Goal: Transaction & Acquisition: Purchase product/service

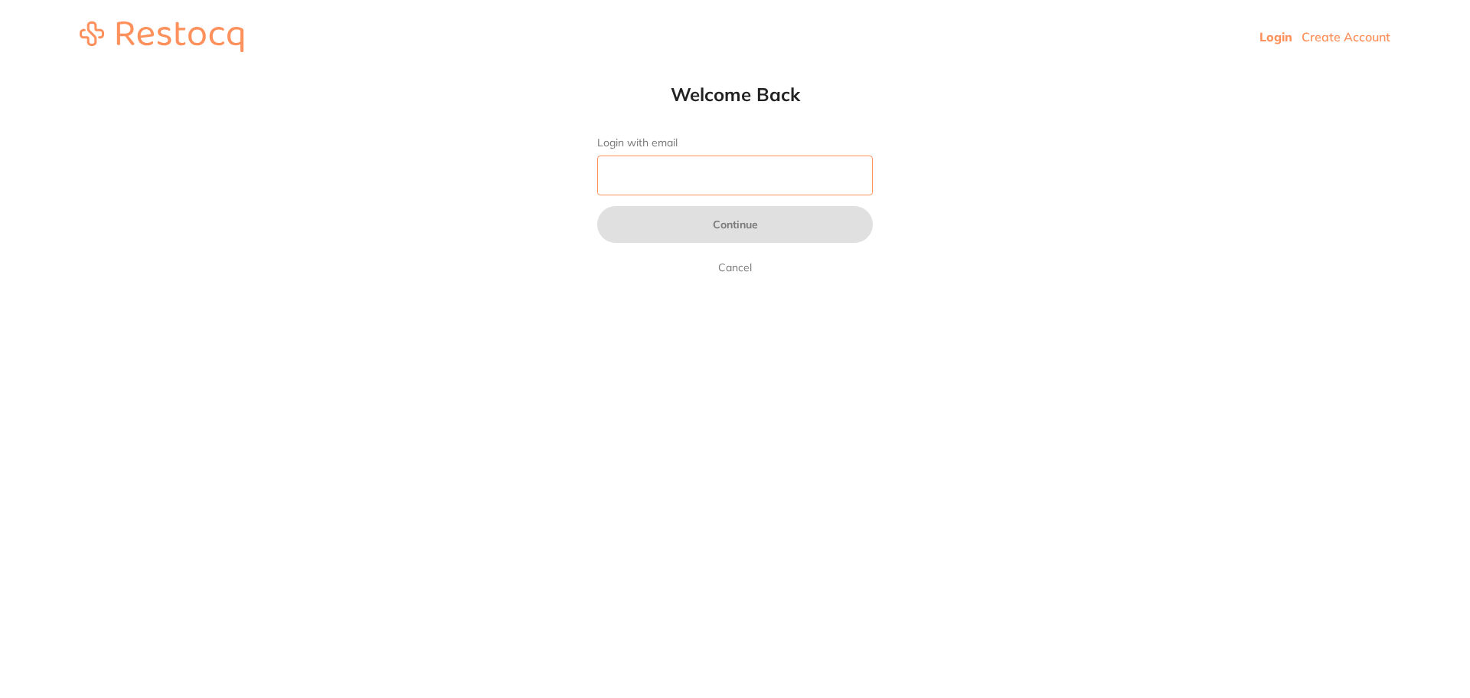
click at [690, 182] on input "Login with email" at bounding box center [735, 175] width 276 height 40
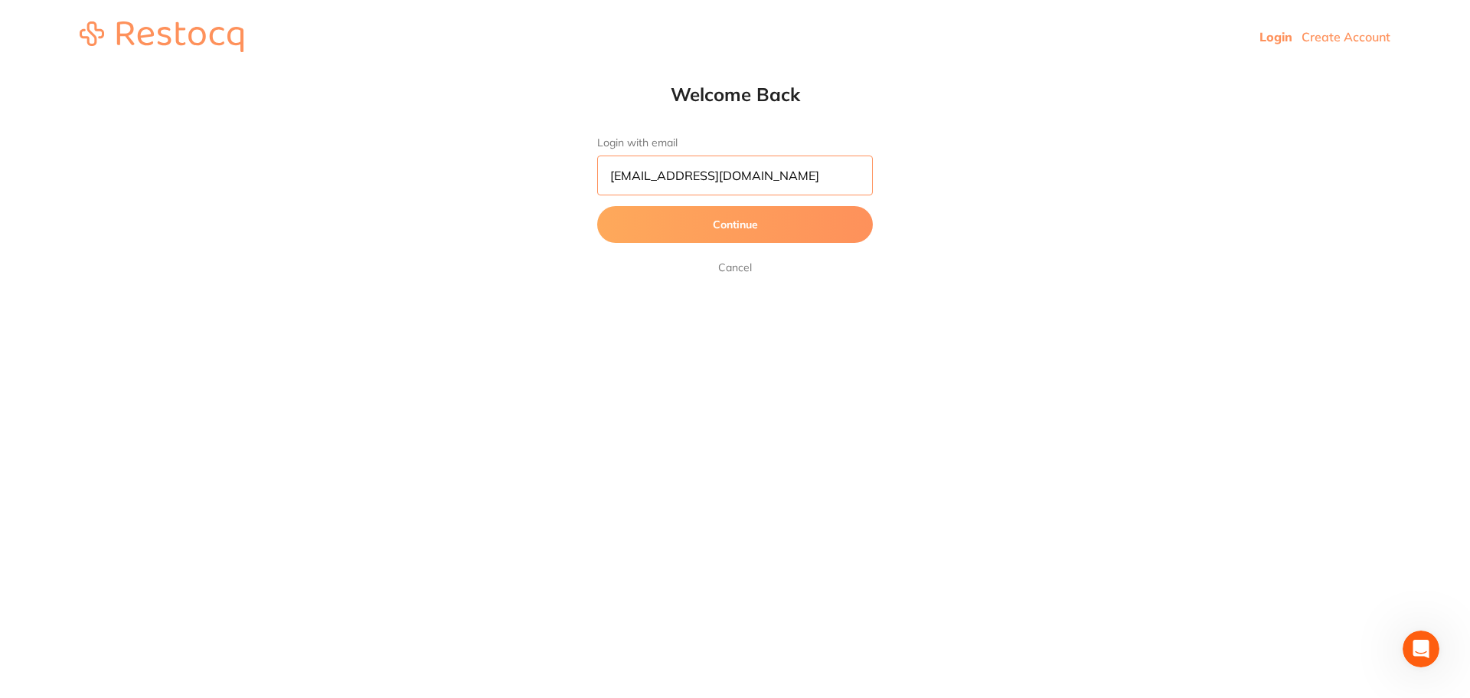
click at [597, 206] on button "Continue" at bounding box center [735, 224] width 276 height 37
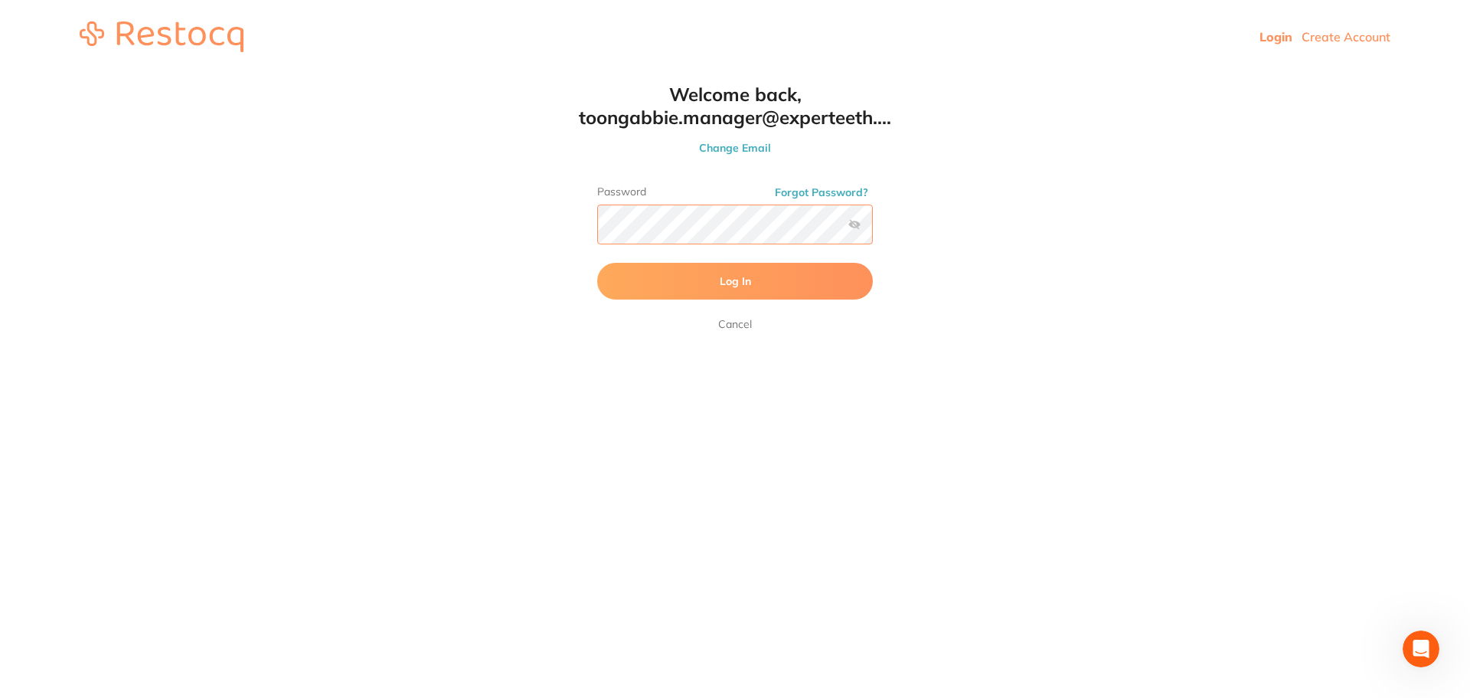
click at [597, 263] on button "Log In" at bounding box center [735, 281] width 276 height 37
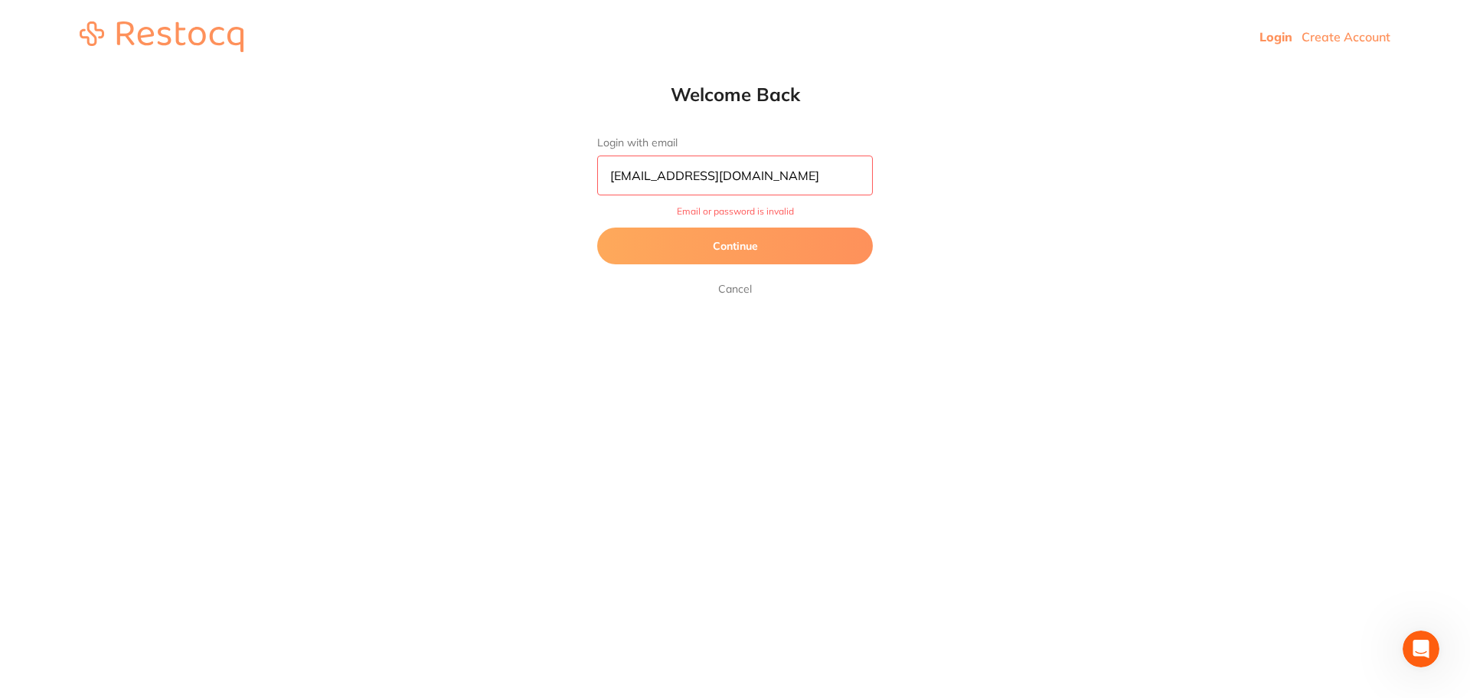
click at [744, 237] on button "Continue" at bounding box center [735, 245] width 276 height 37
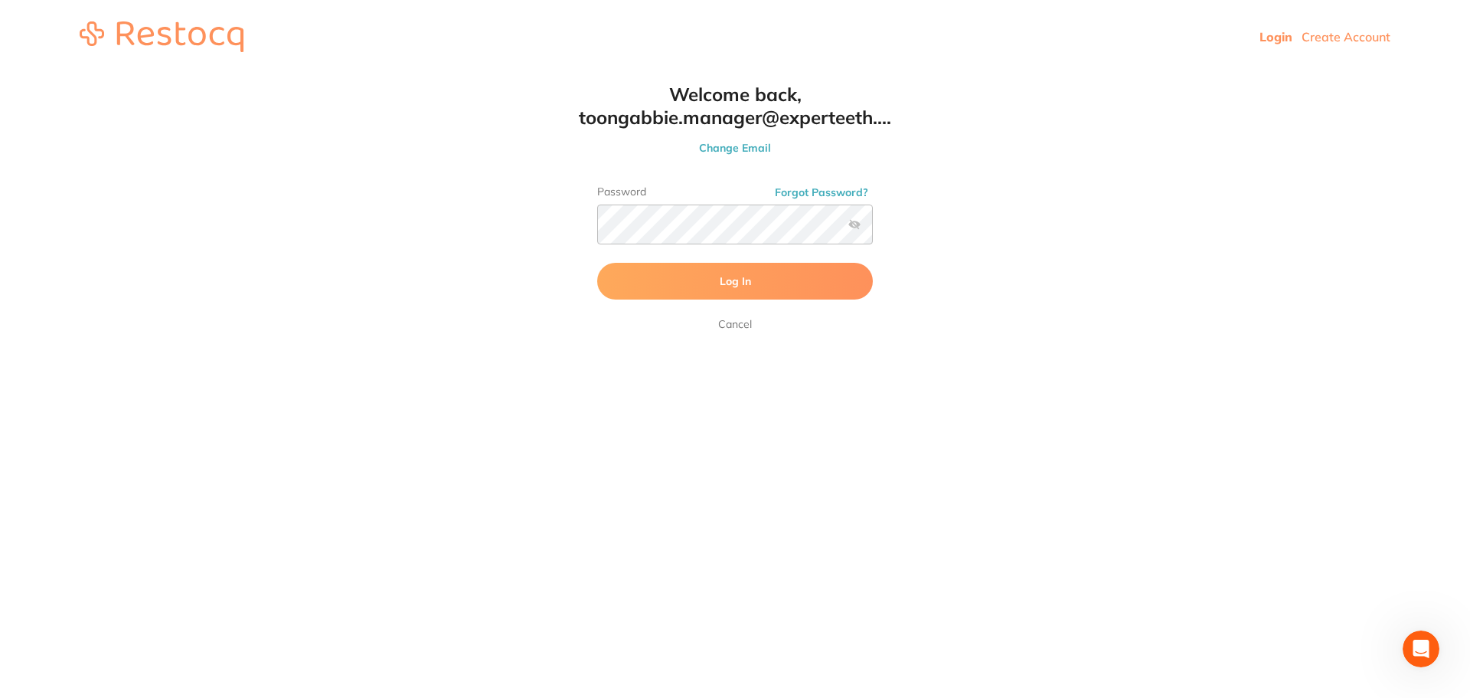
click at [852, 225] on label at bounding box center [855, 224] width 12 height 12
click at [873, 229] on input "checkbox" at bounding box center [873, 229] width 0 height 0
click button "Log In" at bounding box center [735, 281] width 276 height 37
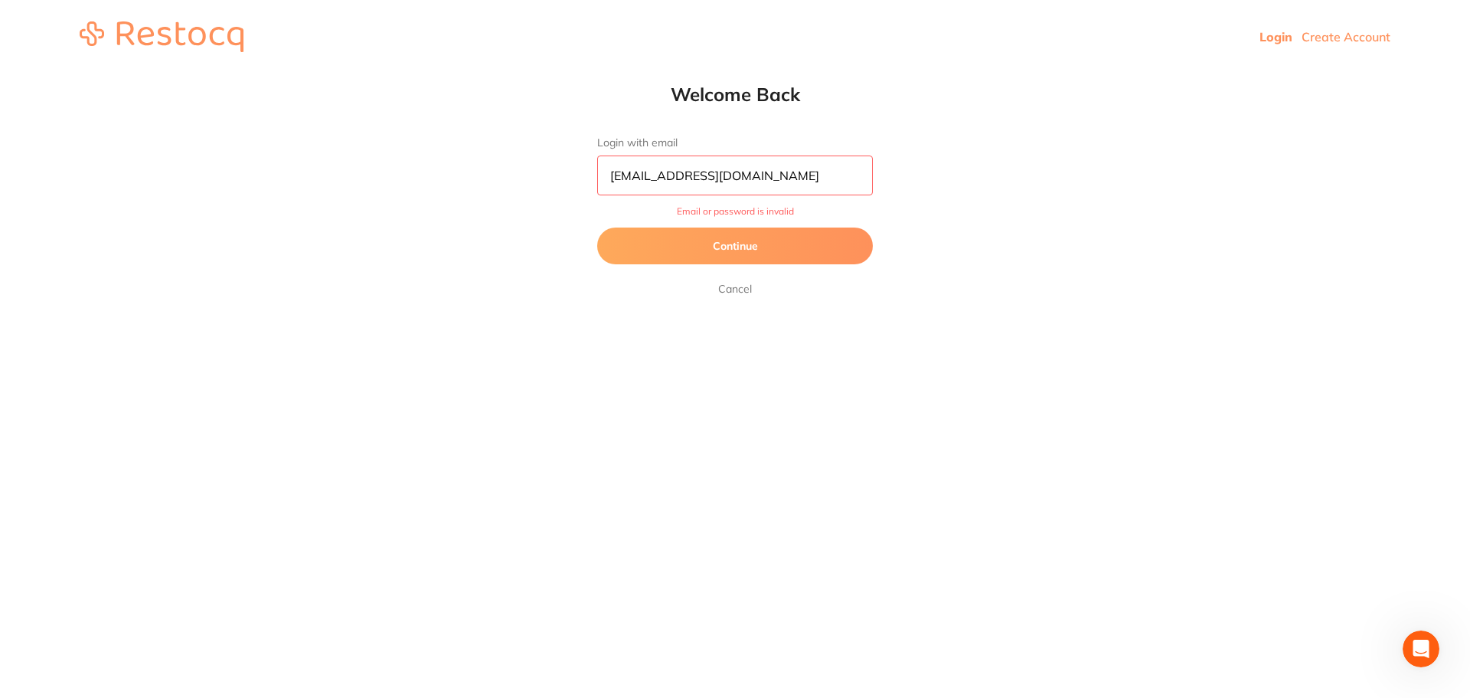
click at [727, 180] on input "toongabbie.manager@experteeth.com.au" at bounding box center [735, 175] width 276 height 40
type input "[EMAIL_ADDRESS][DOMAIN_NAME]"
click at [751, 244] on button "Continue" at bounding box center [735, 245] width 276 height 37
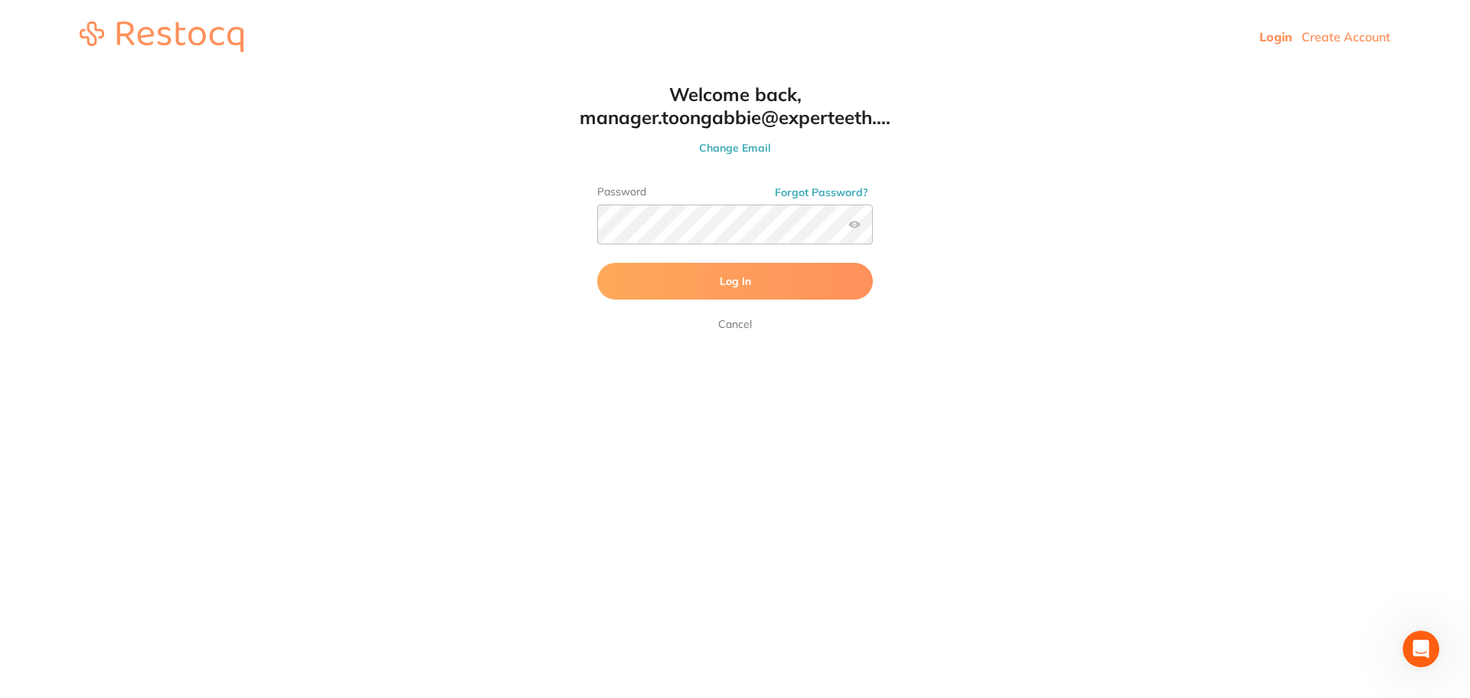
click at [747, 277] on span "Log In" at bounding box center [735, 281] width 31 height 14
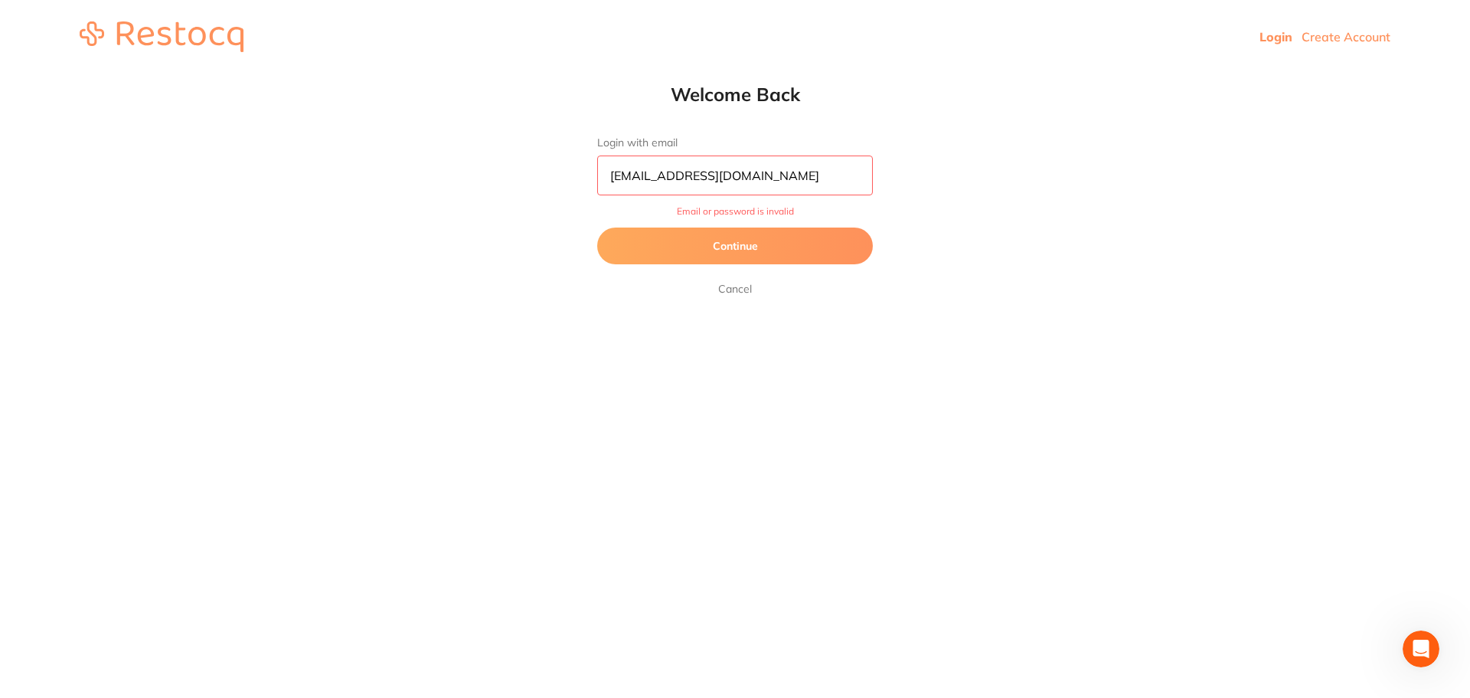
click at [746, 246] on button "Continue" at bounding box center [735, 245] width 276 height 37
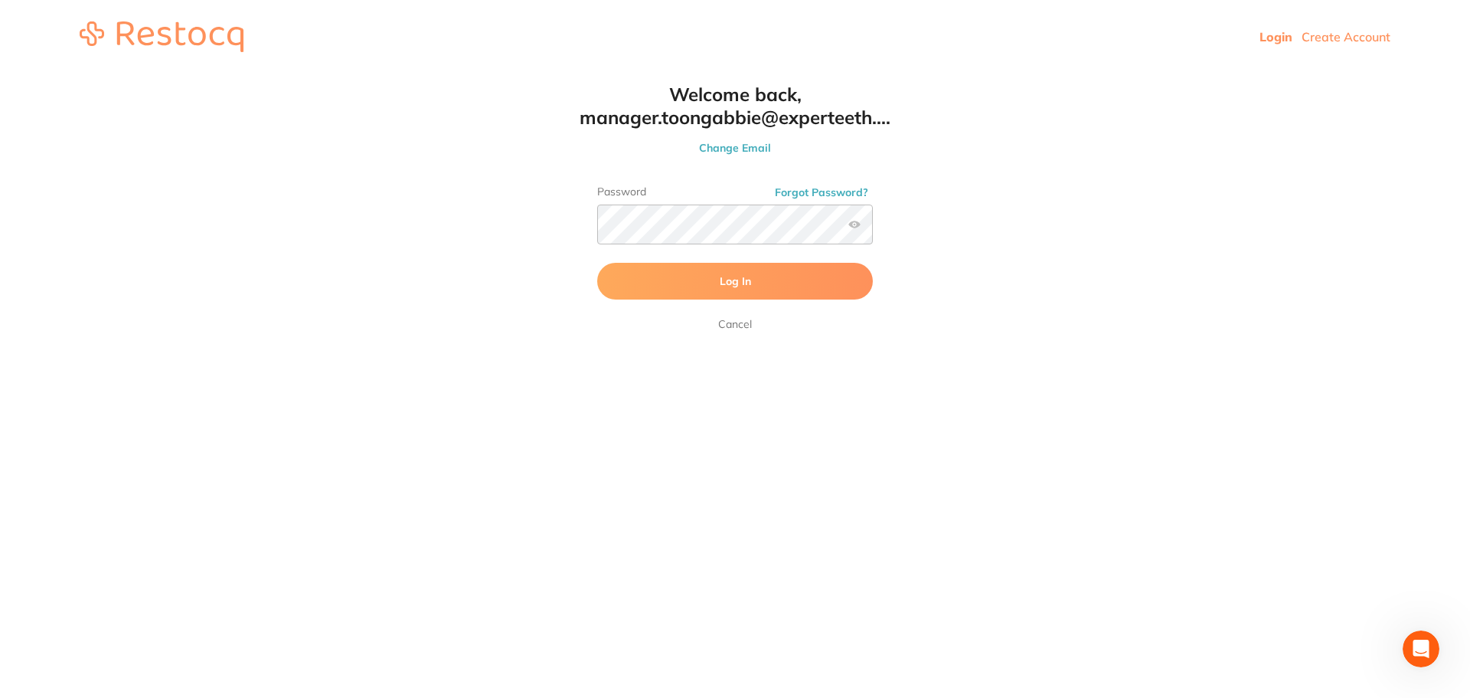
click at [711, 296] on button "Log In" at bounding box center [735, 281] width 276 height 37
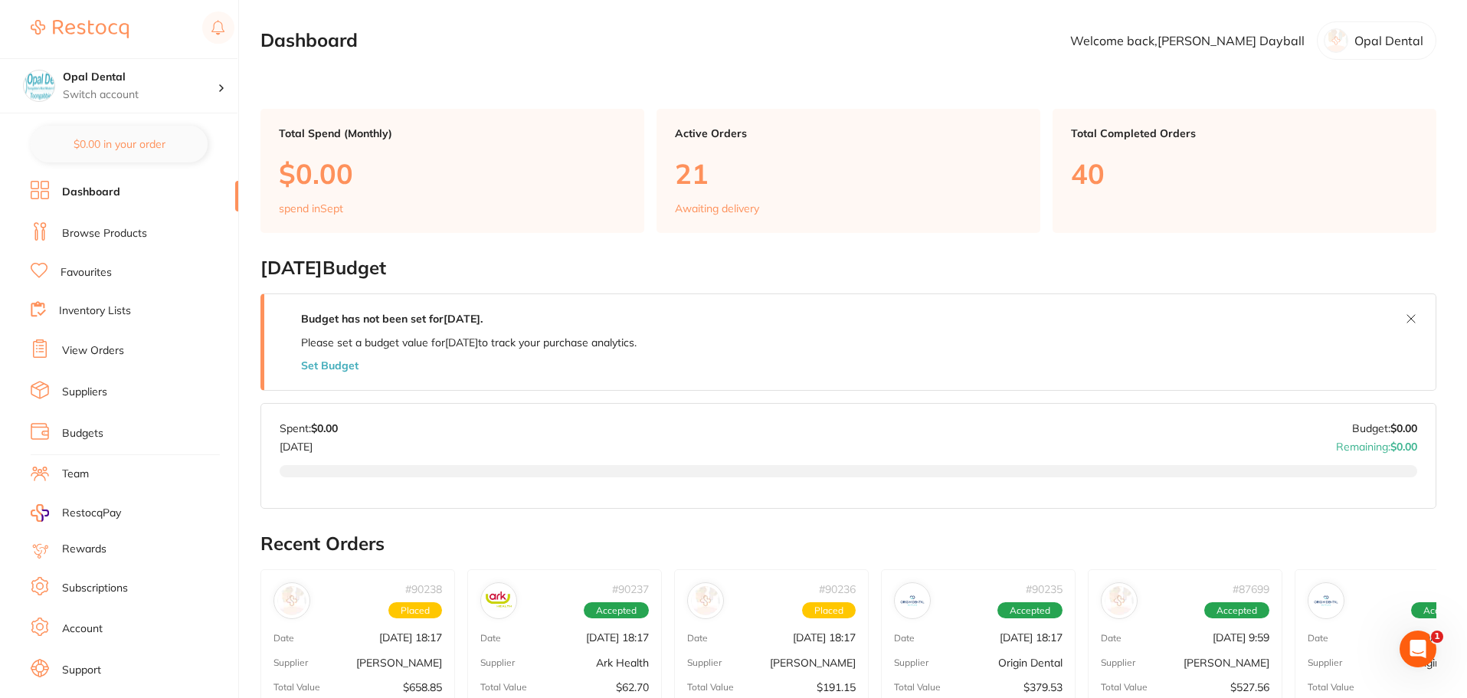
click at [149, 232] on li "Browse Products" at bounding box center [135, 233] width 208 height 23
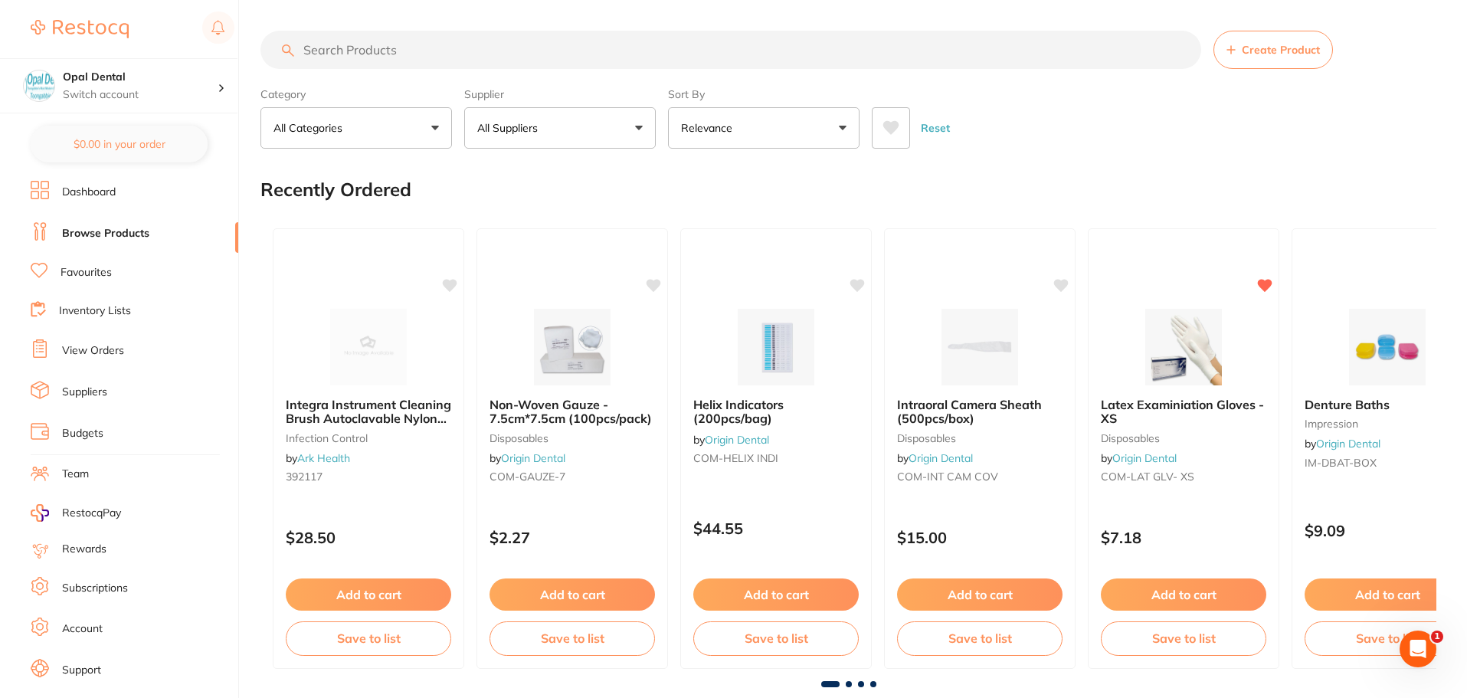
click at [391, 57] on input "search" at bounding box center [730, 50] width 940 height 38
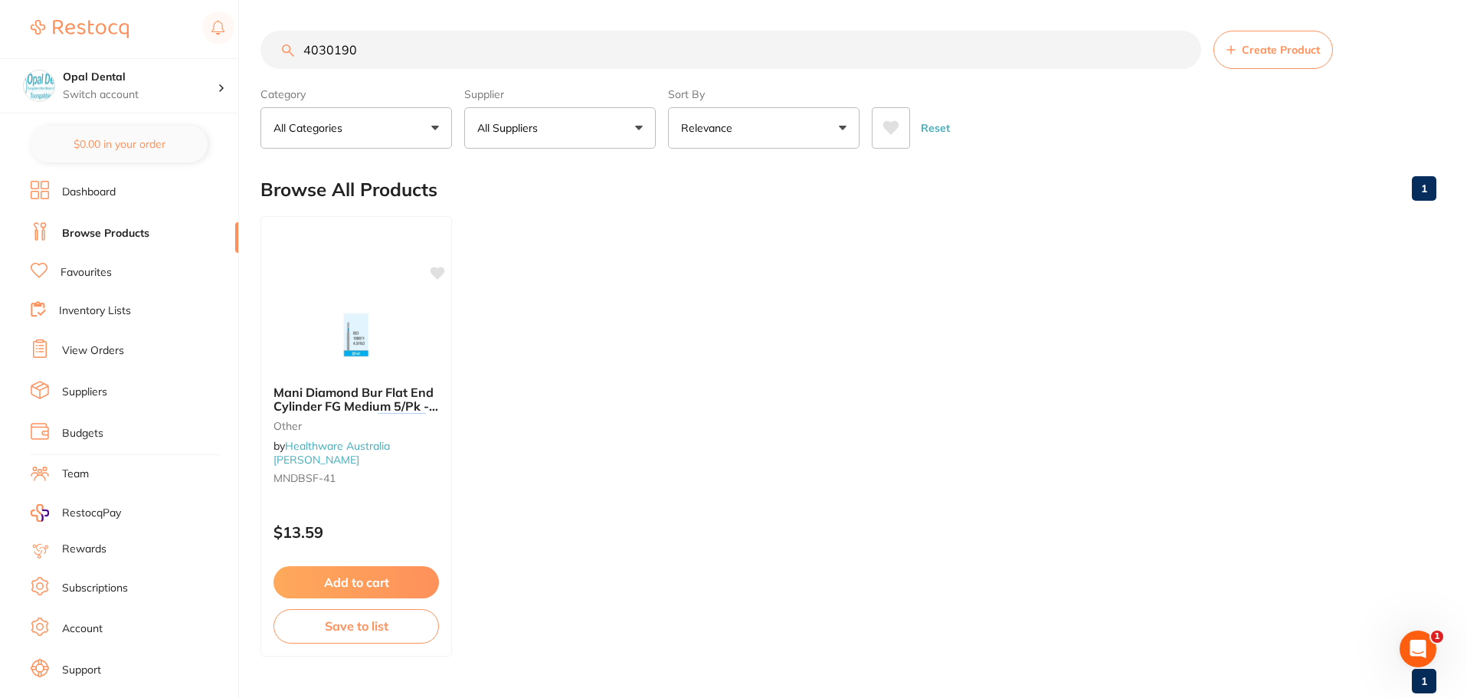
click at [388, 52] on input "4030190" at bounding box center [730, 50] width 940 height 38
type input "4"
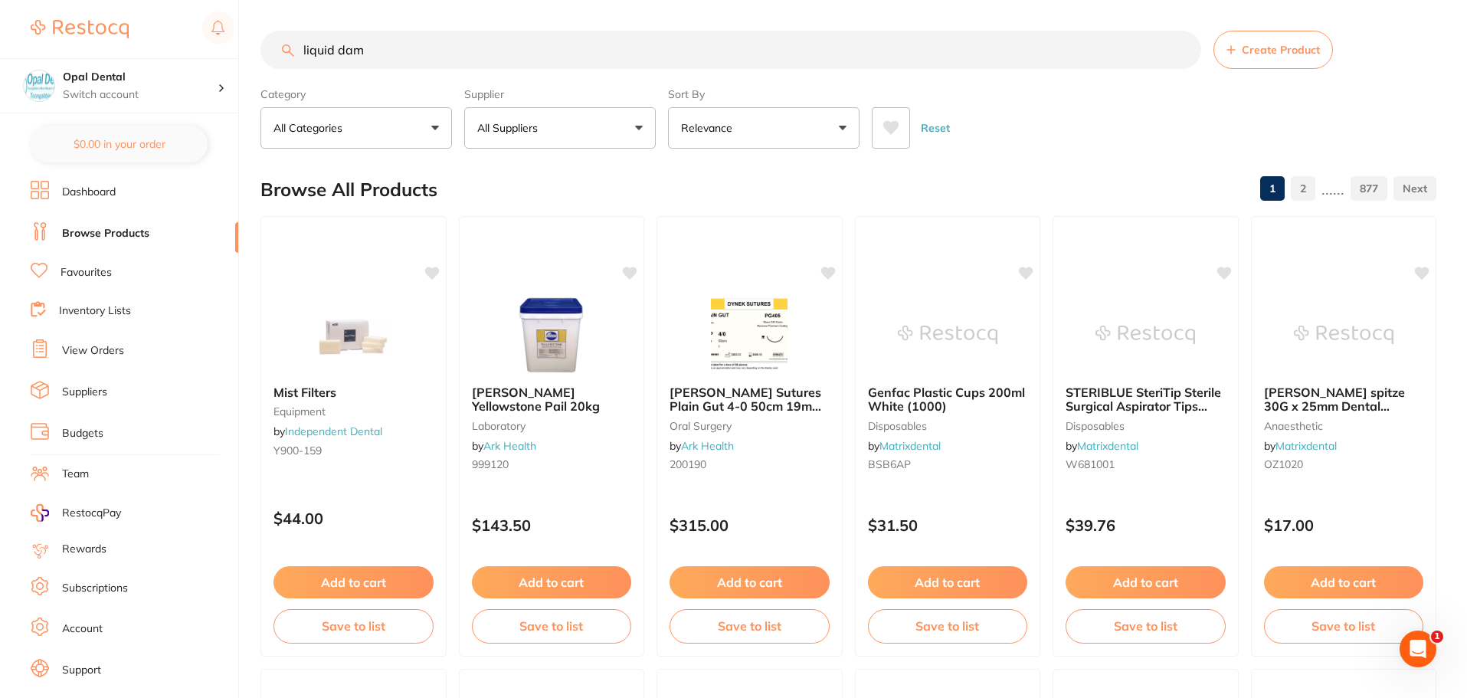
type input "liquid dam"
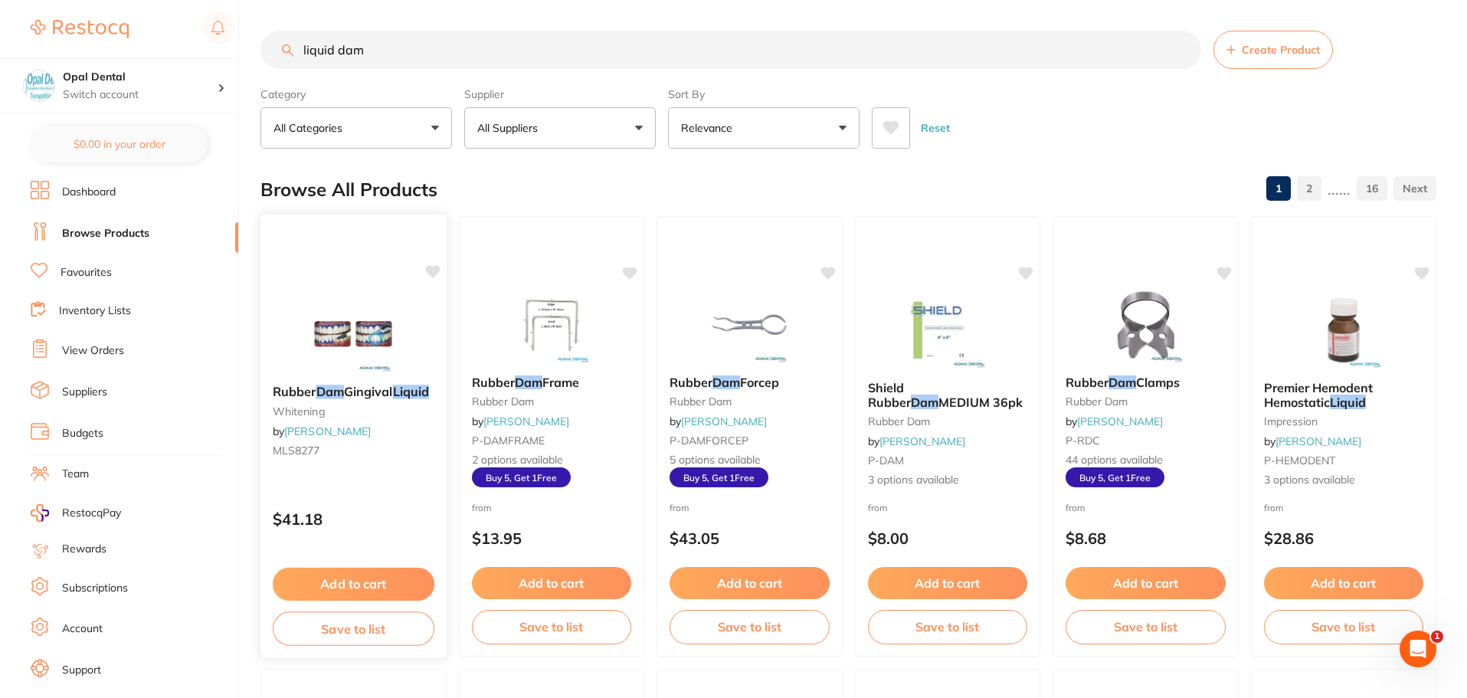
click at [368, 587] on button "Add to cart" at bounding box center [354, 584] width 162 height 33
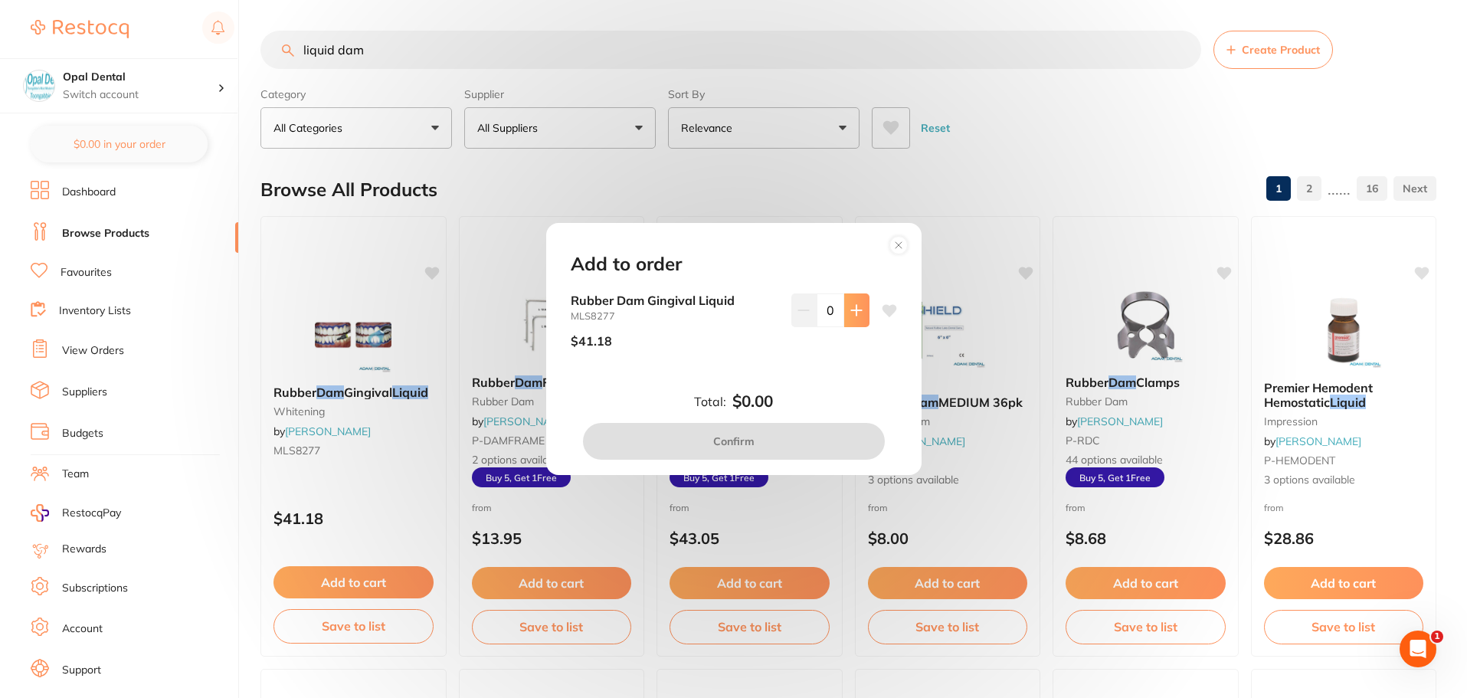
click at [859, 309] on button at bounding box center [856, 310] width 25 height 34
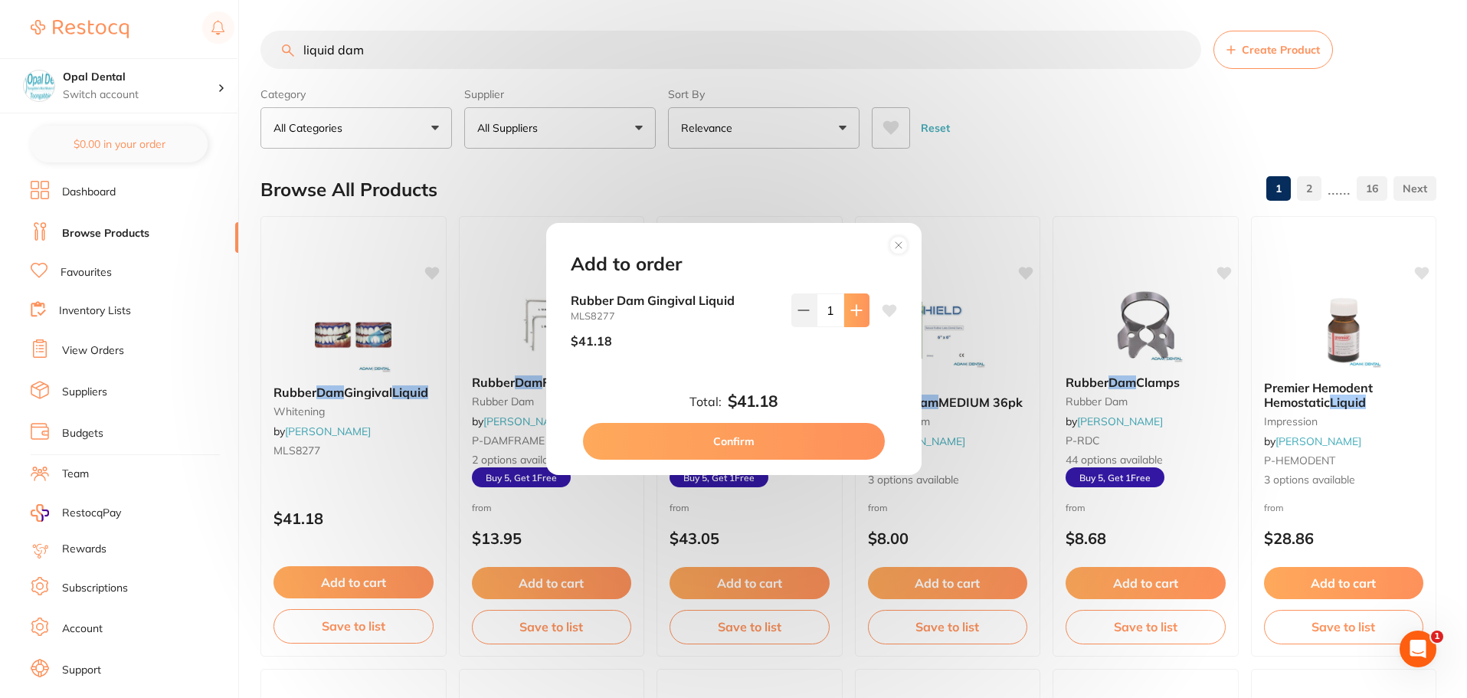
click at [859, 309] on button at bounding box center [856, 310] width 25 height 34
type input "2"
click at [741, 438] on button "Confirm" at bounding box center [734, 441] width 302 height 37
checkbox input "false"
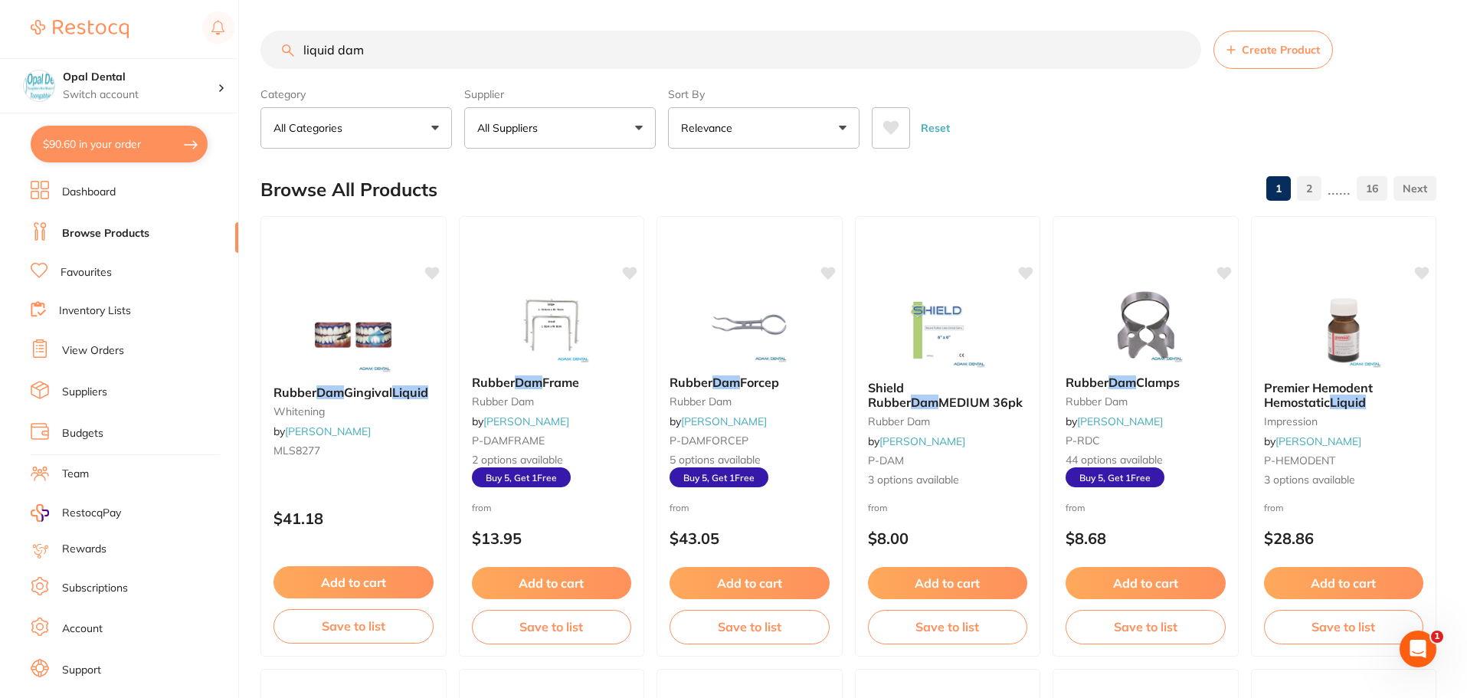
click at [370, 55] on input "liquid dam" at bounding box center [730, 50] width 940 height 38
type input "l"
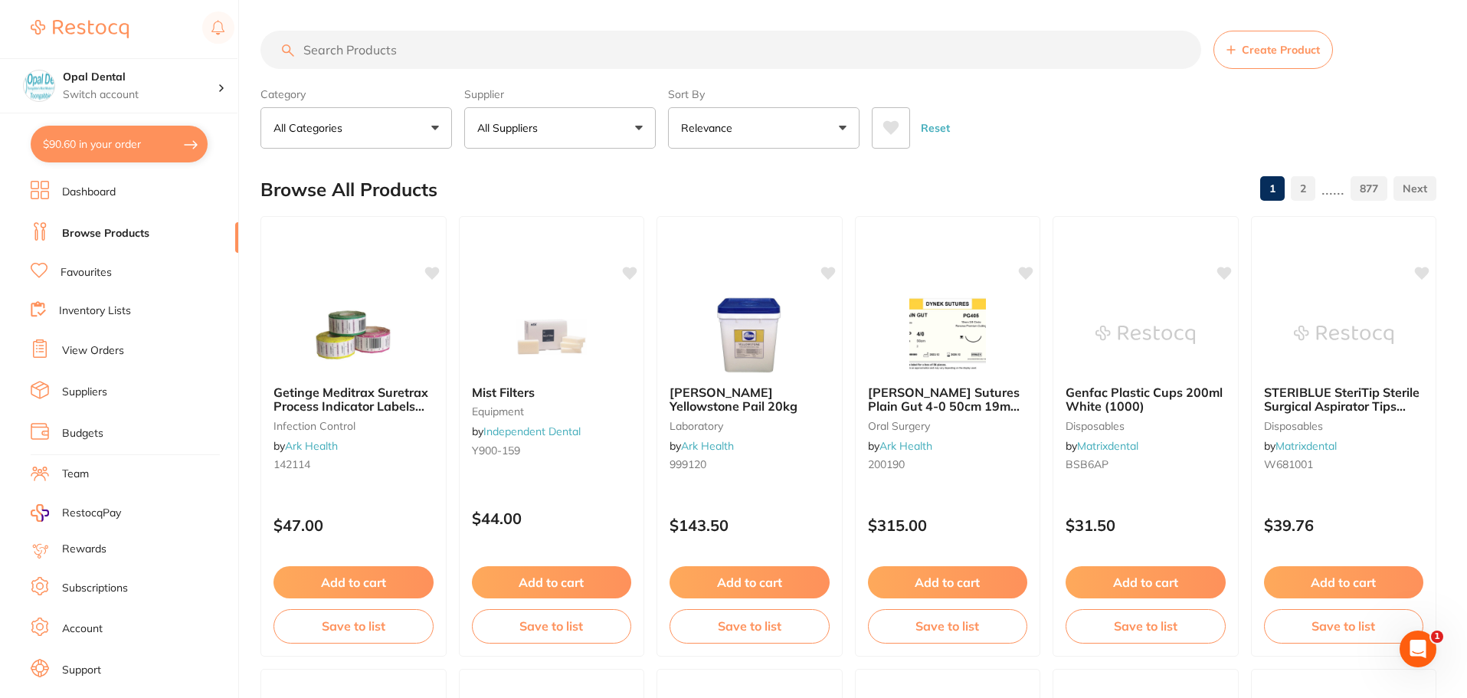
click at [387, 47] on input "search" at bounding box center [730, 50] width 940 height 38
click at [380, 47] on input "search" at bounding box center [730, 50] width 940 height 38
click at [626, 127] on button "All Suppliers" at bounding box center [559, 127] width 191 height 41
type input "origin"
click at [586, 267] on p "Origin Dental" at bounding box center [557, 260] width 76 height 14
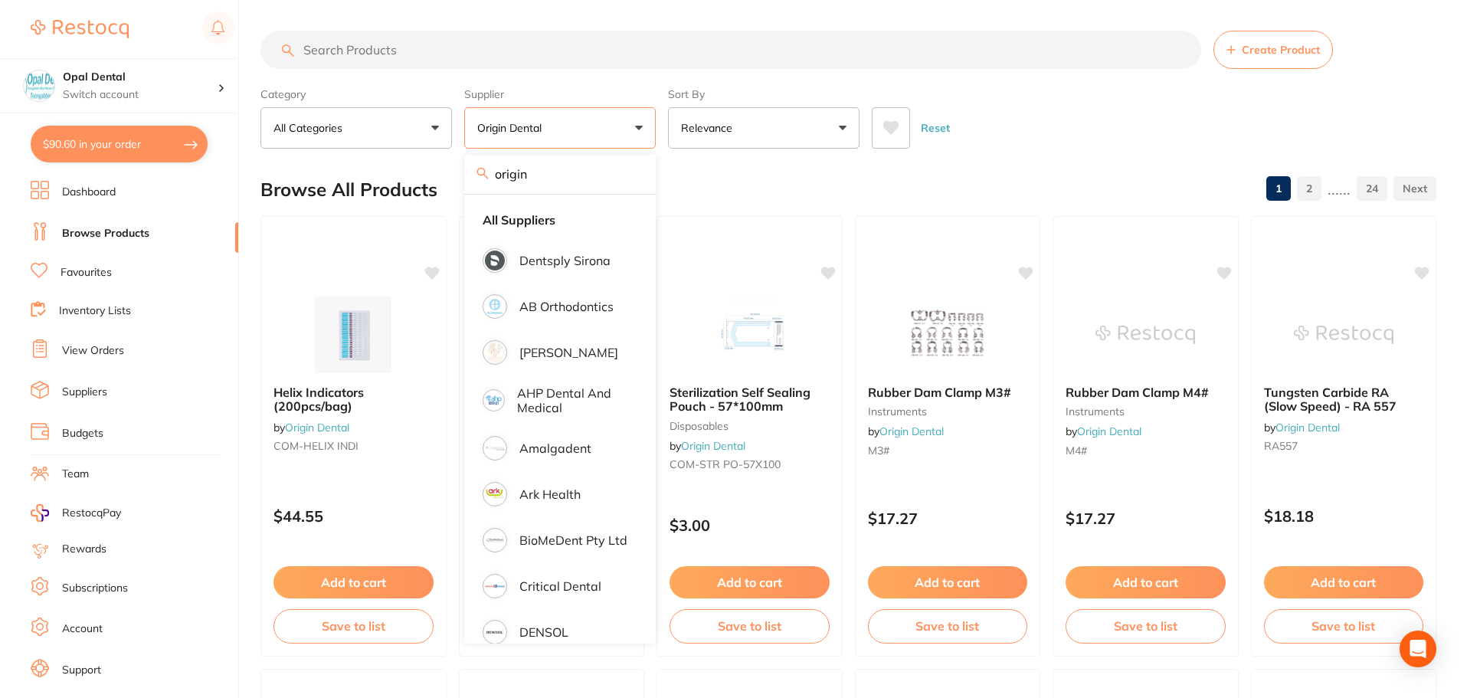
click at [370, 53] on input "search" at bounding box center [730, 50] width 940 height 38
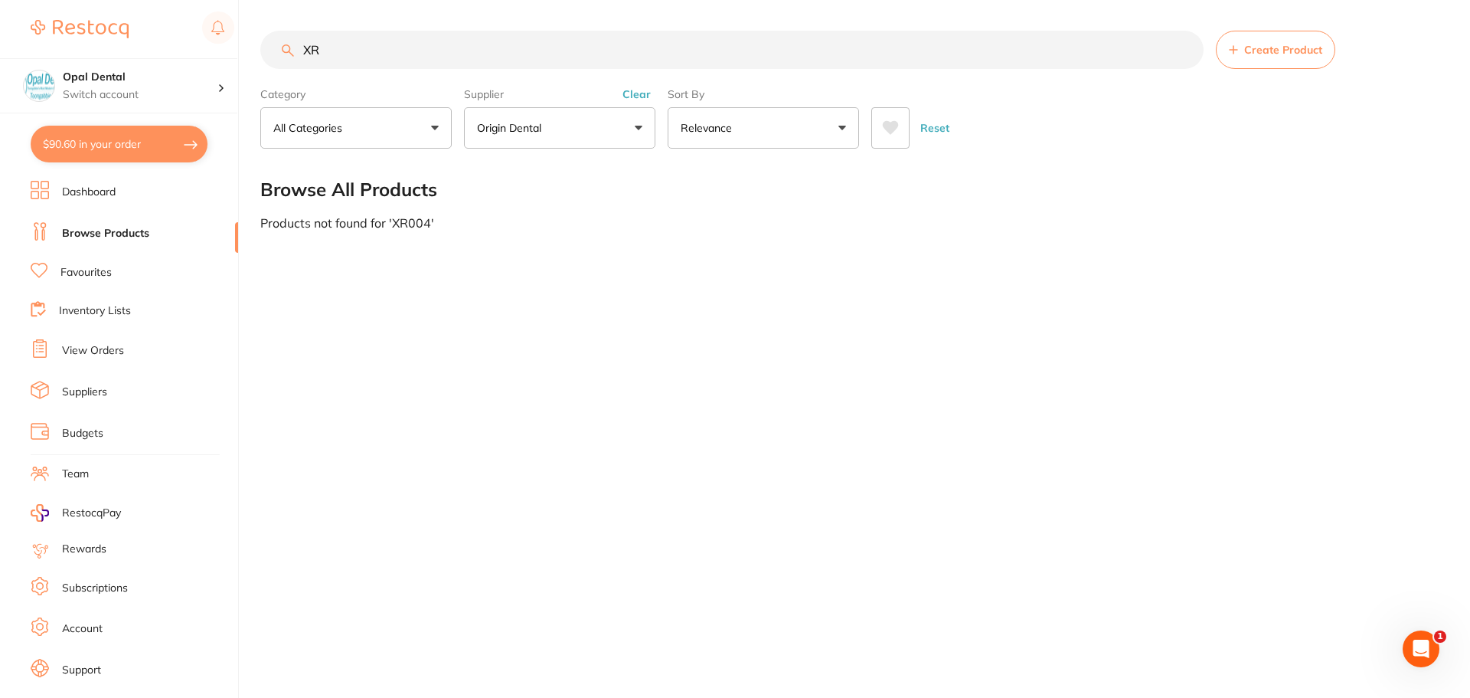
type input "X"
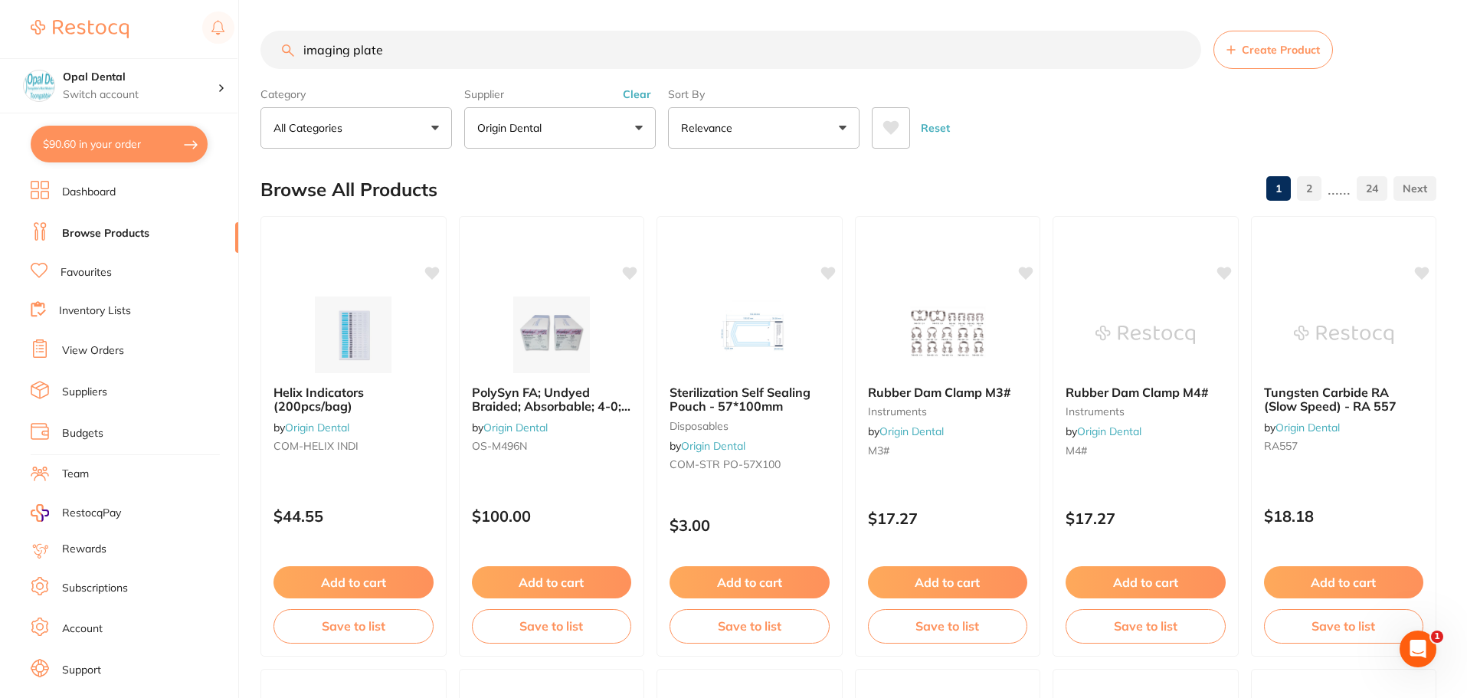
type input "imaging plate"
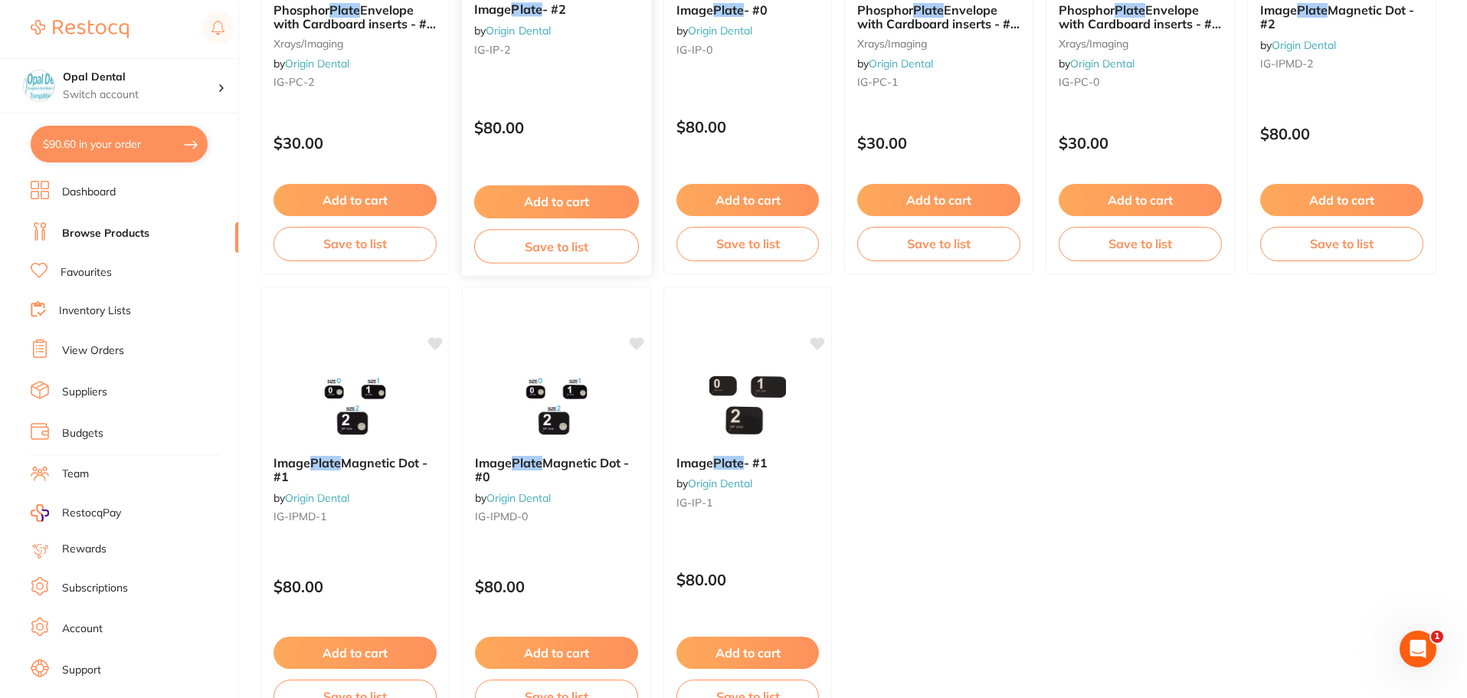
scroll to position [383, 0]
click at [728, 648] on button "Add to cart" at bounding box center [747, 653] width 144 height 33
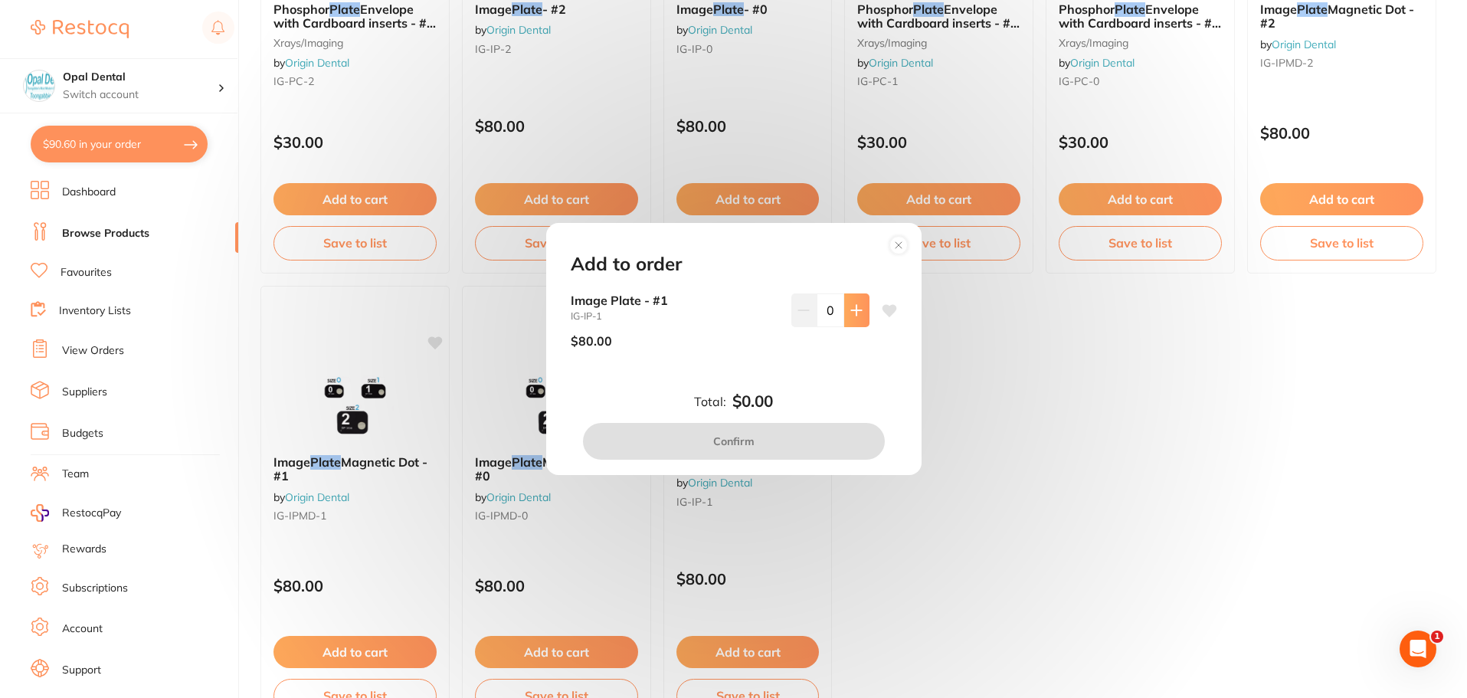
scroll to position [0, 0]
click at [851, 307] on icon at bounding box center [856, 310] width 12 height 12
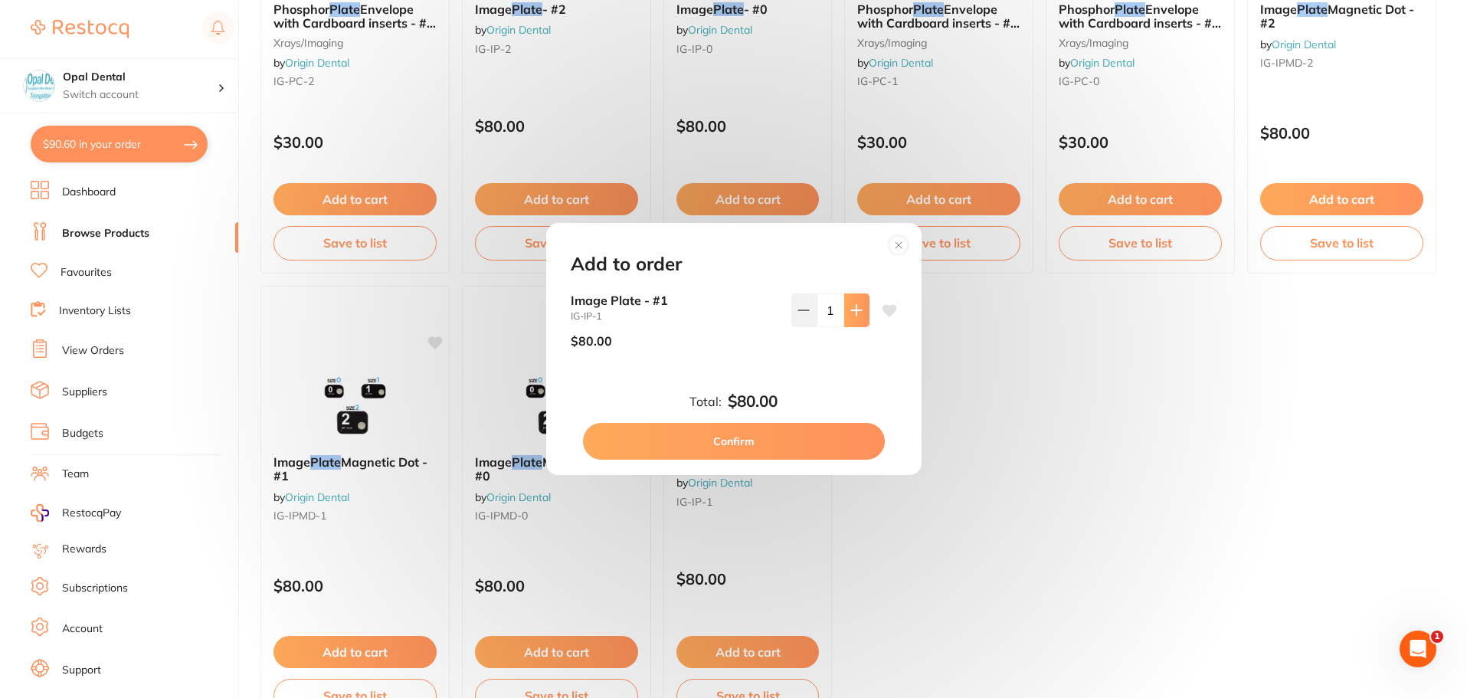
click at [851, 307] on icon at bounding box center [856, 310] width 12 height 12
type input "4"
click at [730, 437] on button "Confirm" at bounding box center [734, 441] width 302 height 37
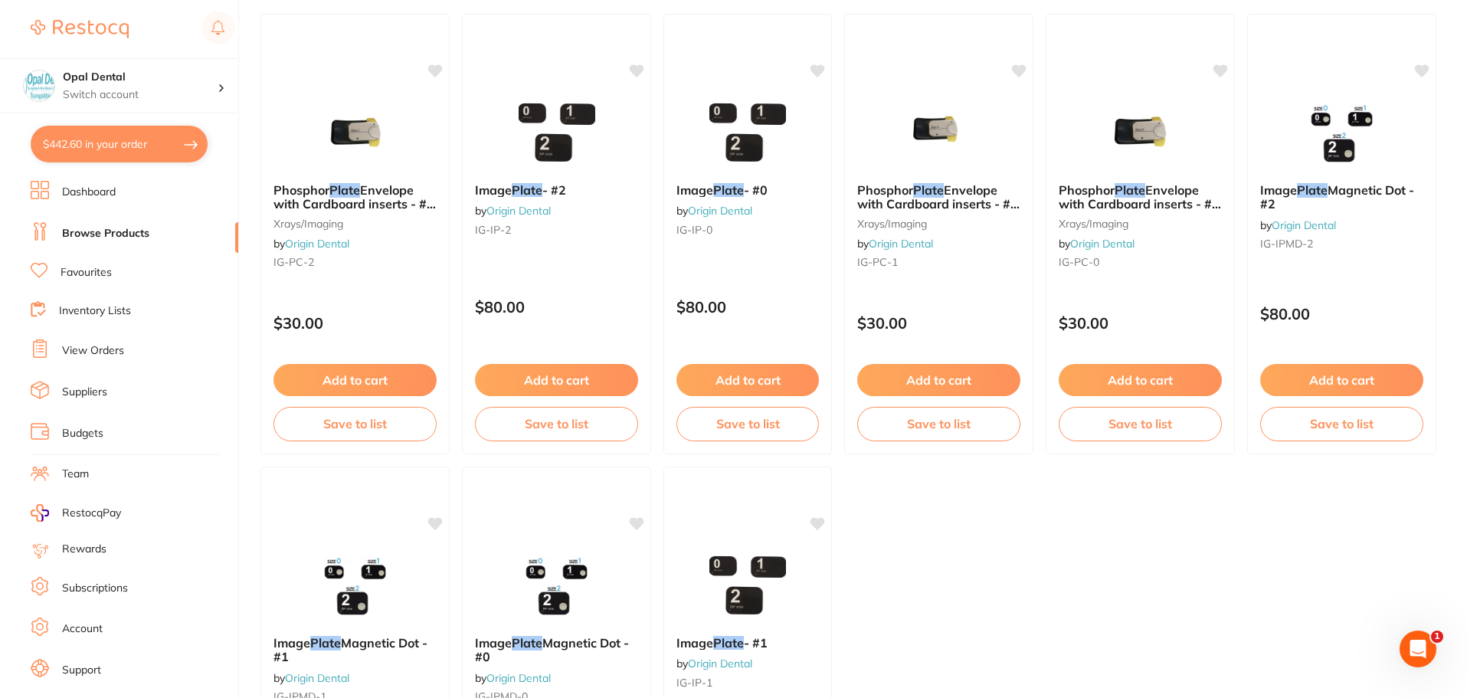
scroll to position [153, 0]
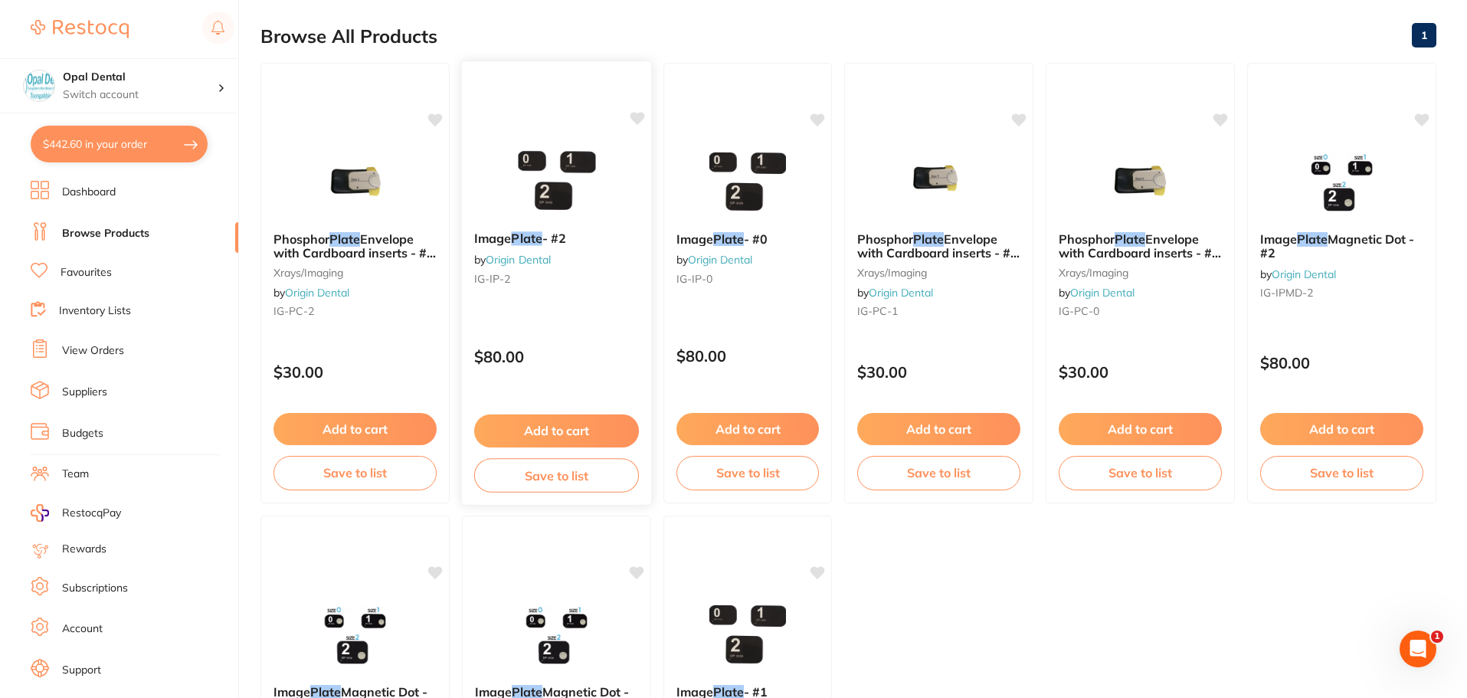
click at [542, 418] on button "Add to cart" at bounding box center [556, 430] width 165 height 33
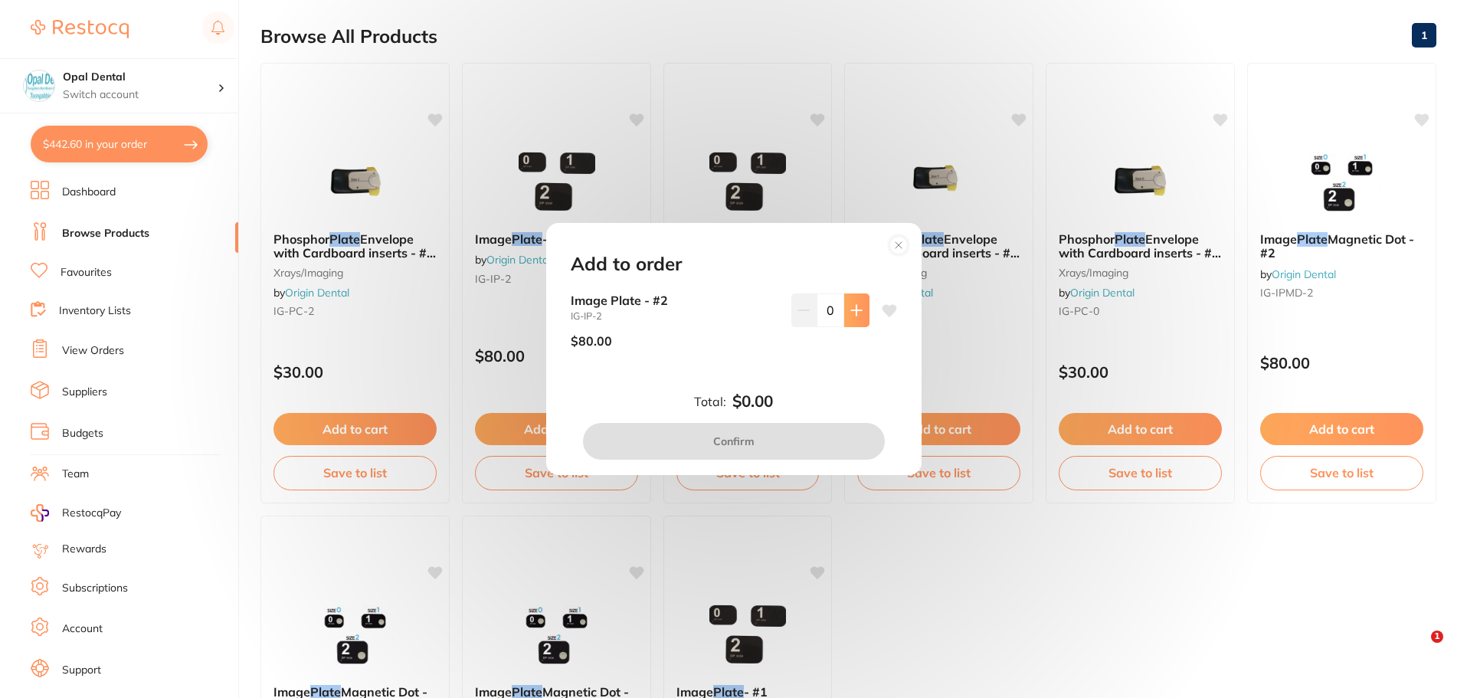
click at [861, 305] on button at bounding box center [856, 310] width 25 height 34
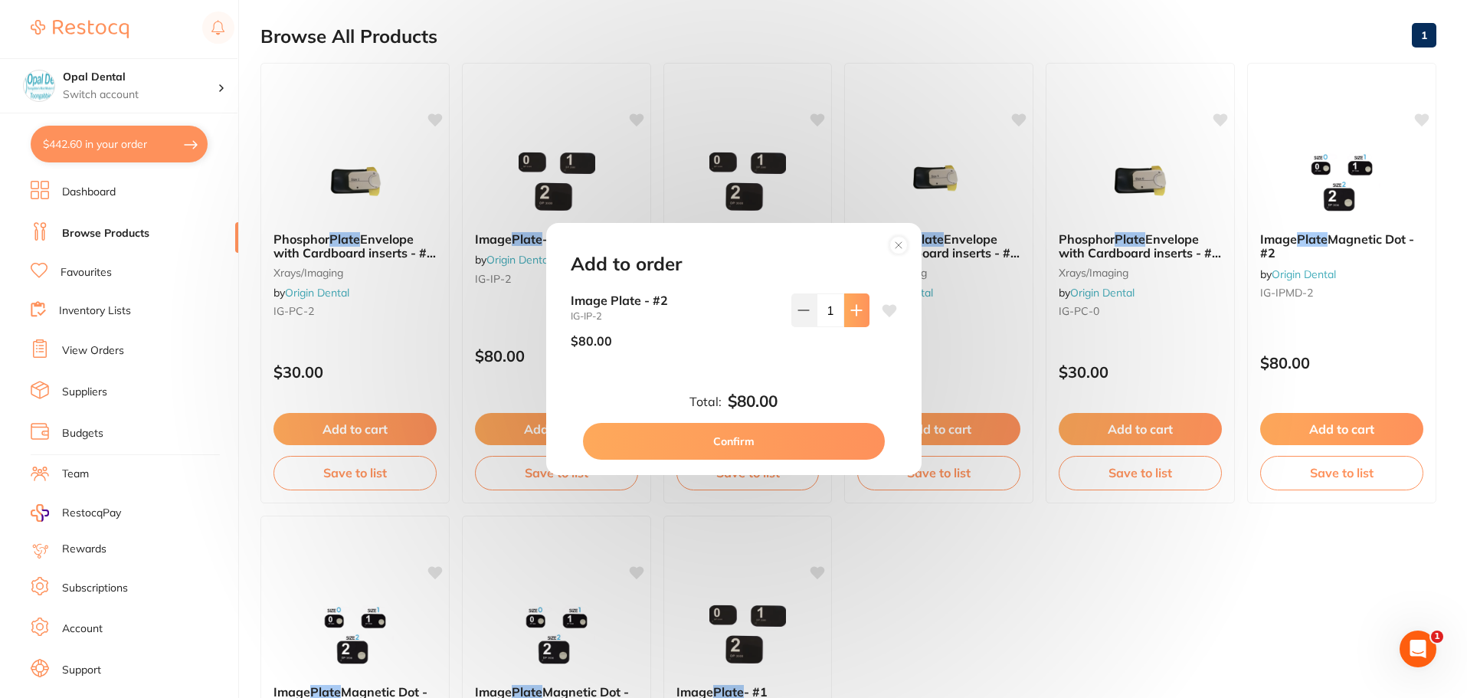
click at [860, 305] on button at bounding box center [856, 310] width 25 height 34
type input "4"
click at [751, 442] on button "Confirm" at bounding box center [734, 441] width 302 height 37
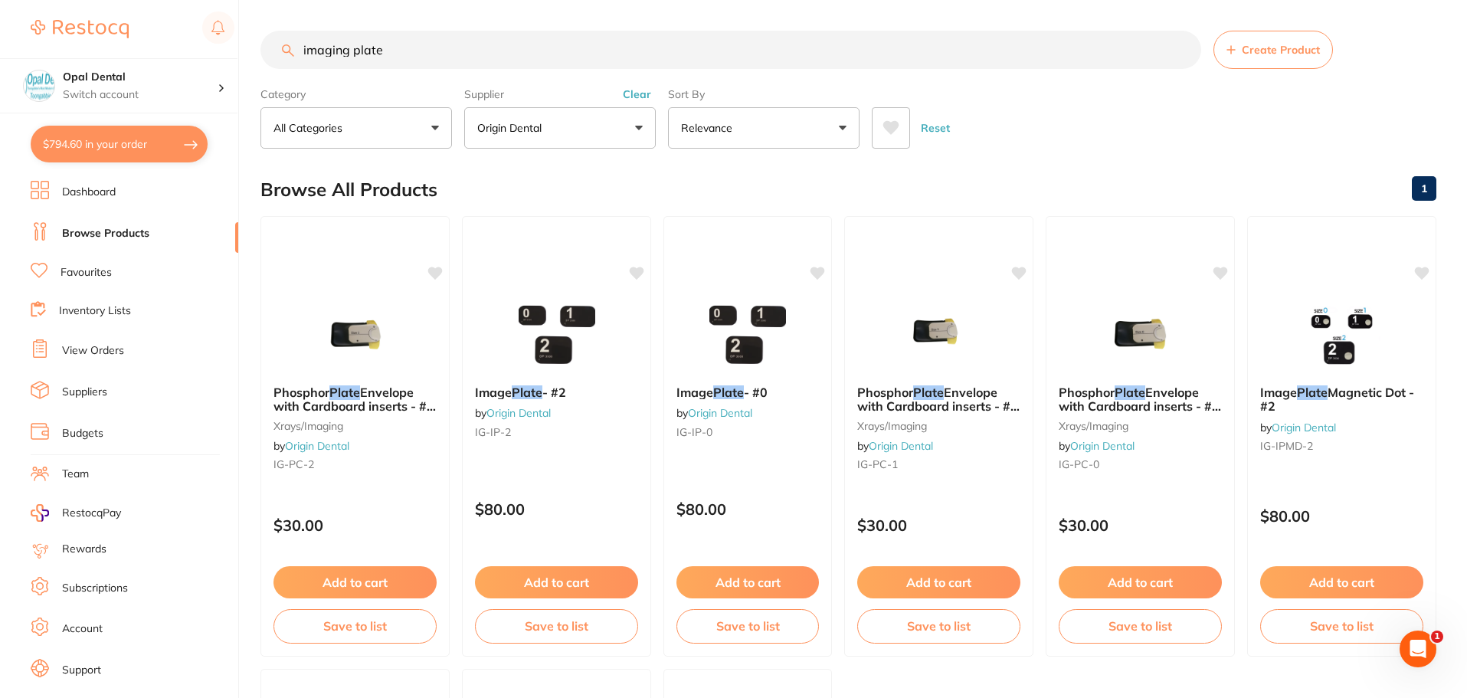
click at [401, 51] on input "imaging plate" at bounding box center [730, 50] width 940 height 38
type input "i"
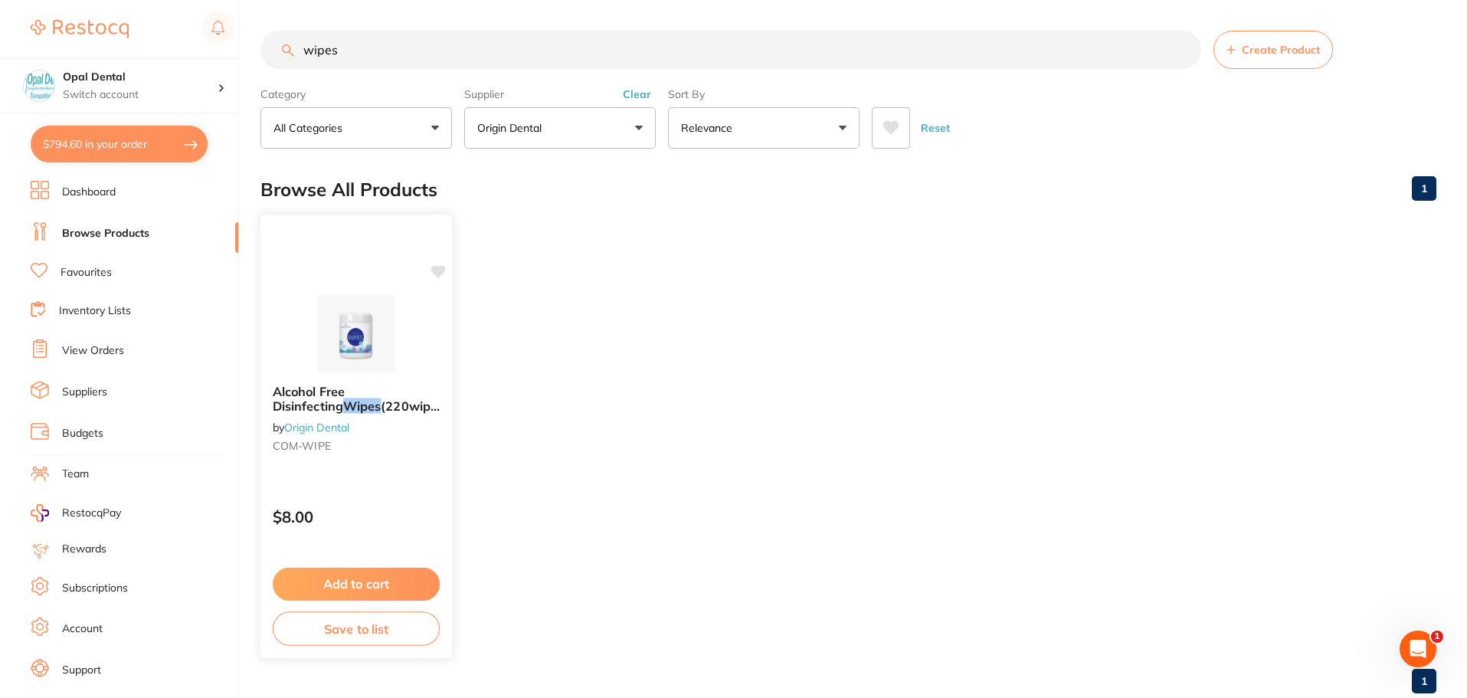
type input "wipes"
click at [329, 596] on button "Add to cart" at bounding box center [356, 584] width 167 height 33
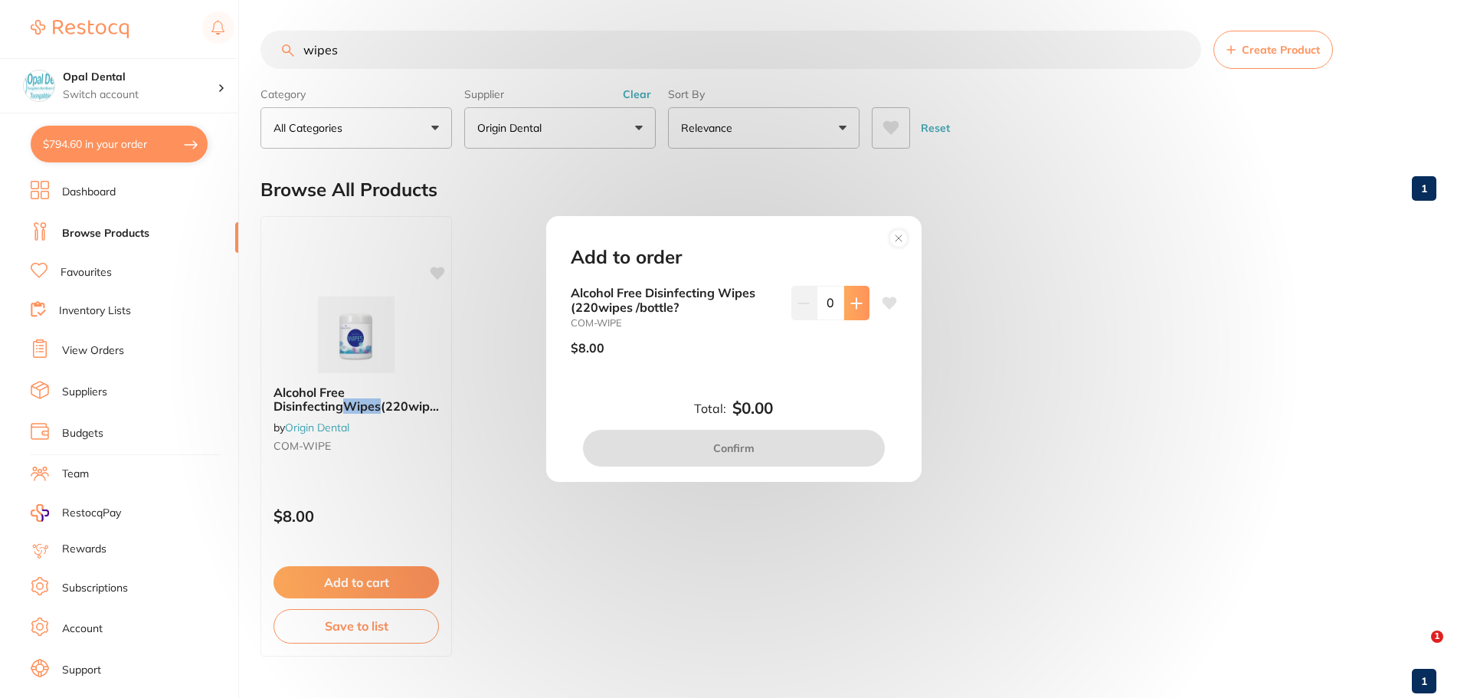
click at [853, 301] on icon at bounding box center [856, 303] width 10 height 10
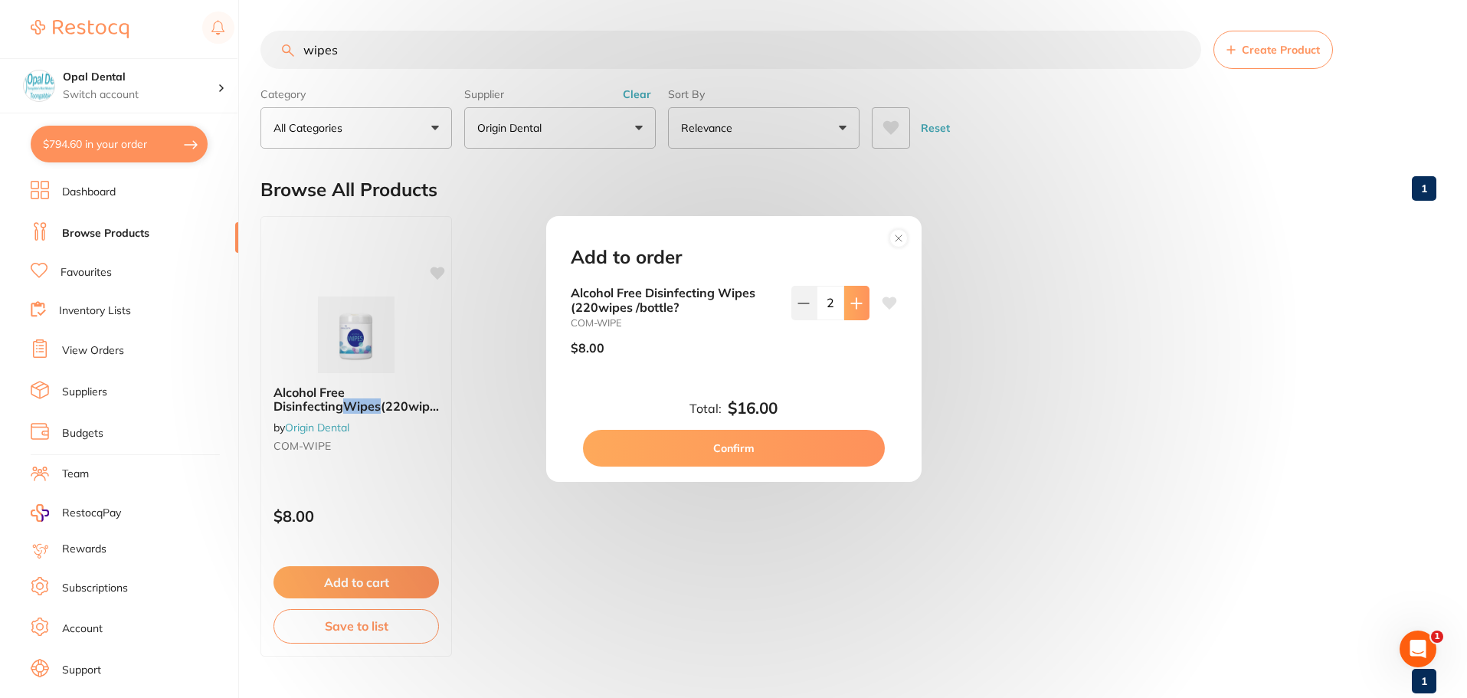
click at [853, 301] on icon at bounding box center [856, 303] width 10 height 10
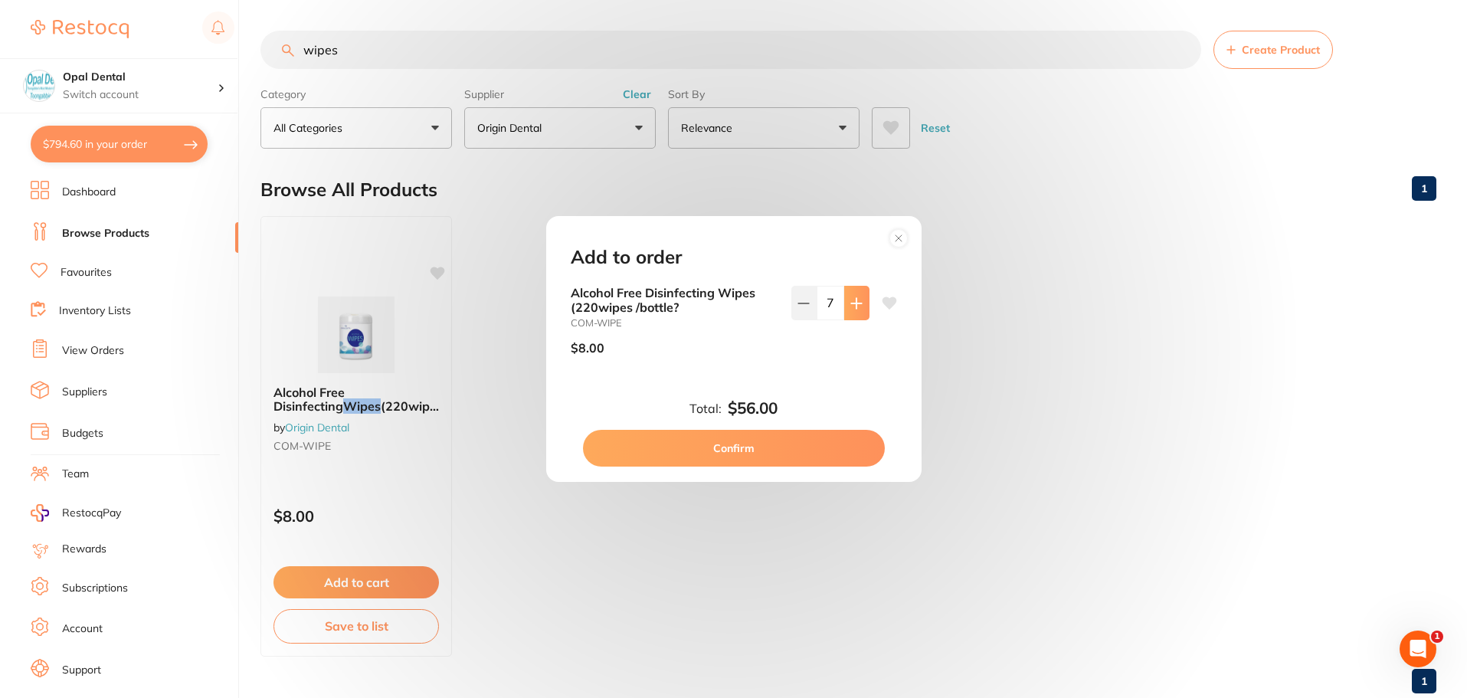
click at [853, 301] on icon at bounding box center [856, 303] width 10 height 10
type input "10"
click at [735, 443] on button "Confirm" at bounding box center [734, 448] width 302 height 37
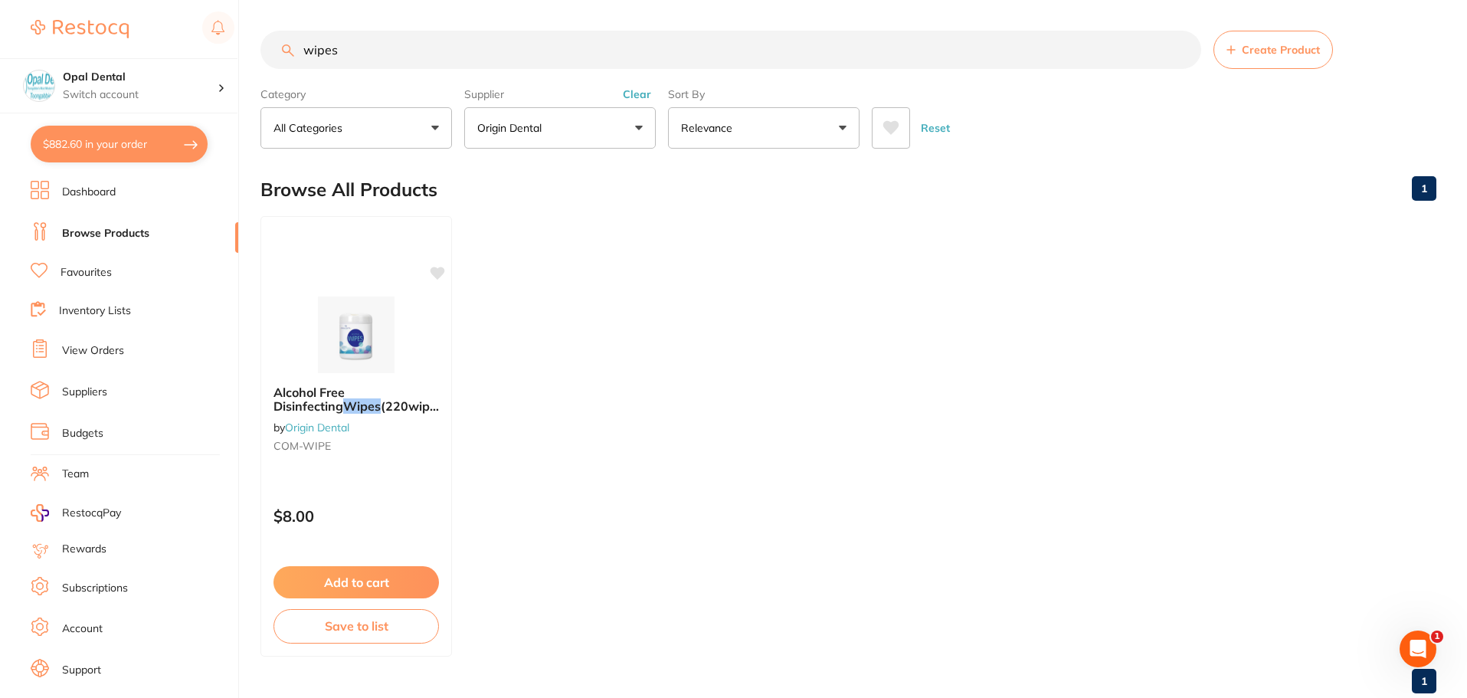
drag, startPoint x: 940, startPoint y: 128, endPoint x: 646, endPoint y: 134, distance: 293.4
click at [939, 127] on button "Reset" at bounding box center [935, 127] width 38 height 41
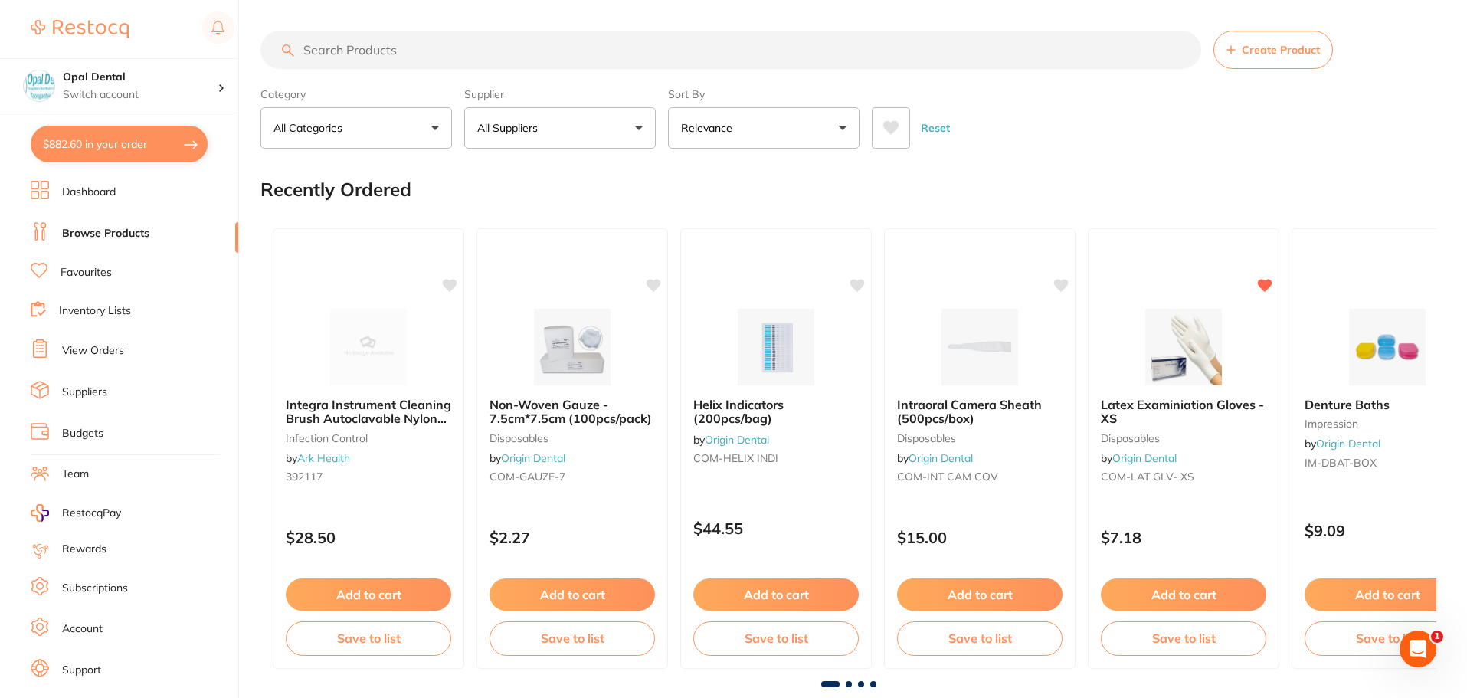
click at [555, 130] on button "All Suppliers" at bounding box center [559, 127] width 191 height 41
type input "adam"
click at [575, 267] on p "[PERSON_NAME]" at bounding box center [568, 260] width 99 height 14
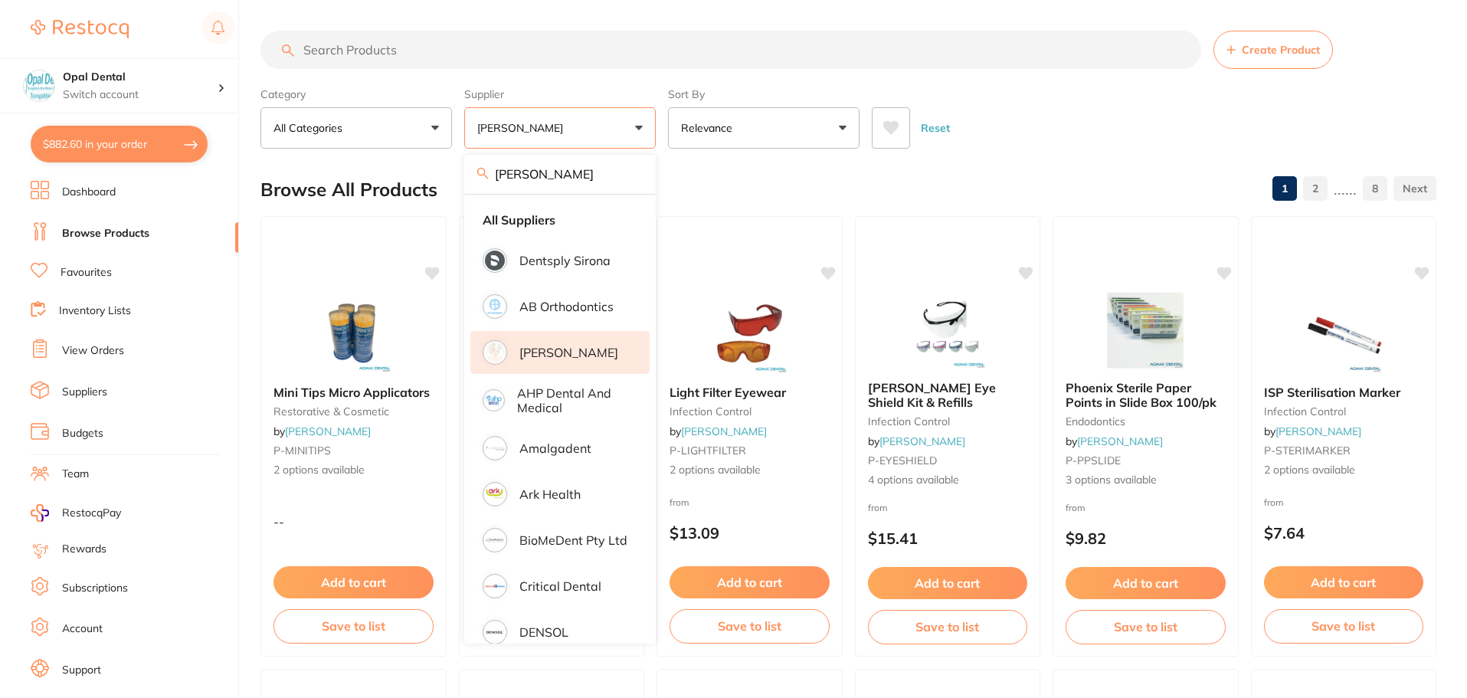
click at [394, 47] on input "search" at bounding box center [730, 50] width 940 height 38
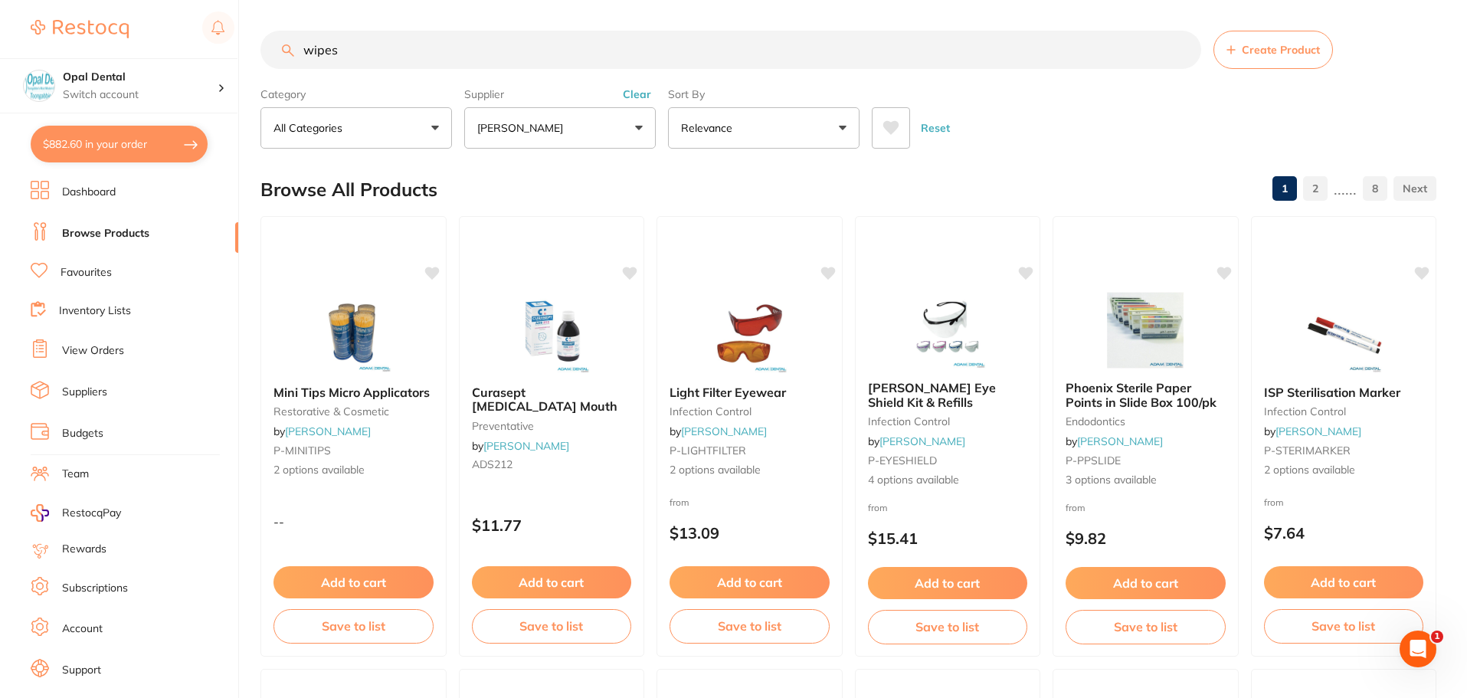
type input "wipes"
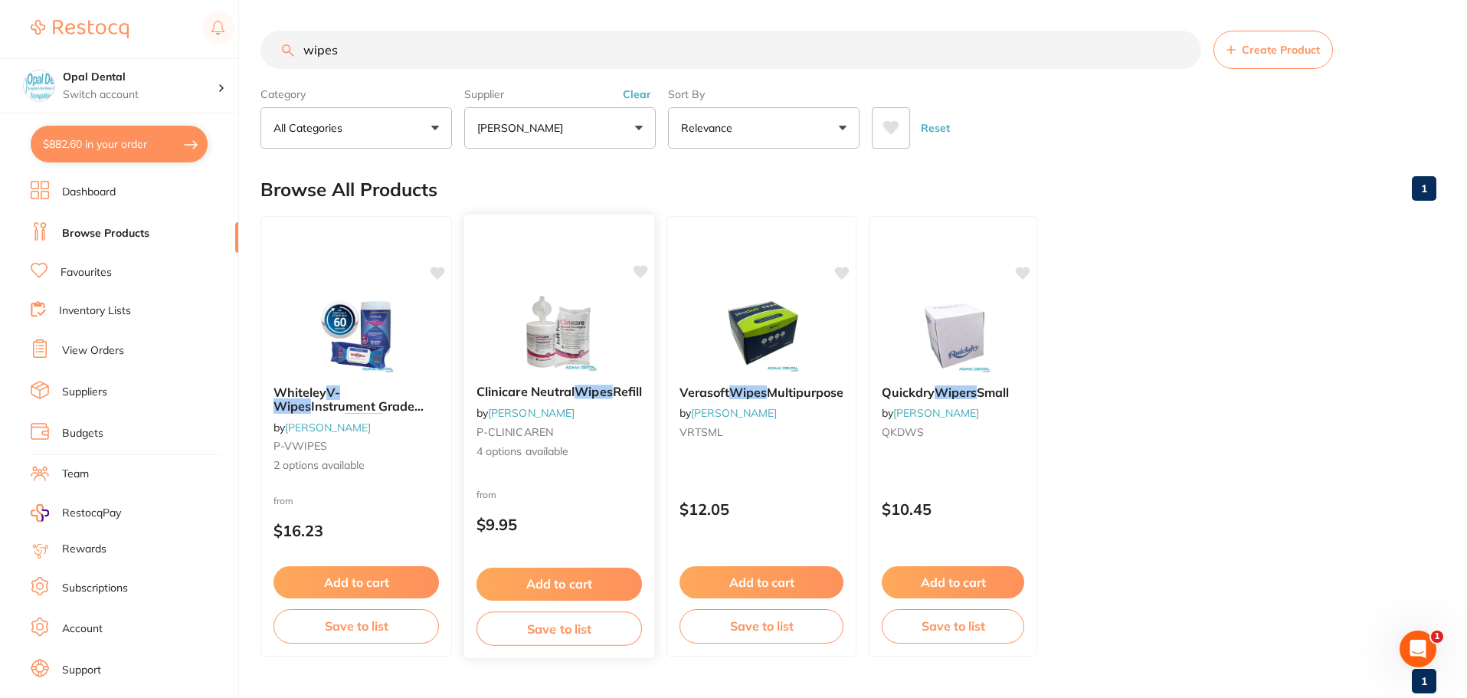
click at [555, 583] on button "Add to cart" at bounding box center [558, 584] width 165 height 33
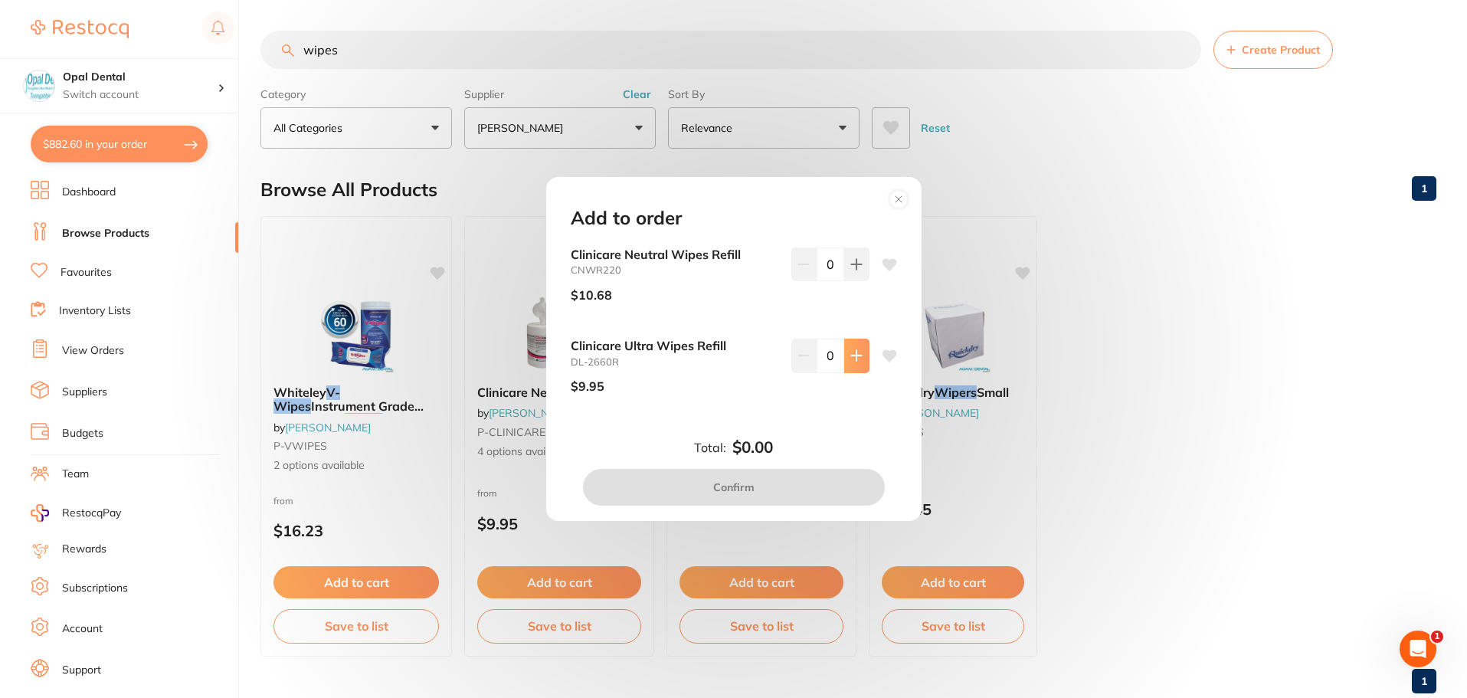
click at [851, 356] on icon at bounding box center [856, 356] width 10 height 10
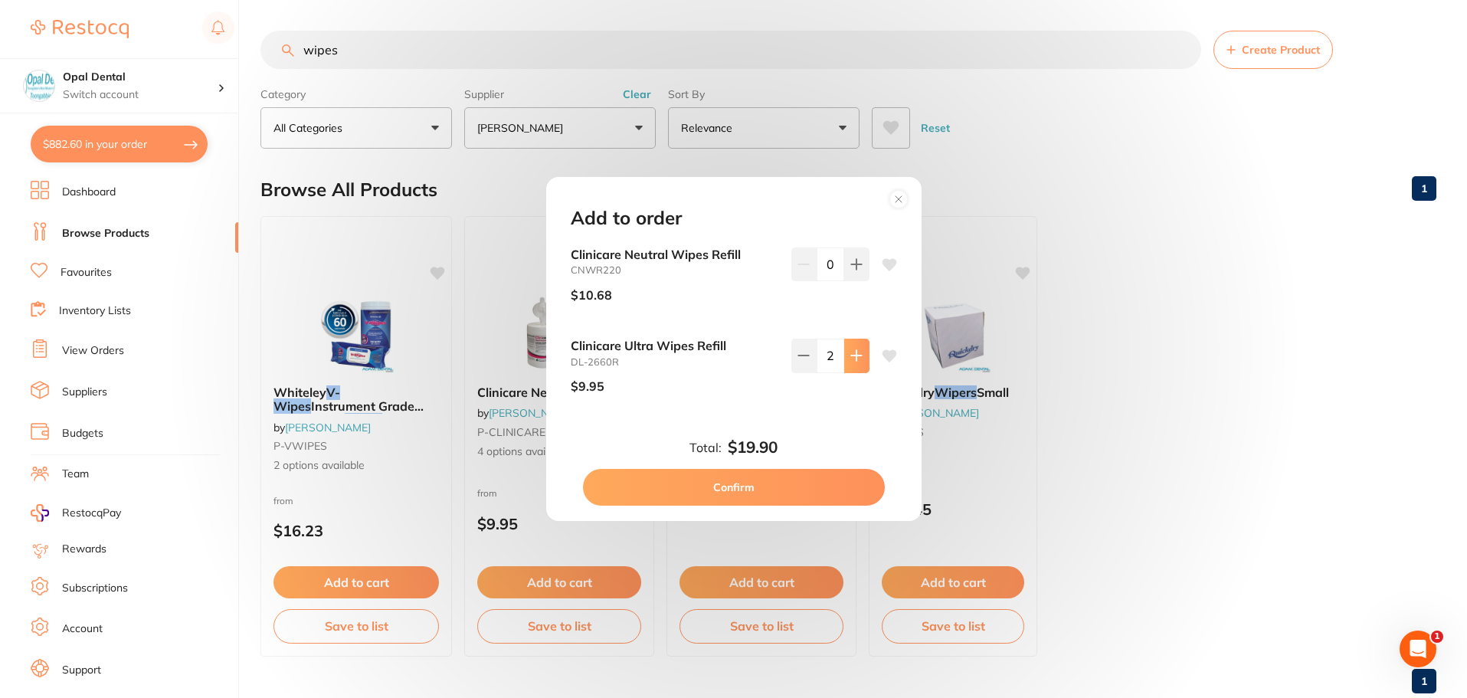
click at [851, 356] on icon at bounding box center [856, 356] width 10 height 10
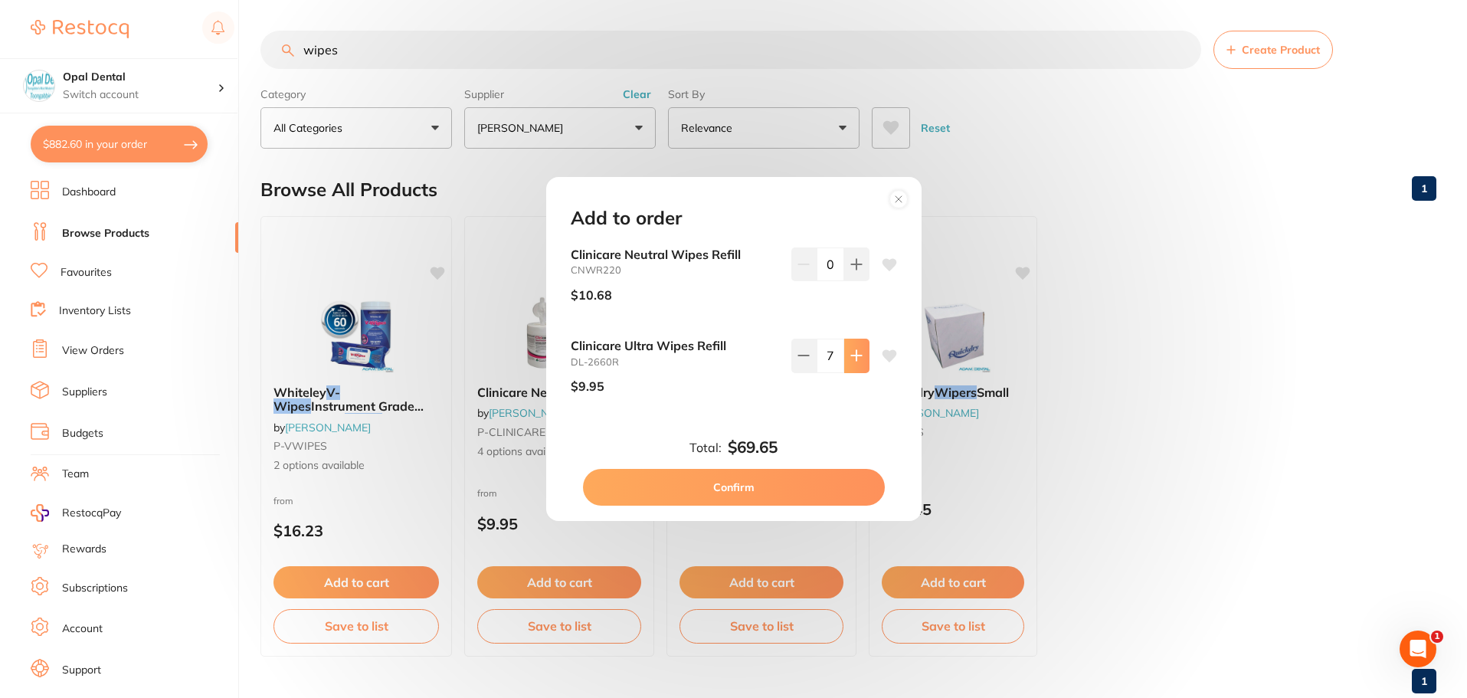
click at [851, 356] on icon at bounding box center [856, 356] width 10 height 10
type input "10"
click at [734, 478] on button "Confirm" at bounding box center [734, 487] width 302 height 37
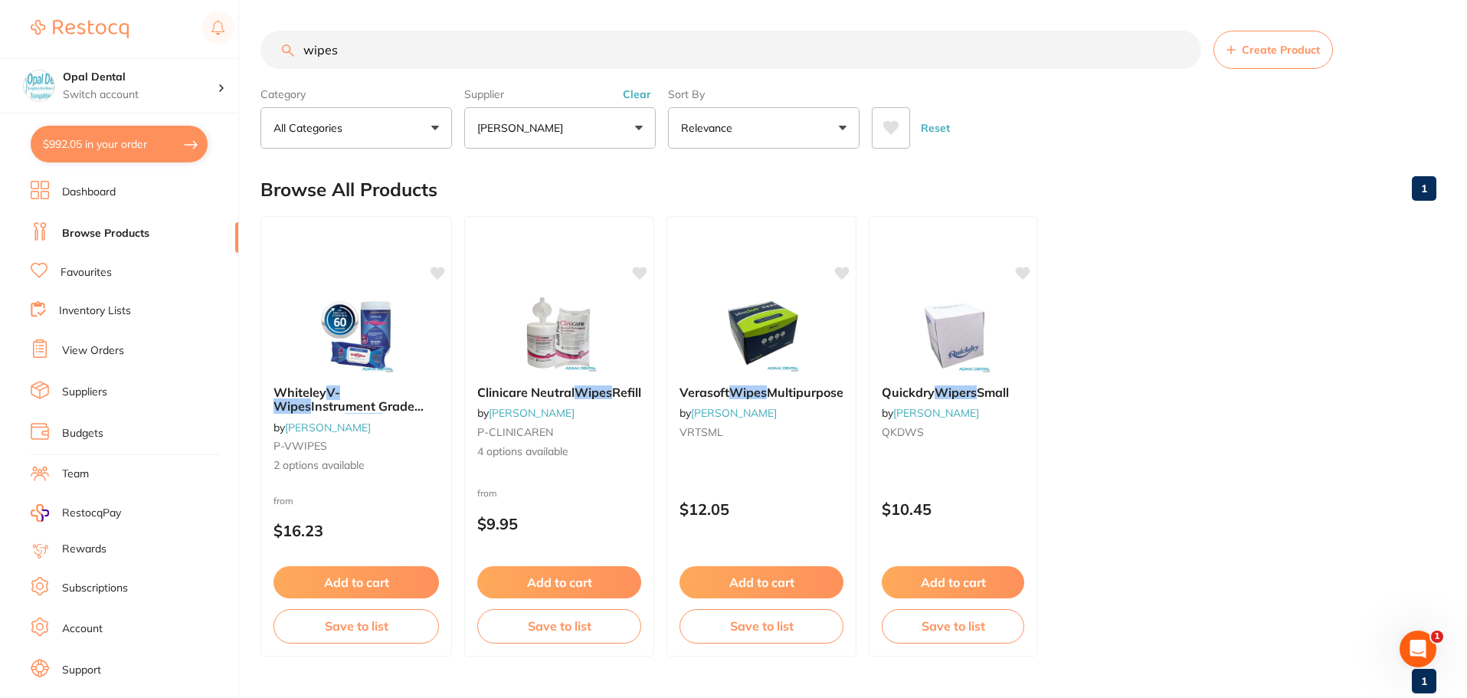
drag, startPoint x: 357, startPoint y: 48, endPoint x: 296, endPoint y: 47, distance: 61.3
click at [296, 47] on input "wipes" at bounding box center [730, 50] width 940 height 38
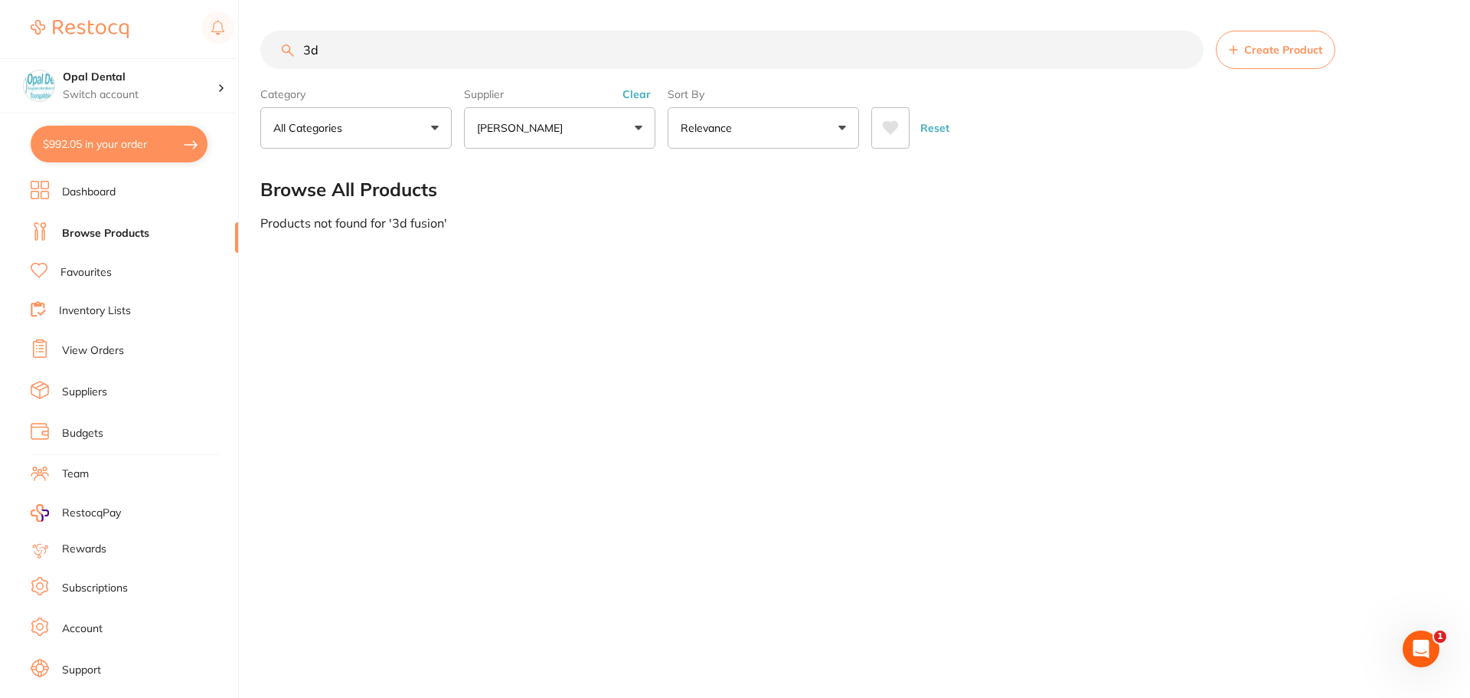
type input "3"
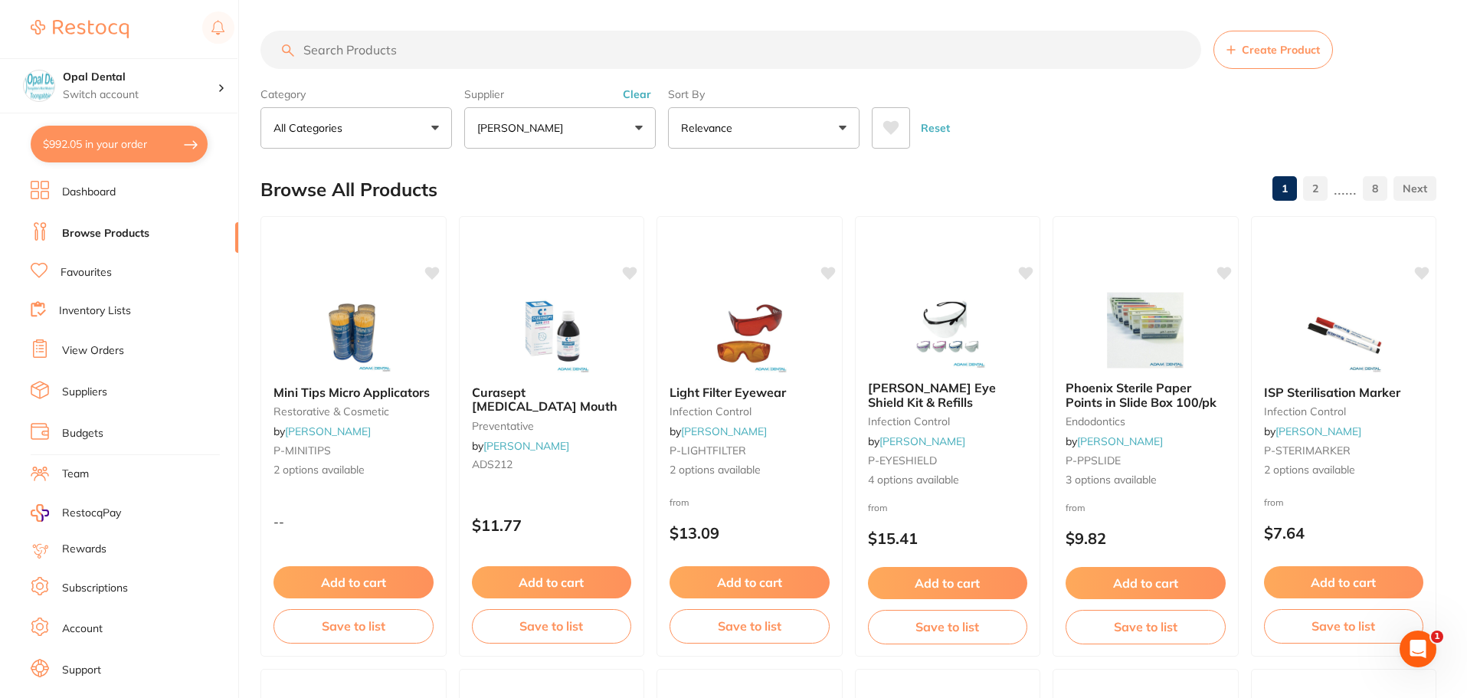
click at [346, 51] on input "search" at bounding box center [730, 50] width 940 height 38
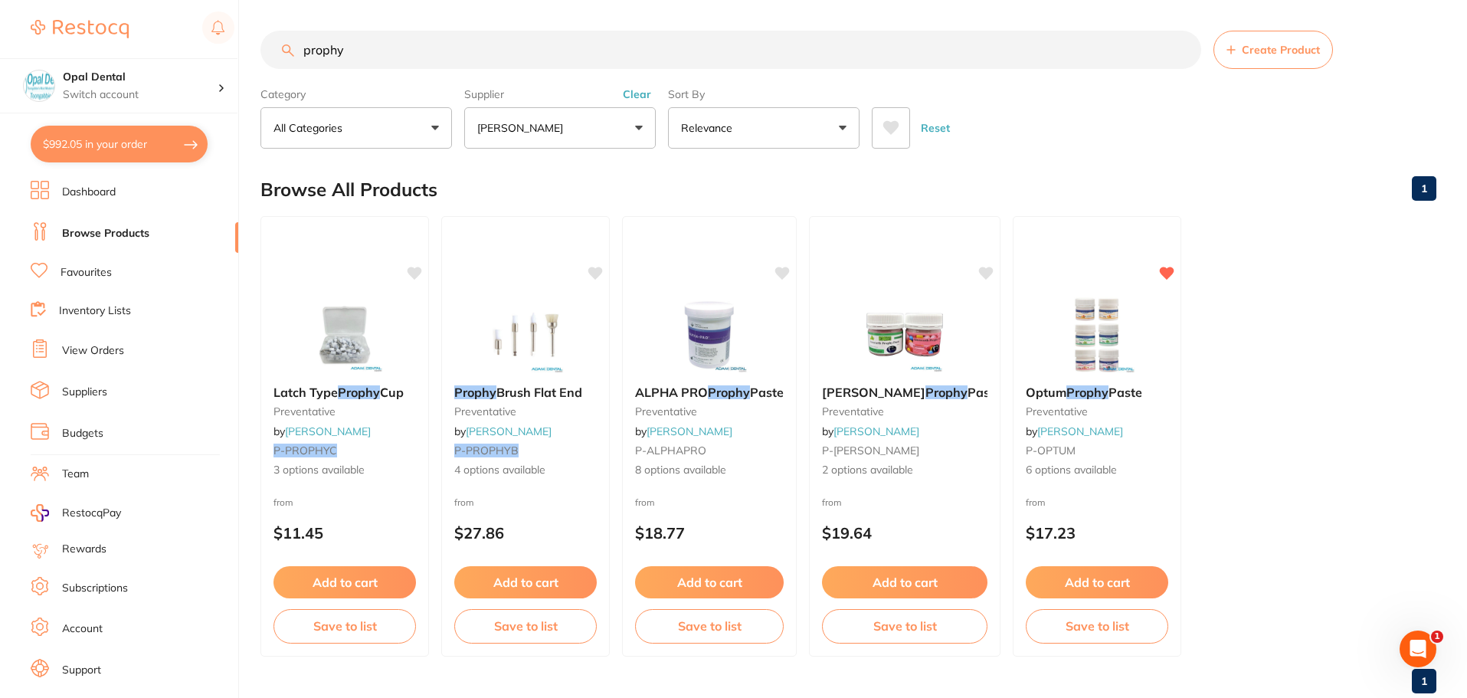
click at [365, 52] on input "prophy" at bounding box center [730, 50] width 940 height 38
type input "p"
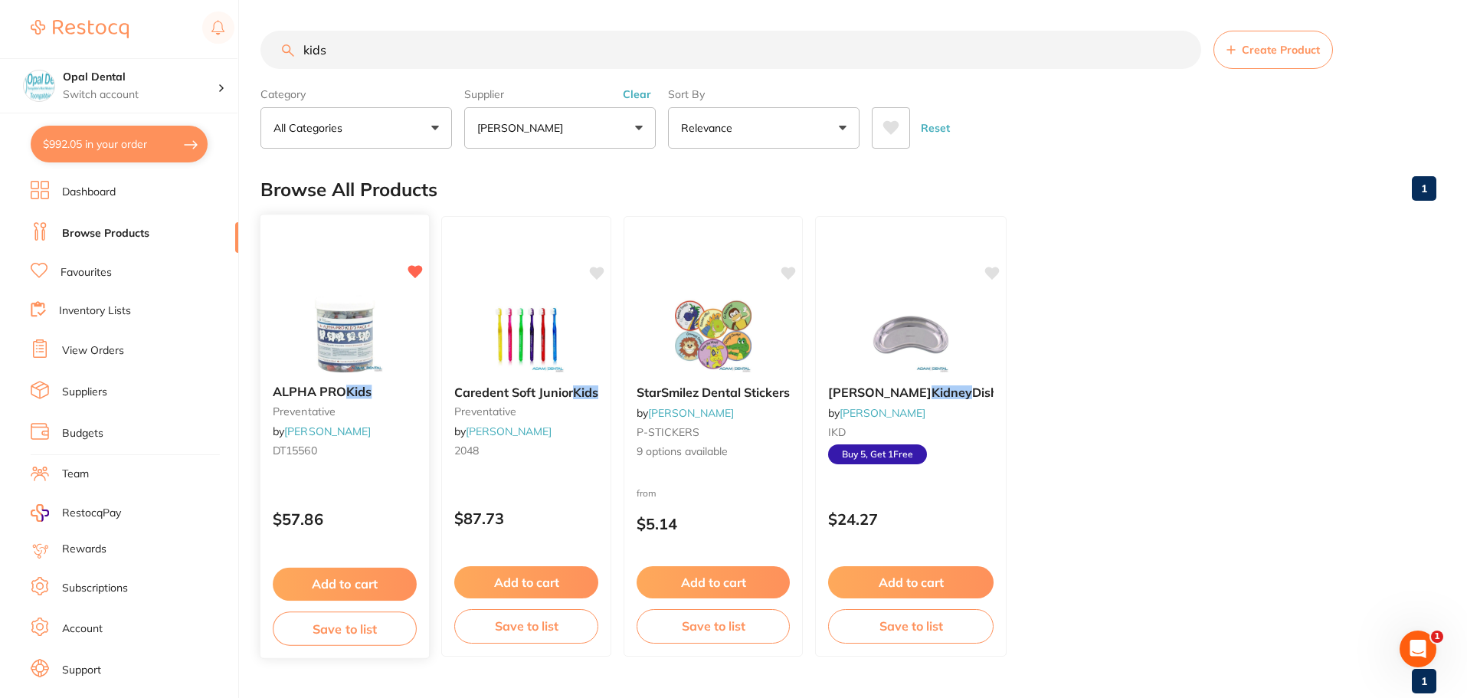
type input "kids"
drag, startPoint x: 352, startPoint y: 584, endPoint x: 331, endPoint y: 572, distance: 23.7
click at [351, 584] on button "Add to cart" at bounding box center [344, 582] width 142 height 32
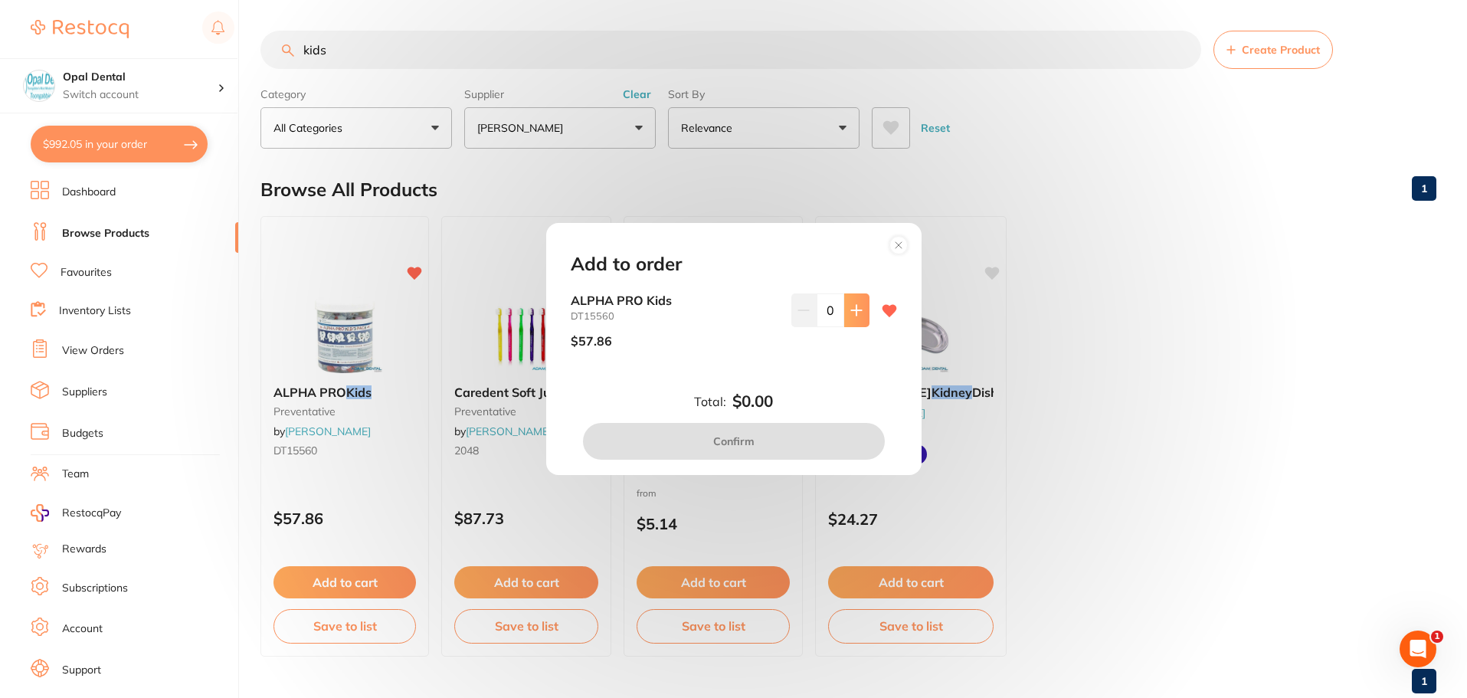
click at [856, 316] on icon at bounding box center [856, 310] width 12 height 12
type input "1"
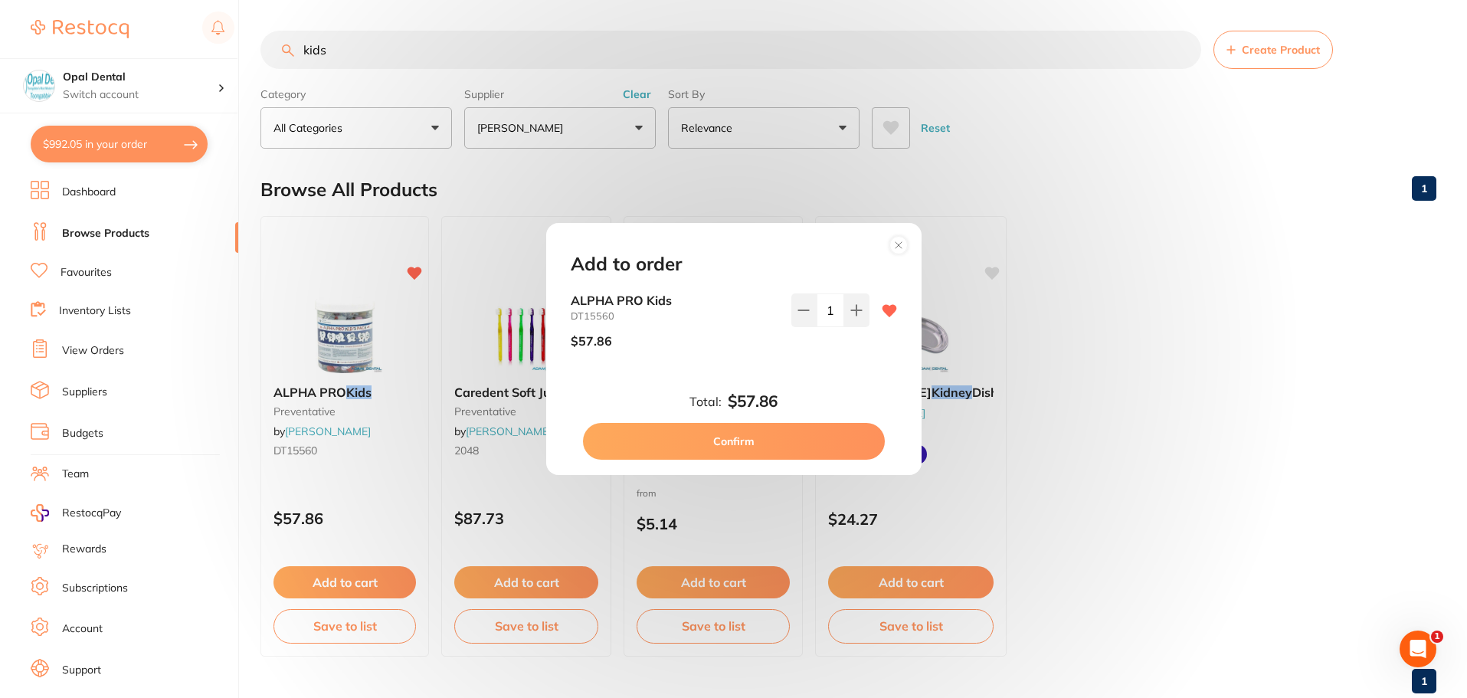
click at [751, 437] on button "Confirm" at bounding box center [734, 441] width 302 height 37
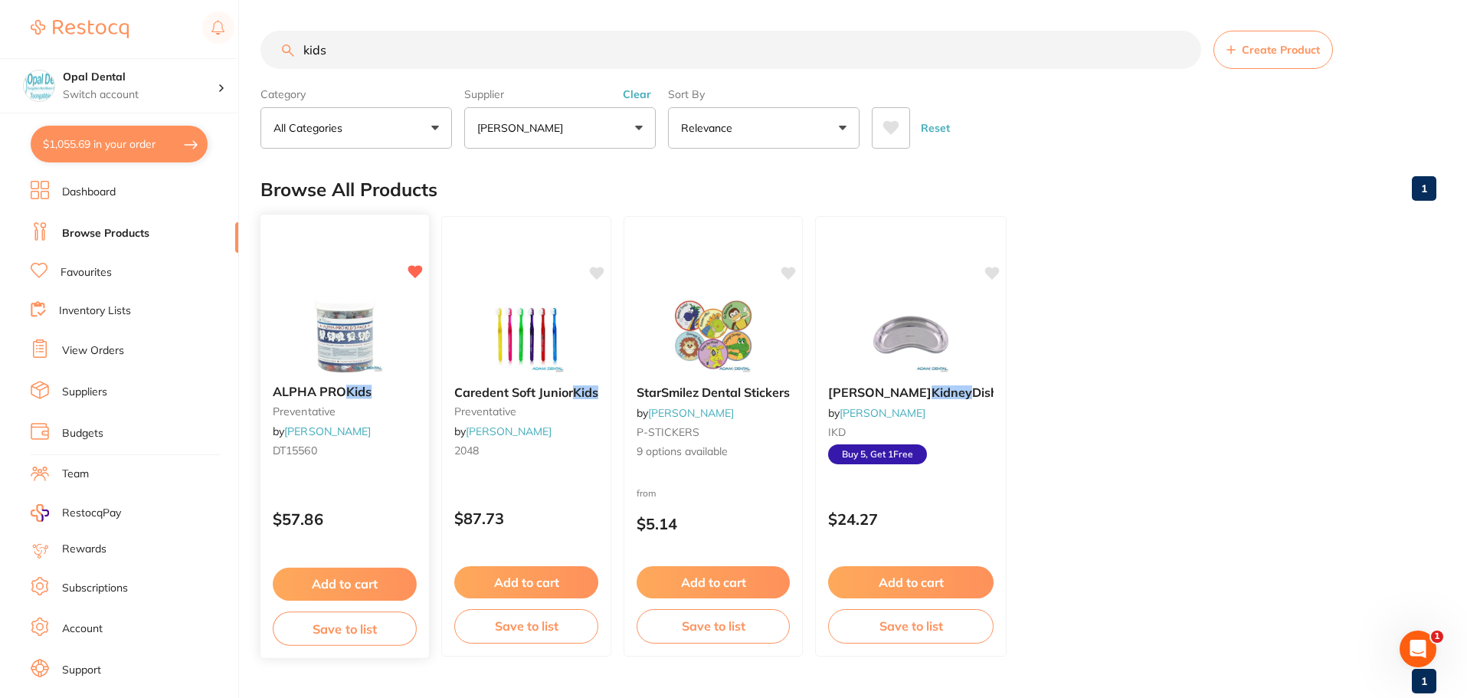
click at [347, 580] on button "Add to cart" at bounding box center [345, 584] width 144 height 33
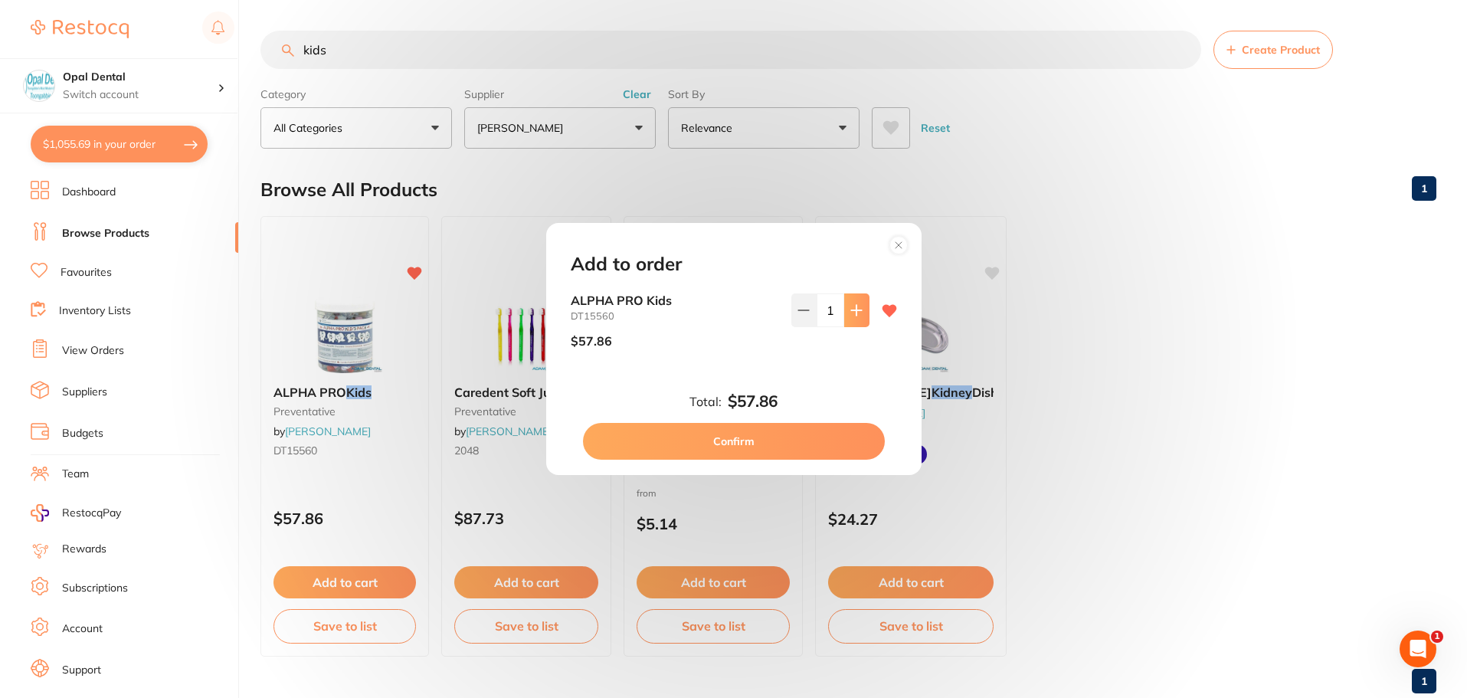
click at [850, 307] on icon at bounding box center [856, 310] width 12 height 12
type input "2"
click at [731, 440] on button "Confirm" at bounding box center [734, 441] width 302 height 37
type input "2"
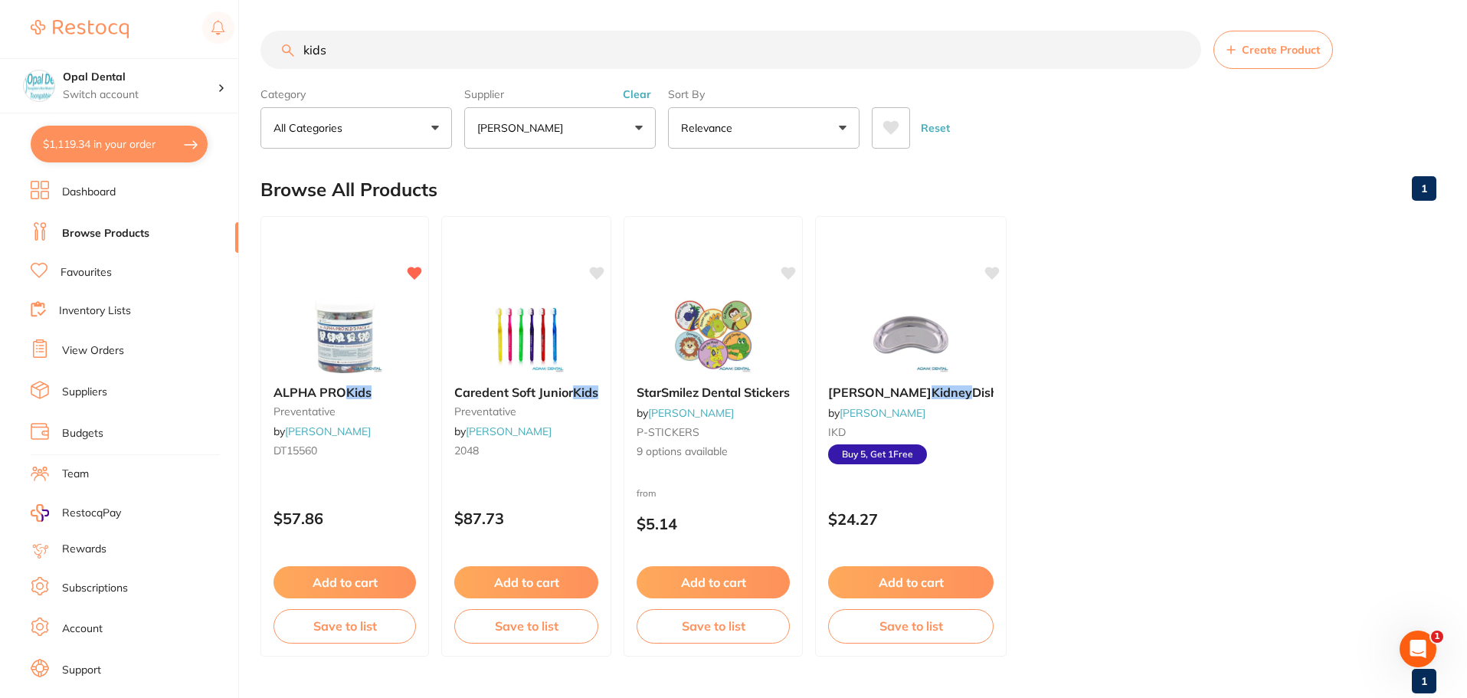
click at [384, 41] on input "kids" at bounding box center [730, 50] width 940 height 38
type input "k"
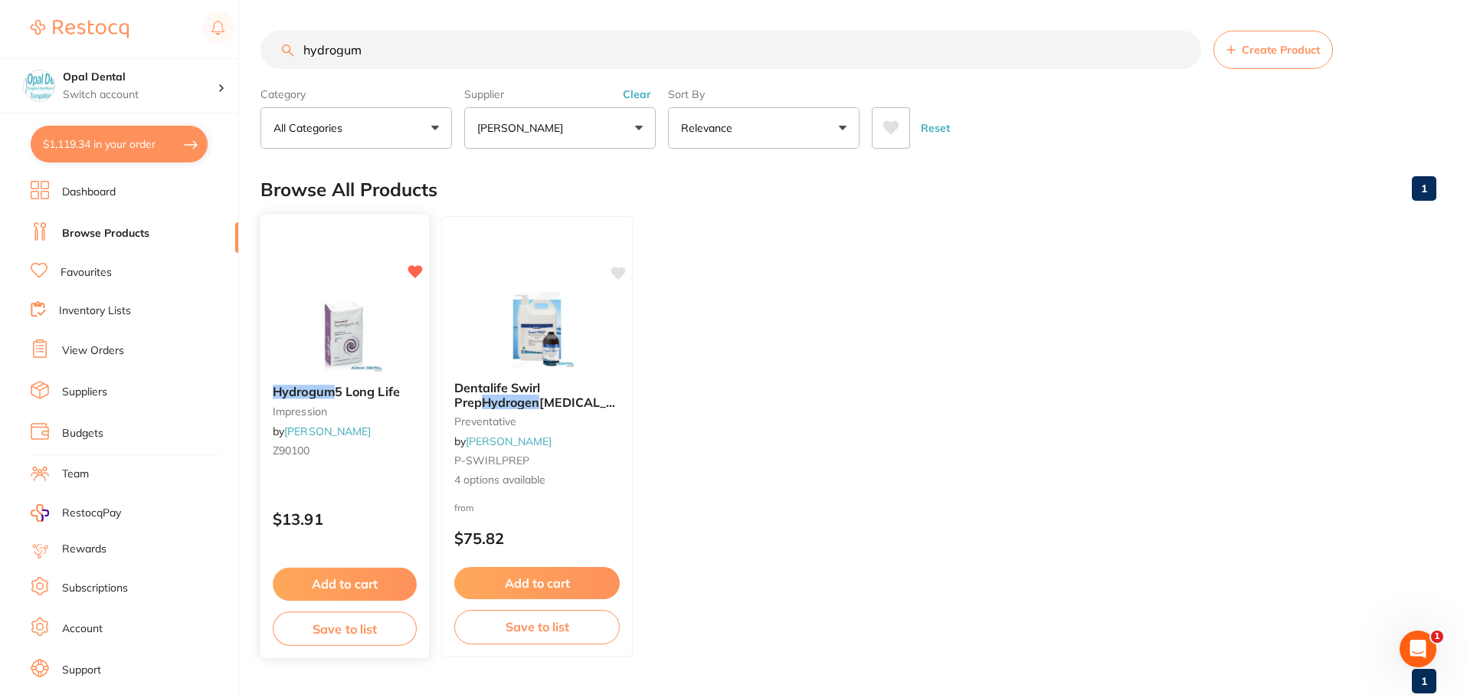
type input "hydrogum"
click at [334, 578] on button "Add to cart" at bounding box center [345, 584] width 144 height 33
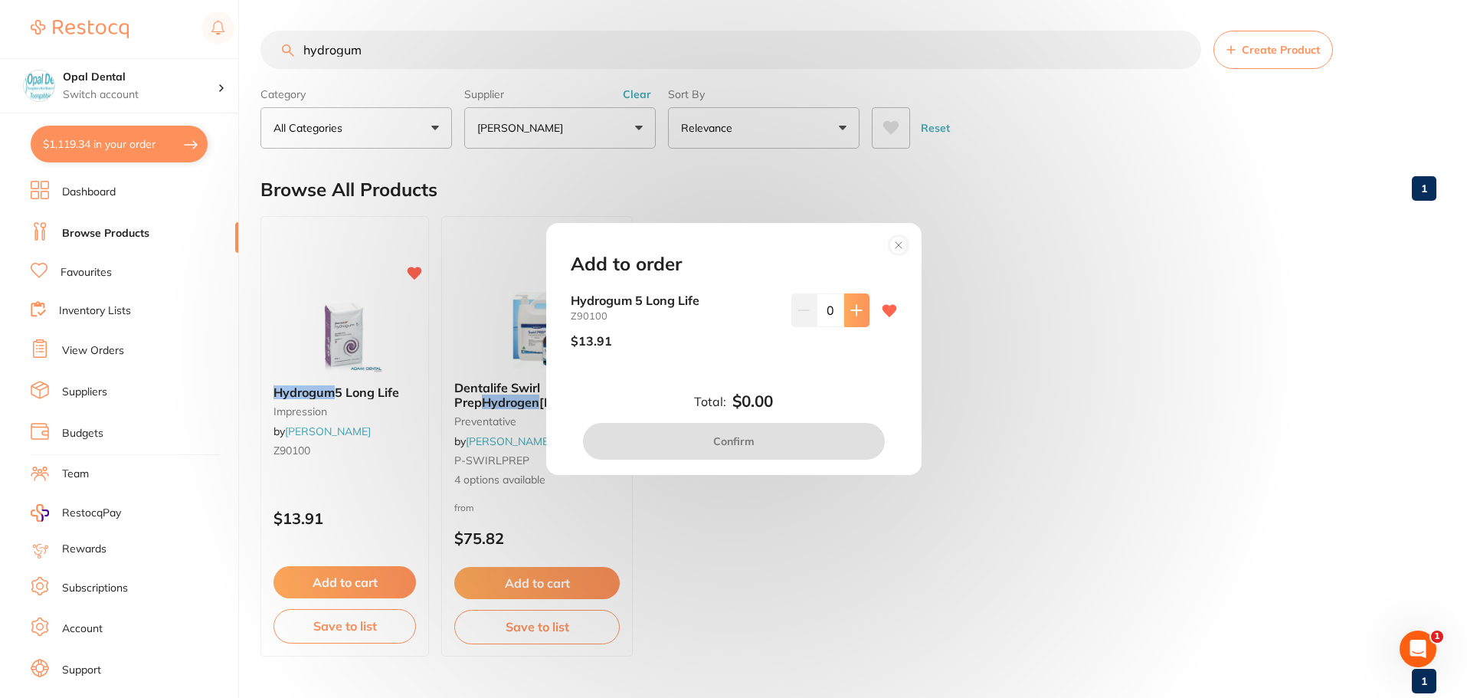
click at [850, 316] on icon at bounding box center [856, 310] width 12 height 12
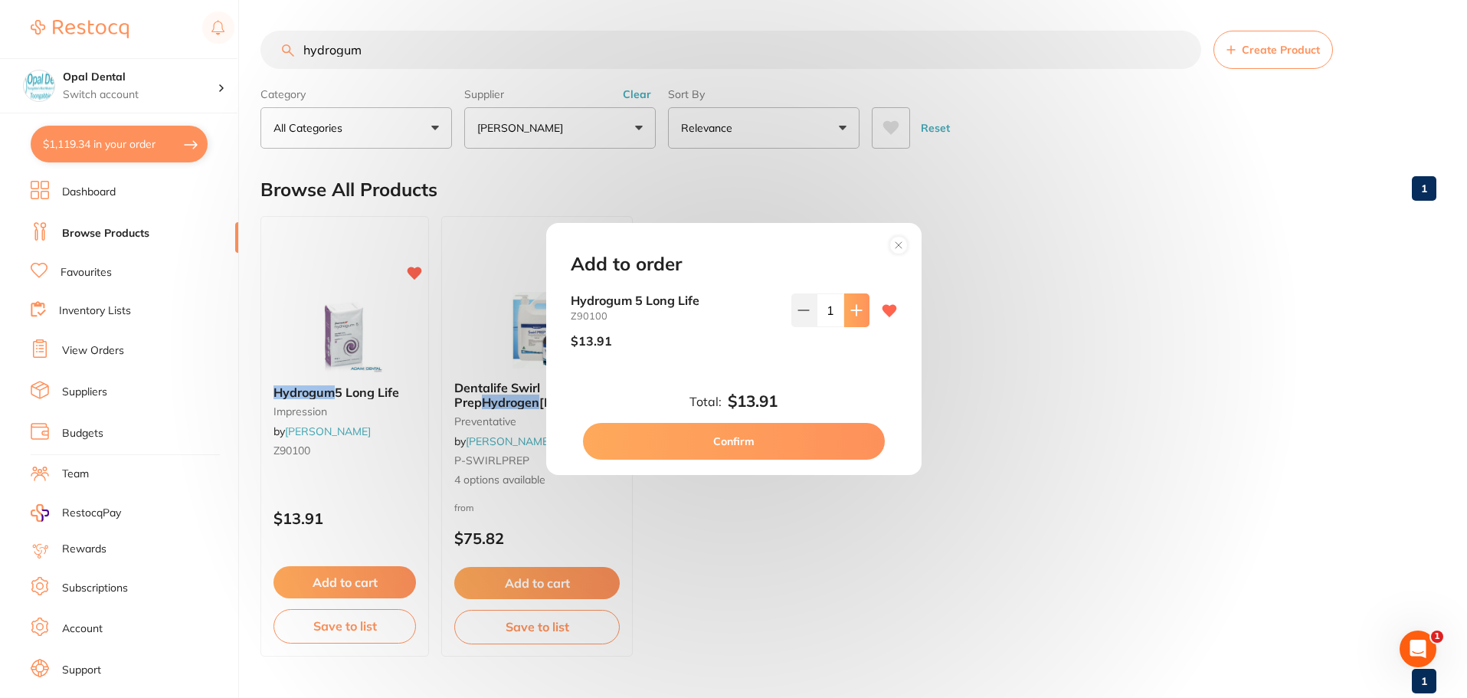
click at [850, 316] on icon at bounding box center [856, 310] width 12 height 12
type input "4"
click at [734, 438] on button "Confirm" at bounding box center [734, 441] width 302 height 37
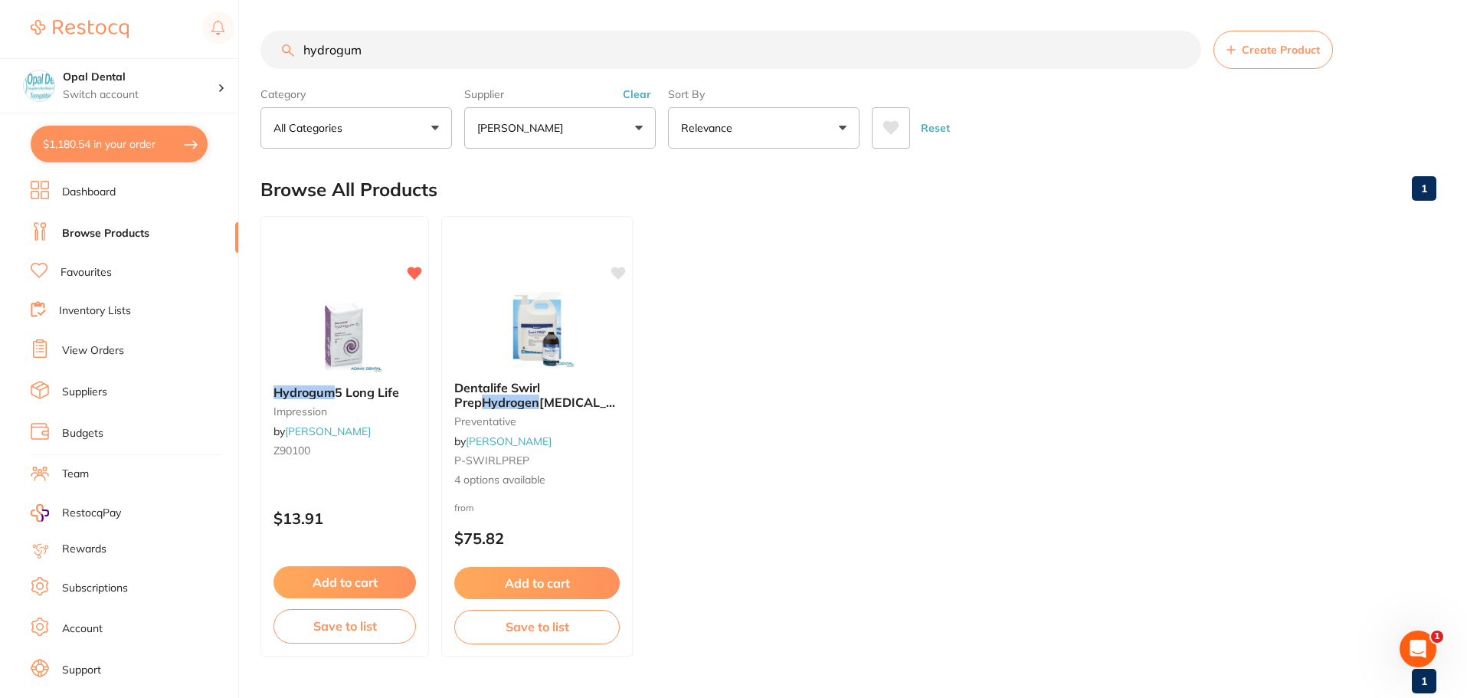
click at [420, 52] on input "hydrogum" at bounding box center [730, 50] width 940 height 38
type input "h"
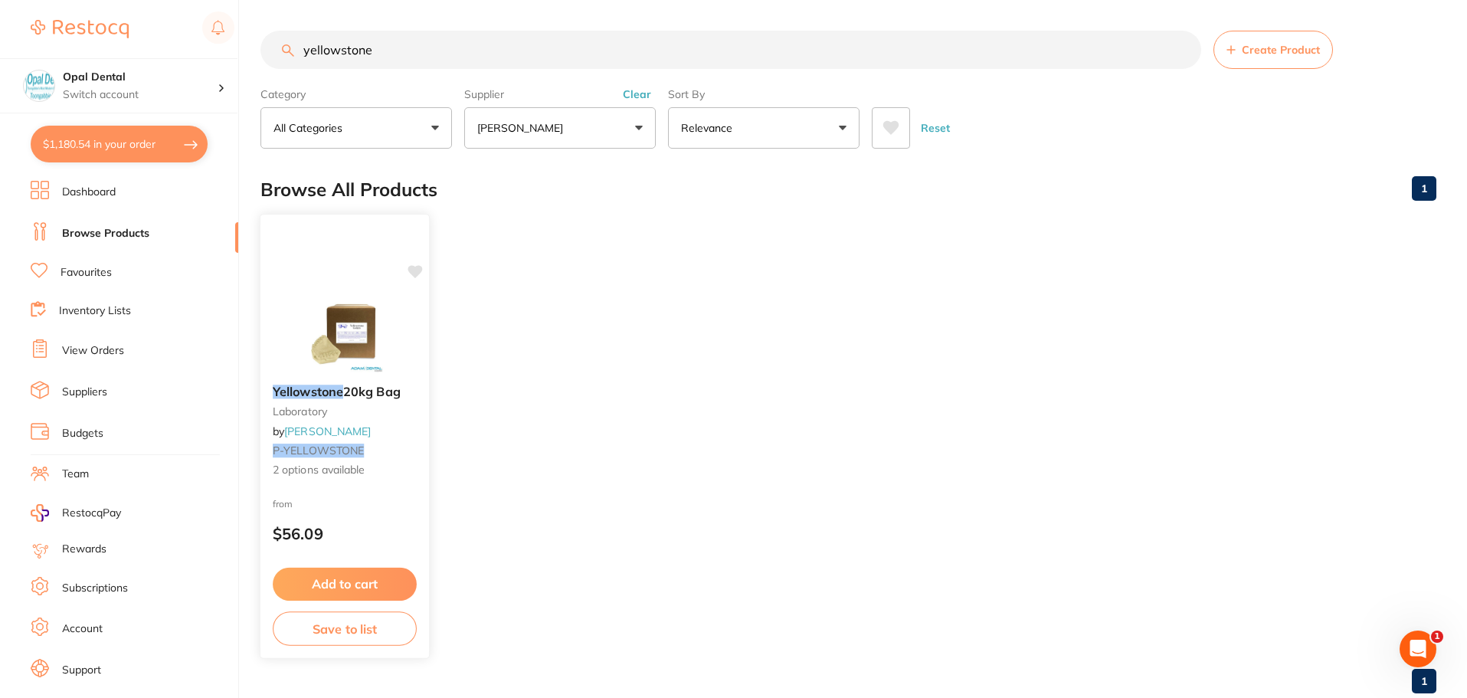
type input "yellowstone"
click at [341, 597] on button "Add to cart" at bounding box center [345, 584] width 144 height 33
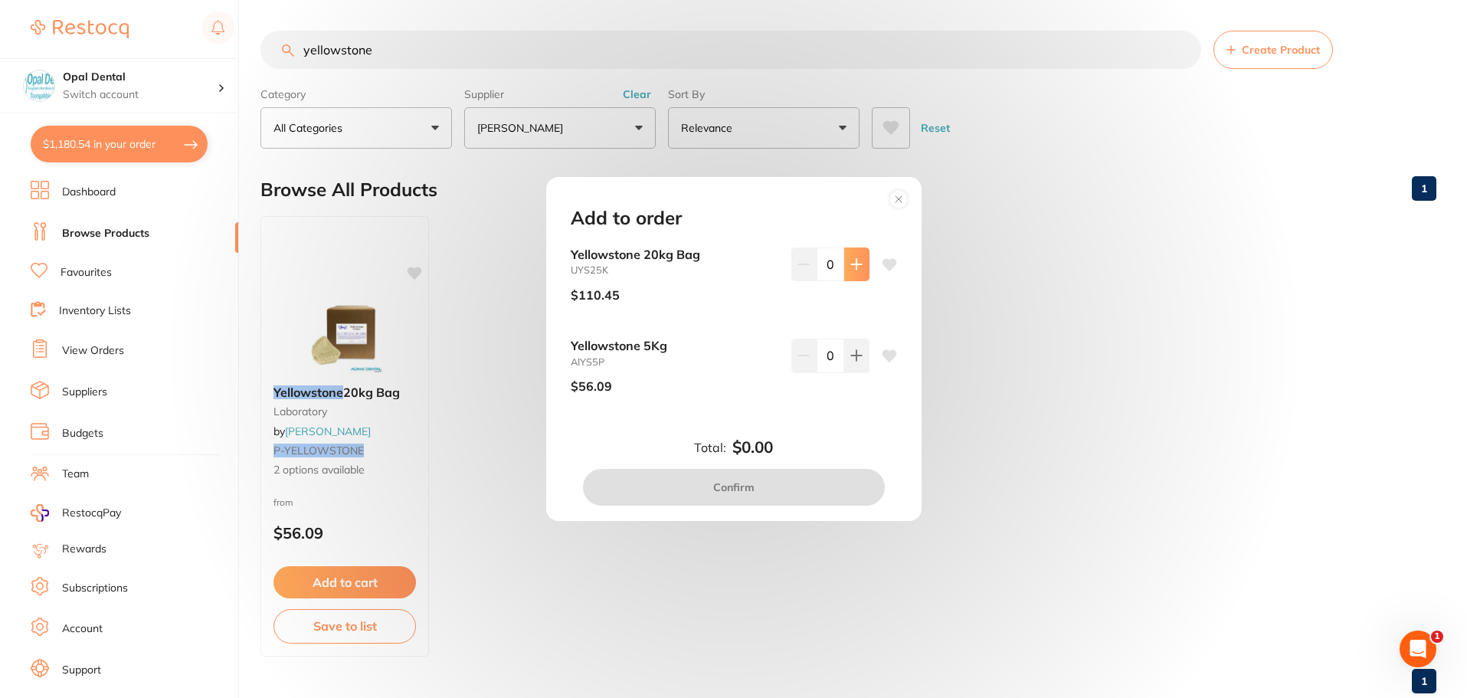
click at [854, 262] on button at bounding box center [856, 264] width 25 height 34
type input "1"
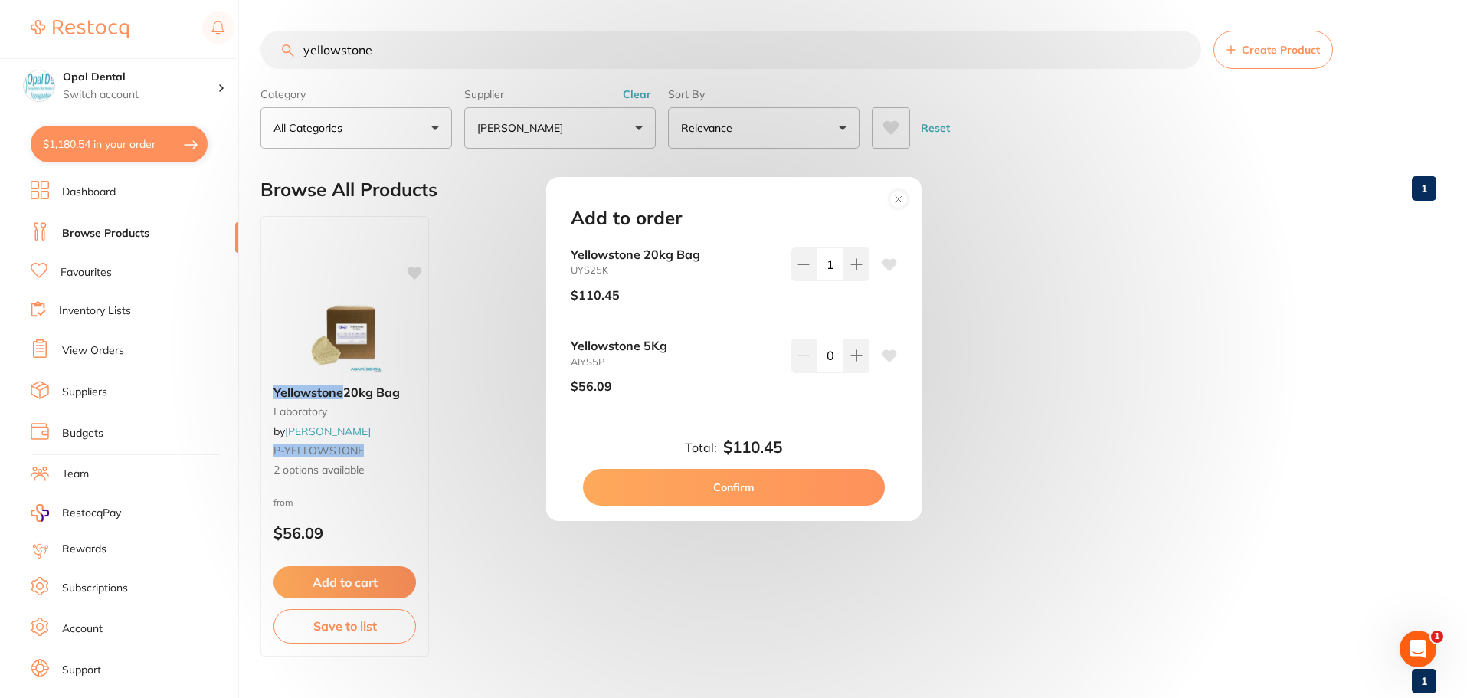
click at [733, 486] on button "Confirm" at bounding box center [734, 487] width 302 height 37
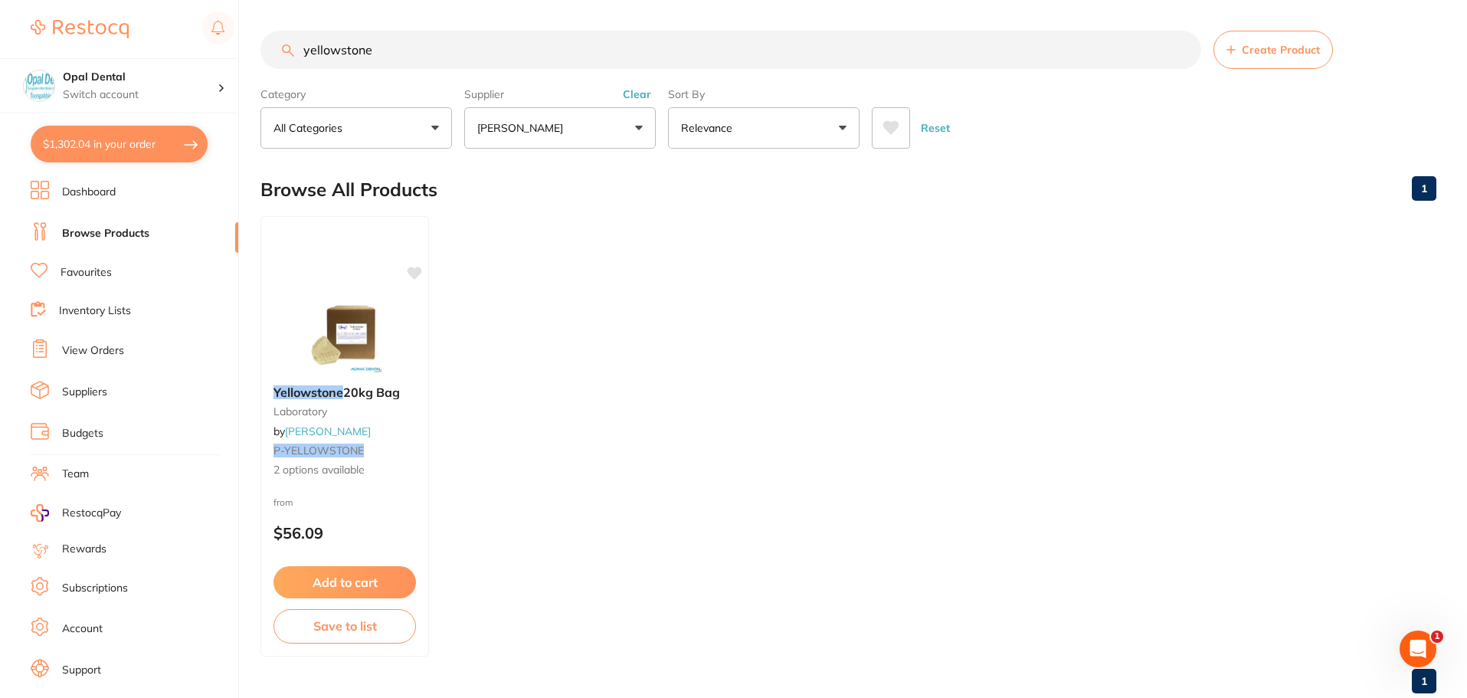
click at [502, 50] on input "yellowstone" at bounding box center [730, 50] width 940 height 38
type input "y"
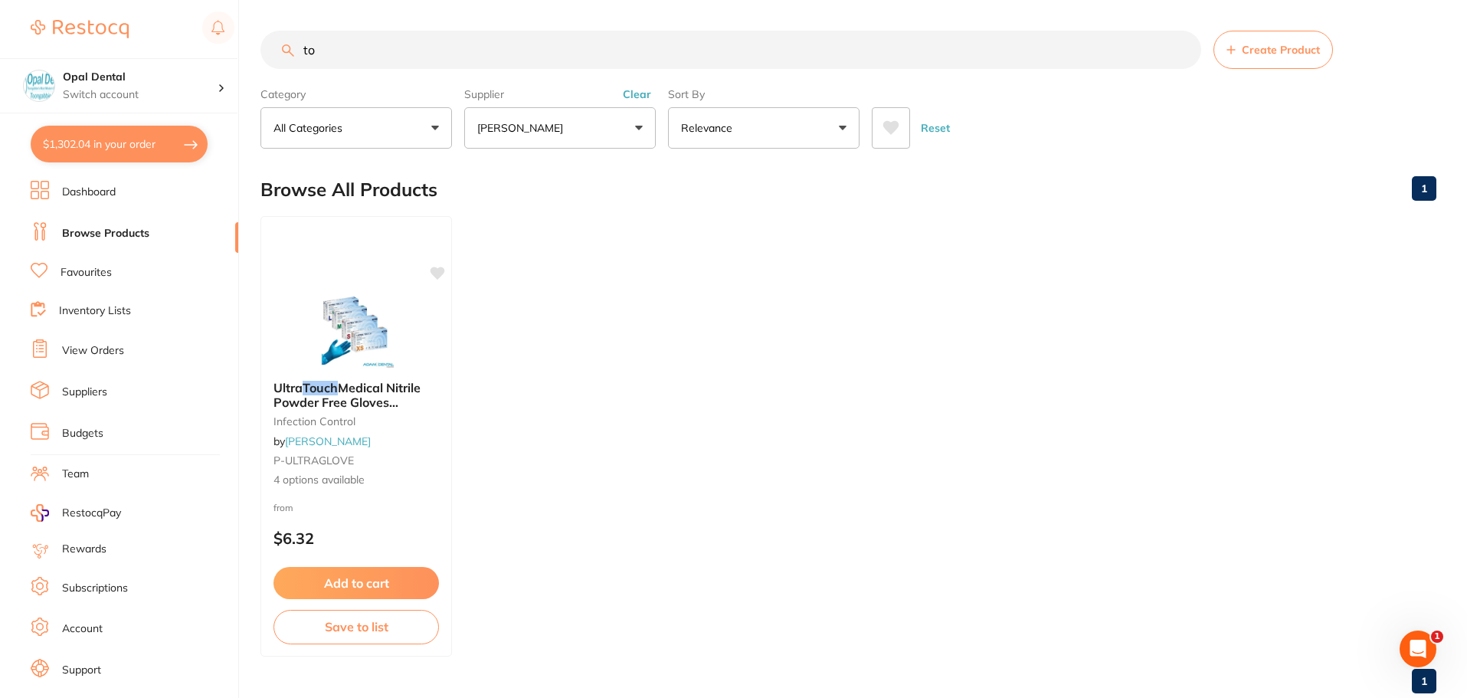
type input "t"
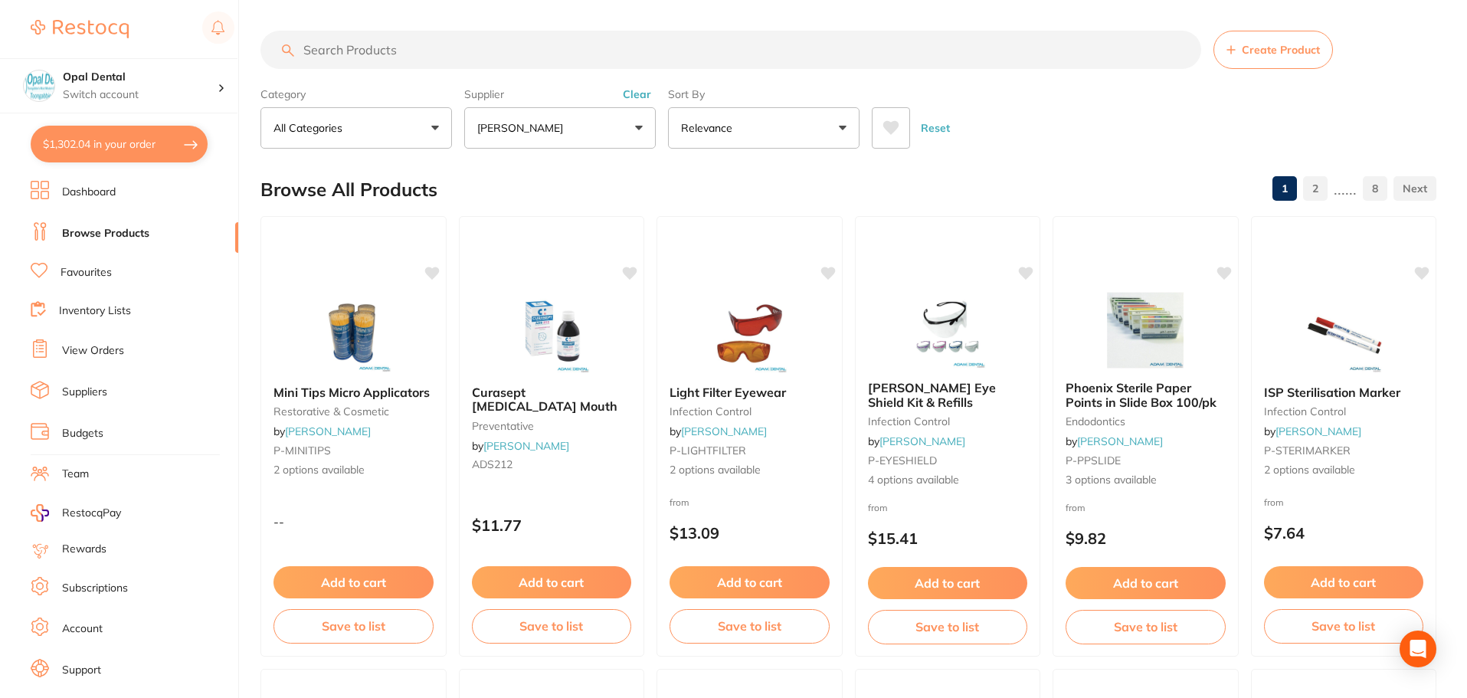
click at [940, 129] on button "Reset" at bounding box center [935, 127] width 38 height 41
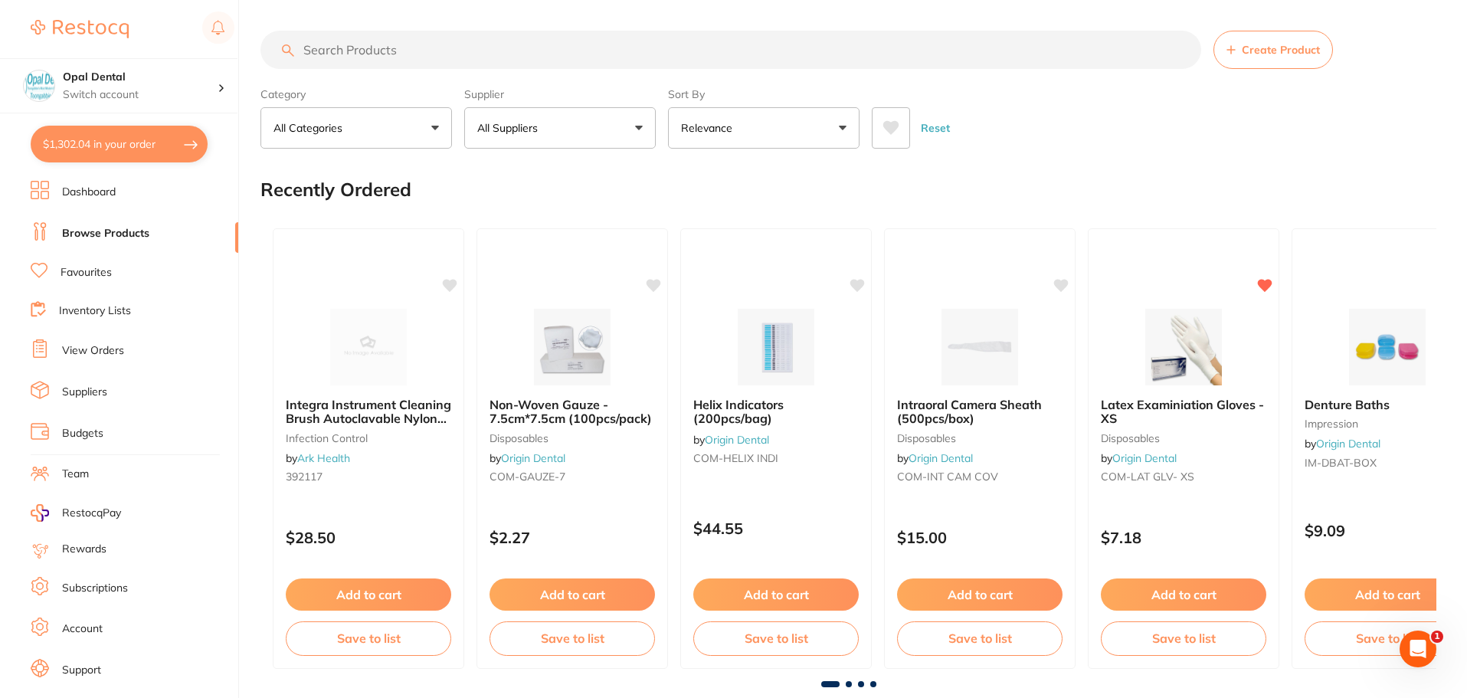
click at [381, 53] on input "search" at bounding box center [730, 50] width 940 height 38
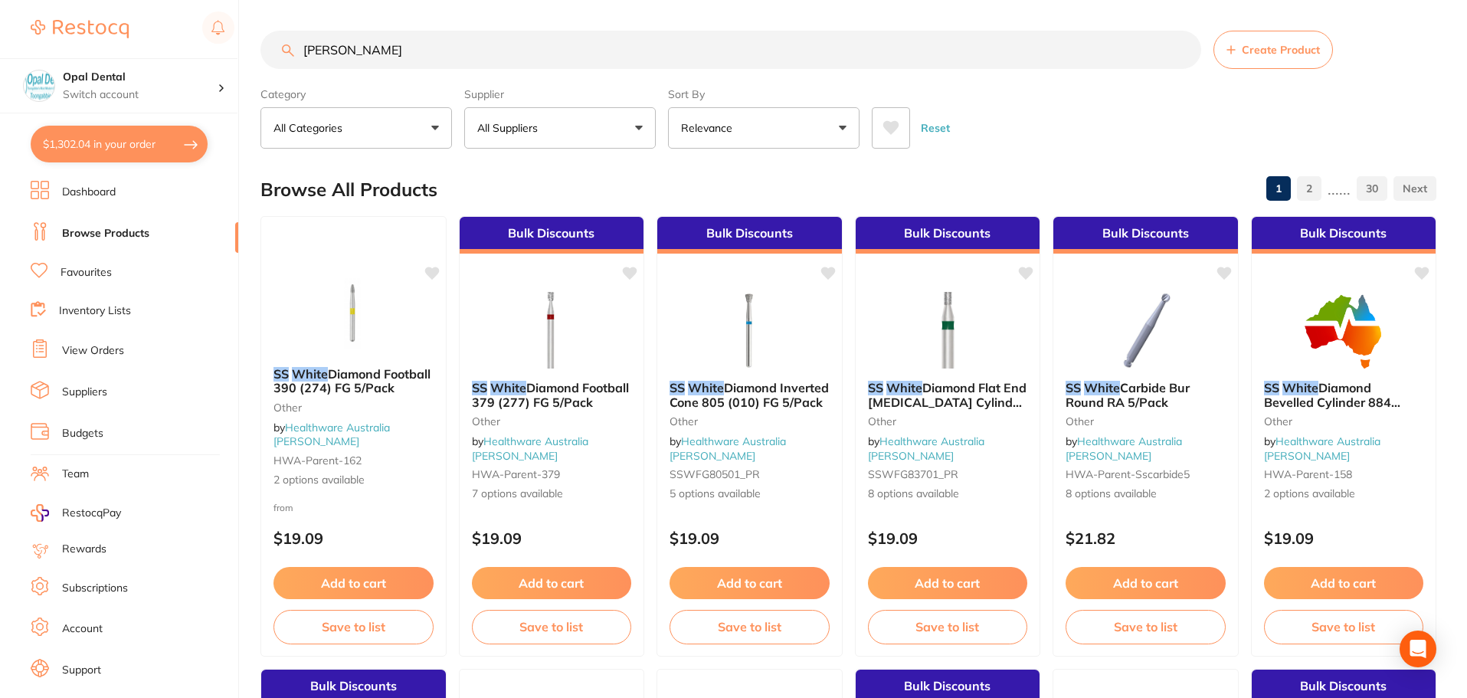
type input "ss white"
click at [613, 121] on button "All Suppliers" at bounding box center [559, 127] width 191 height 41
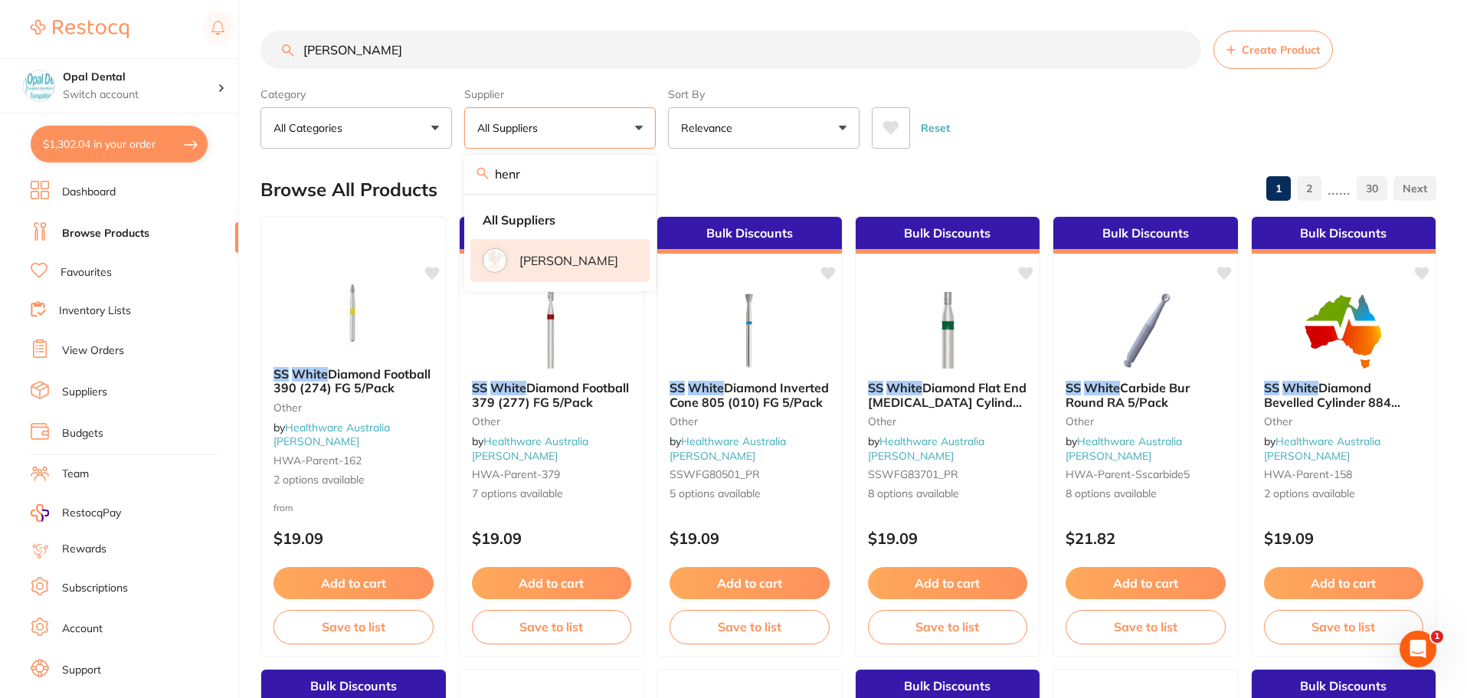
type input "henr"
click at [549, 260] on p "[PERSON_NAME]" at bounding box center [568, 260] width 99 height 14
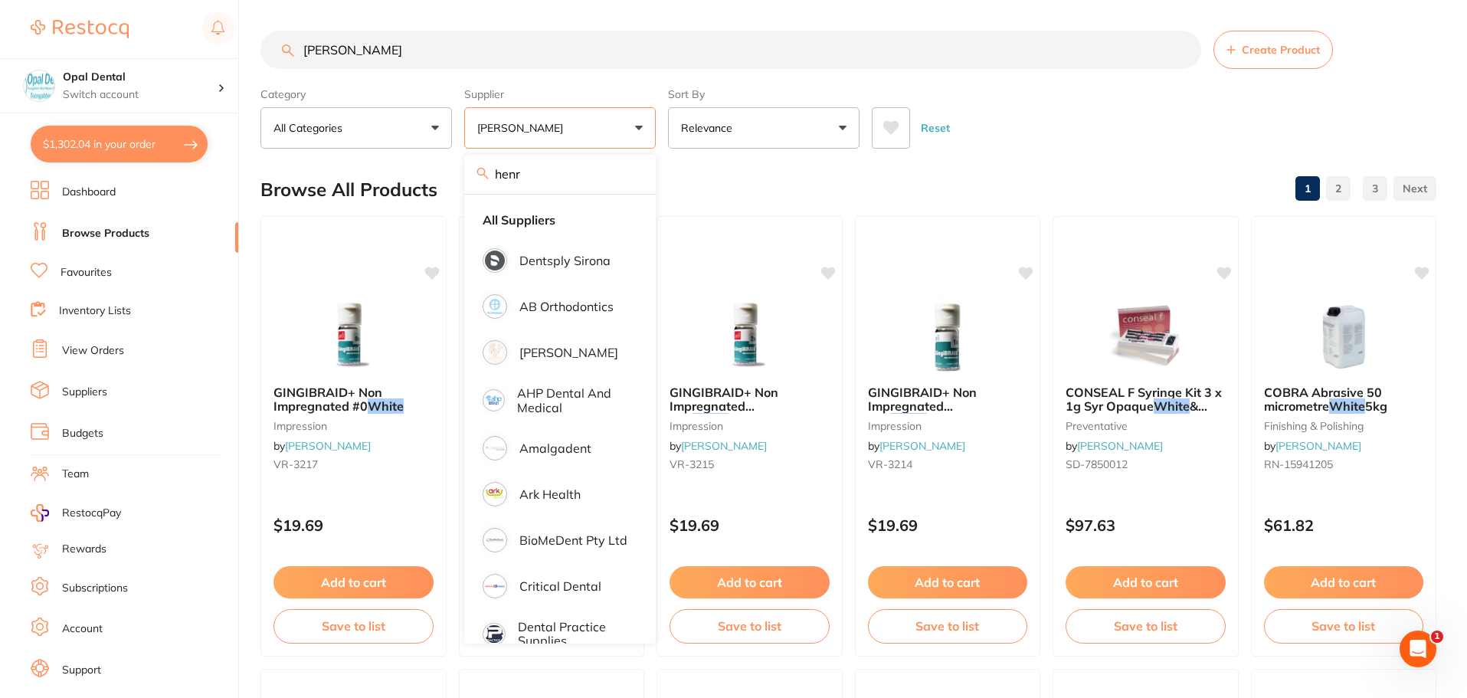
click at [788, 179] on div "Browse All Products 1 2 3" at bounding box center [848, 189] width 1176 height 51
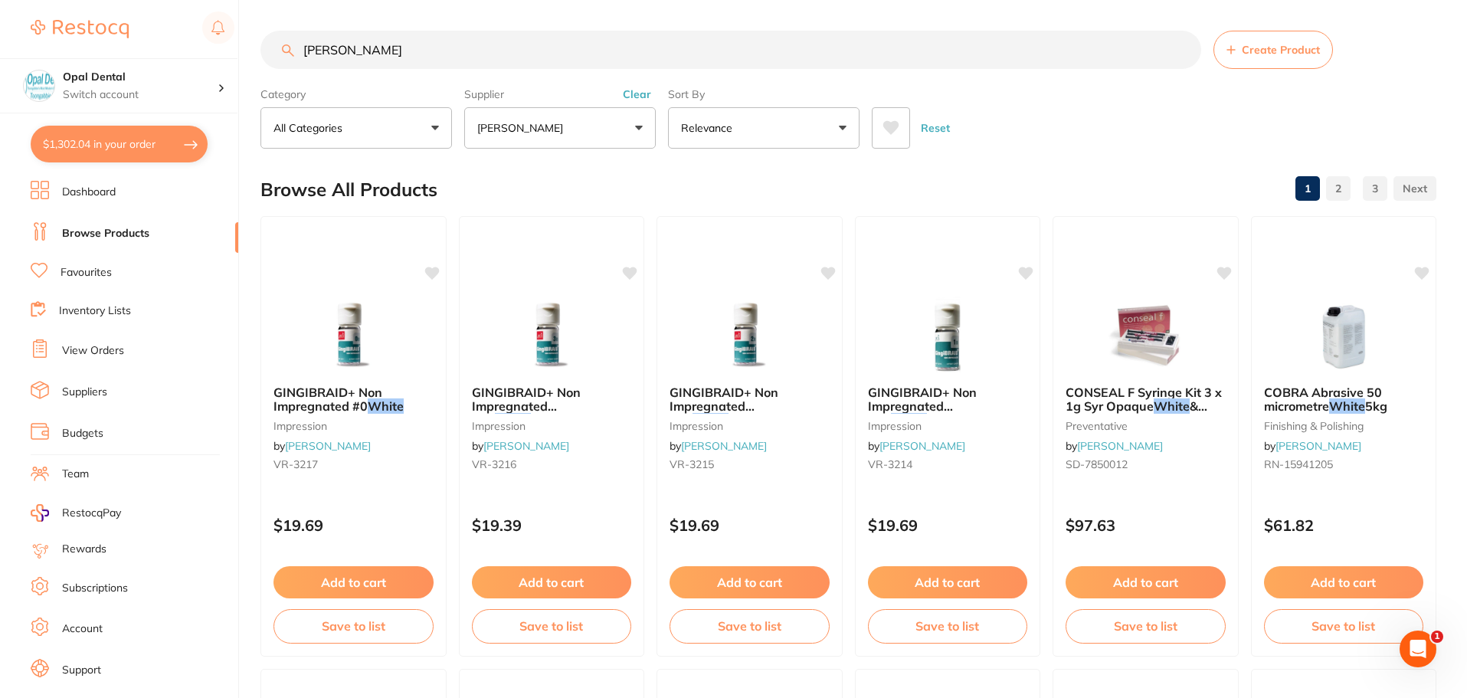
click at [924, 121] on button "Reset" at bounding box center [935, 127] width 38 height 41
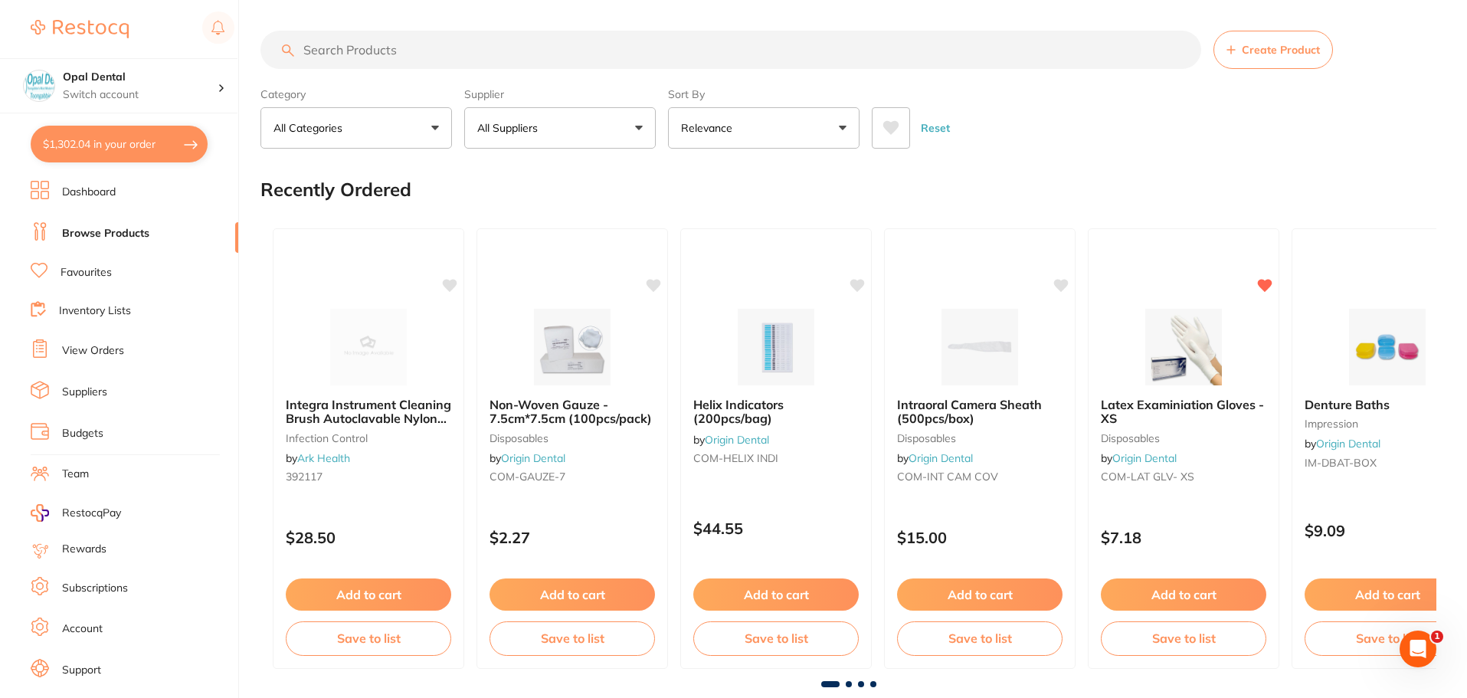
click at [541, 126] on p "All Suppliers" at bounding box center [510, 127] width 67 height 15
type input "orig"
click at [552, 244] on li "Origin Dental" at bounding box center [559, 260] width 179 height 43
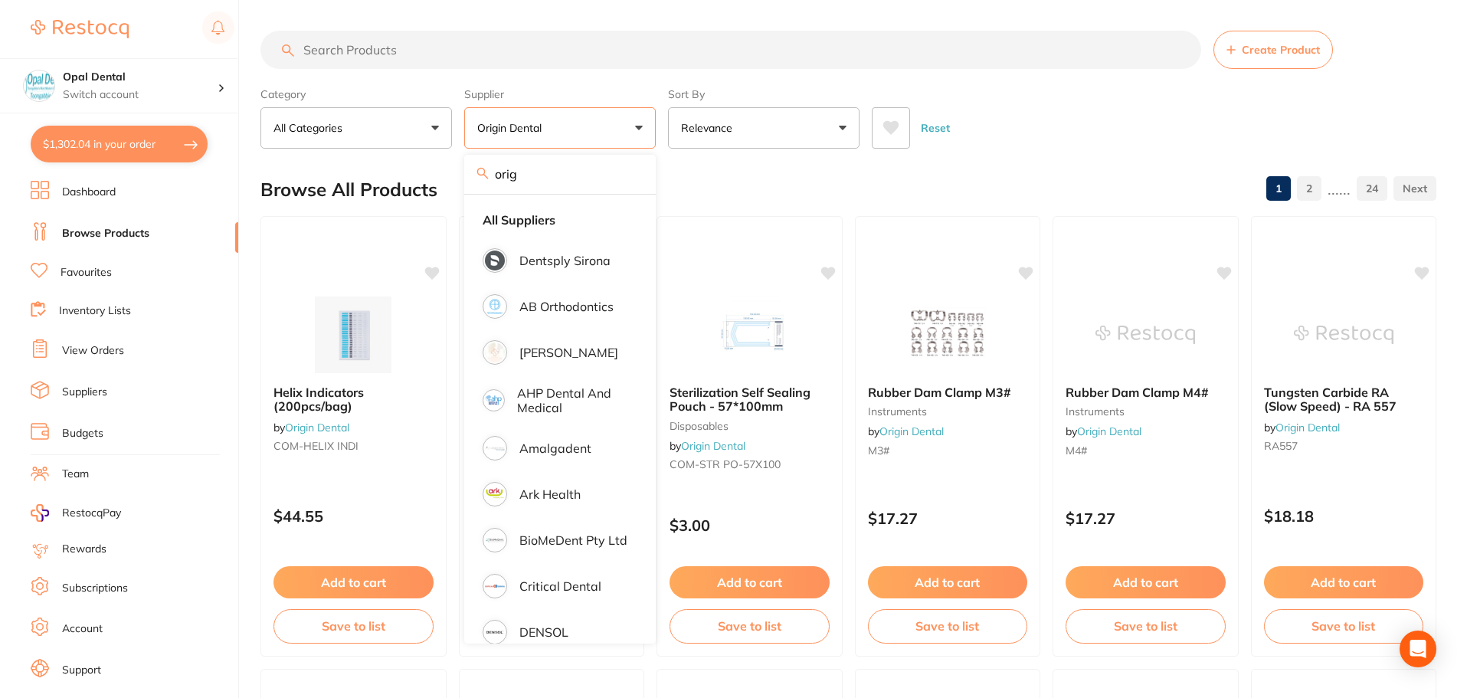
click at [391, 61] on input "search" at bounding box center [730, 50] width 940 height 38
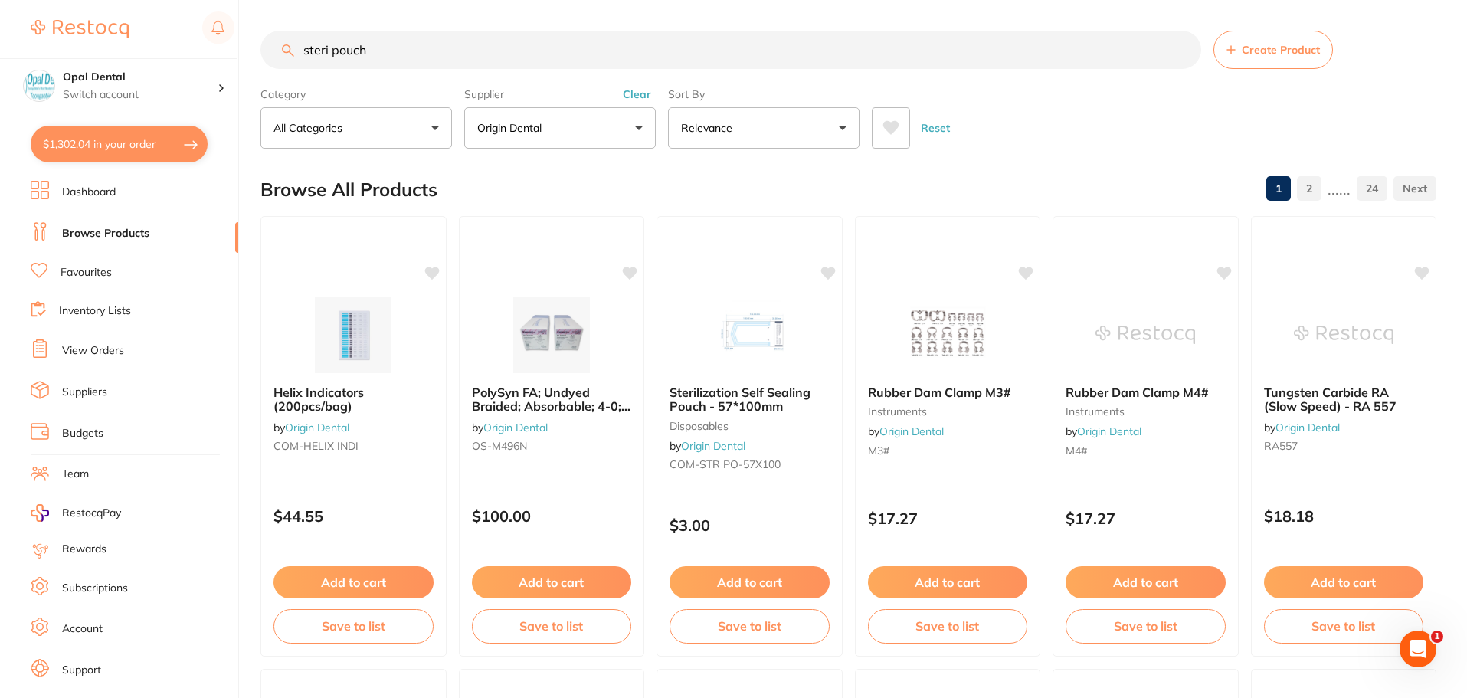
type input "steri pouch"
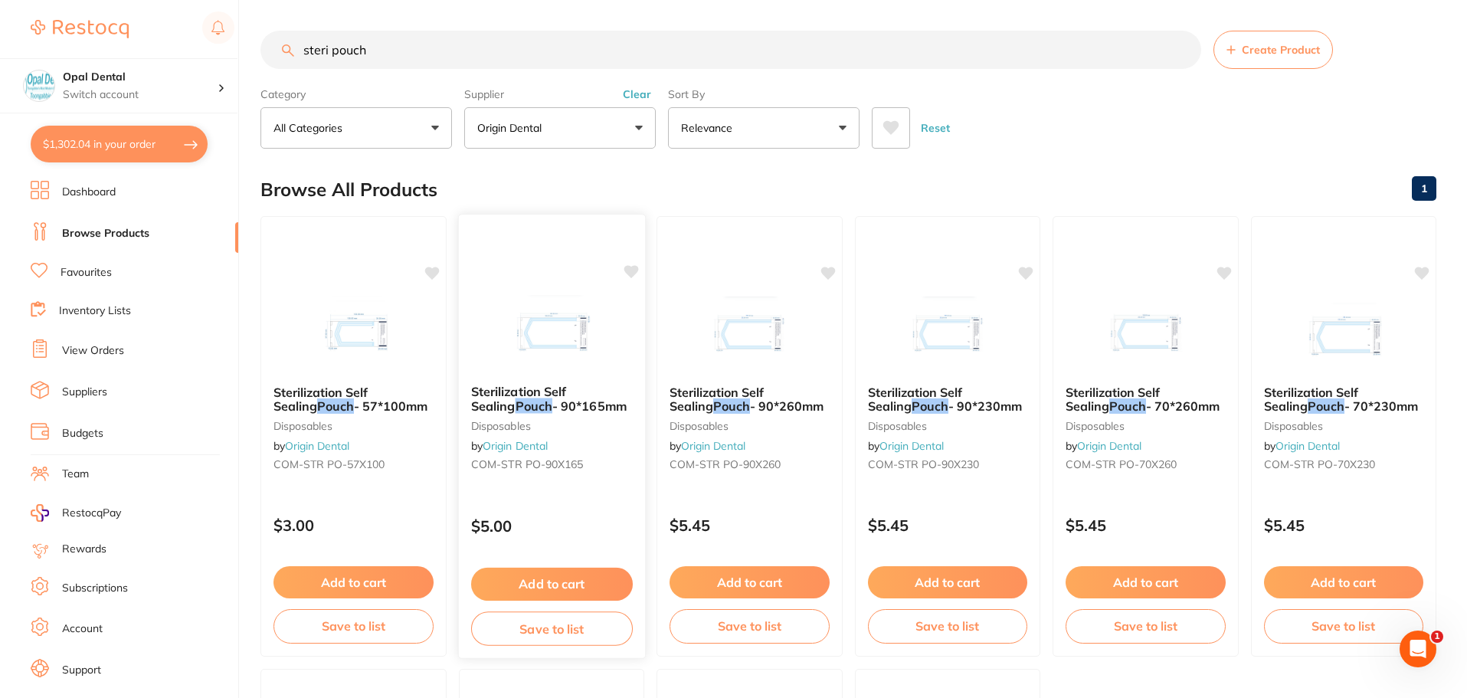
click at [558, 579] on button "Add to cart" at bounding box center [551, 584] width 162 height 33
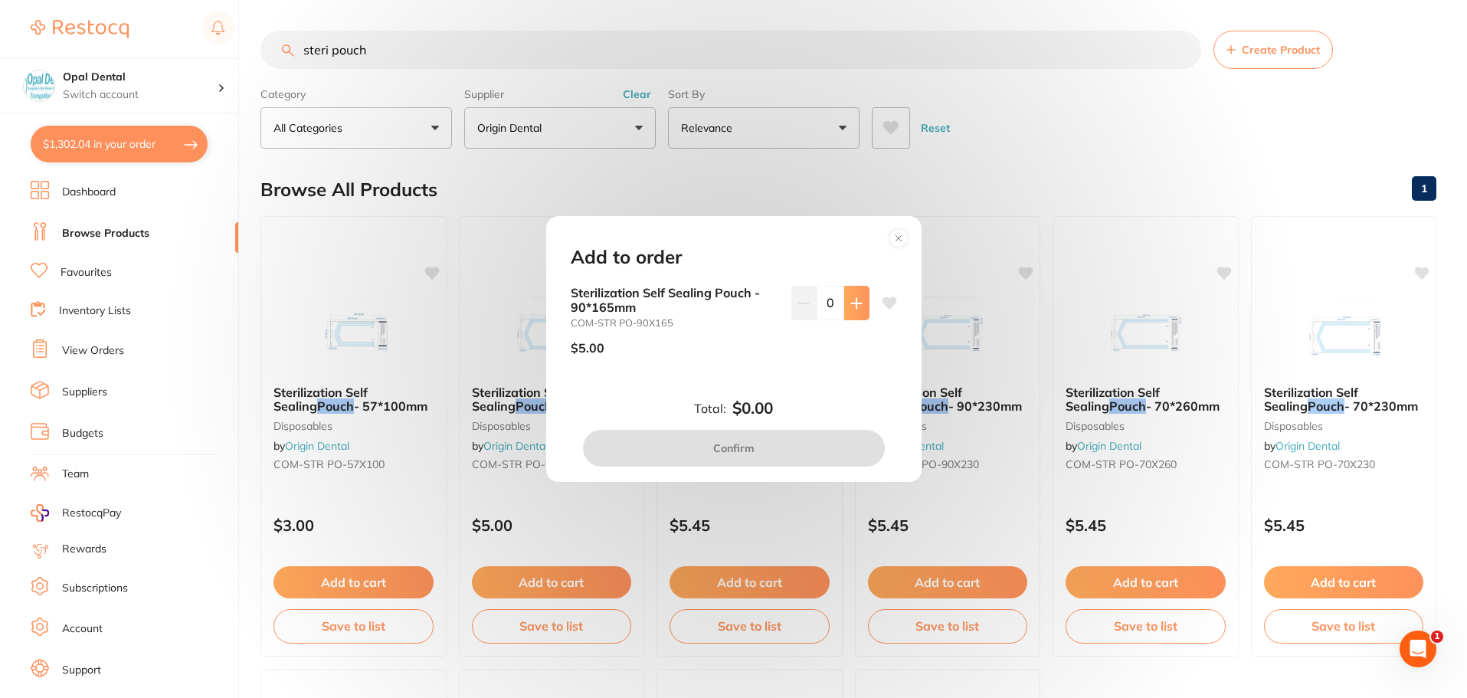
click at [850, 298] on icon at bounding box center [856, 303] width 12 height 12
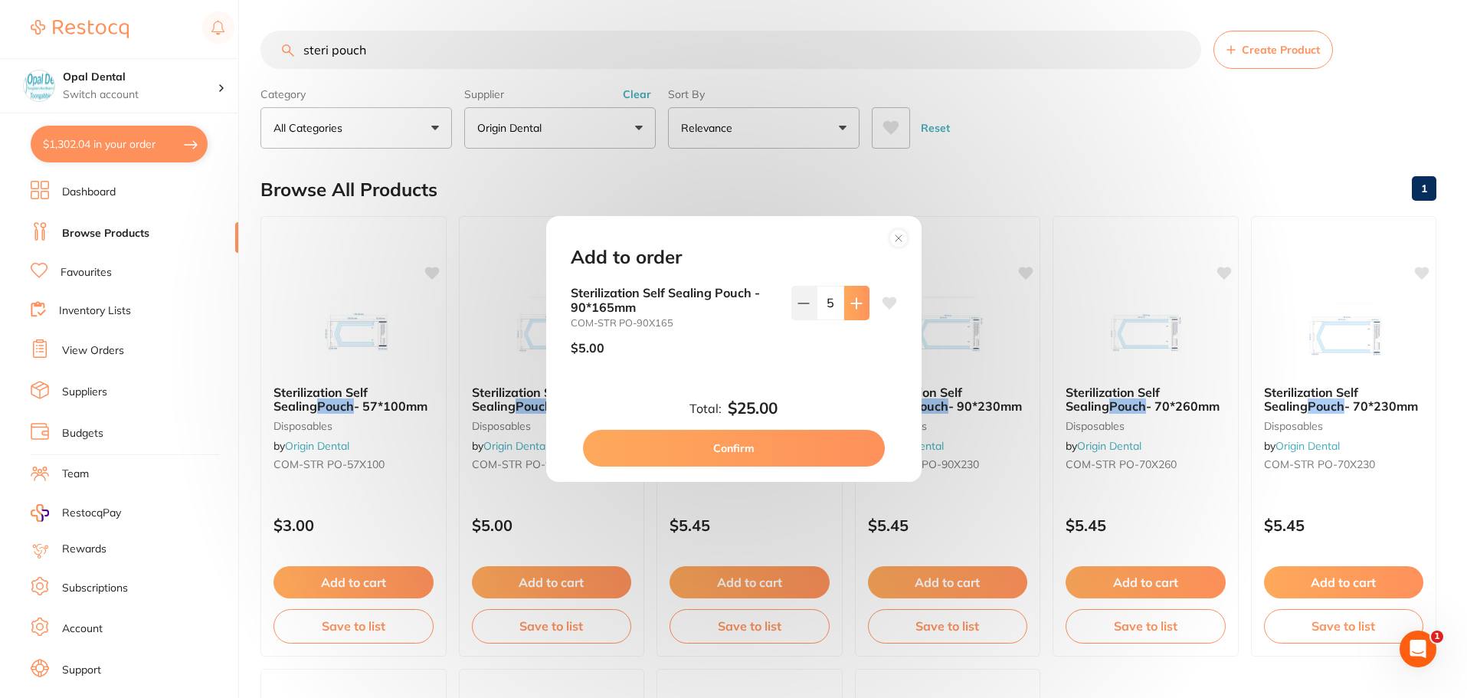
click at [850, 298] on icon at bounding box center [856, 303] width 12 height 12
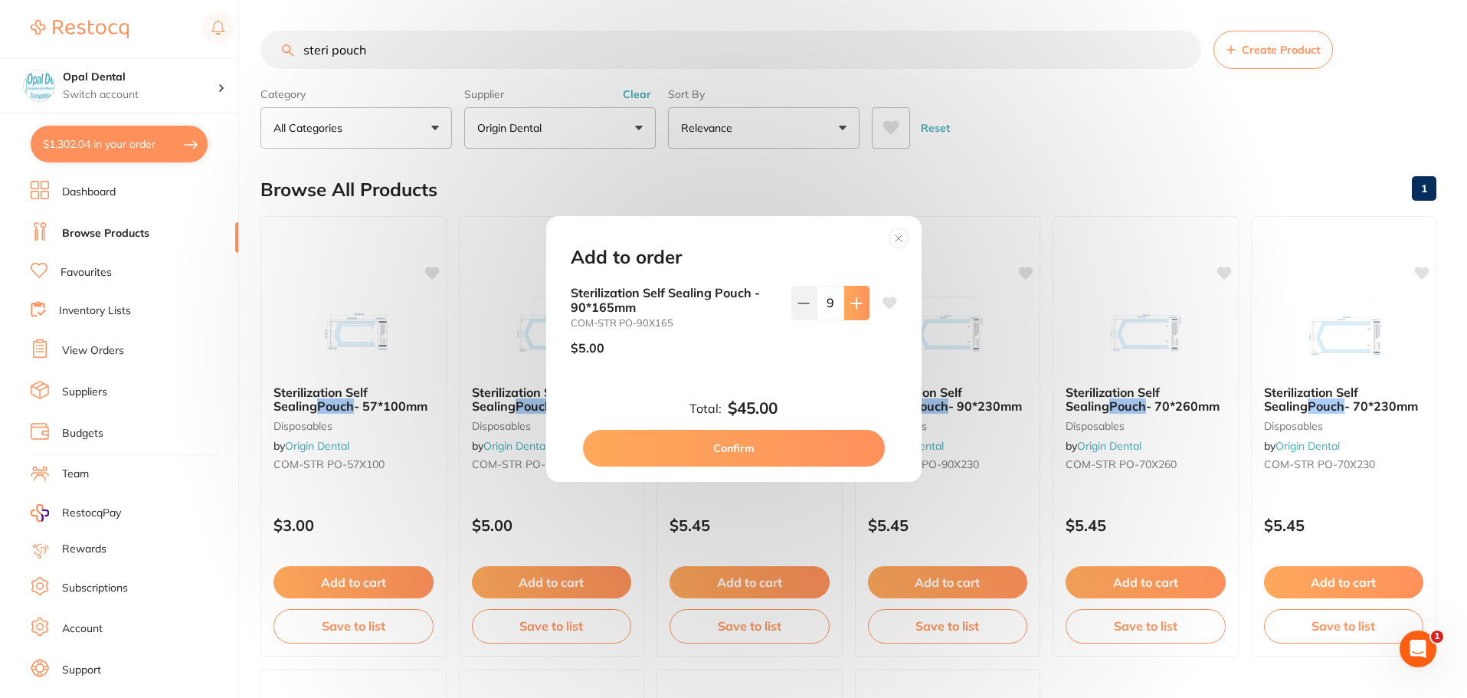
type input "10"
click at [731, 447] on button "Confirm" at bounding box center [734, 448] width 302 height 37
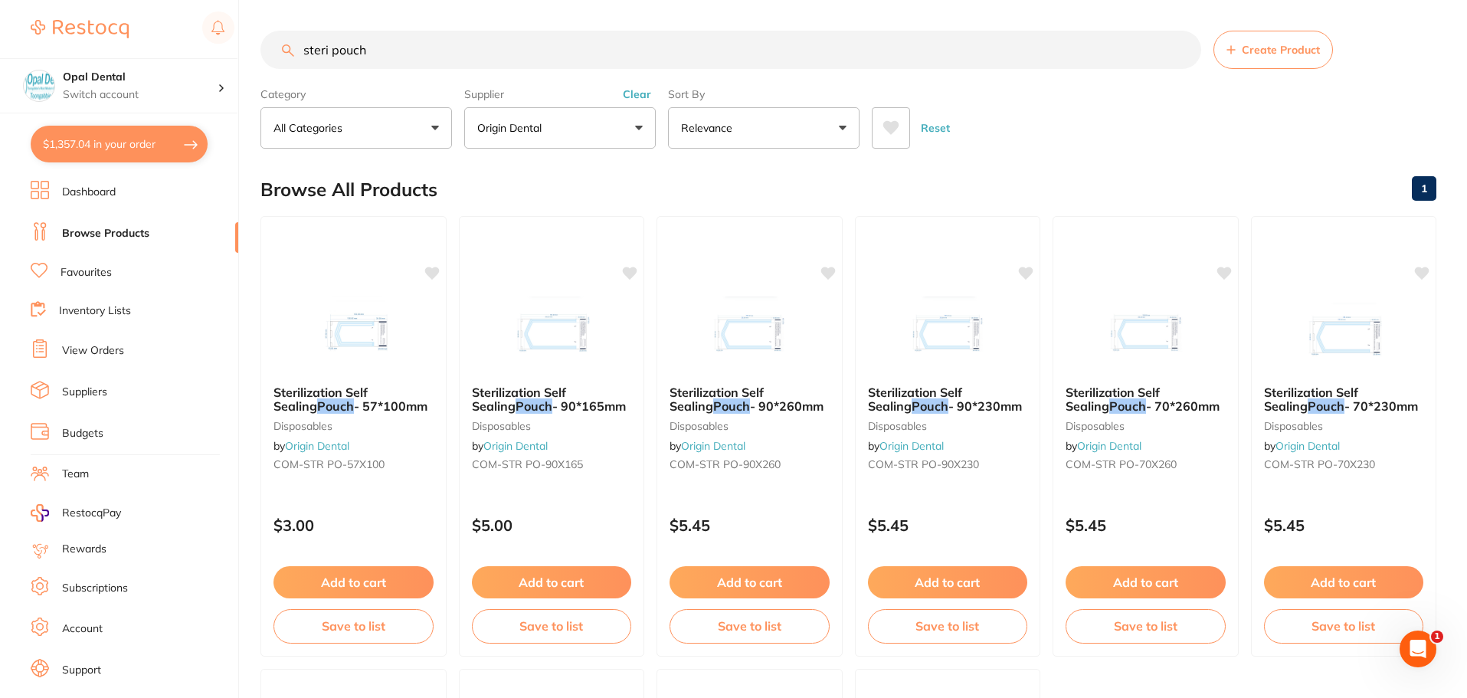
click at [929, 125] on button "Reset" at bounding box center [935, 127] width 38 height 41
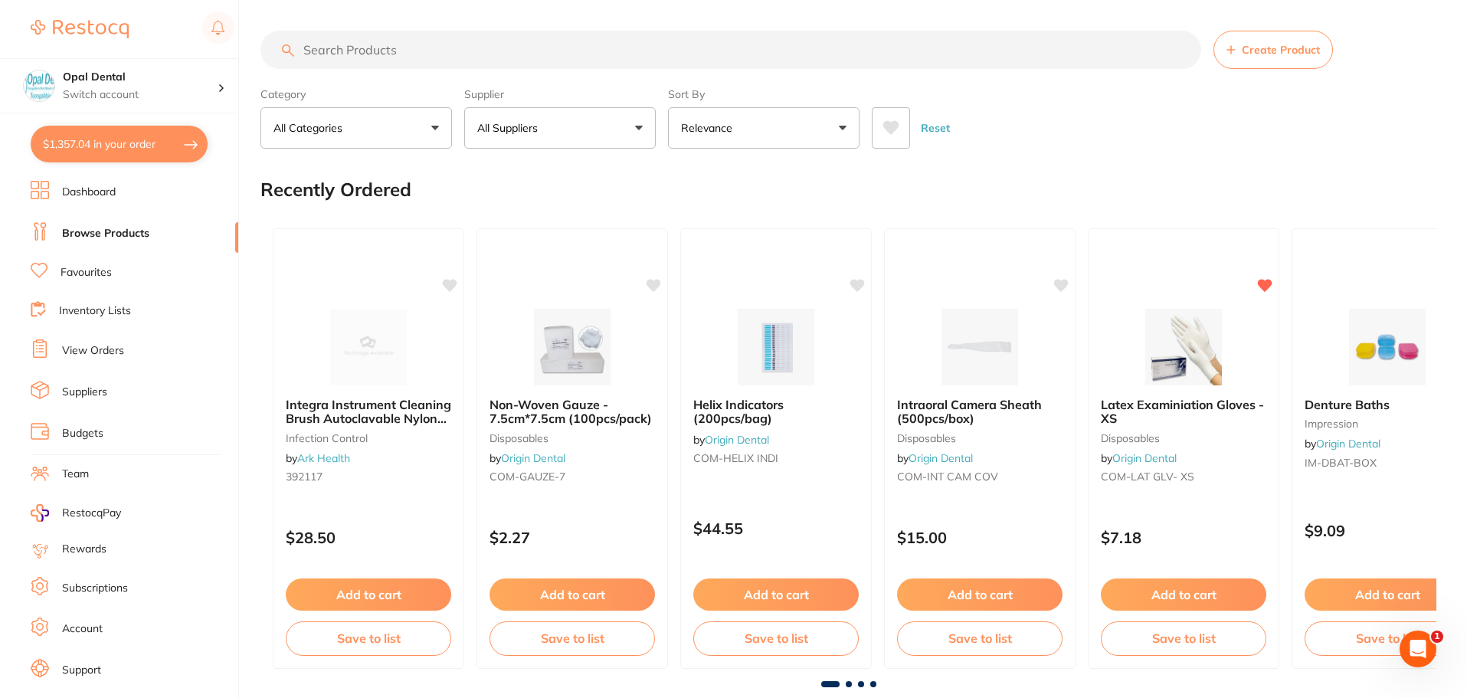
click at [518, 126] on p "All Suppliers" at bounding box center [510, 127] width 67 height 15
type input "henry"
click at [561, 261] on p "[PERSON_NAME]" at bounding box center [568, 260] width 99 height 14
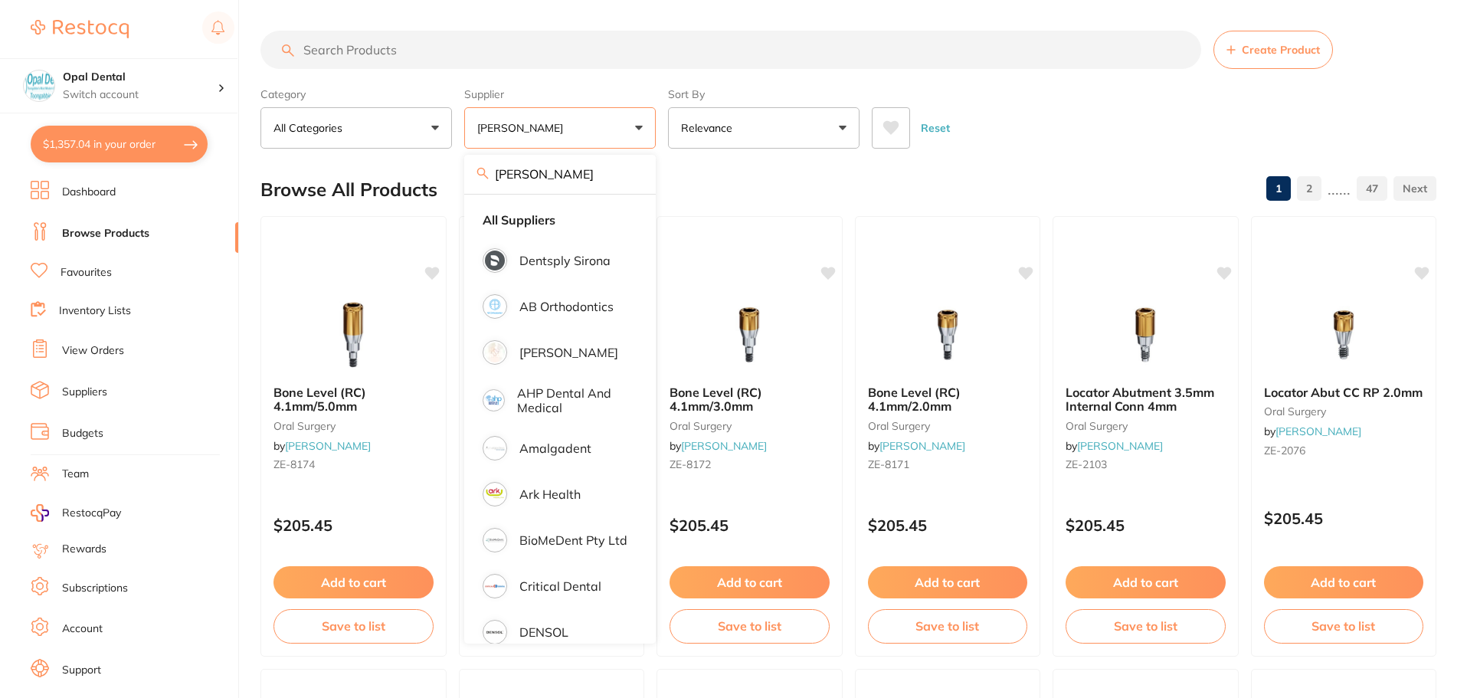
click at [388, 46] on input "search" at bounding box center [730, 50] width 940 height 38
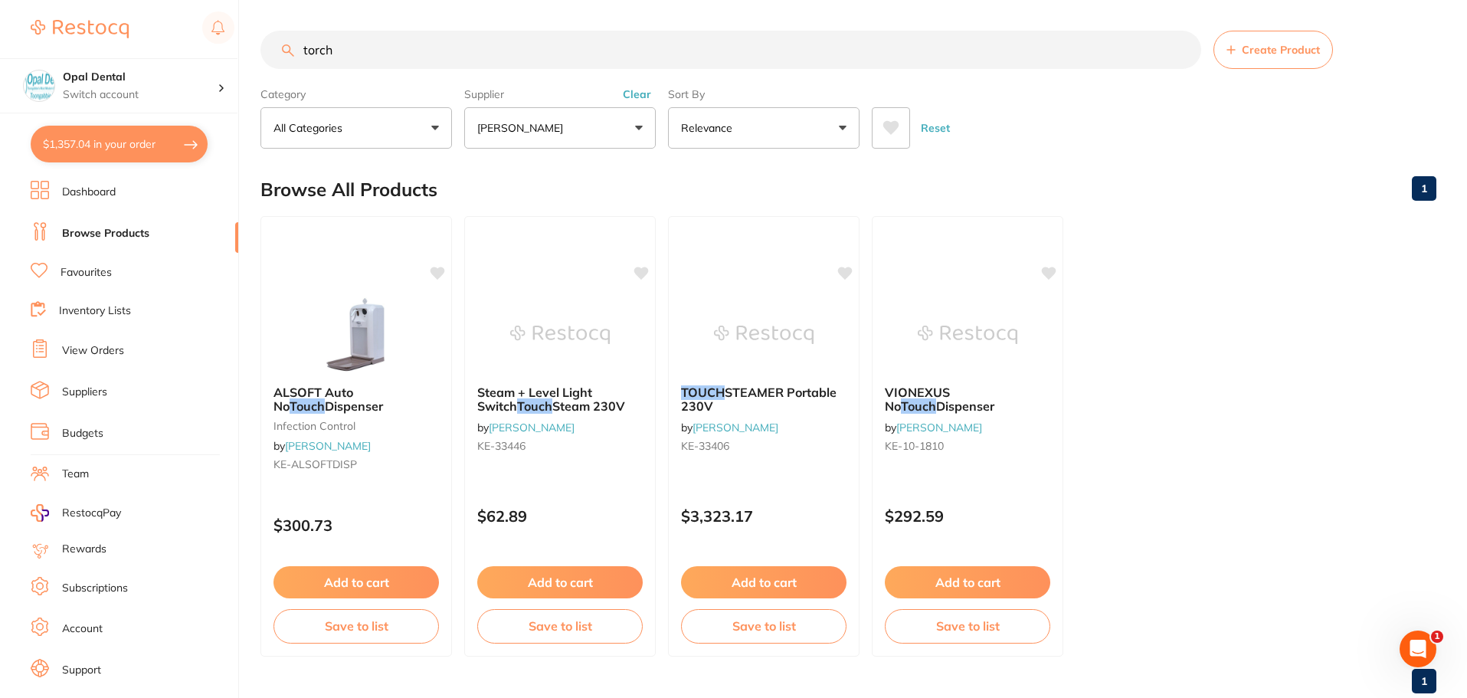
type input "torch"
click at [948, 122] on button "Reset" at bounding box center [935, 127] width 38 height 41
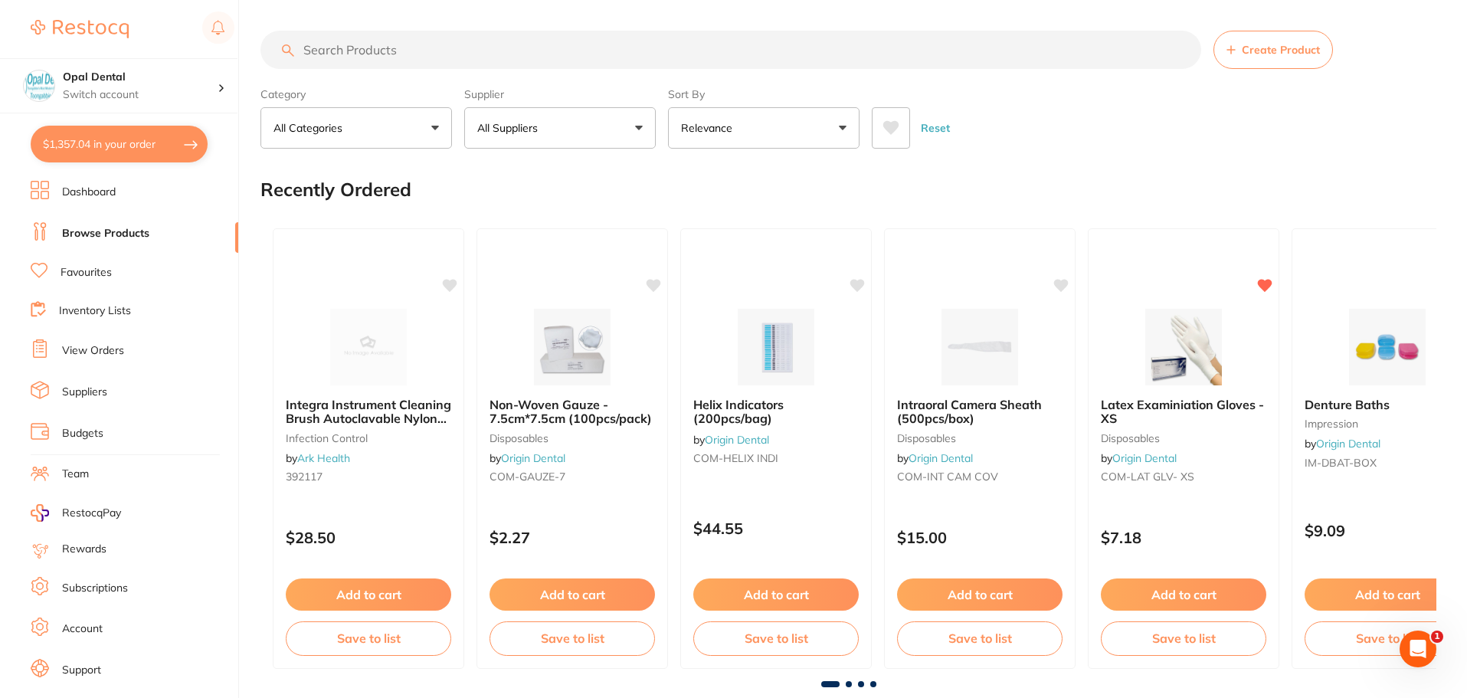
click at [525, 136] on button "All Suppliers" at bounding box center [559, 127] width 191 height 41
type input "adam"
click at [558, 260] on p "[PERSON_NAME]" at bounding box center [568, 260] width 99 height 14
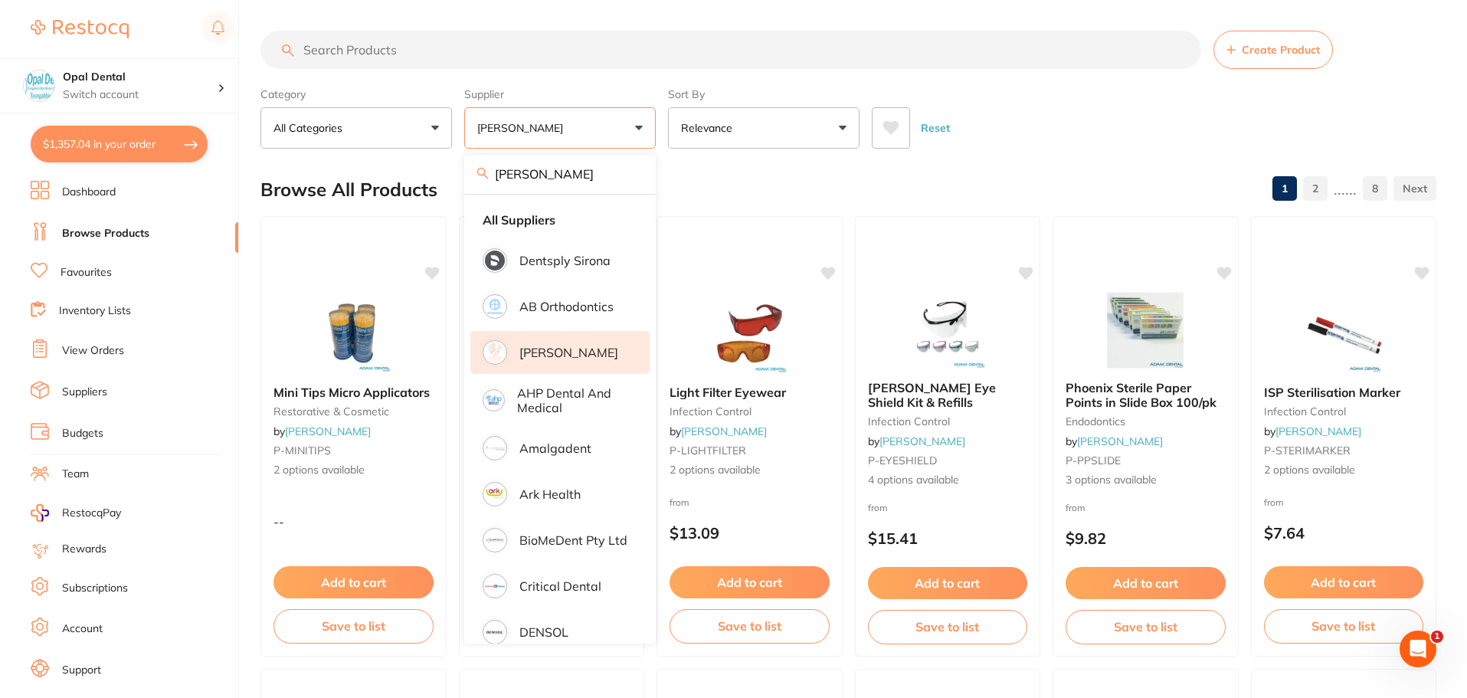
click at [410, 47] on input "search" at bounding box center [730, 50] width 940 height 38
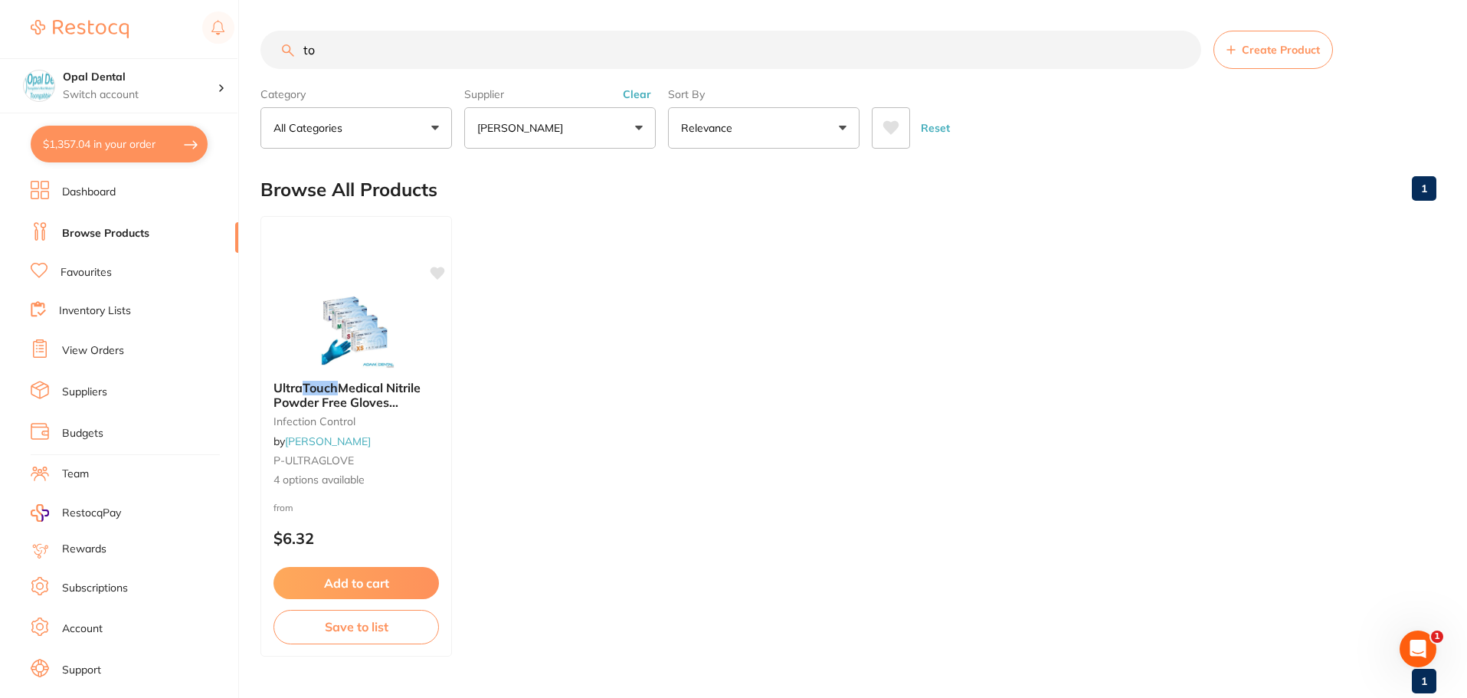
type input "t"
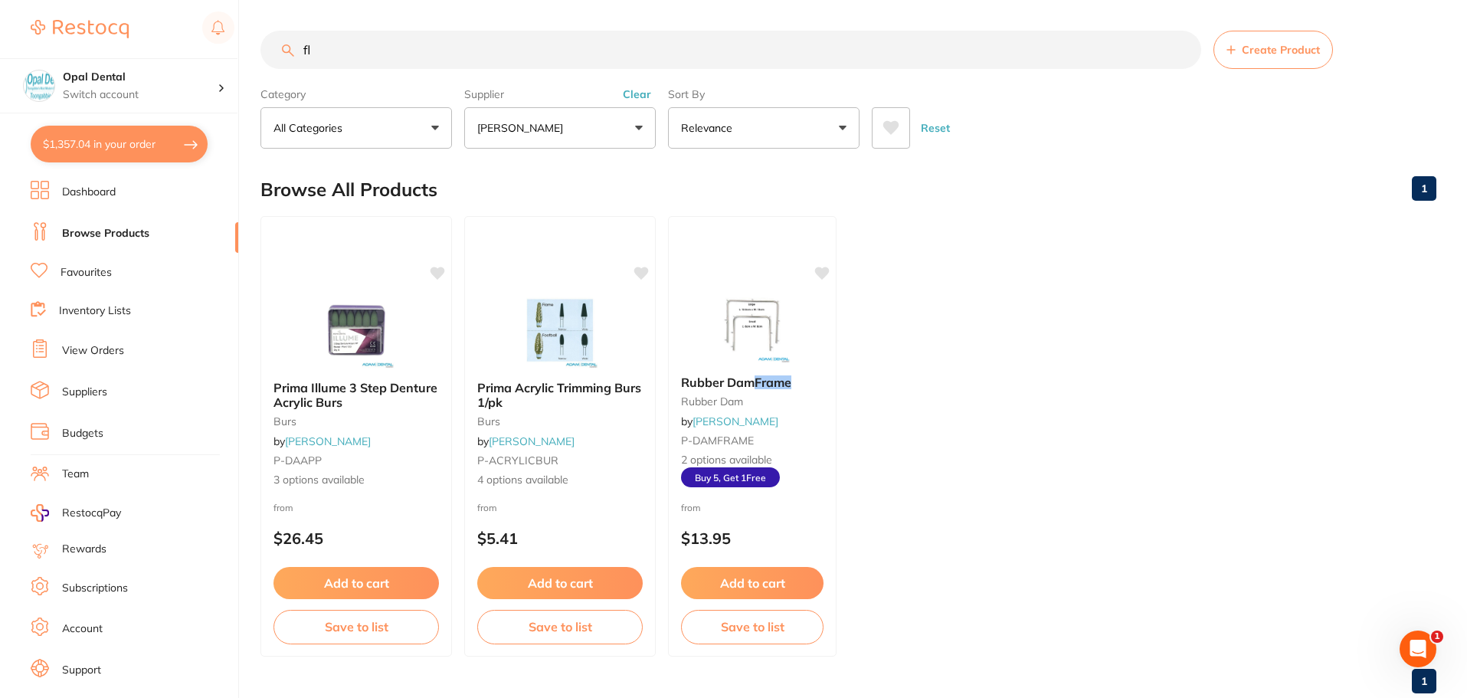
type input "f"
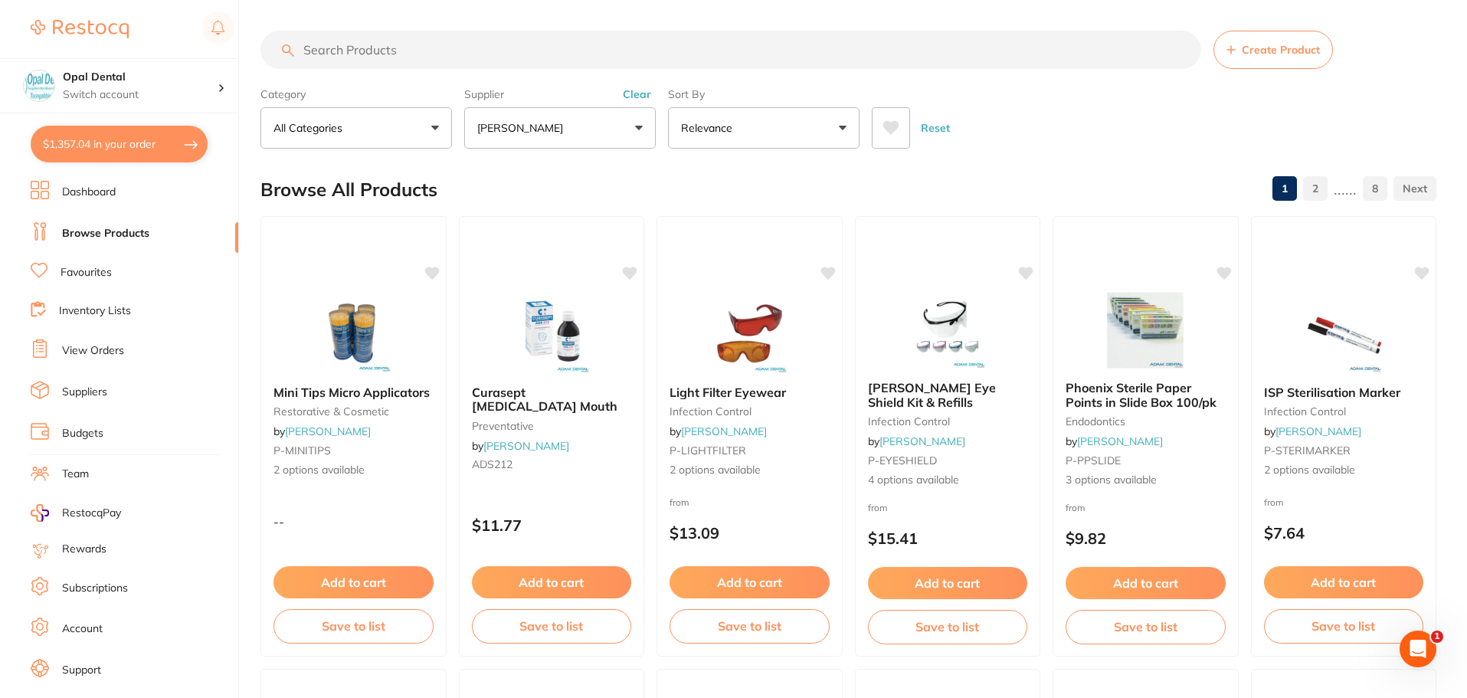
click at [940, 131] on button "Reset" at bounding box center [935, 127] width 38 height 41
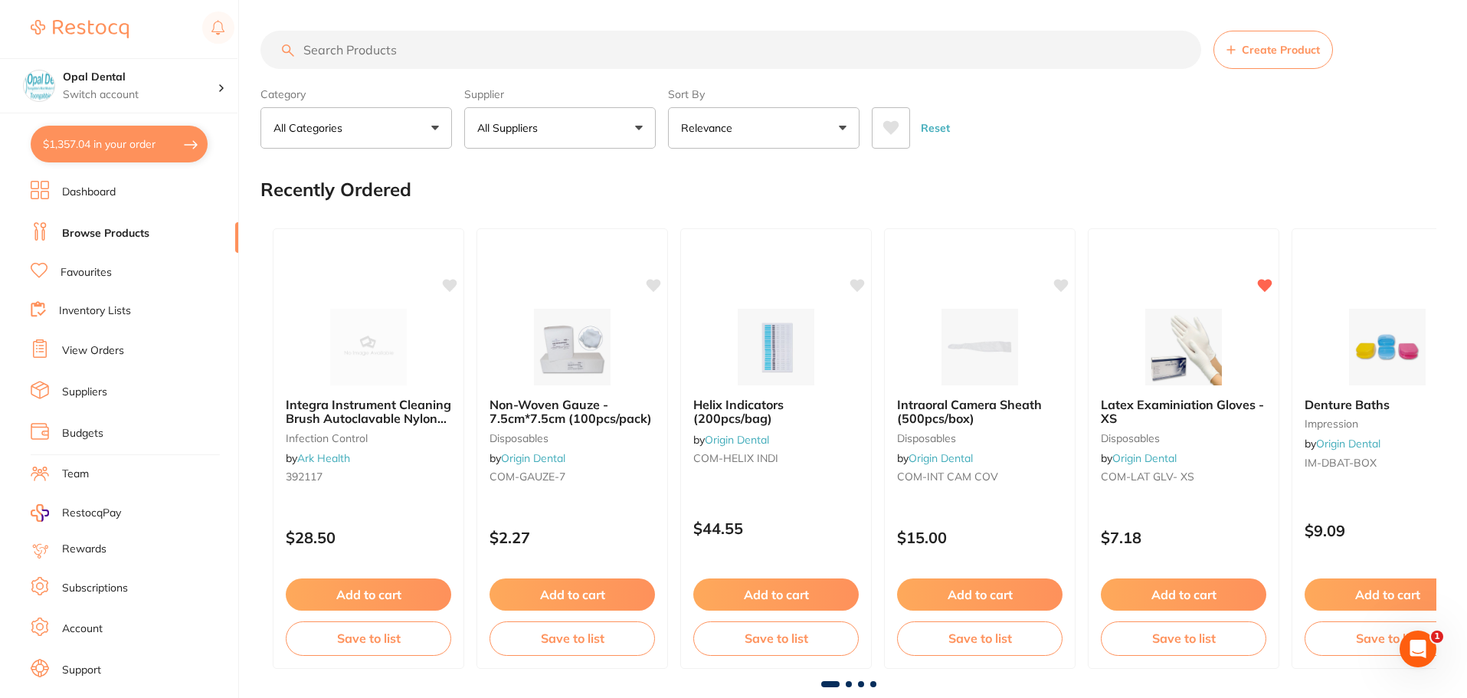
click at [532, 124] on p "All Suppliers" at bounding box center [510, 127] width 67 height 15
type input "origin"
click at [557, 254] on p "Origin Dental" at bounding box center [557, 260] width 76 height 14
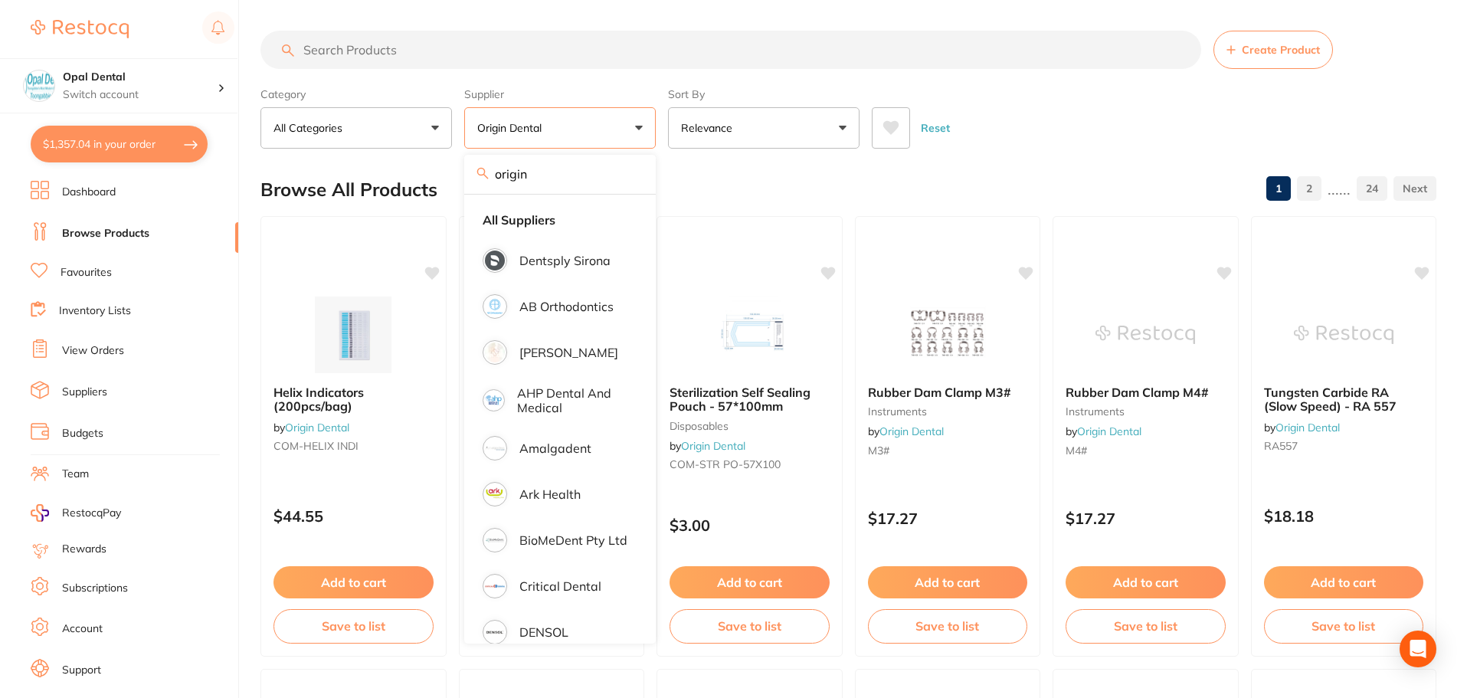
click at [401, 52] on input "search" at bounding box center [730, 50] width 940 height 38
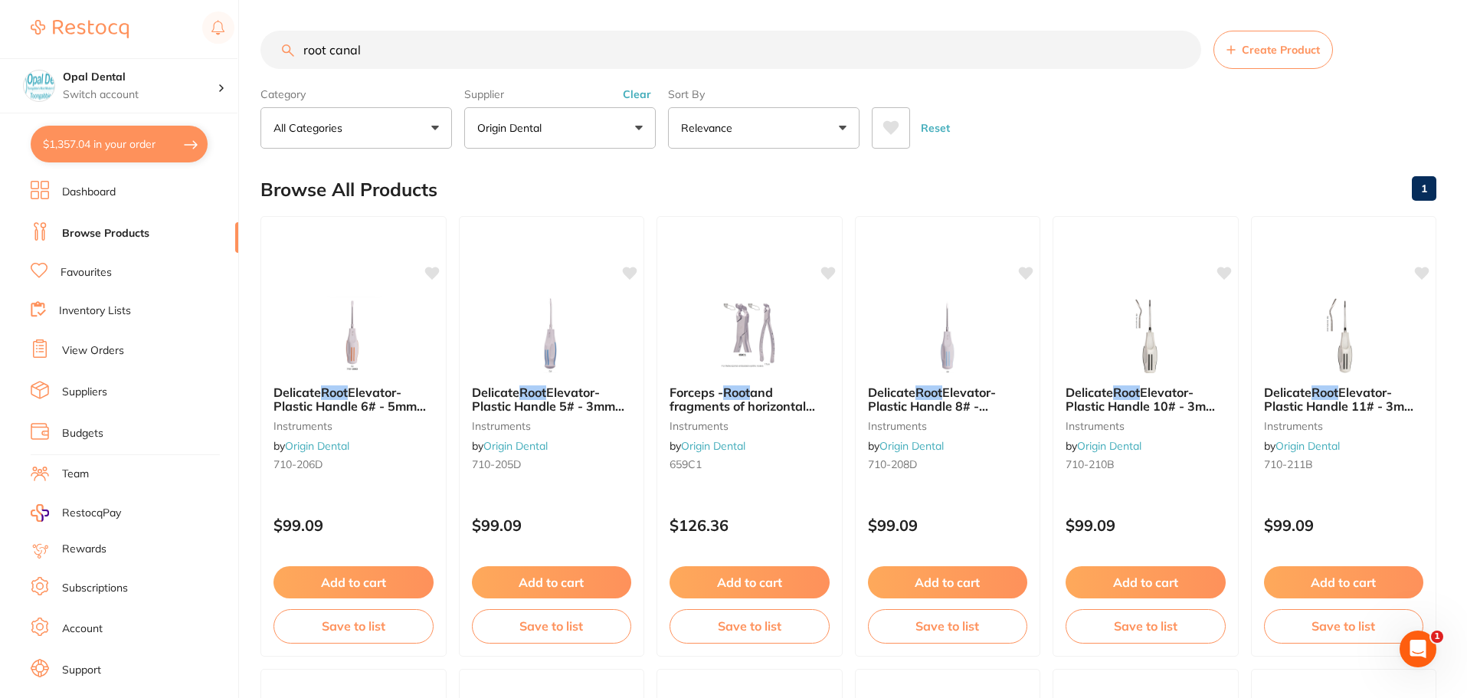
click at [378, 54] on input "root canal" at bounding box center [730, 50] width 940 height 38
type input "root canal"
drag, startPoint x: 944, startPoint y: 125, endPoint x: 545, endPoint y: 123, distance: 399.0
click at [942, 125] on button "Reset" at bounding box center [935, 127] width 38 height 41
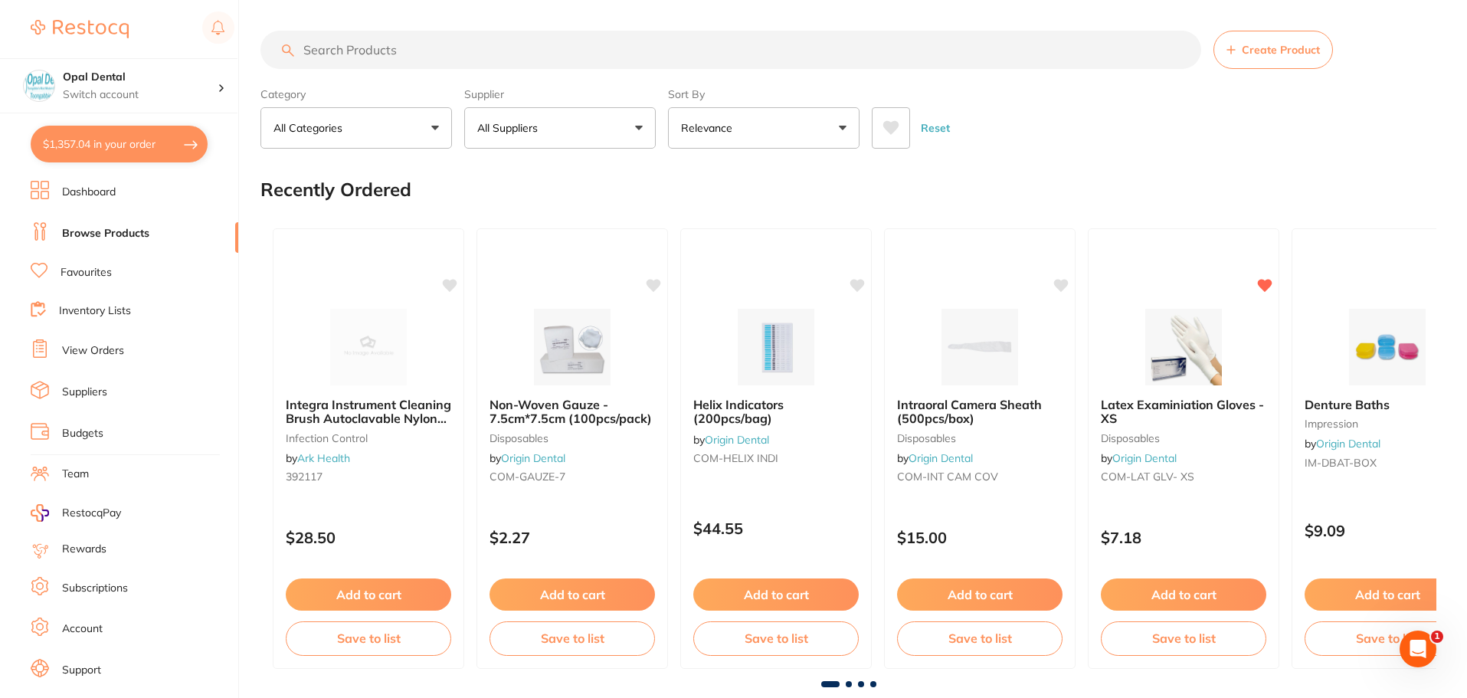
click at [515, 126] on p "All Suppliers" at bounding box center [510, 127] width 67 height 15
type input "henry"
click at [580, 266] on p "[PERSON_NAME]" at bounding box center [568, 260] width 99 height 14
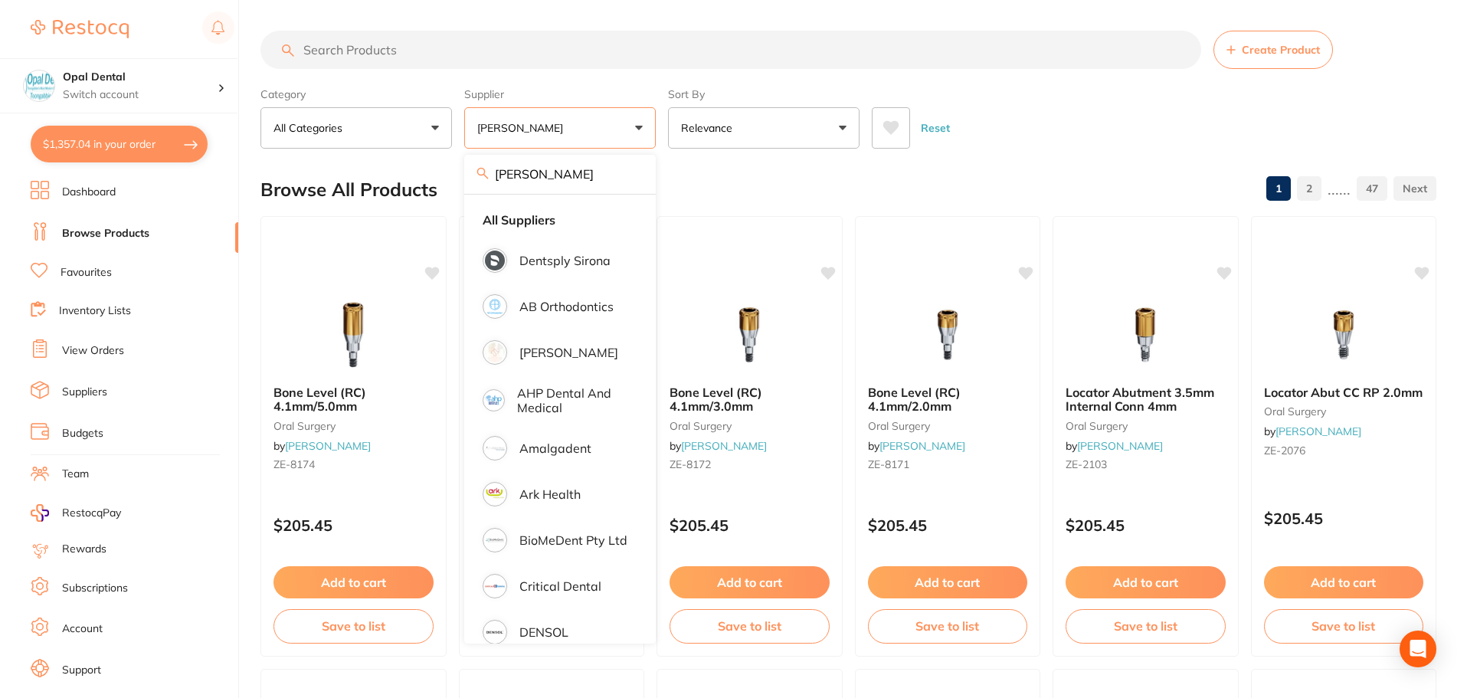
click at [364, 44] on input "search" at bounding box center [730, 50] width 940 height 38
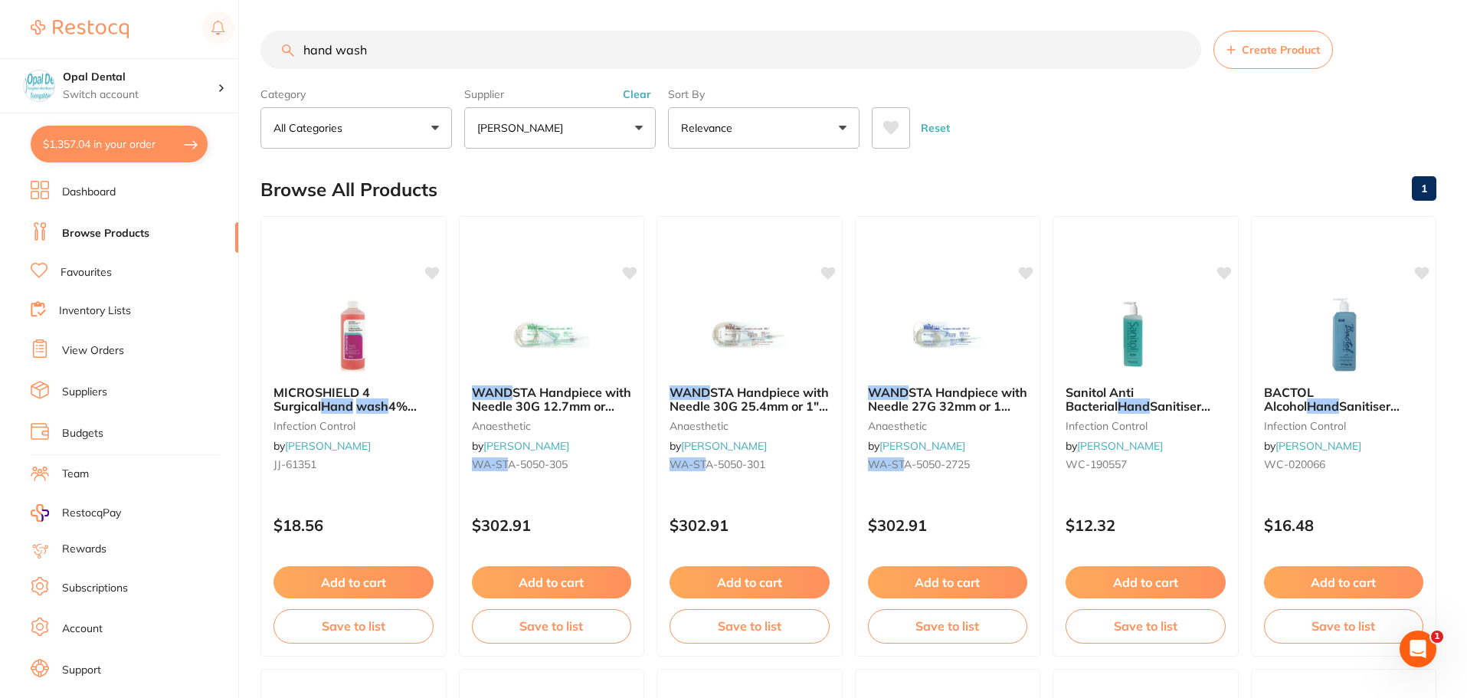
click at [386, 48] on input "hand wash" at bounding box center [730, 50] width 940 height 38
type input "h"
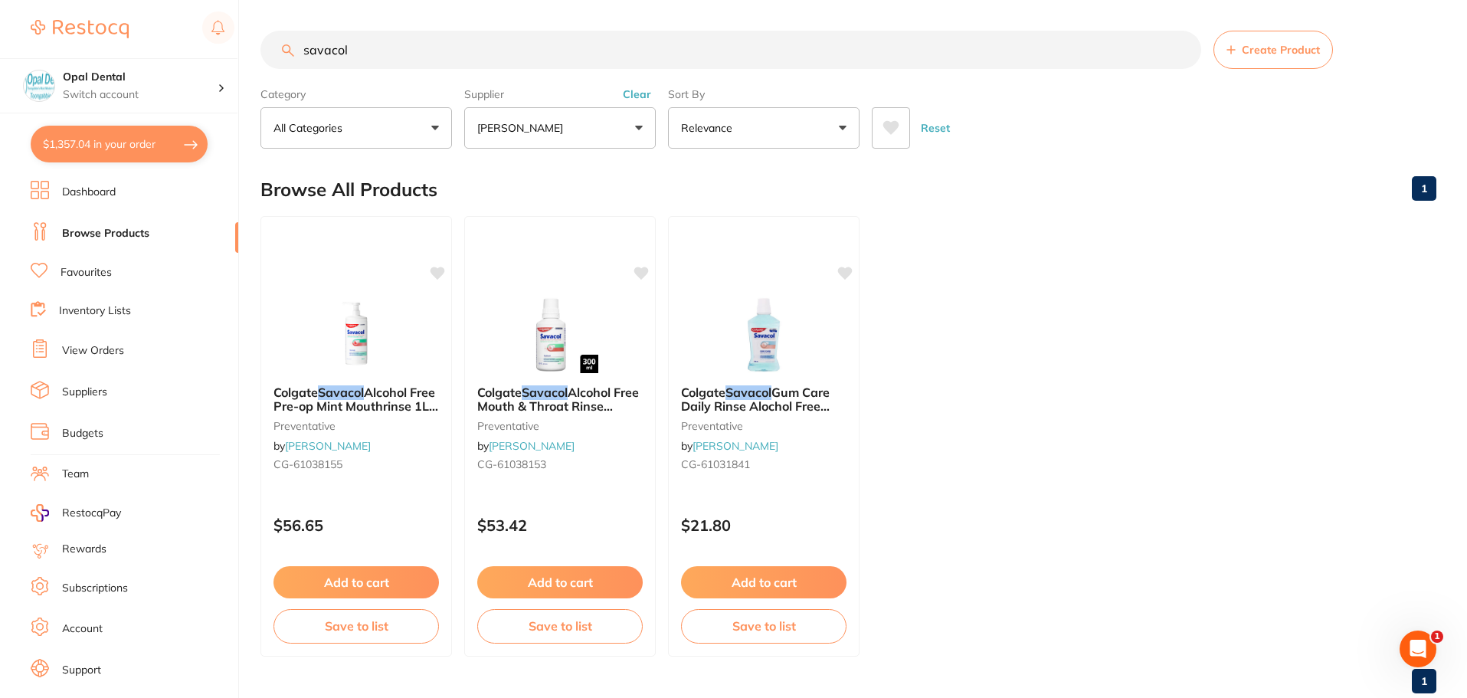
type input "savacol"
click at [950, 126] on button "Reset" at bounding box center [935, 127] width 38 height 41
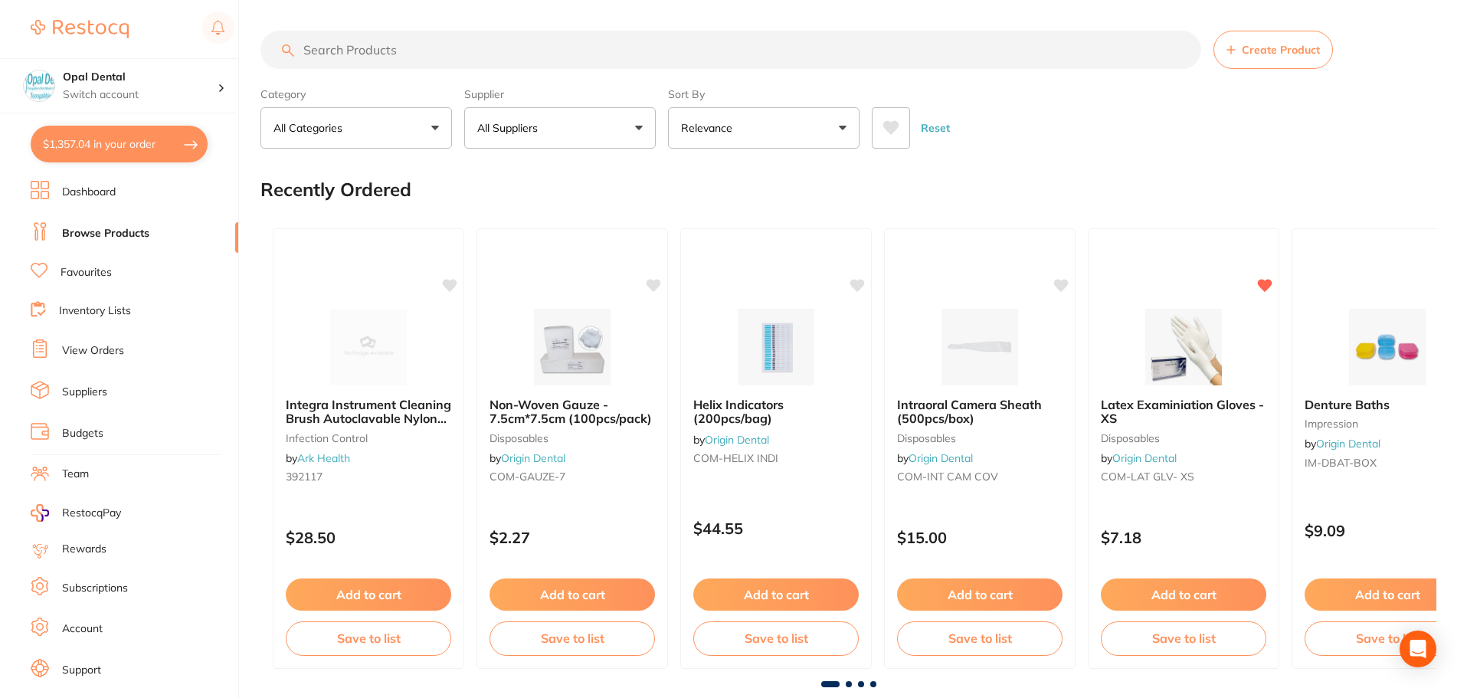
click at [393, 43] on input "search" at bounding box center [730, 50] width 940 height 38
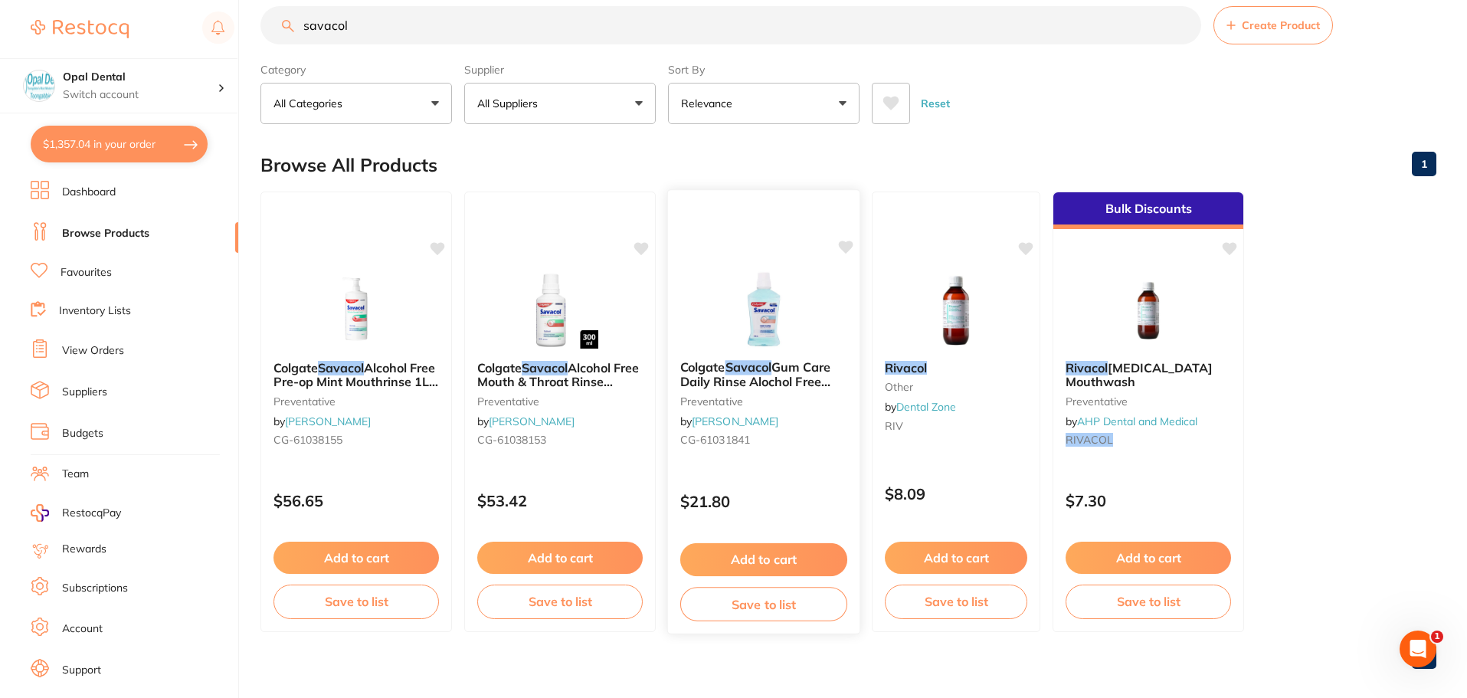
scroll to position [38, 0]
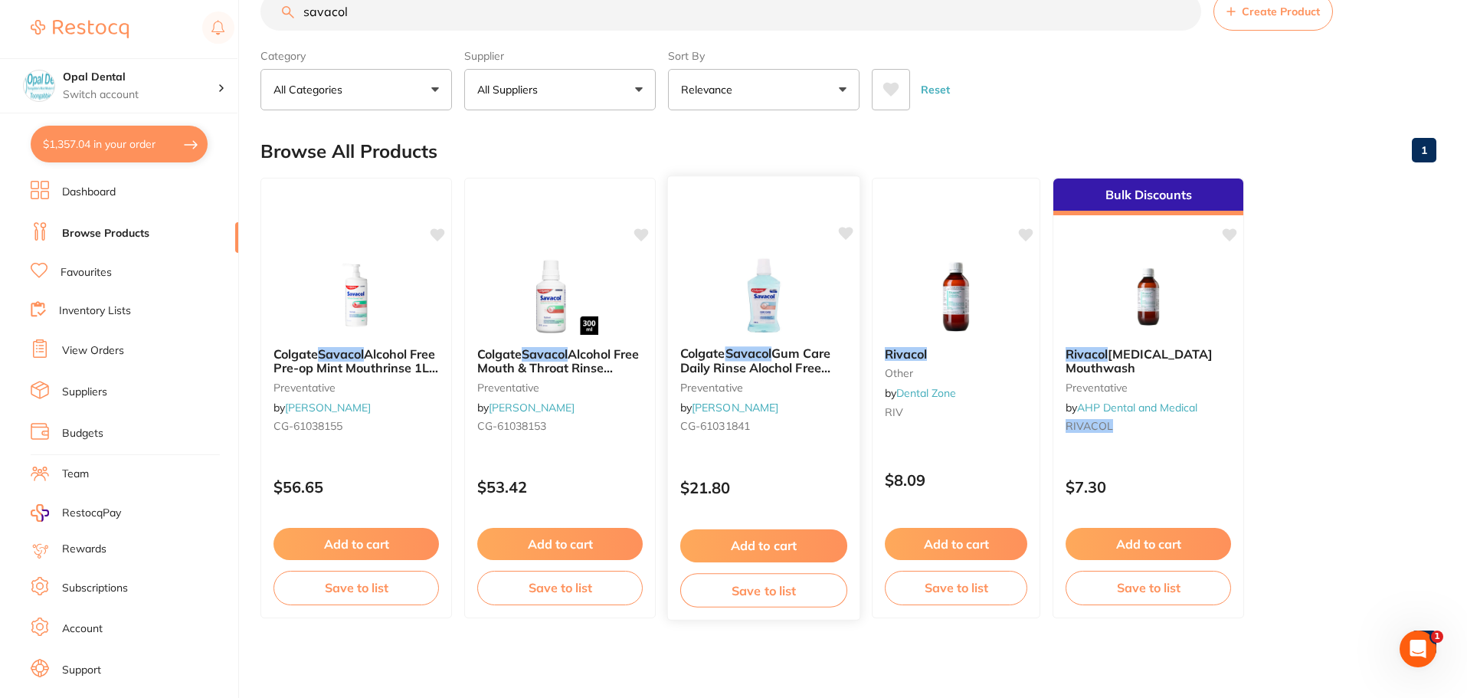
type input "savacol"
click at [774, 537] on button "Add to cart" at bounding box center [763, 545] width 167 height 33
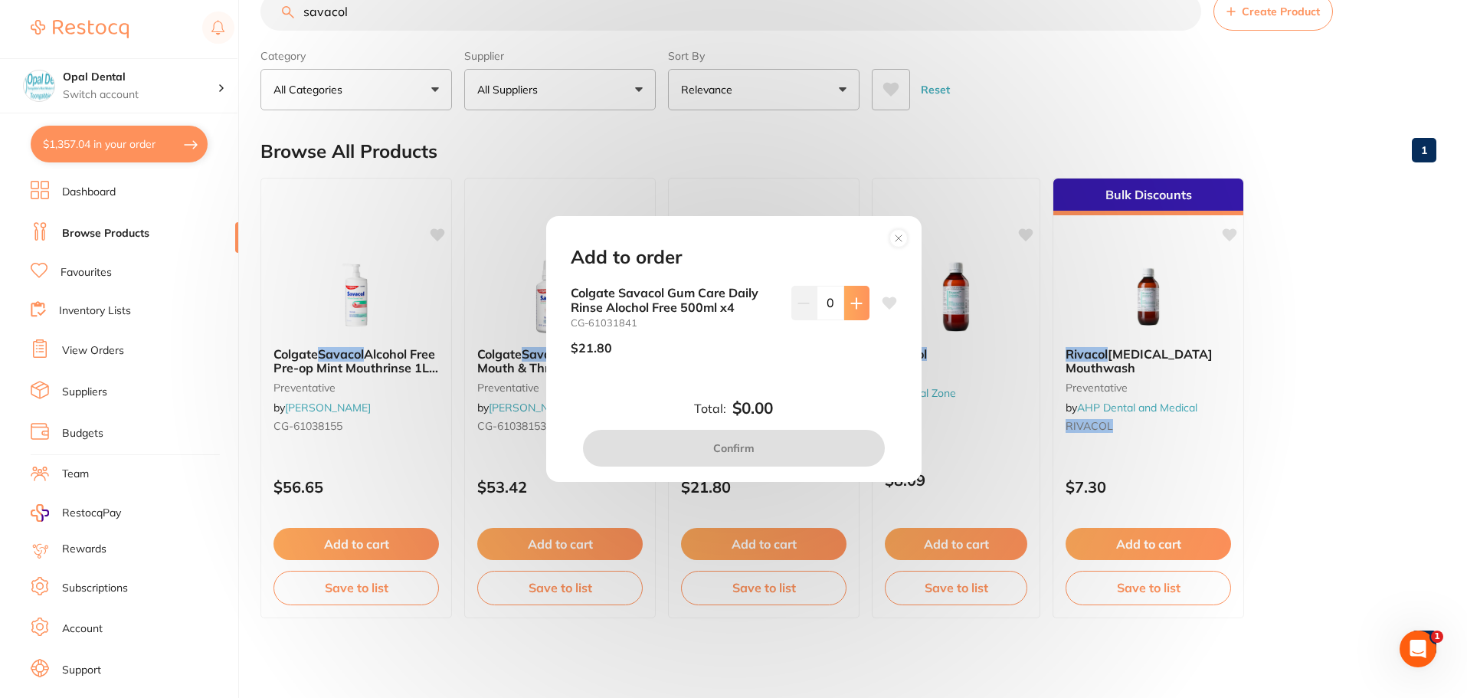
scroll to position [0, 0]
click at [861, 299] on button at bounding box center [856, 303] width 25 height 34
type input "2"
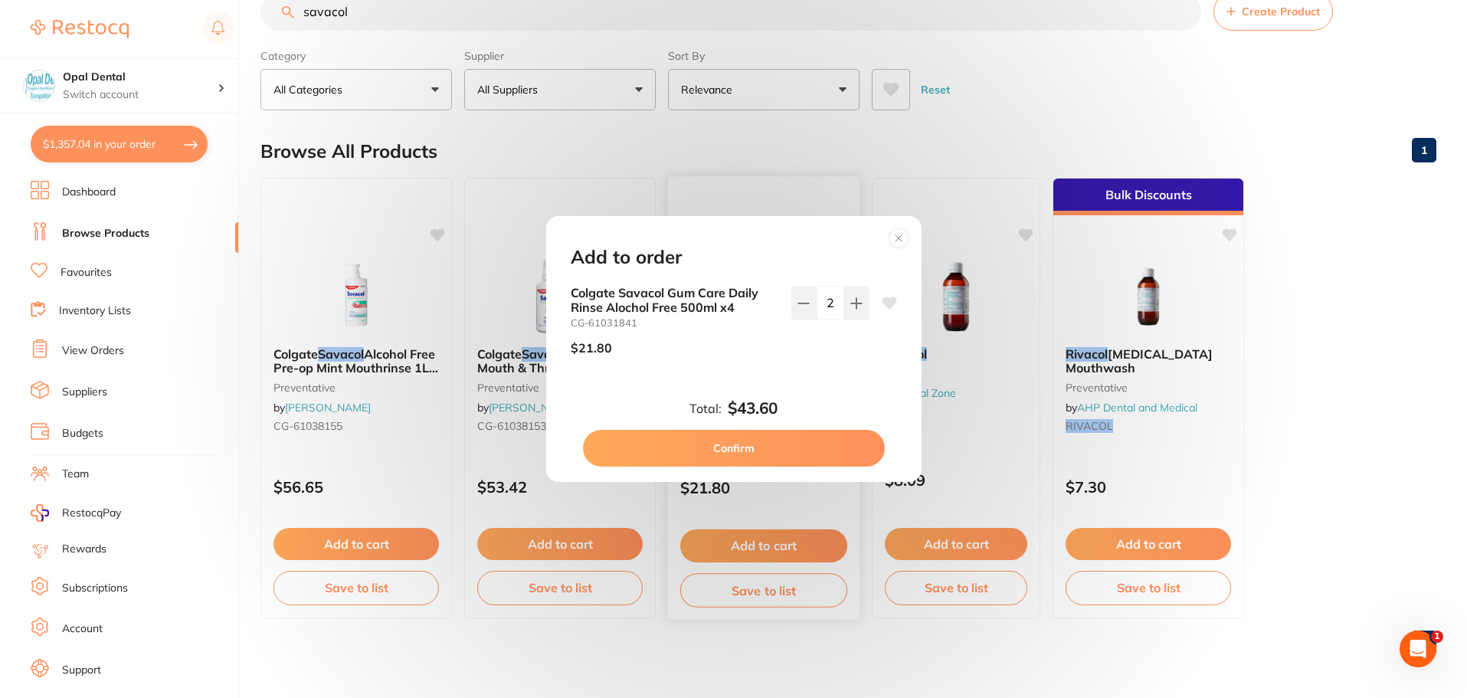
click at [738, 447] on button "Confirm" at bounding box center [734, 448] width 302 height 37
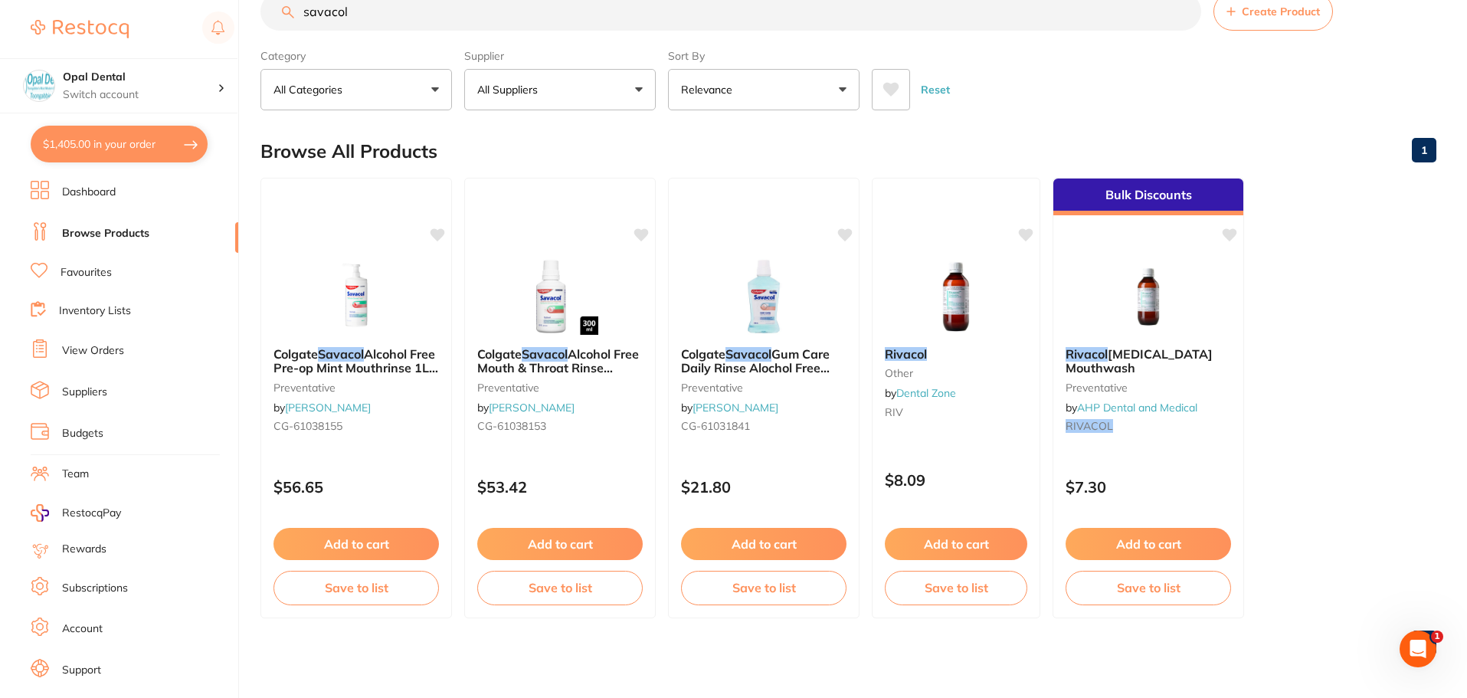
drag, startPoint x: 933, startPoint y: 88, endPoint x: 712, endPoint y: 83, distance: 220.6
click at [933, 87] on button "Reset" at bounding box center [935, 89] width 38 height 41
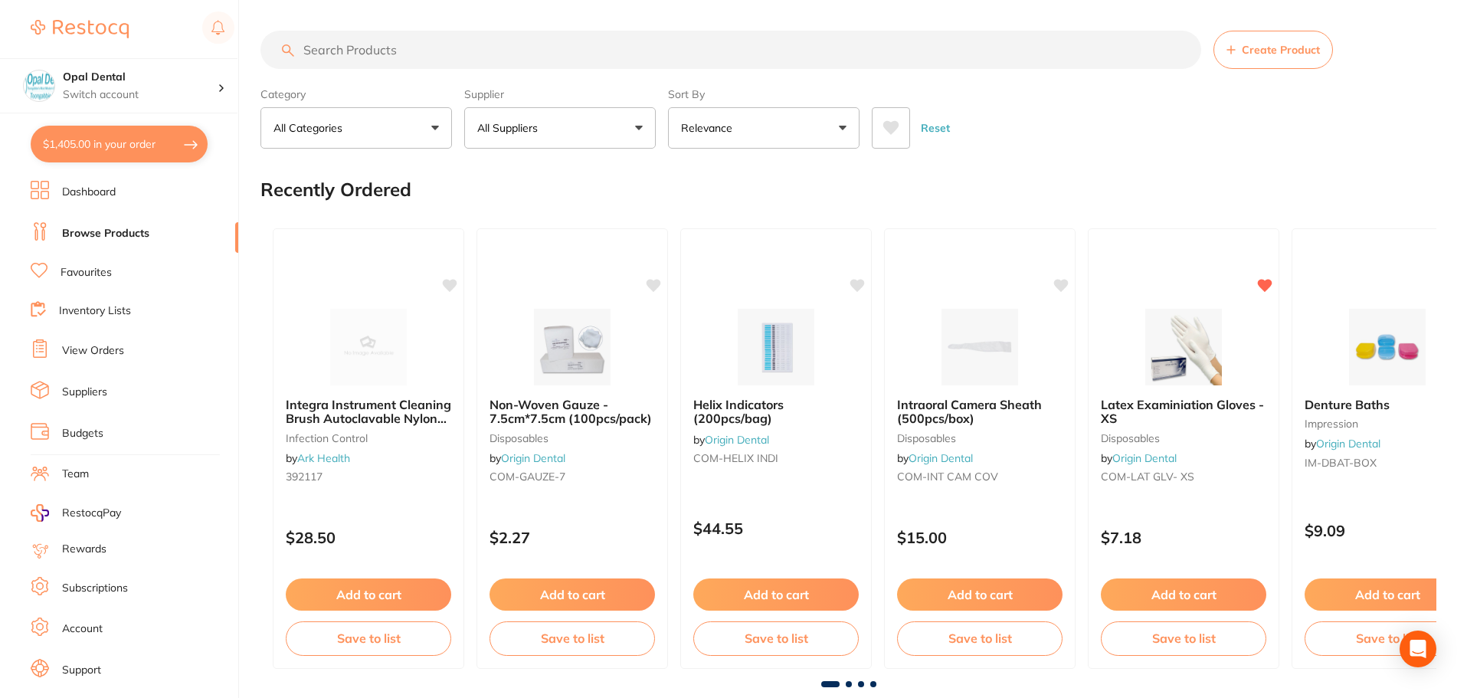
click at [515, 129] on p "All Suppliers" at bounding box center [510, 127] width 67 height 15
type input "origin"
click at [564, 262] on p "Origin Dental" at bounding box center [557, 260] width 76 height 14
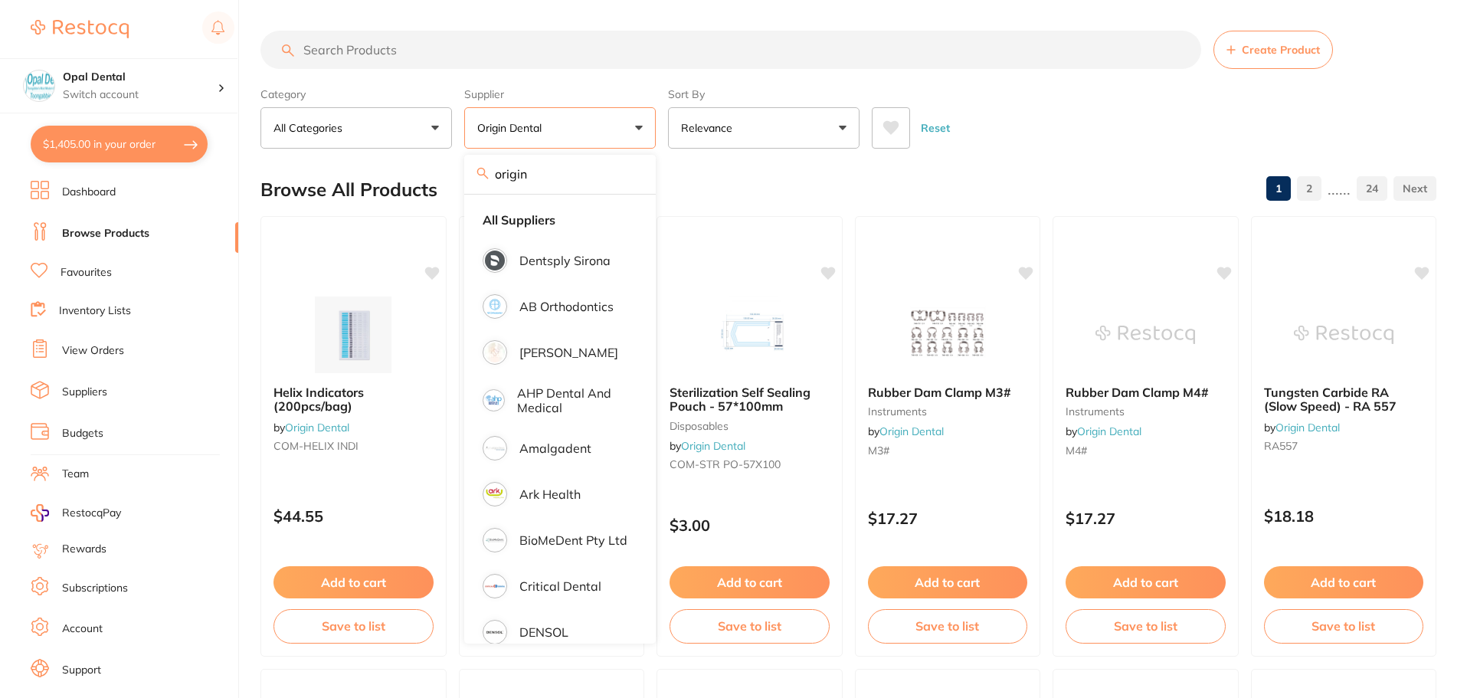
click at [406, 54] on input "search" at bounding box center [730, 50] width 940 height 38
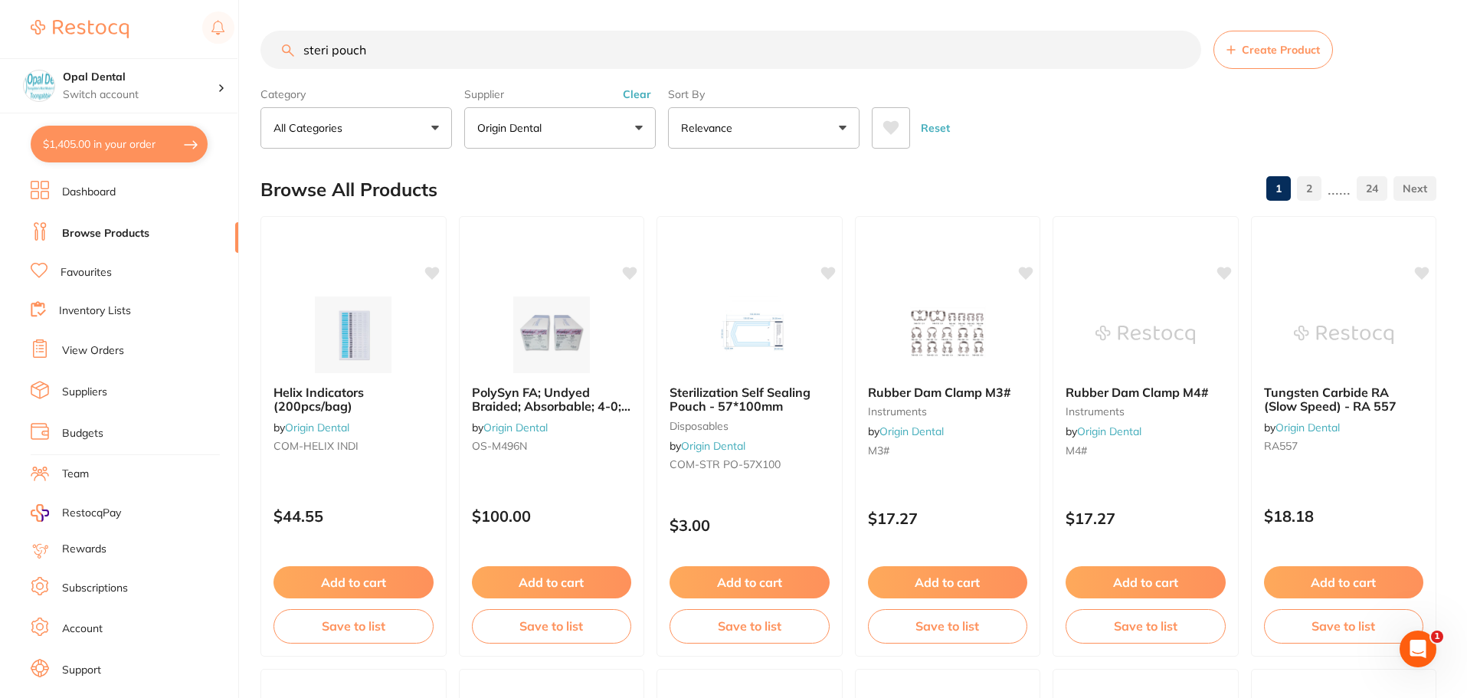
type input "steri pouch"
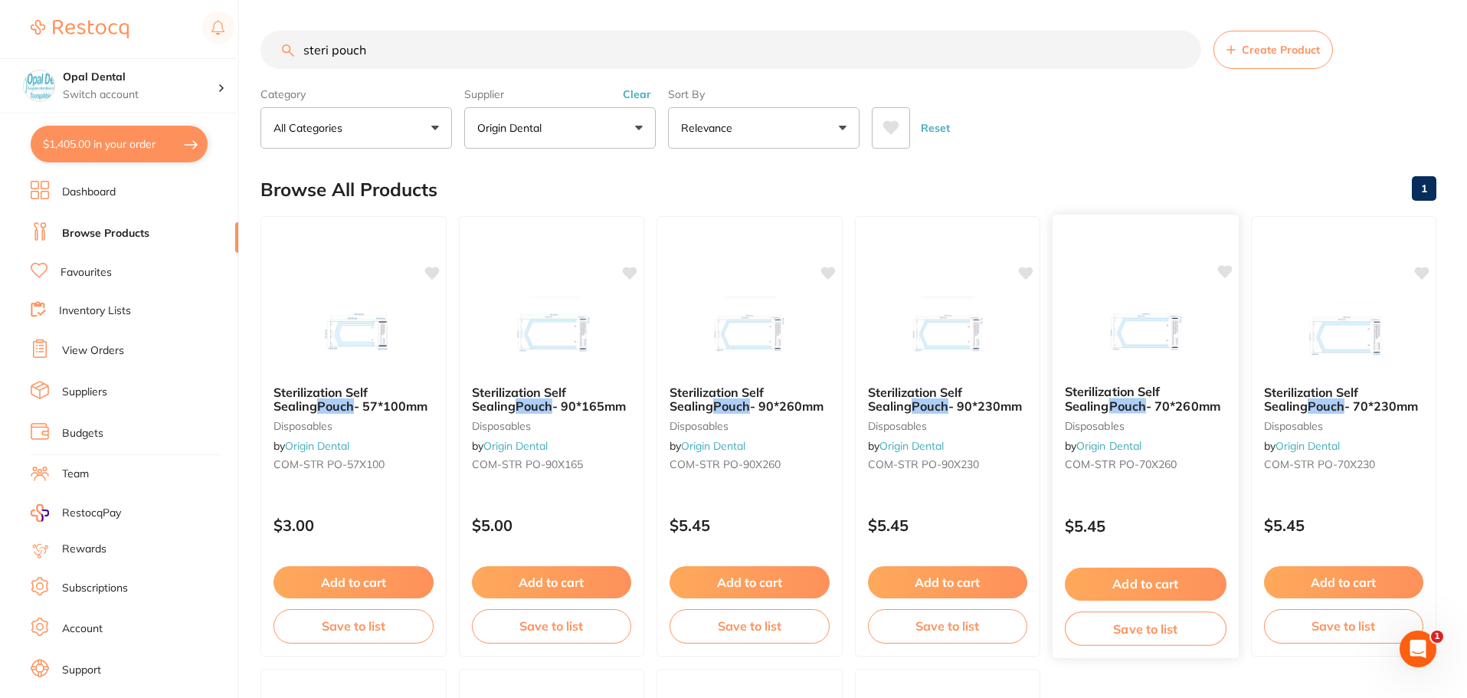
click at [1134, 589] on button "Add to cart" at bounding box center [1146, 584] width 162 height 33
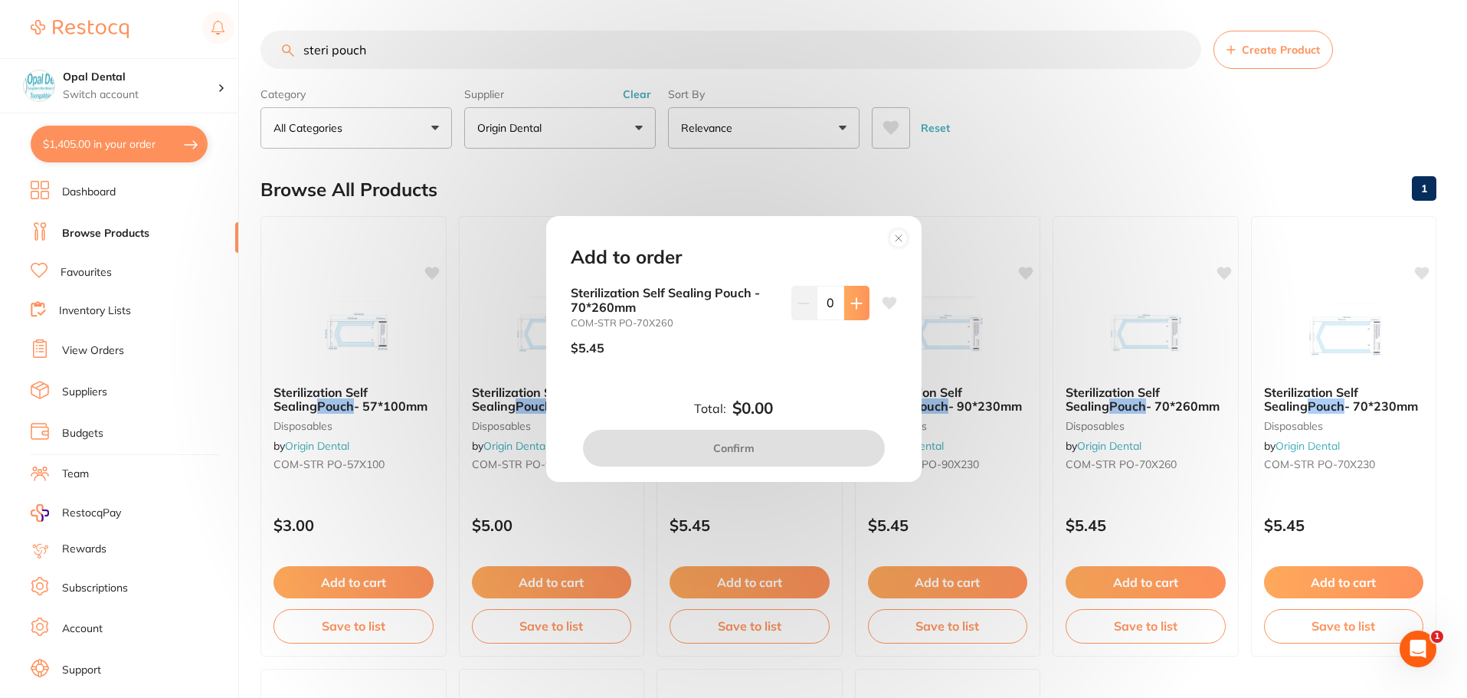
click at [852, 305] on icon at bounding box center [856, 303] width 10 height 10
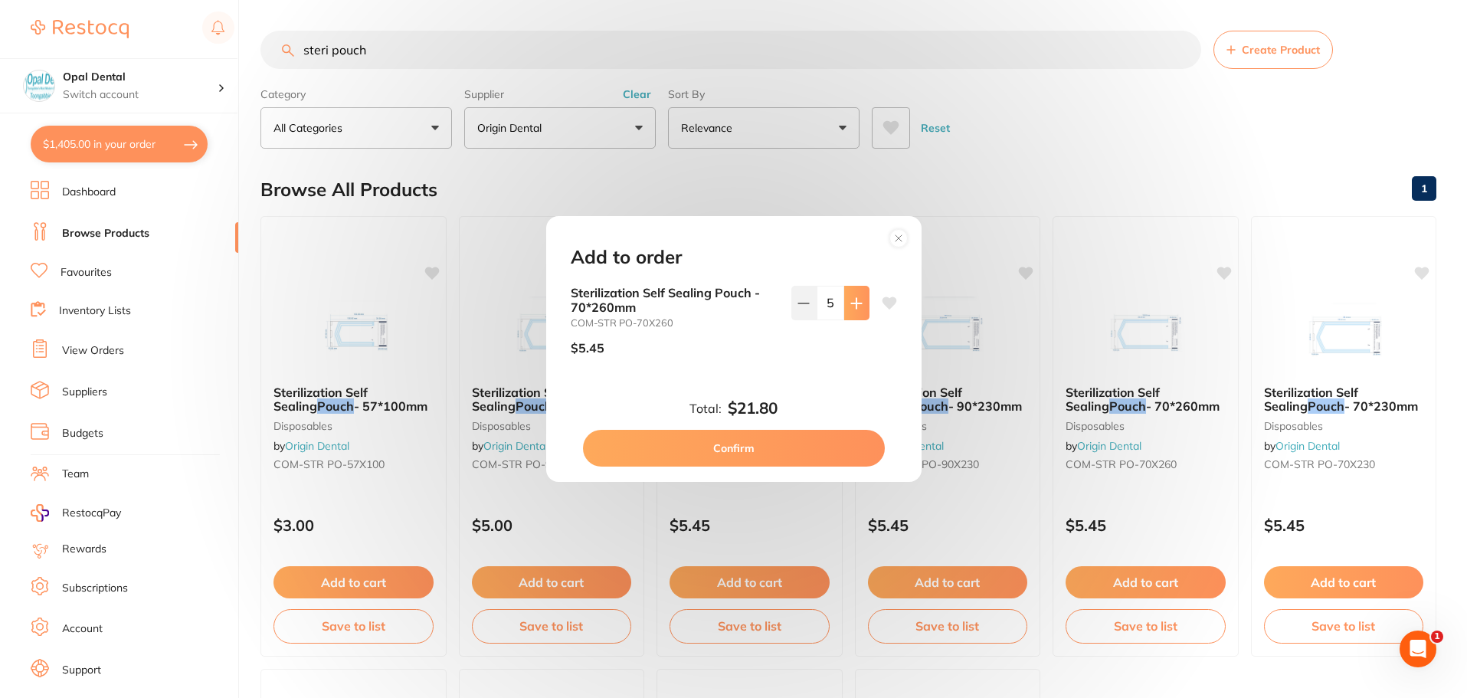
click at [852, 305] on icon at bounding box center [856, 303] width 10 height 10
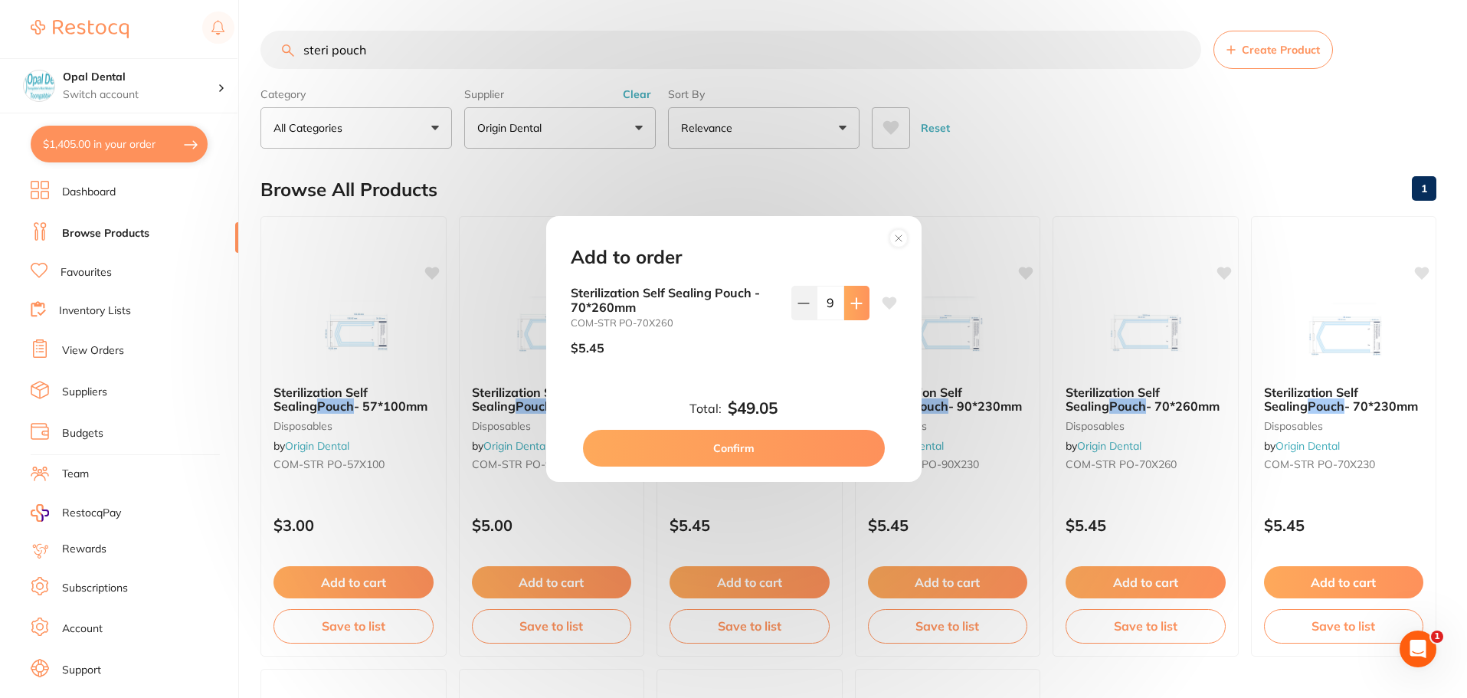
type input "10"
click at [736, 450] on button "Confirm" at bounding box center [734, 448] width 302 height 37
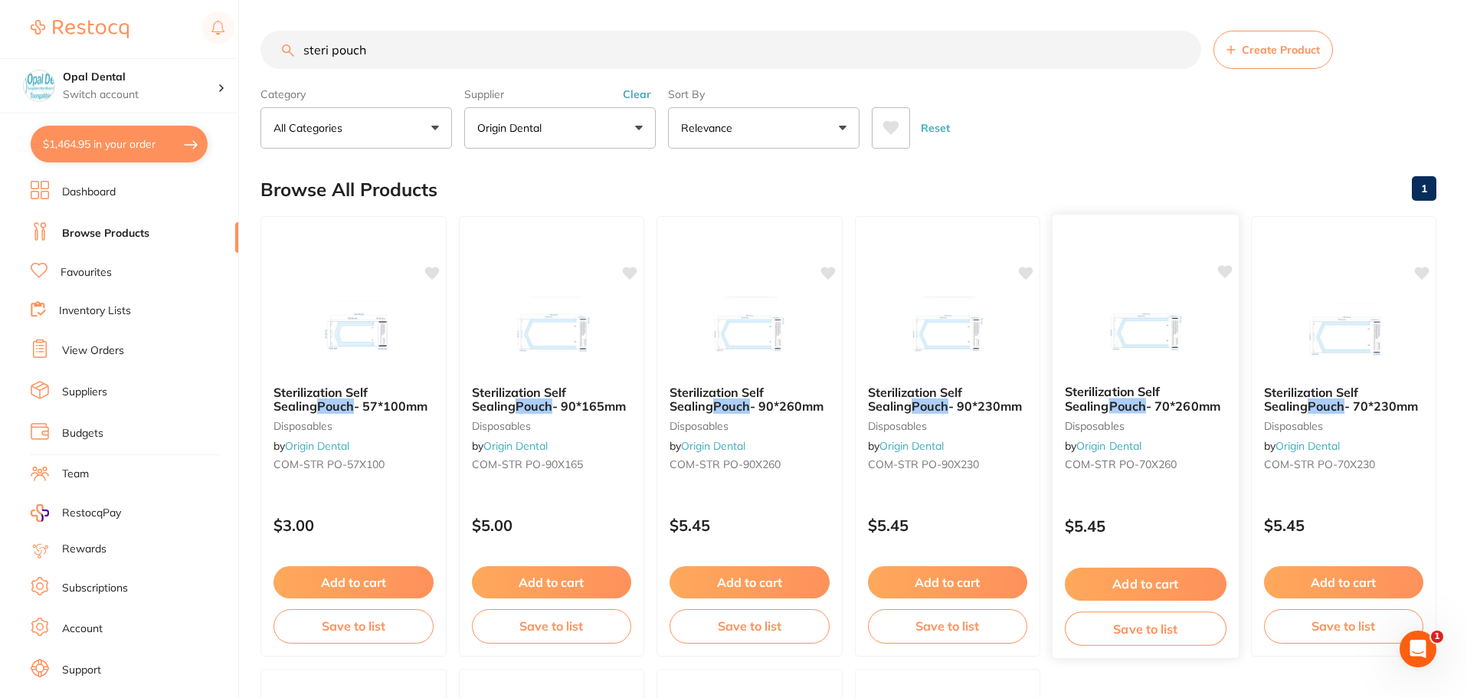
click at [1143, 584] on button "Add to cart" at bounding box center [1146, 584] width 162 height 33
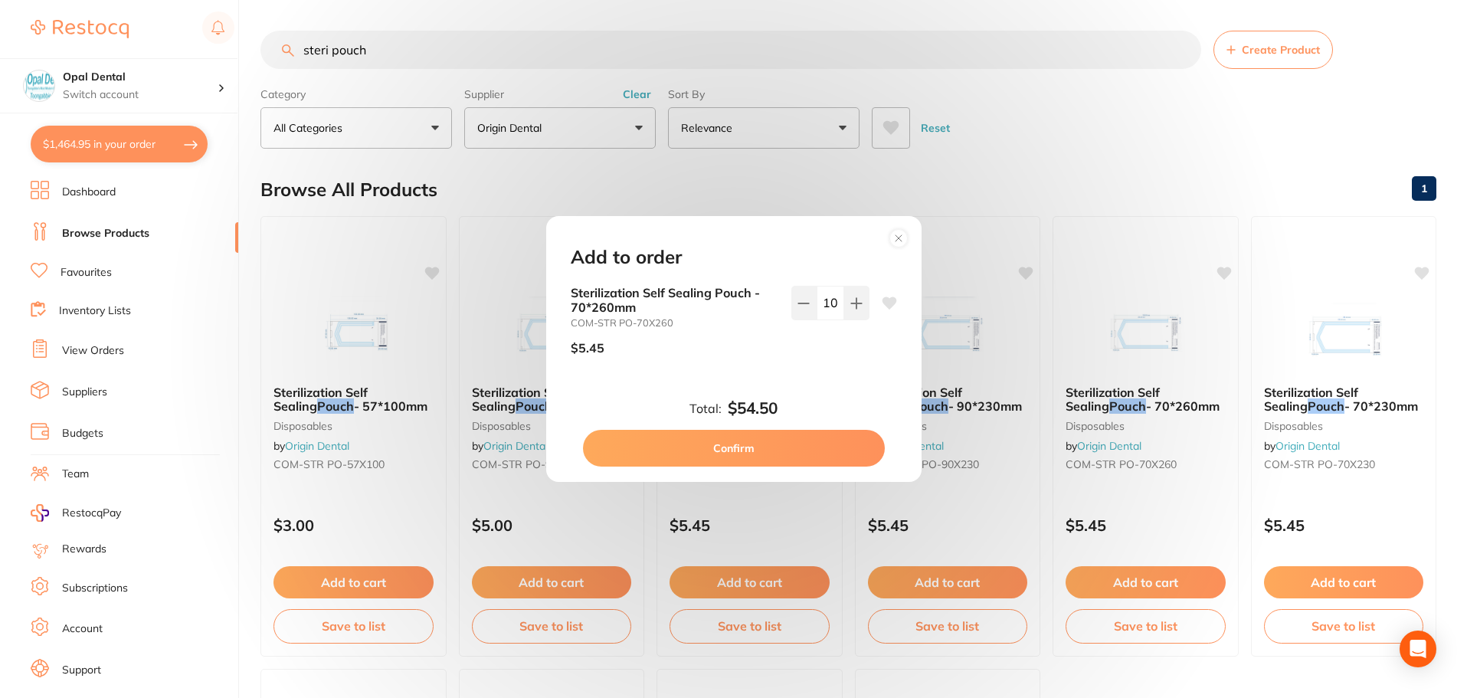
click at [1017, 182] on div "Add to order Sterilization Self Sealing Pouch - 70*260mm COM-STR PO-70X260 $5.4…" at bounding box center [733, 349] width 1467 height 698
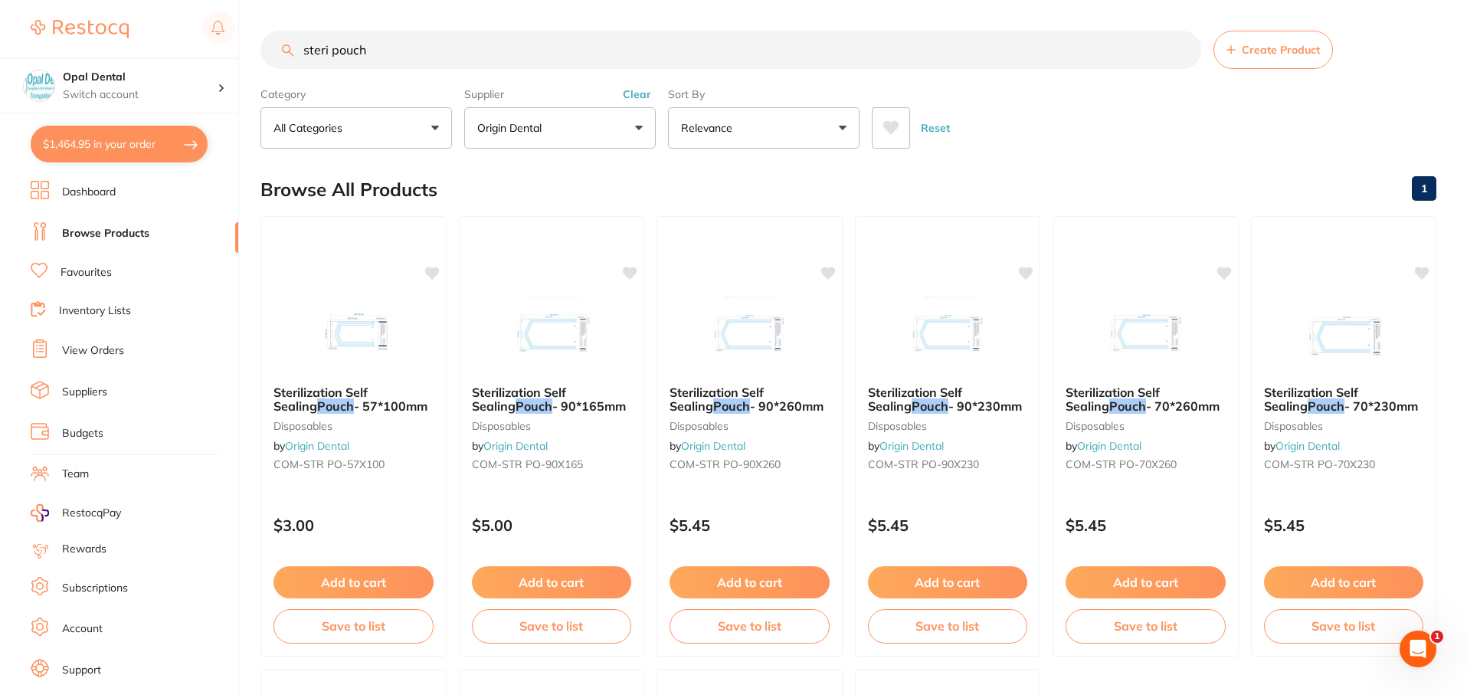
click at [513, 41] on input "steri pouch" at bounding box center [730, 50] width 940 height 38
type input "s"
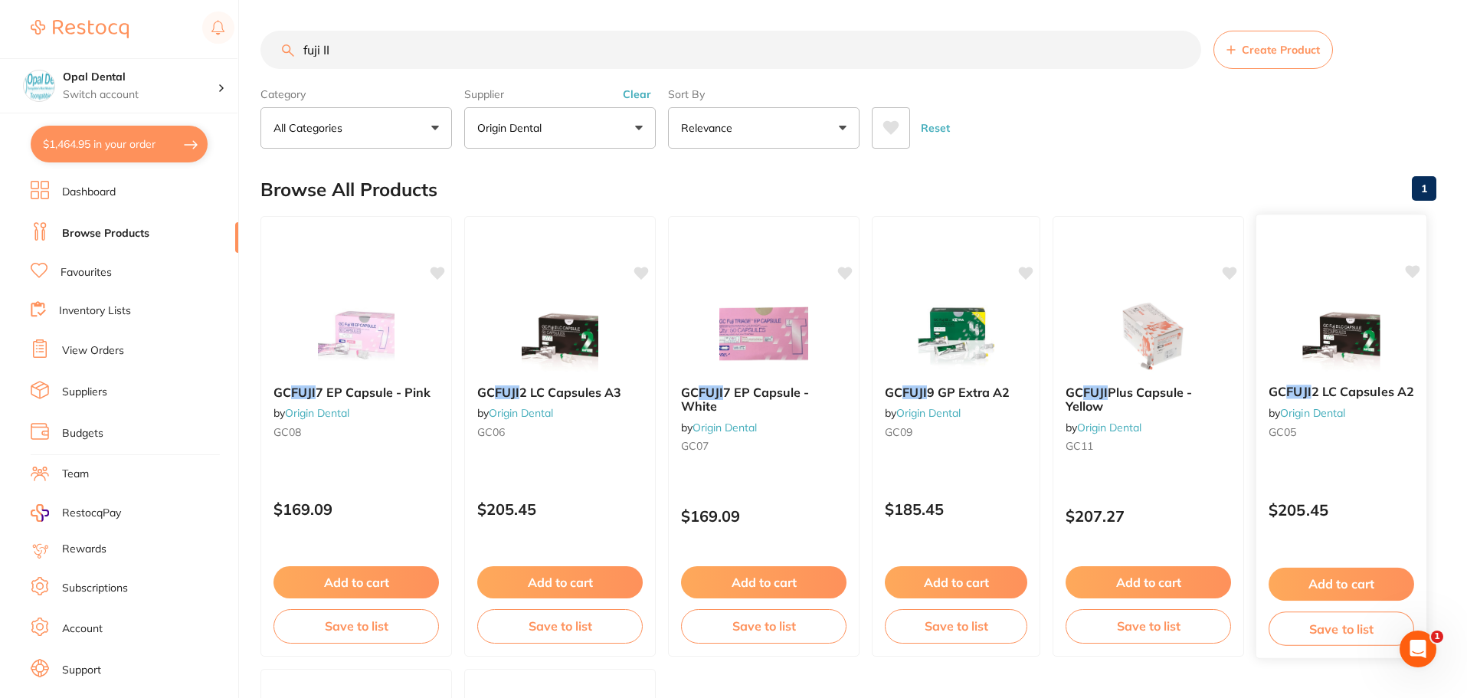
type input "fuji II"
click at [1336, 577] on button "Add to cart" at bounding box center [1341, 584] width 146 height 33
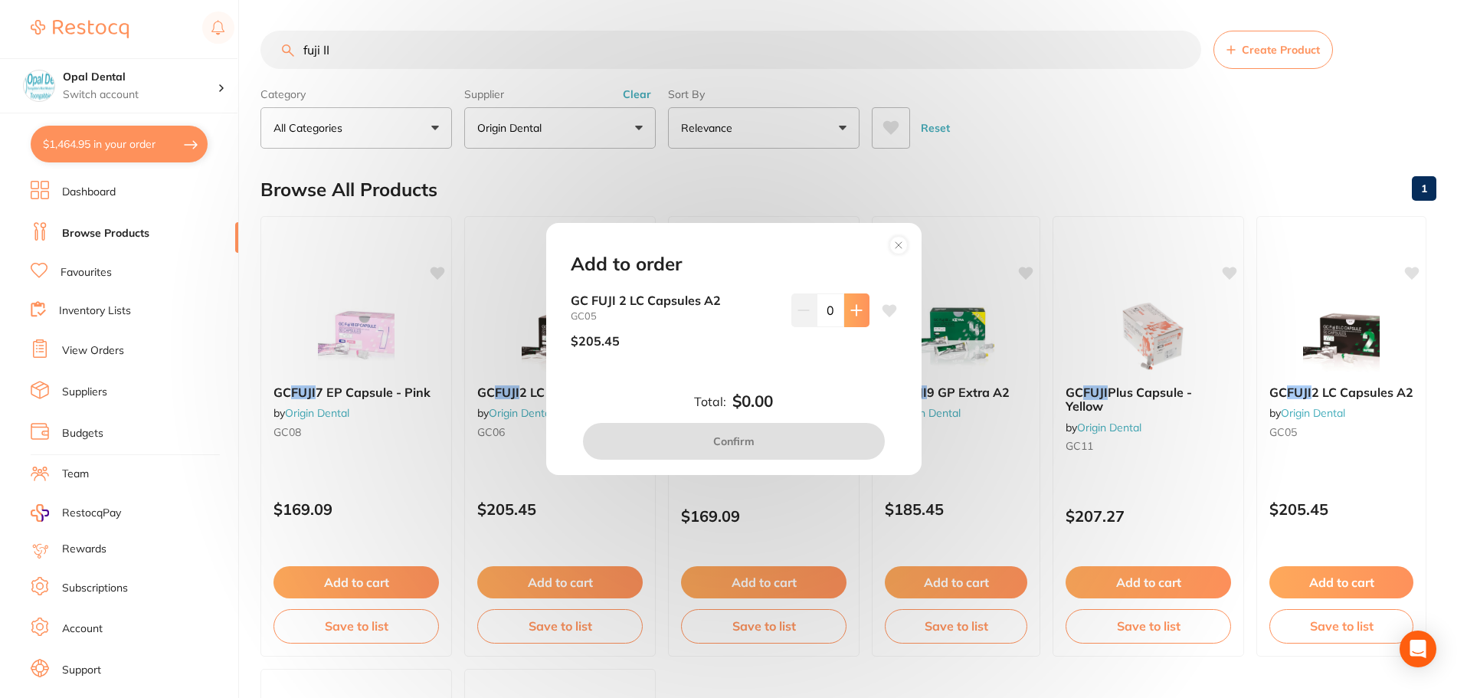
click at [856, 309] on icon at bounding box center [856, 310] width 10 height 10
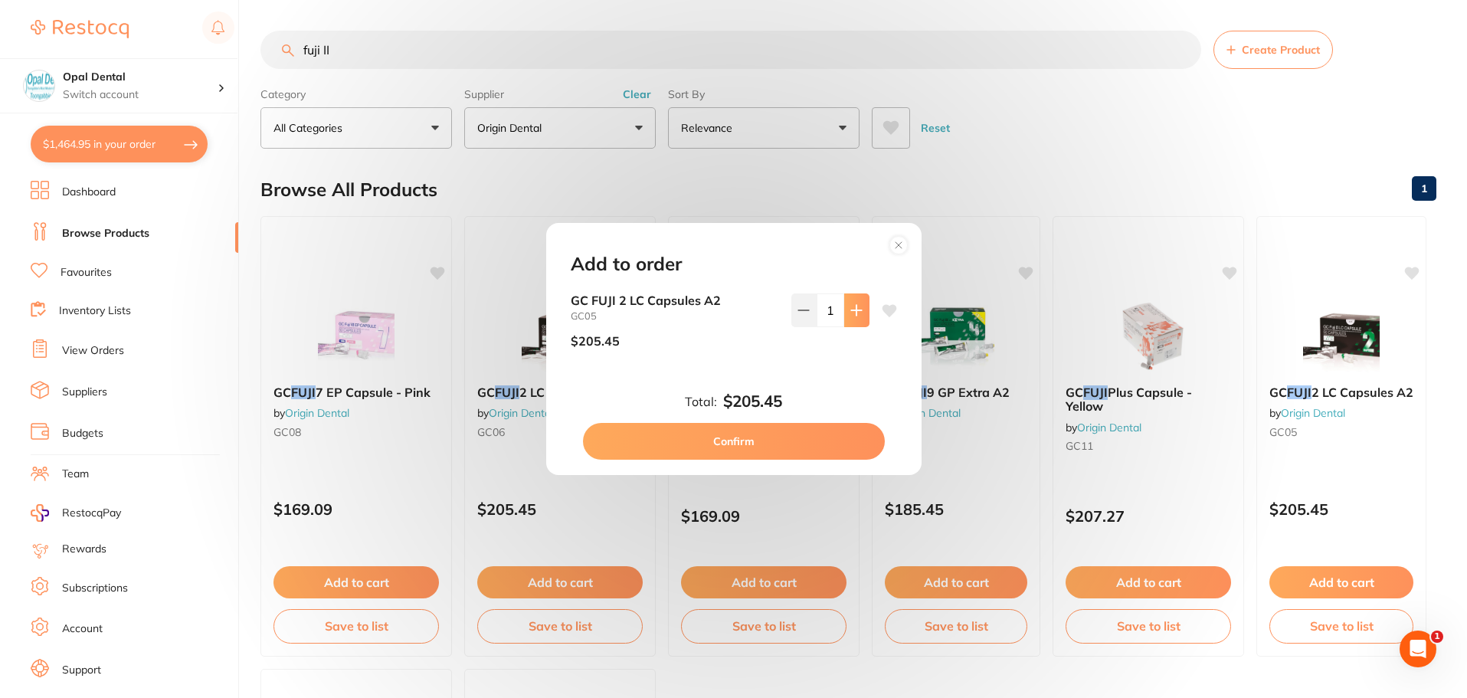
click at [856, 309] on icon at bounding box center [856, 310] width 10 height 10
type input "2"
click at [762, 449] on button "Confirm" at bounding box center [734, 441] width 302 height 37
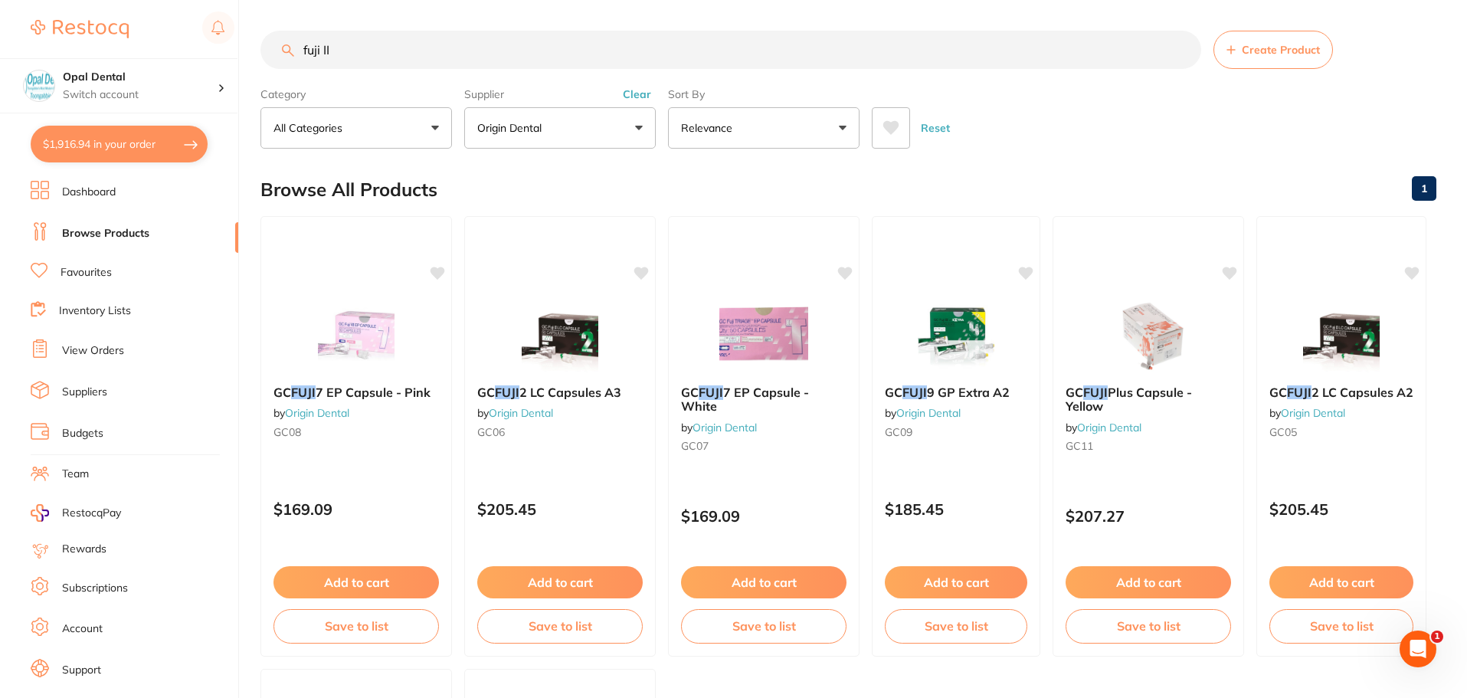
click at [937, 131] on button "Reset" at bounding box center [935, 127] width 38 height 41
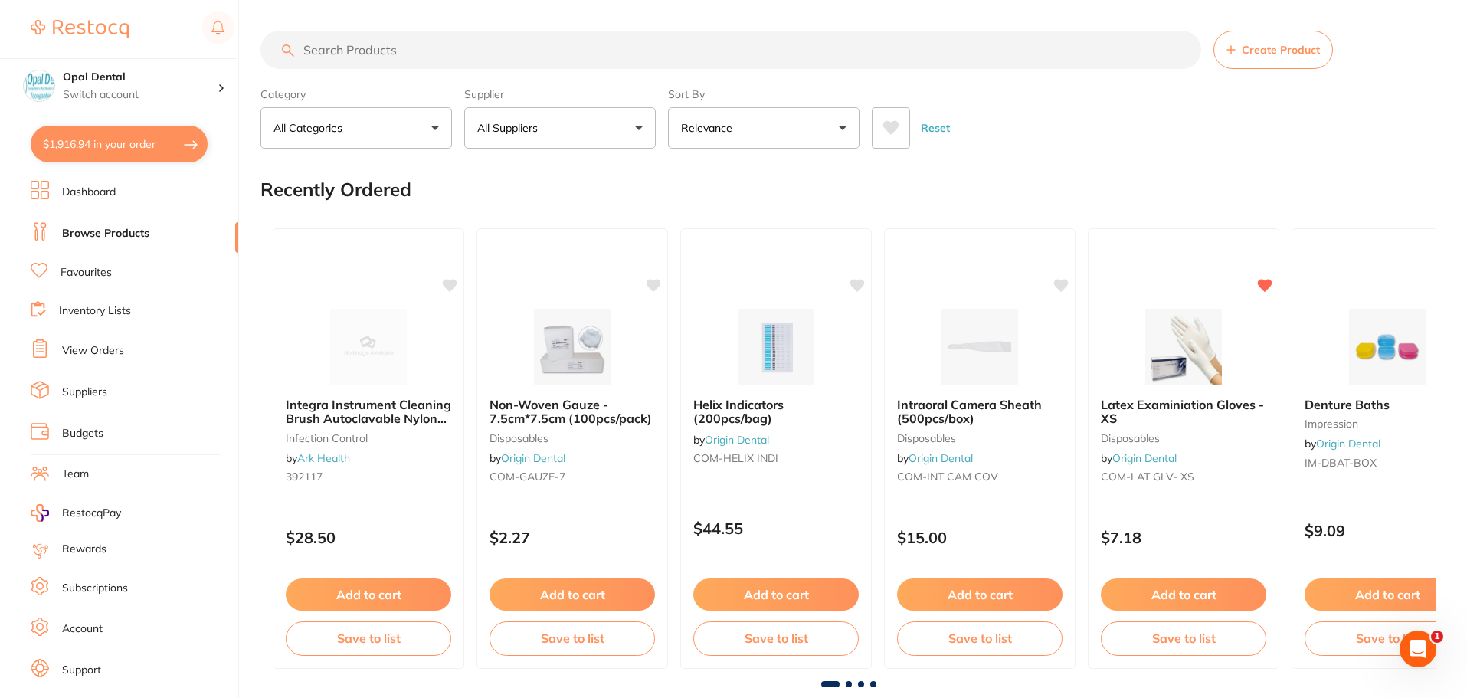
click at [493, 51] on input "search" at bounding box center [730, 50] width 940 height 38
type input "i"
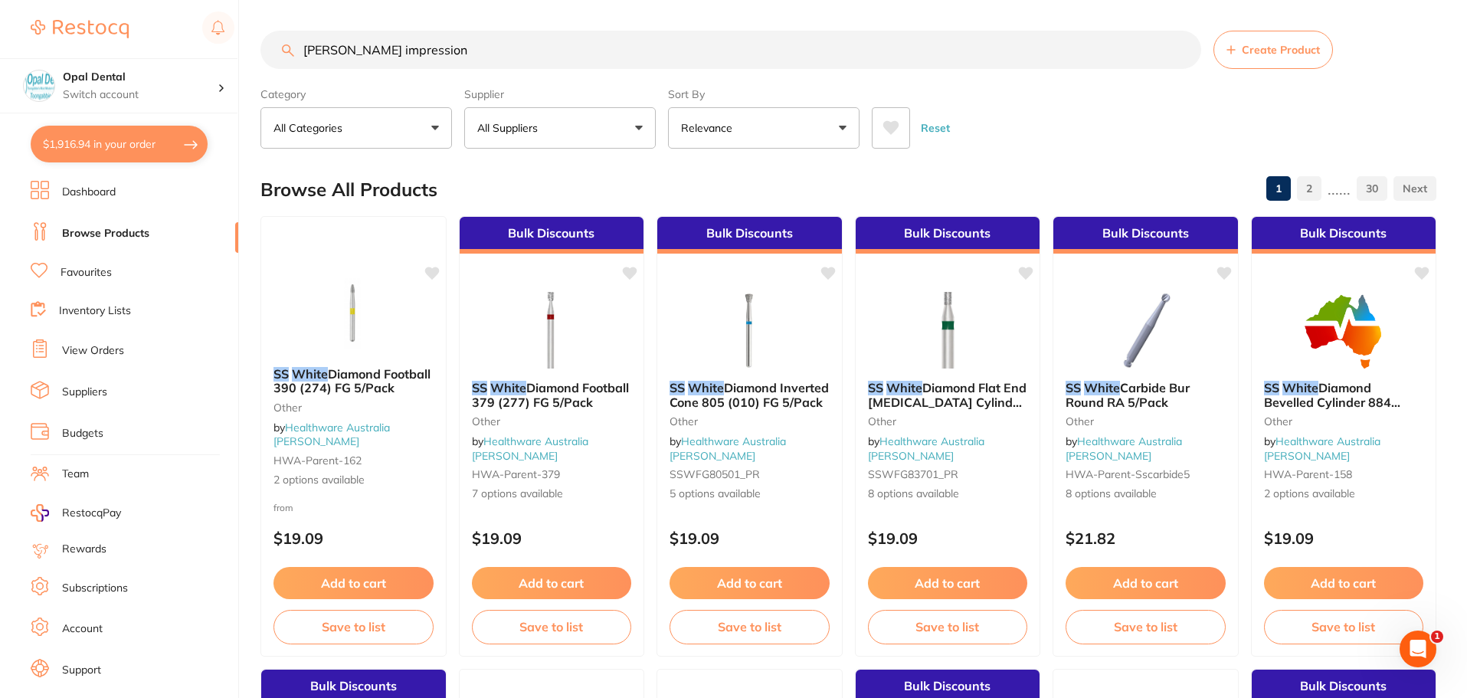
type input "ss white impression"
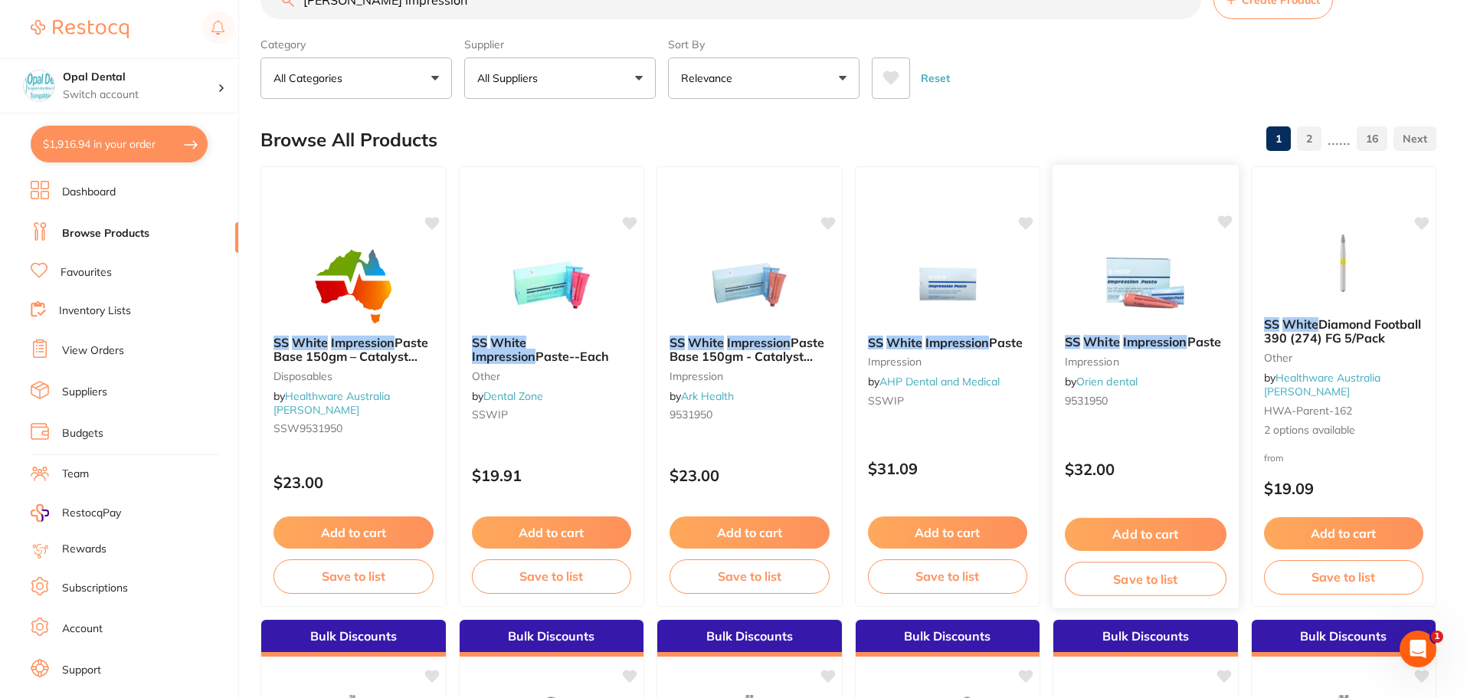
scroll to position [77, 0]
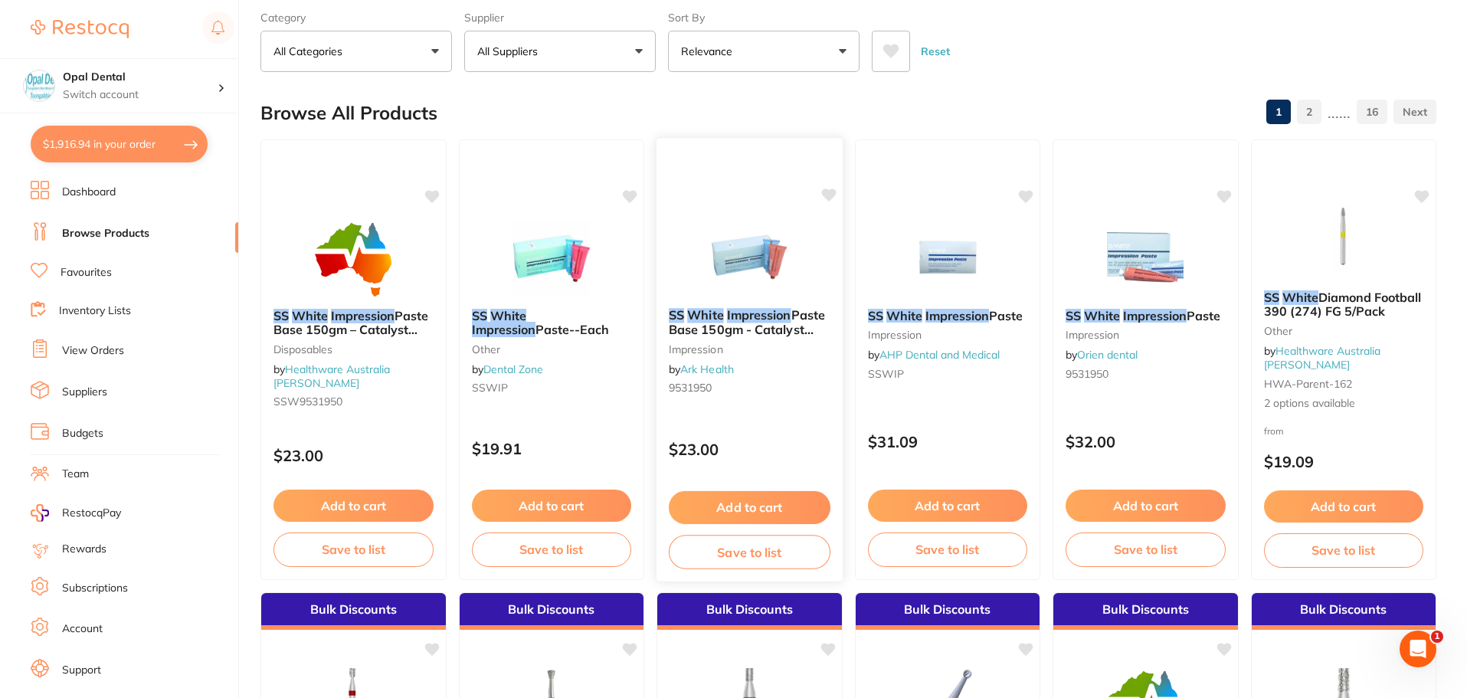
type input "ss white impression"
click at [728, 512] on button "Add to cart" at bounding box center [750, 507] width 162 height 33
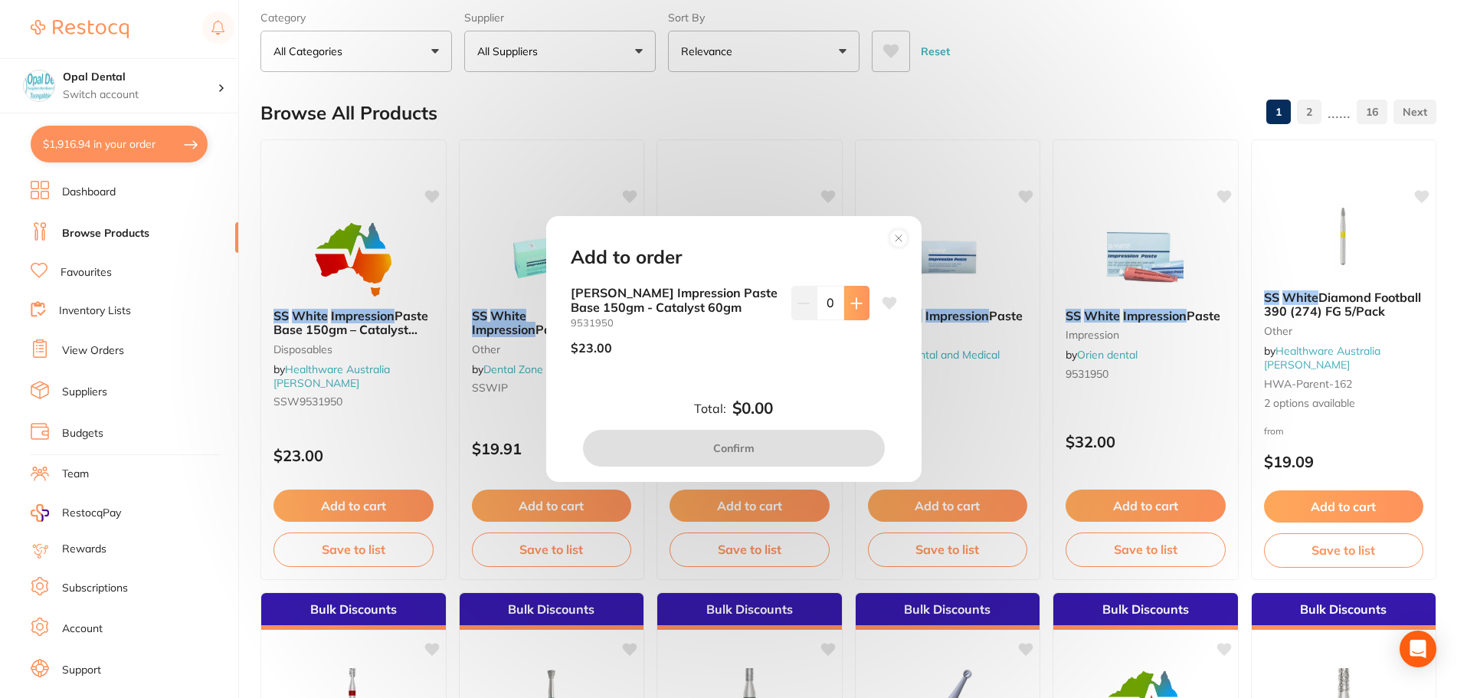
click at [852, 301] on icon at bounding box center [856, 303] width 10 height 10
type input "2"
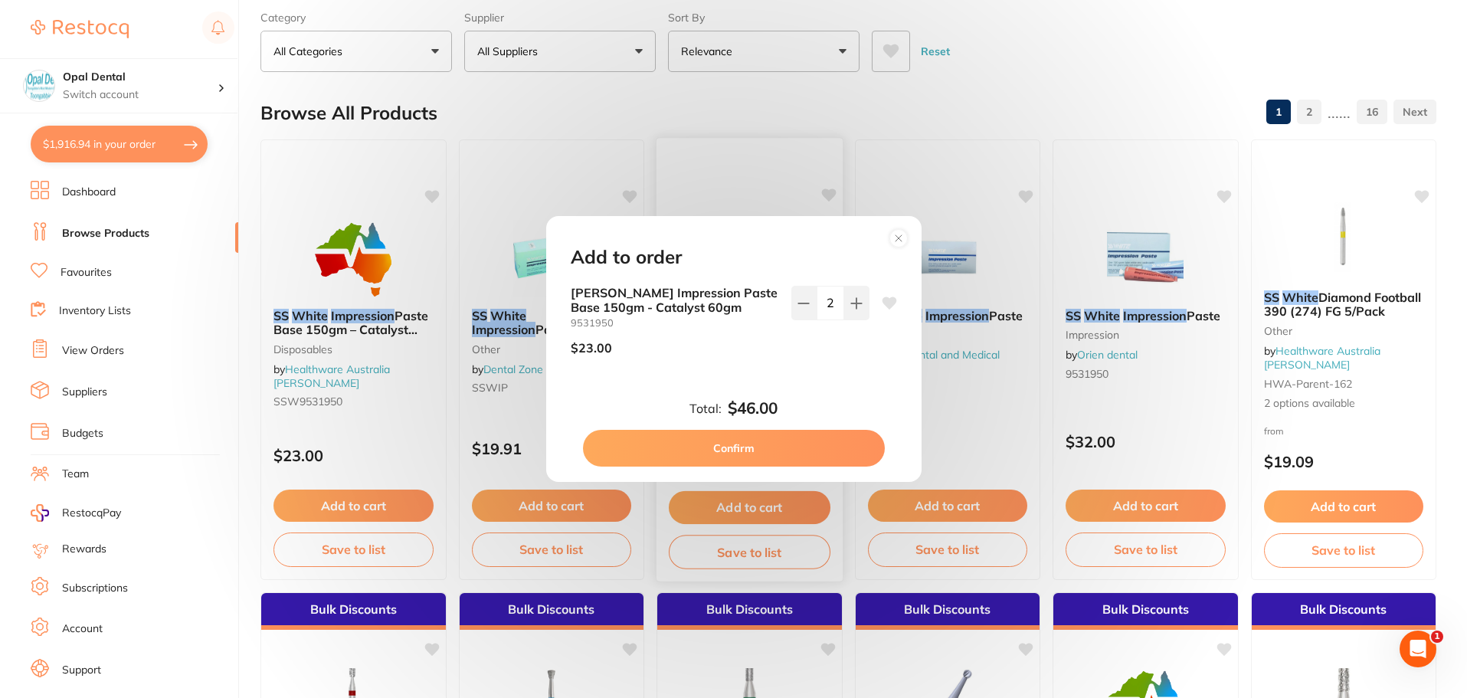
click at [730, 440] on button "Confirm" at bounding box center [734, 448] width 302 height 37
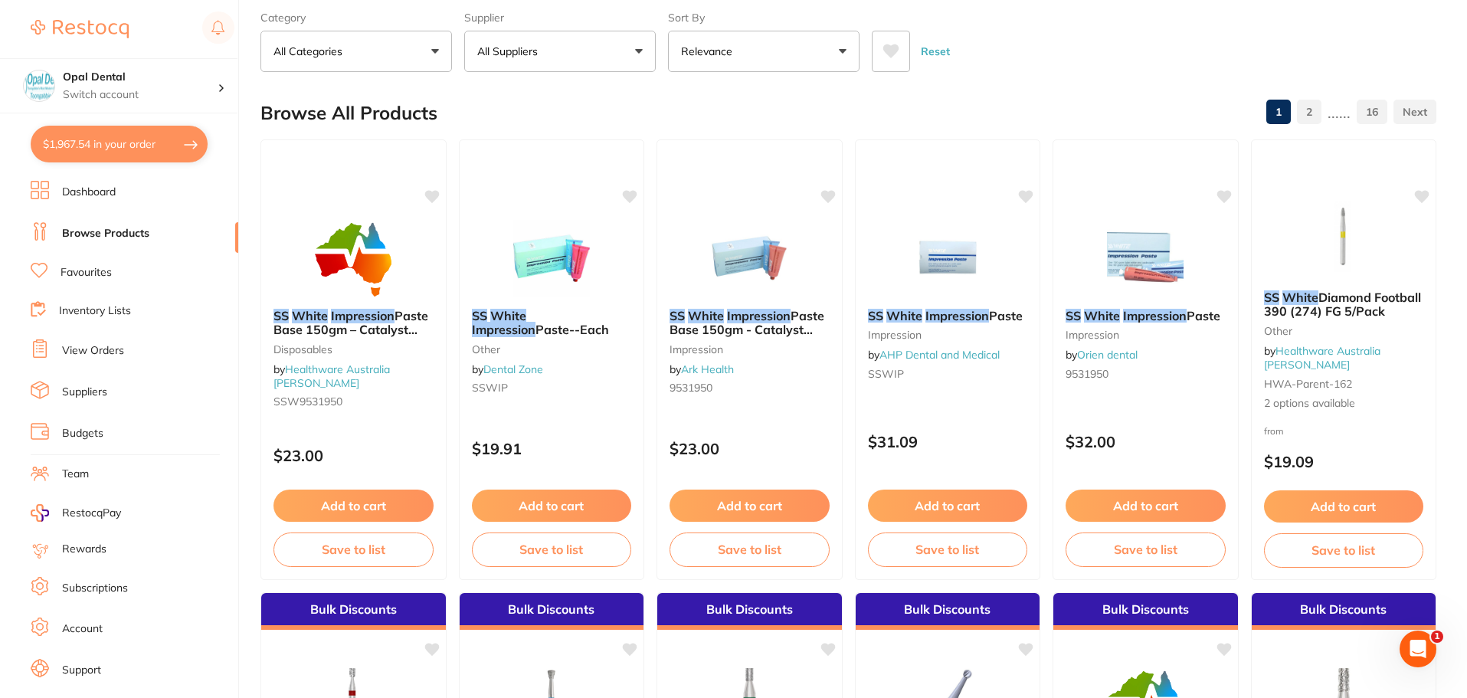
click at [589, 42] on button "All Suppliers" at bounding box center [559, 51] width 191 height 41
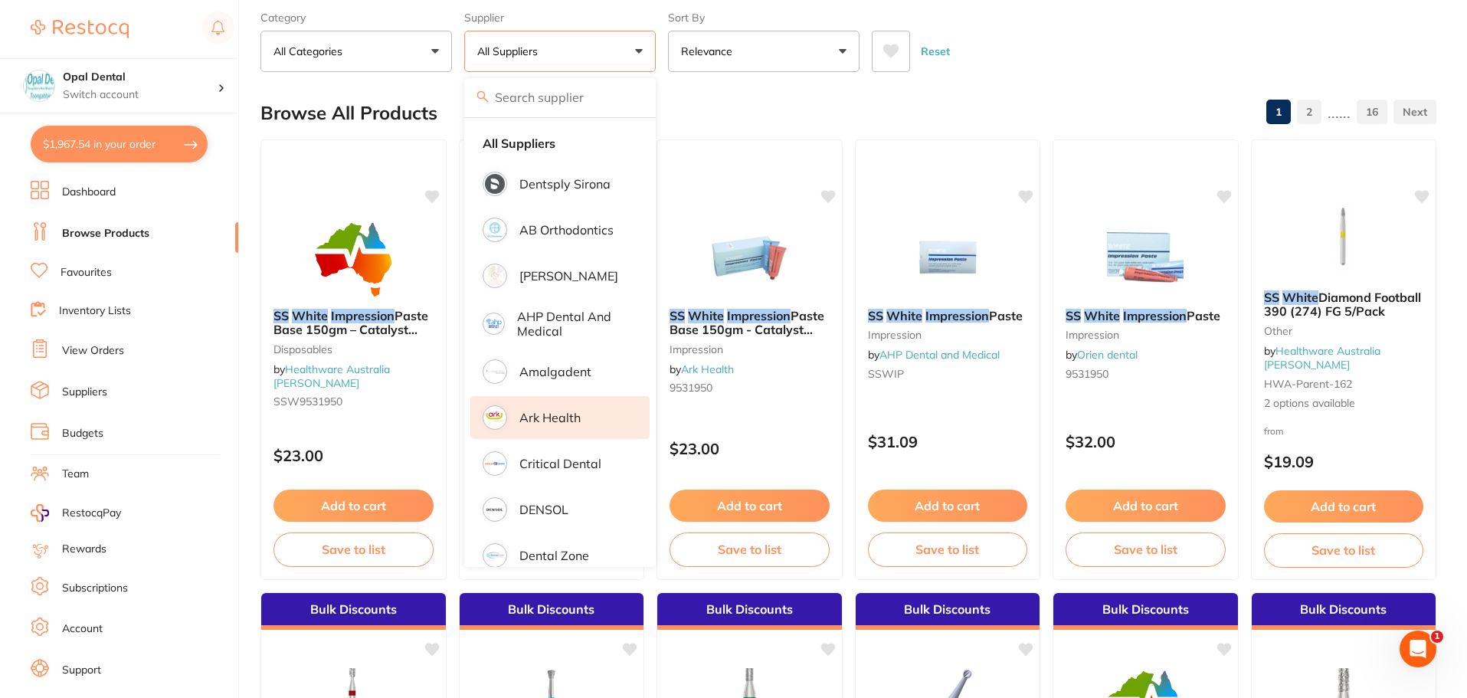
click at [548, 423] on p "Ark Health" at bounding box center [549, 417] width 61 height 14
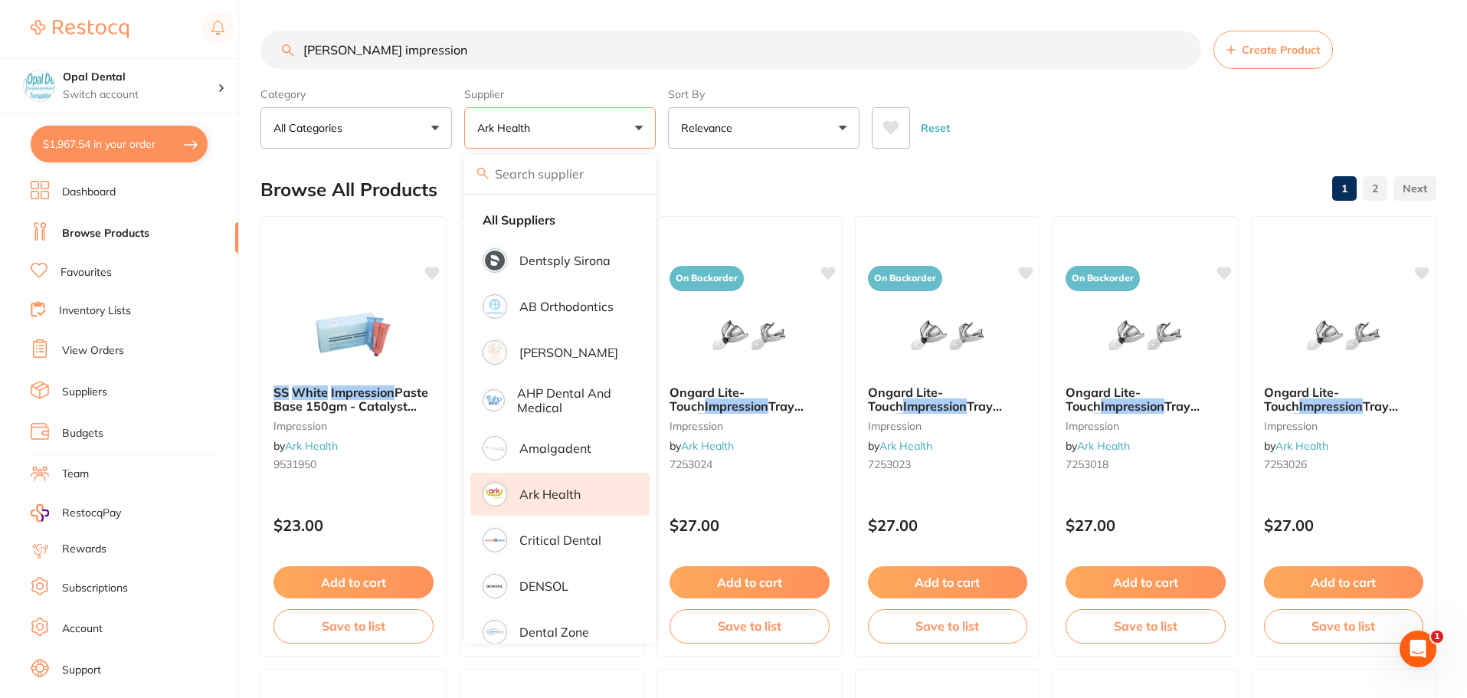
drag, startPoint x: 434, startPoint y: 50, endPoint x: 226, endPoint y: 54, distance: 208.3
click at [226, 54] on div "$1,967.54 Opal Dental Switch account Opal Dental $1,967.54 in your order Dashbo…" at bounding box center [733, 349] width 1467 height 698
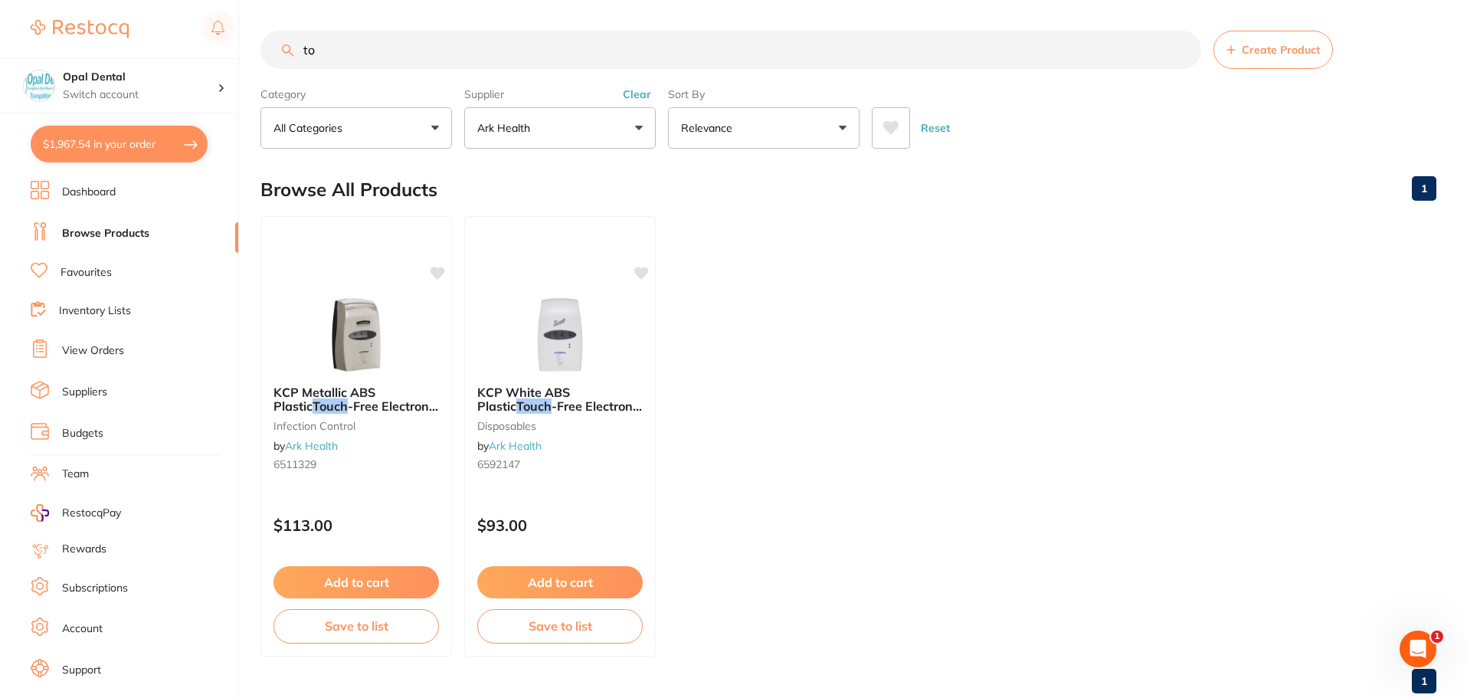
type input "t"
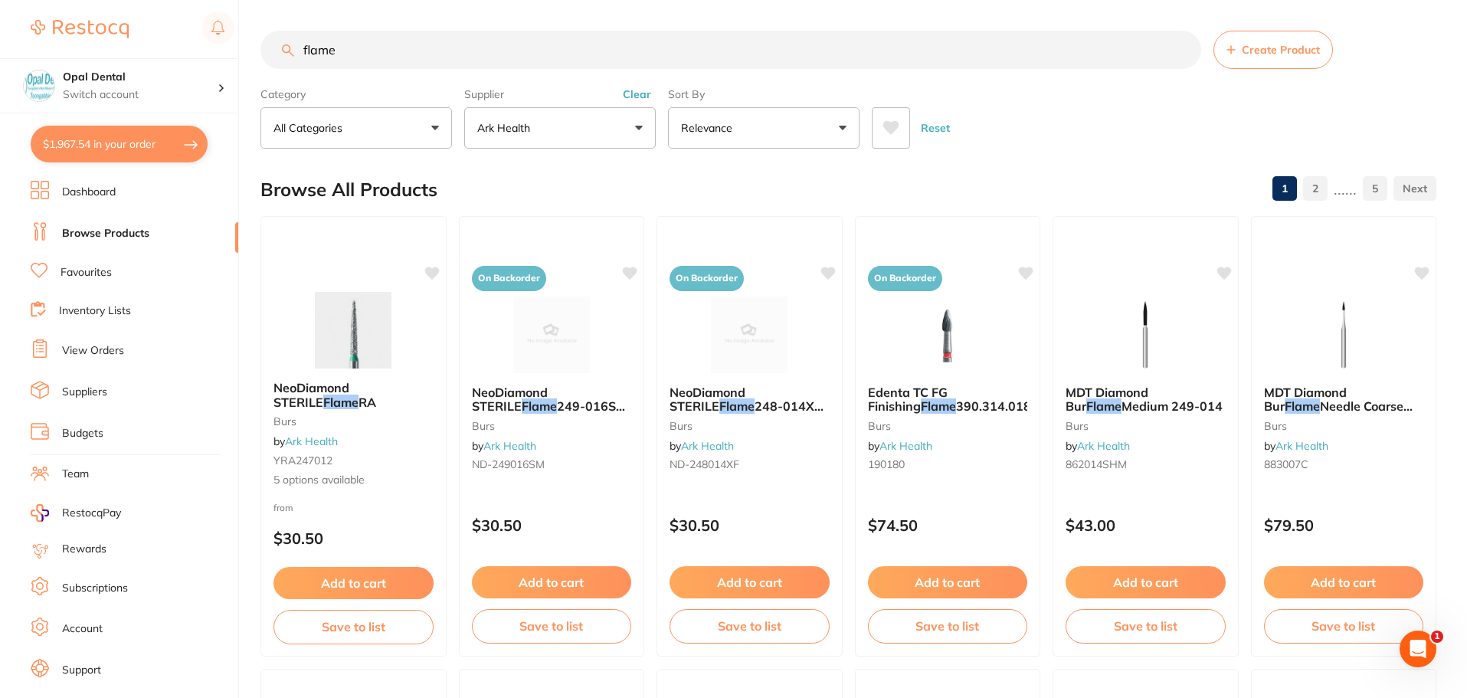
click at [373, 46] on input "flame" at bounding box center [730, 50] width 940 height 38
type input "f"
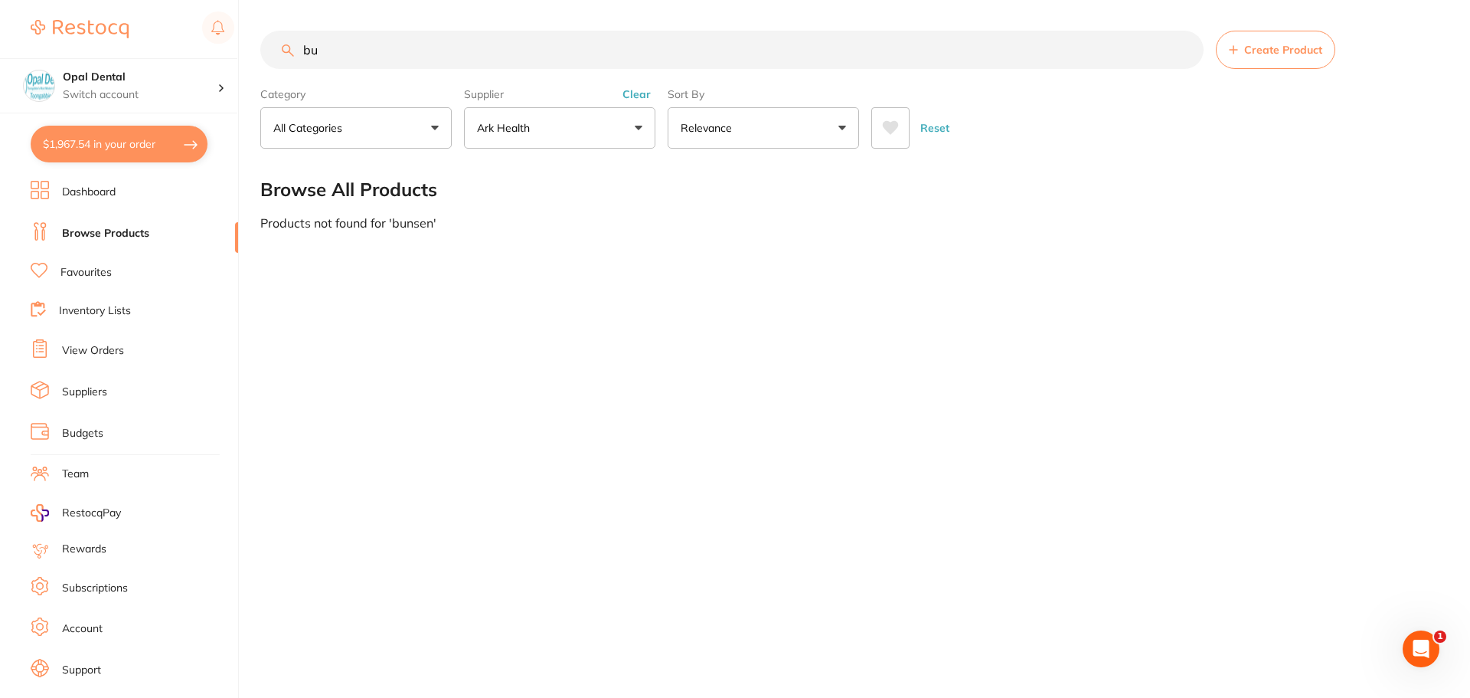
type input "b"
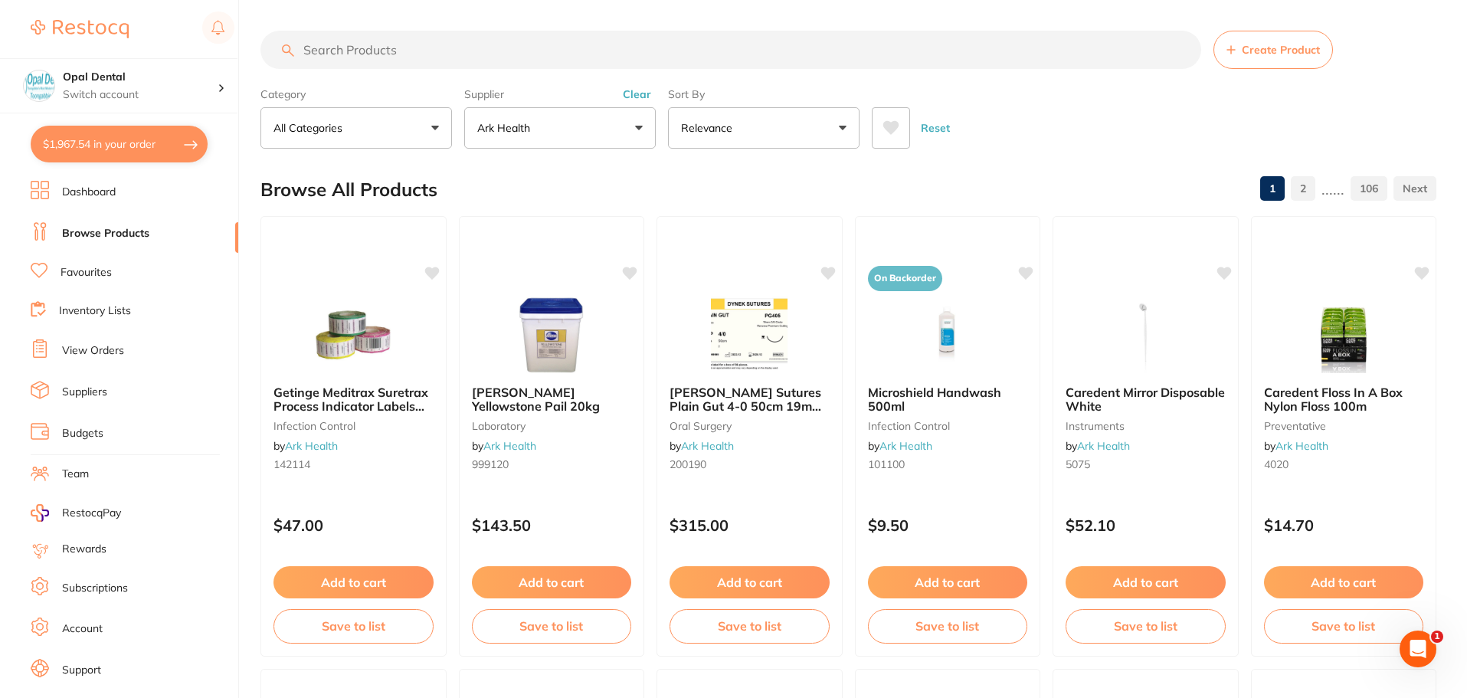
drag, startPoint x: 935, startPoint y: 122, endPoint x: 542, endPoint y: 61, distance: 397.6
click at [932, 122] on button "Reset" at bounding box center [935, 127] width 38 height 41
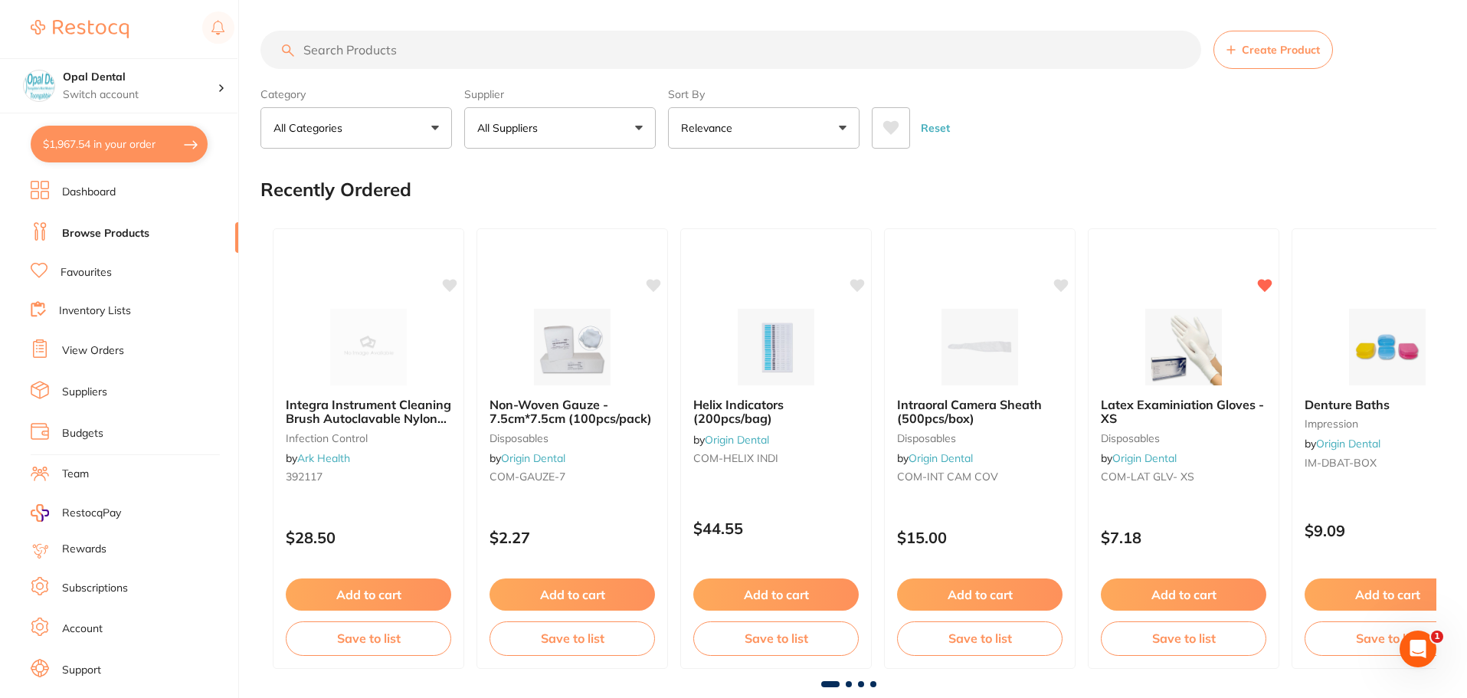
click at [507, 57] on input "search" at bounding box center [730, 50] width 940 height 38
type input "bunsen"
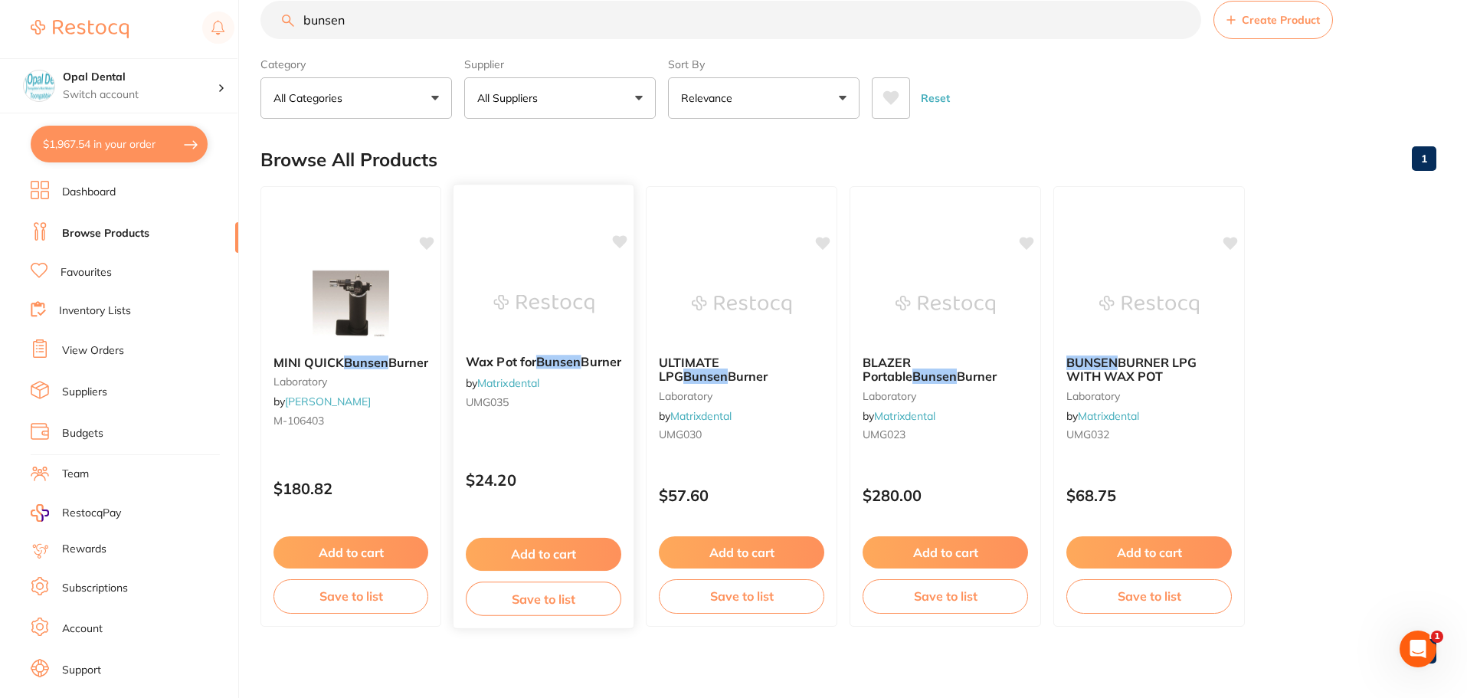
scroll to position [38, 0]
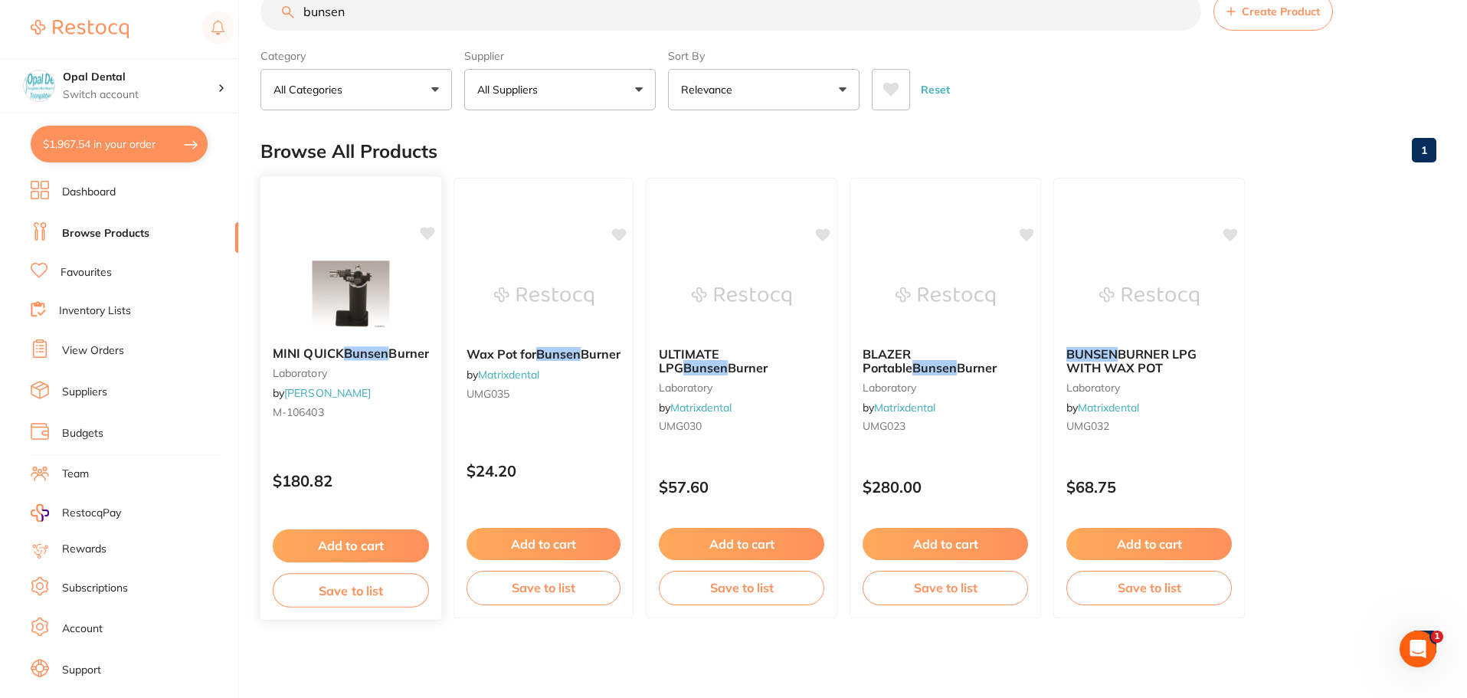
click at [368, 540] on button "Add to cart" at bounding box center [351, 545] width 156 height 33
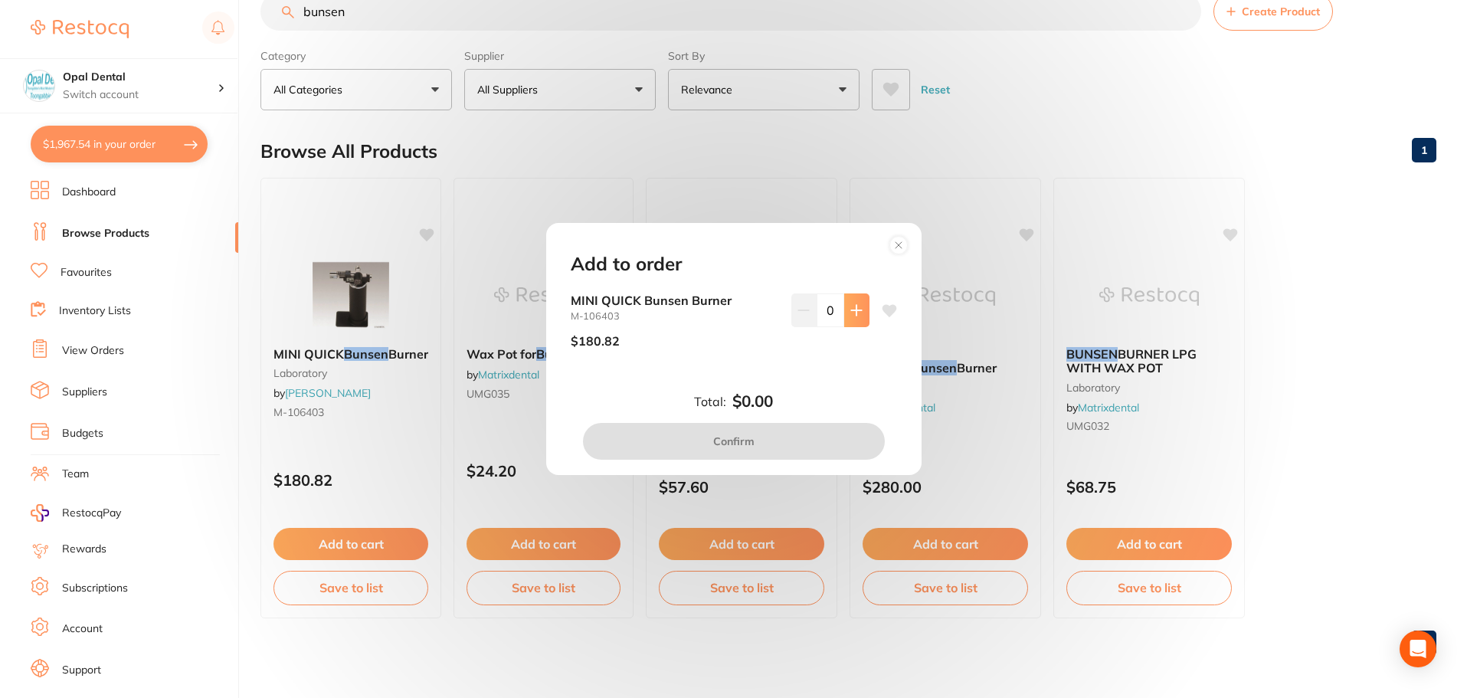
click at [853, 309] on icon at bounding box center [856, 310] width 10 height 10
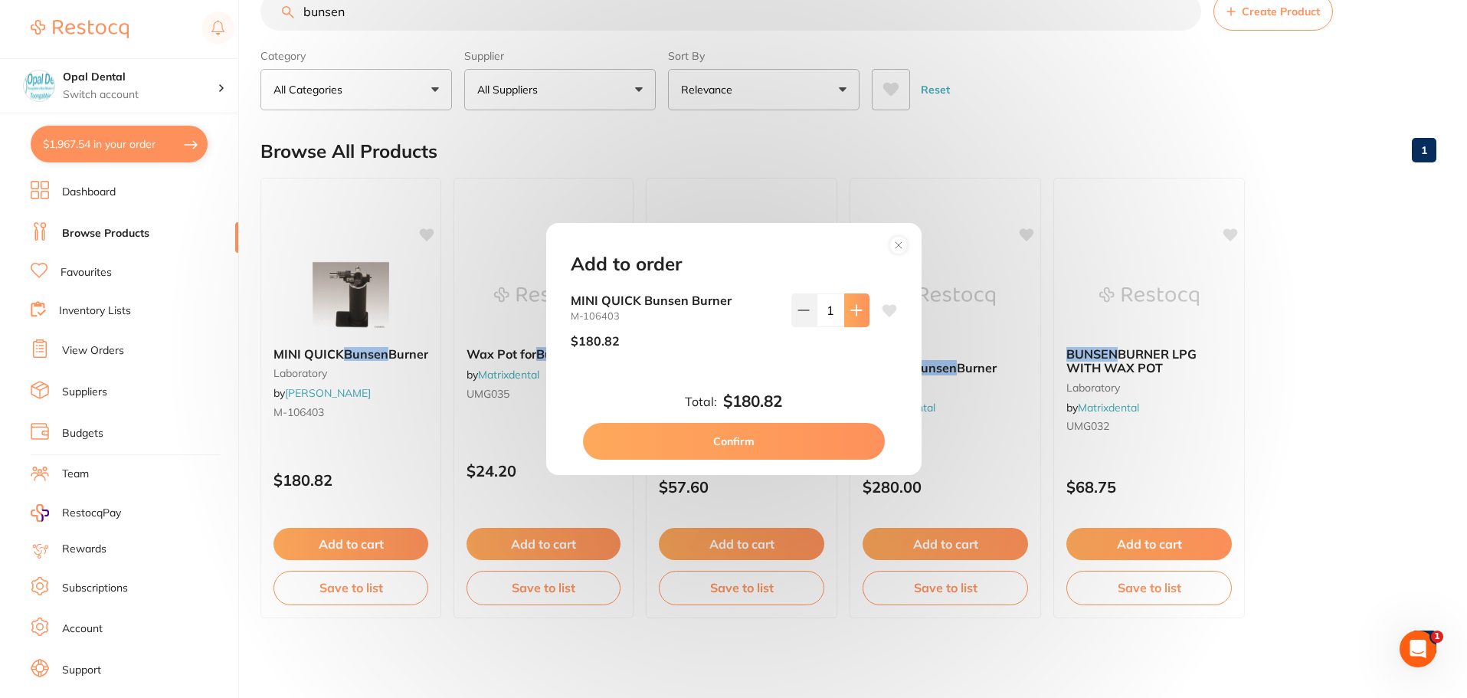
scroll to position [0, 0]
click at [846, 305] on button at bounding box center [856, 310] width 25 height 34
type input "2"
click at [730, 436] on button "Confirm" at bounding box center [734, 441] width 302 height 37
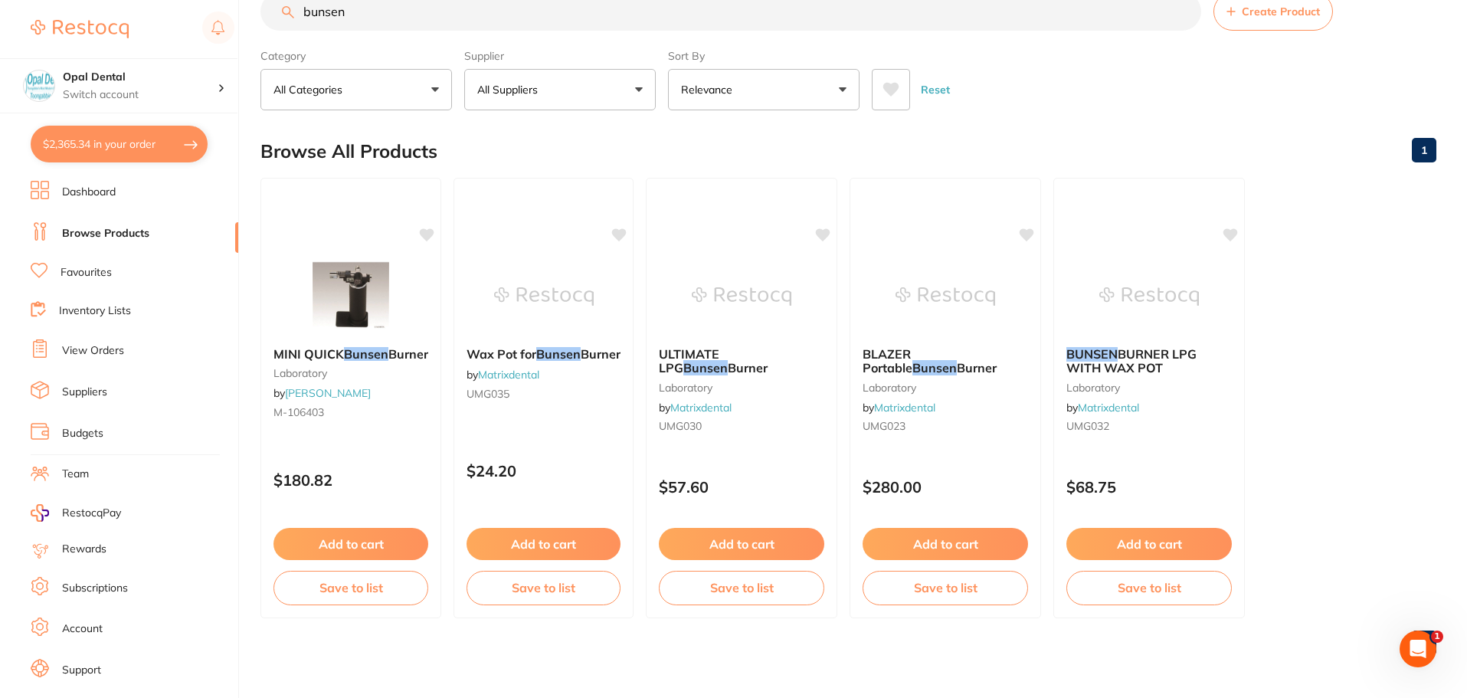
click at [936, 88] on button "Reset" at bounding box center [935, 89] width 38 height 41
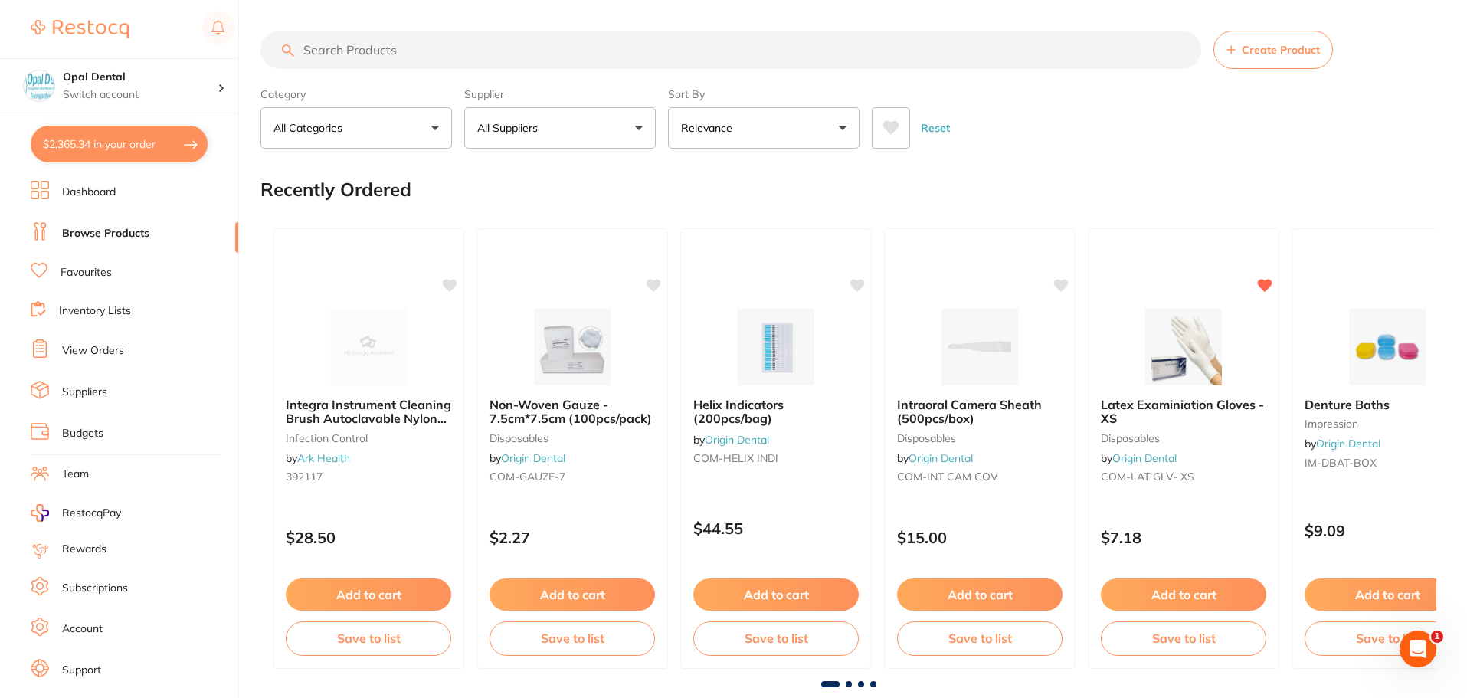
click at [558, 123] on button "All Suppliers" at bounding box center [559, 127] width 191 height 41
type input "origin"
click at [574, 257] on p "Origin Dental" at bounding box center [557, 260] width 76 height 14
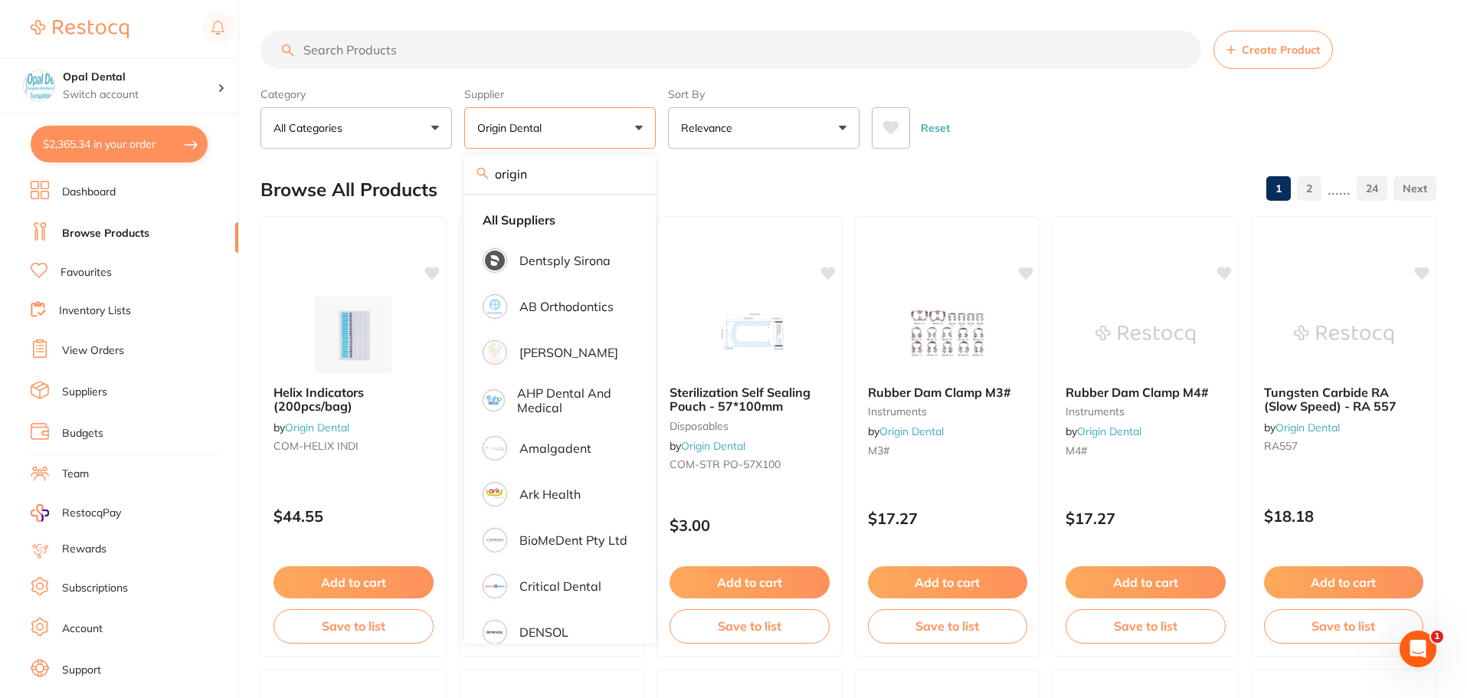
click at [505, 48] on input "search" at bounding box center [730, 50] width 940 height 38
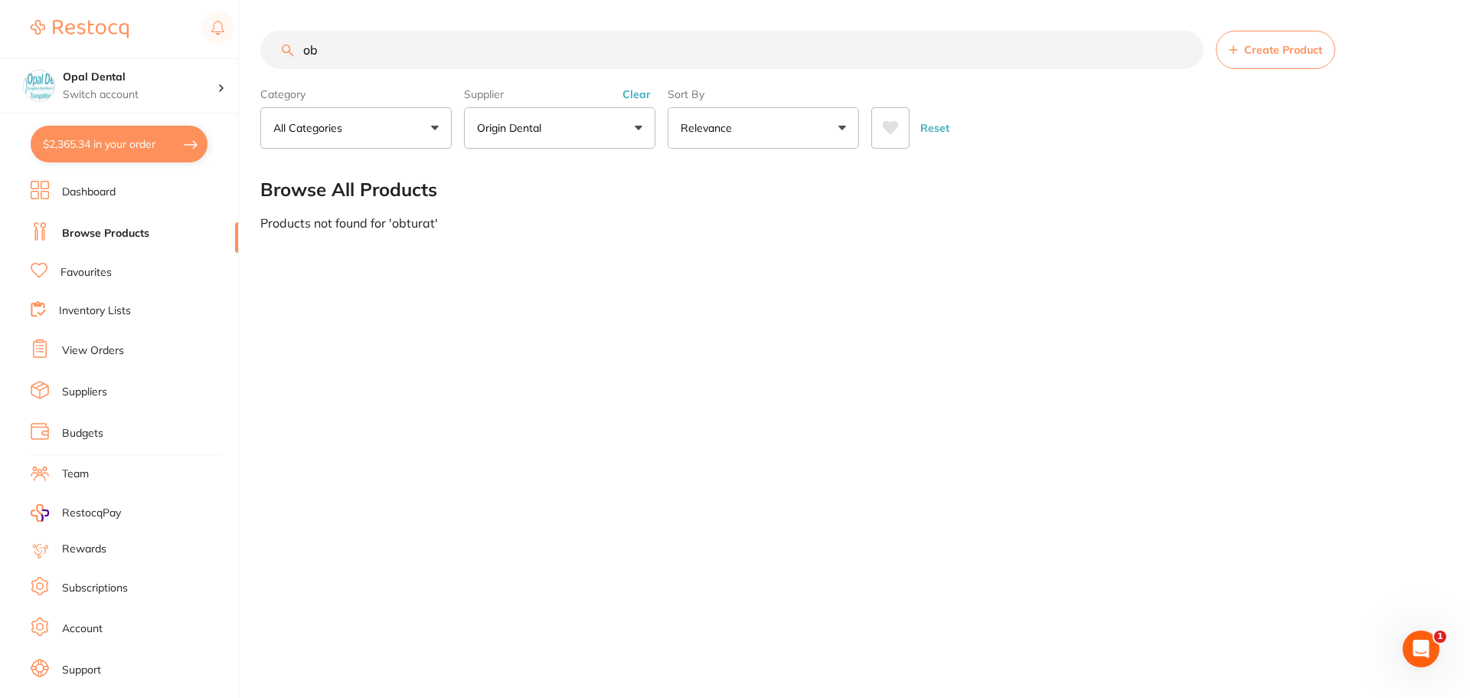
type input "o"
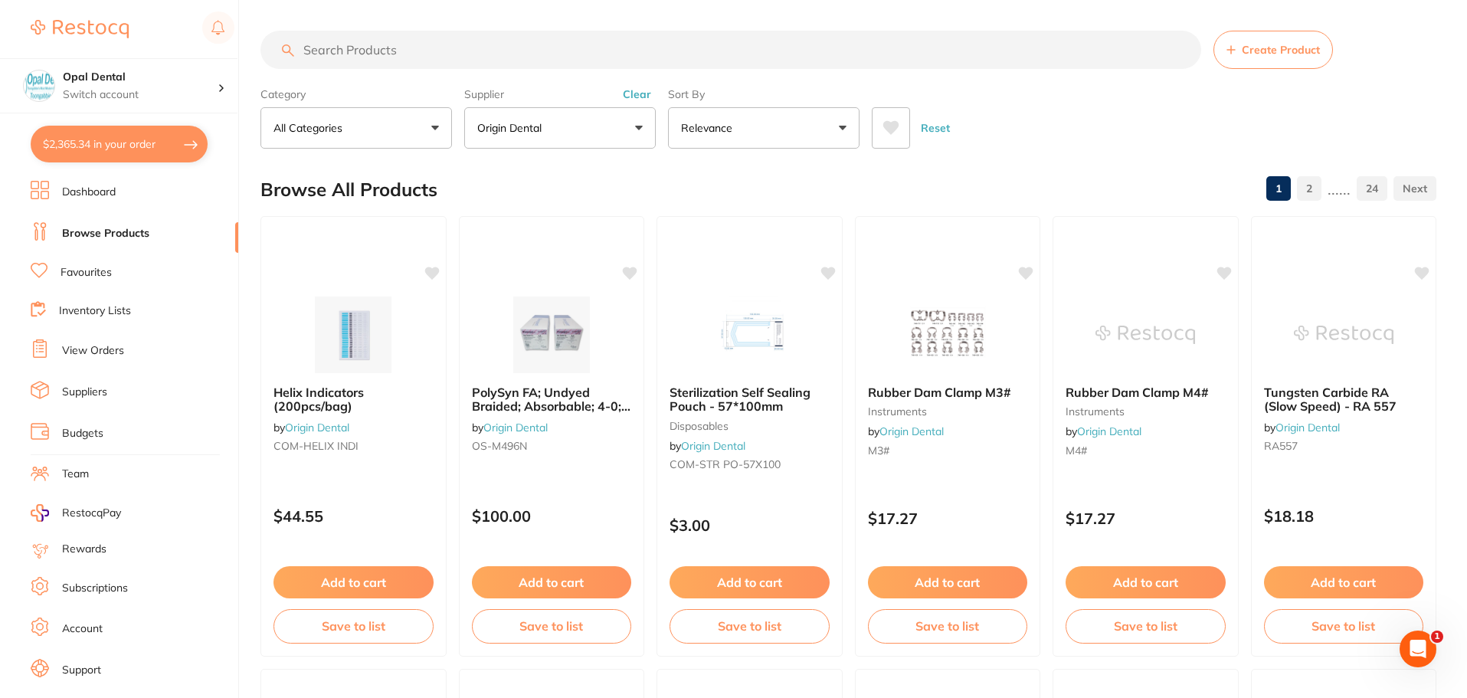
drag, startPoint x: 934, startPoint y: 127, endPoint x: 485, endPoint y: 77, distance: 451.5
click at [933, 127] on button "Reset" at bounding box center [935, 127] width 38 height 41
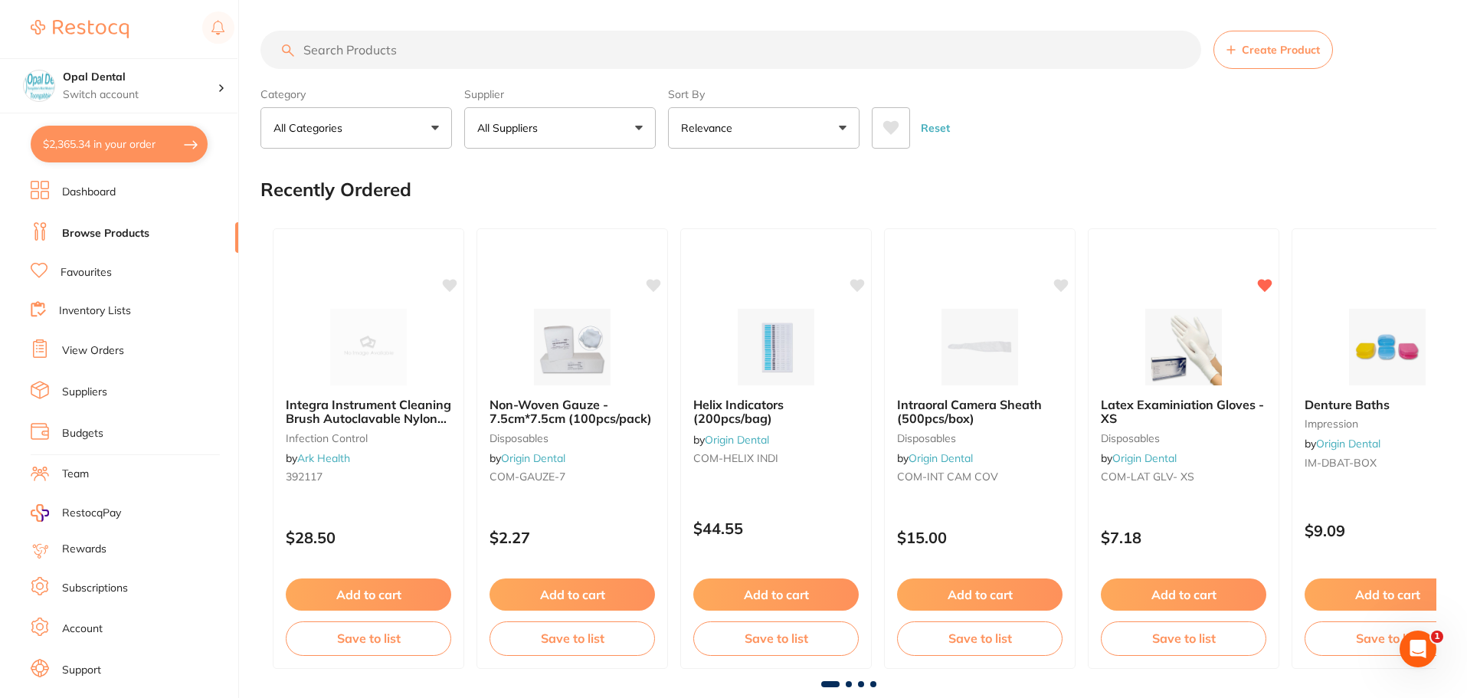
click at [470, 54] on input "search" at bounding box center [730, 50] width 940 height 38
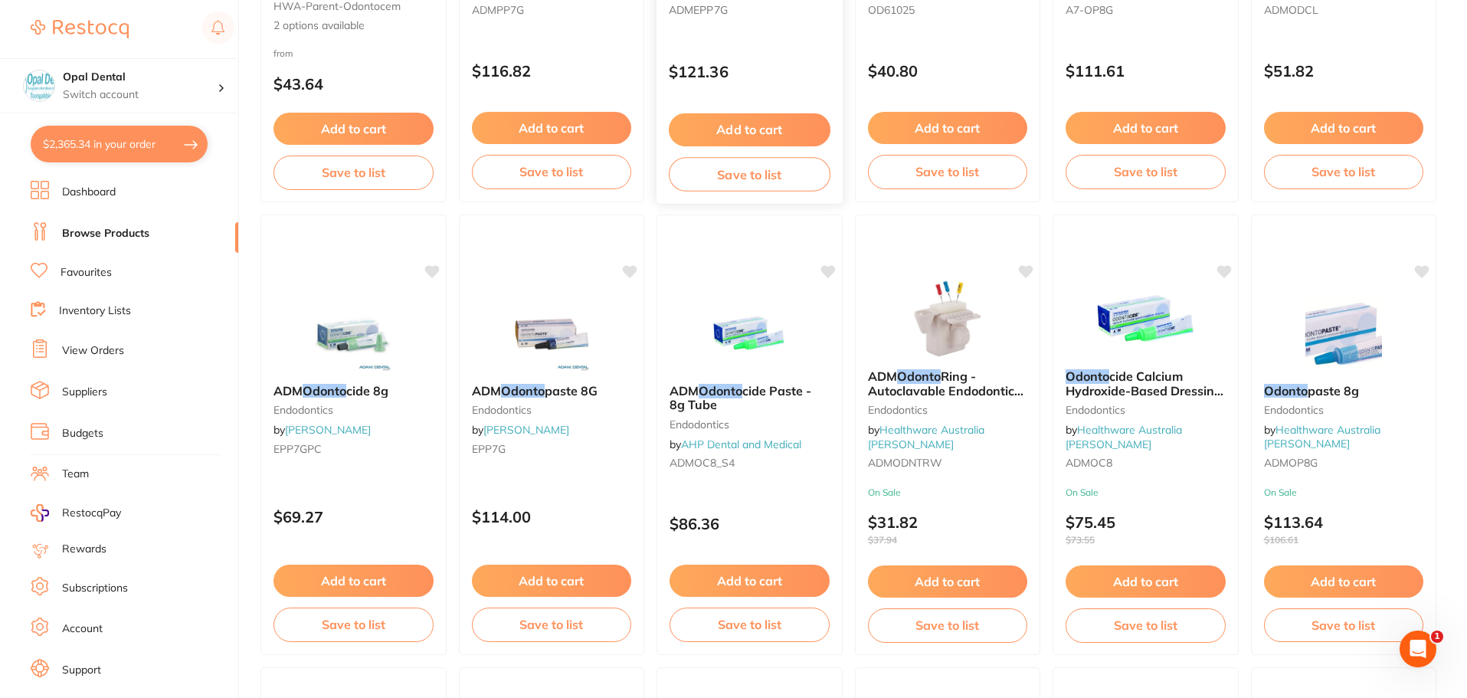
scroll to position [460, 0]
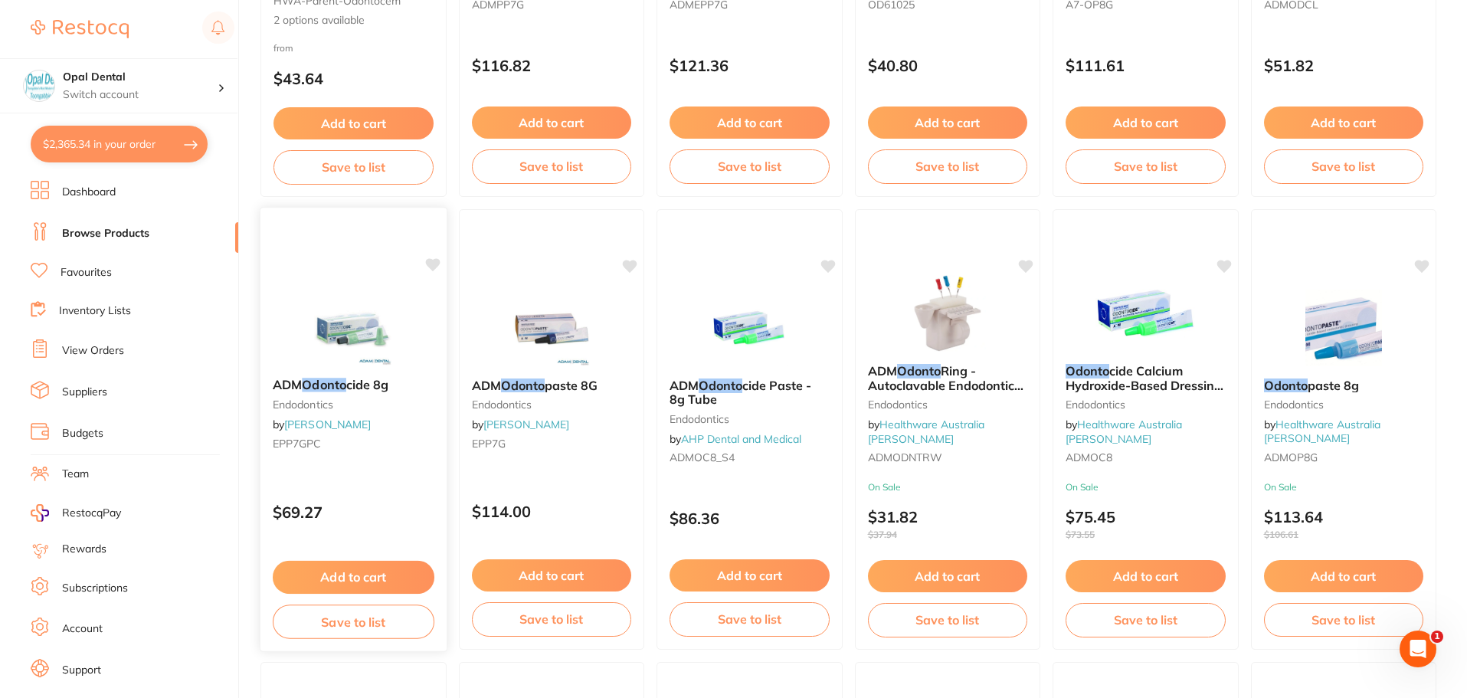
type input "odonto"
click at [342, 577] on button "Add to cart" at bounding box center [354, 577] width 162 height 33
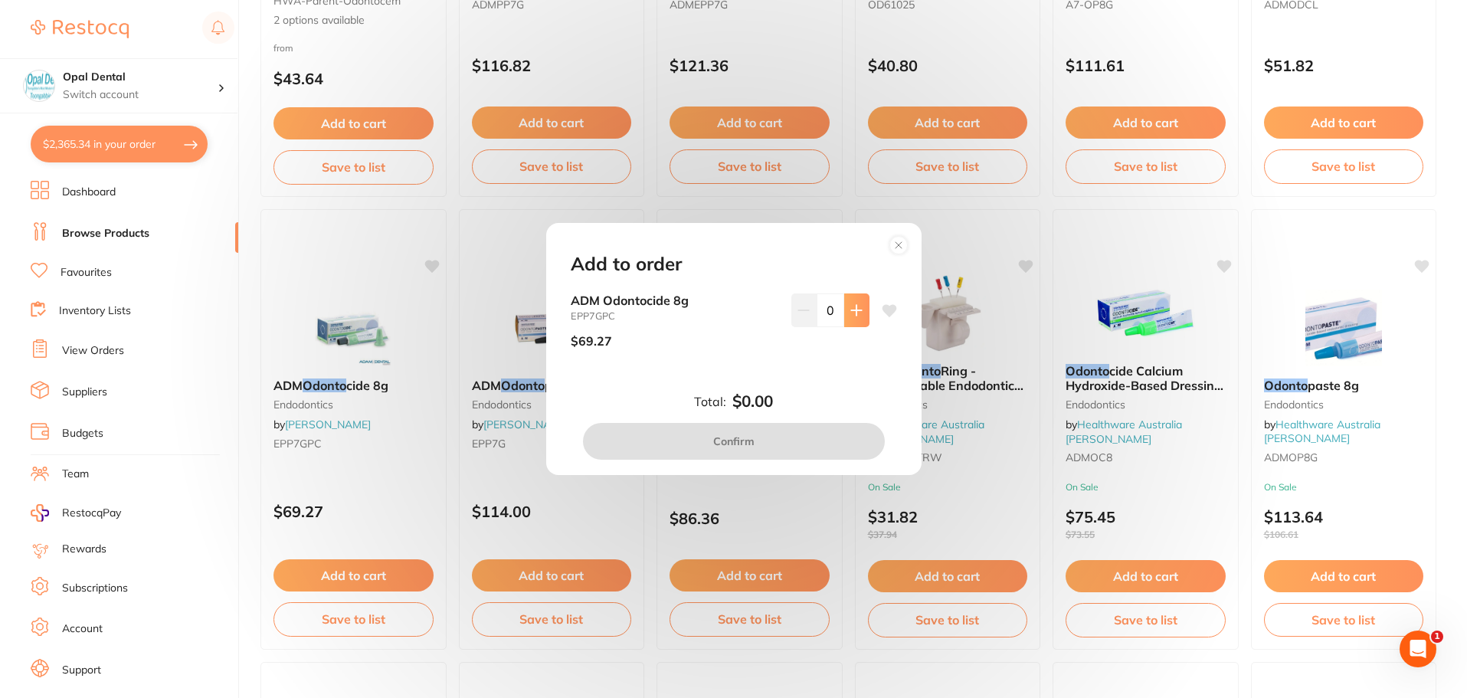
click at [857, 312] on icon at bounding box center [856, 310] width 12 height 12
type input "1"
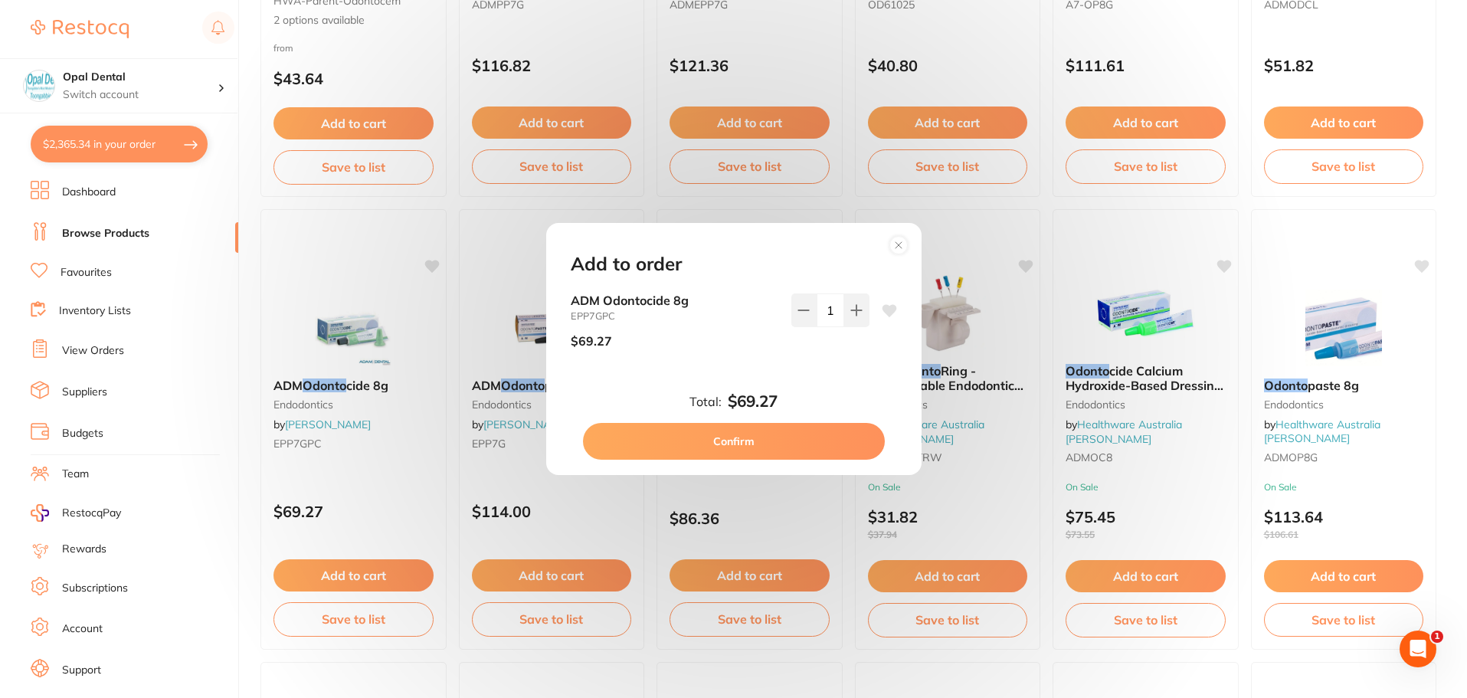
click at [768, 437] on button "Confirm" at bounding box center [734, 441] width 302 height 37
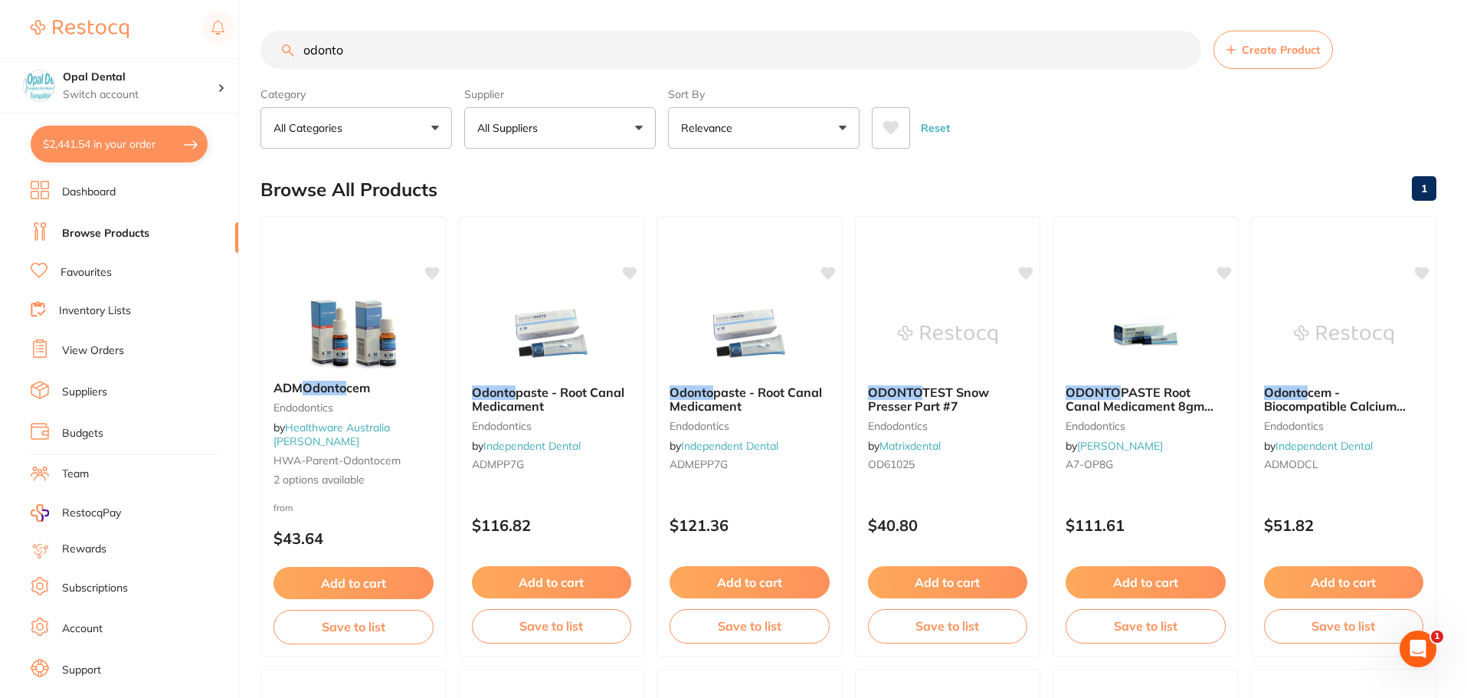
click at [417, 49] on input "odonto" at bounding box center [730, 50] width 940 height 38
type input "o"
type input "cold spray"
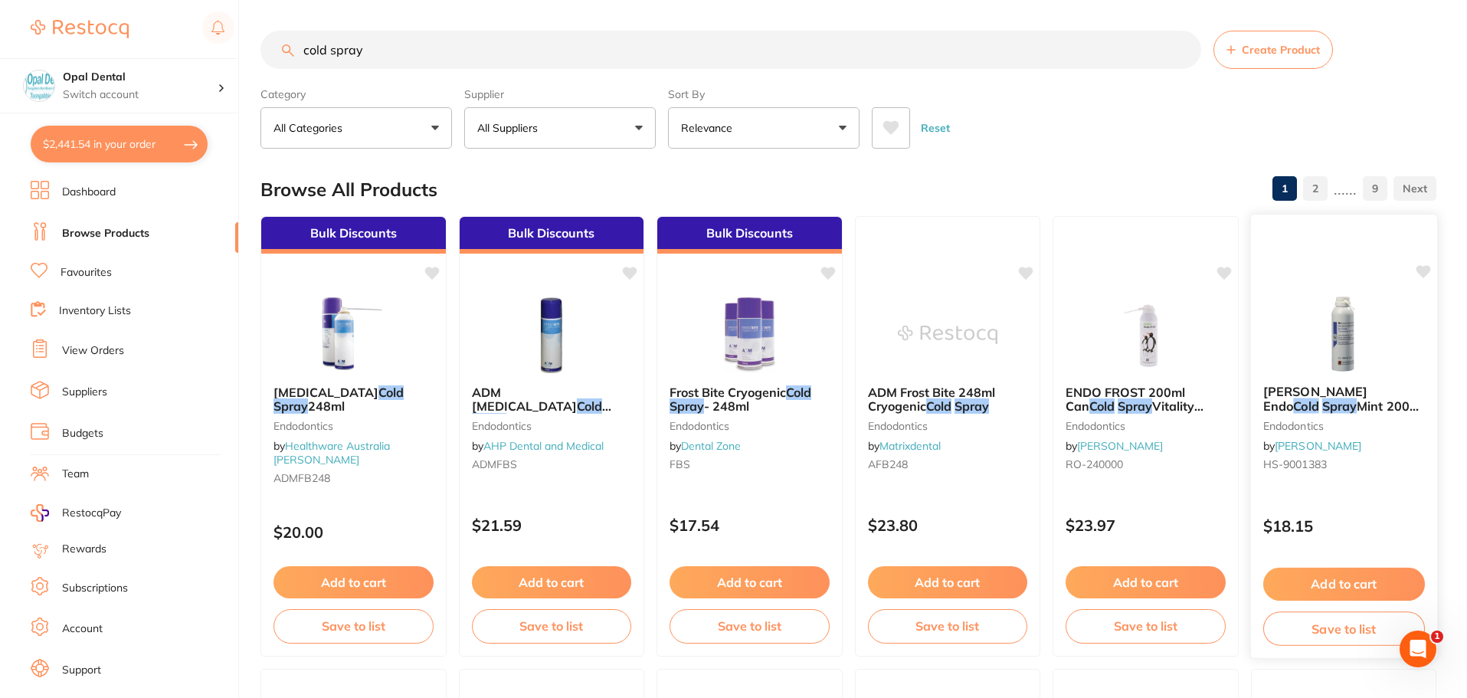
click at [1367, 577] on button "Add to cart" at bounding box center [1343, 584] width 162 height 33
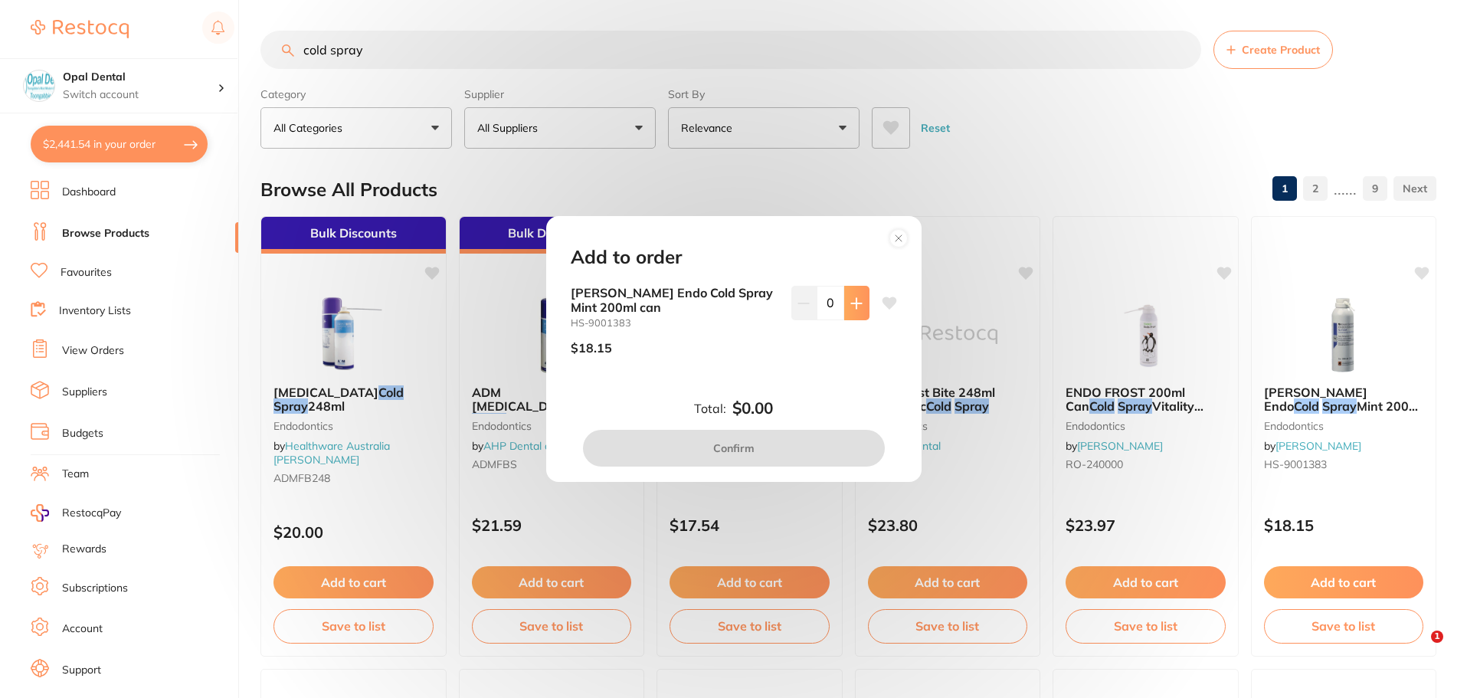
click at [844, 302] on button at bounding box center [856, 303] width 25 height 34
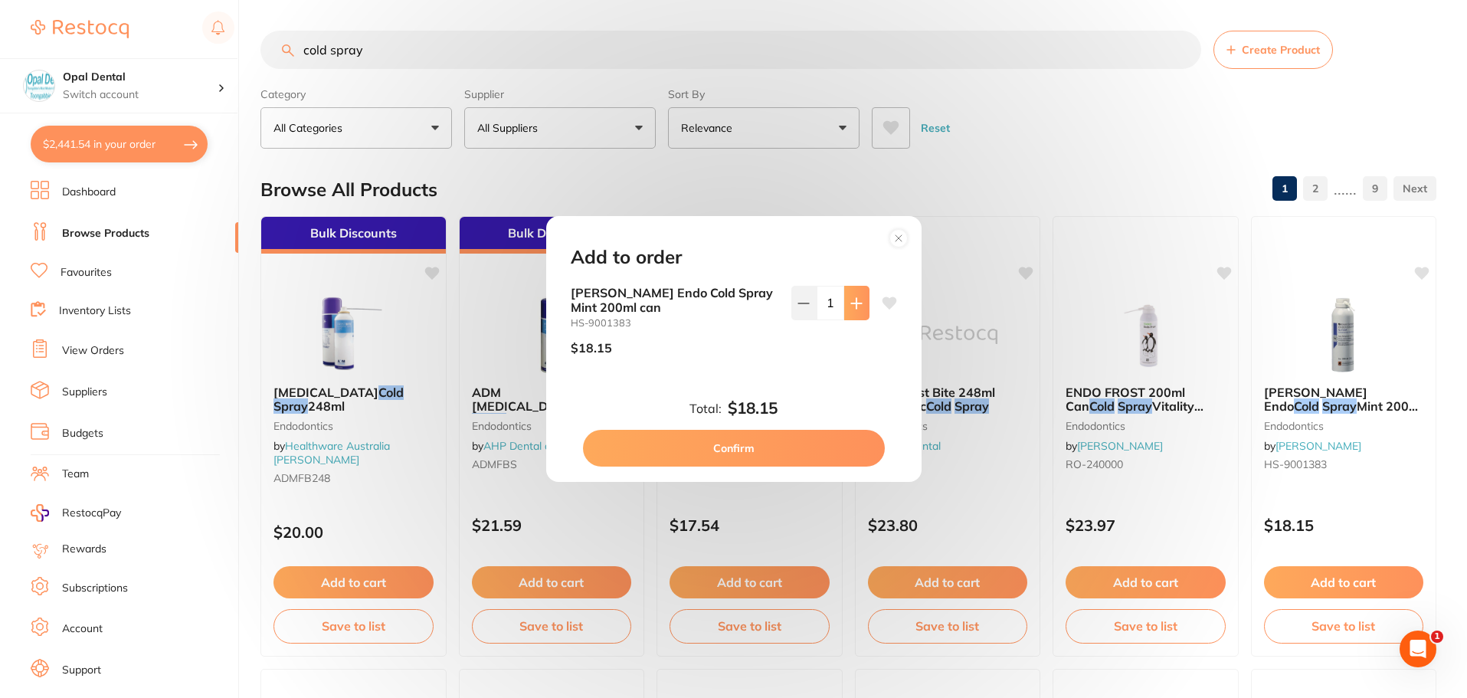
click at [844, 302] on button at bounding box center [856, 303] width 25 height 34
type input "2"
click at [752, 443] on button "Confirm" at bounding box center [734, 448] width 302 height 37
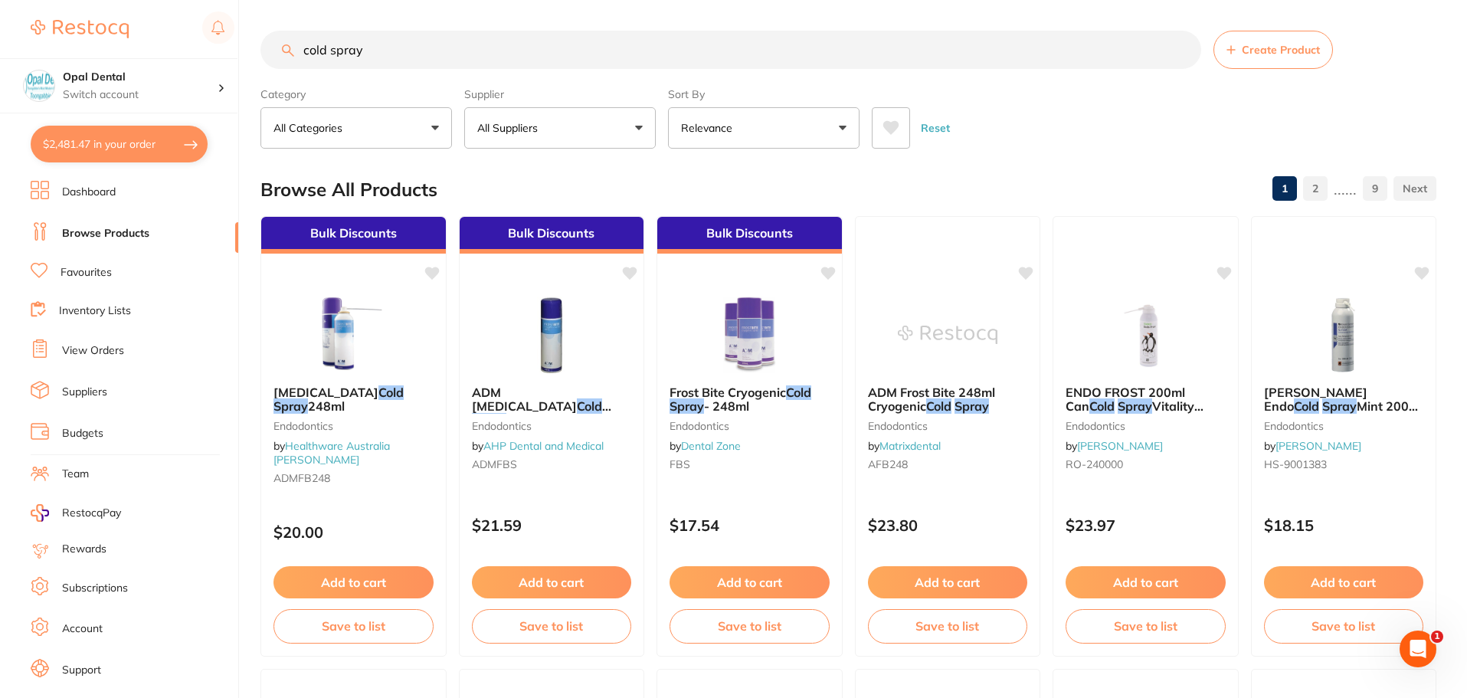
drag, startPoint x: 934, startPoint y: 135, endPoint x: 637, endPoint y: 140, distance: 297.2
click at [934, 135] on button "Reset" at bounding box center [935, 127] width 38 height 41
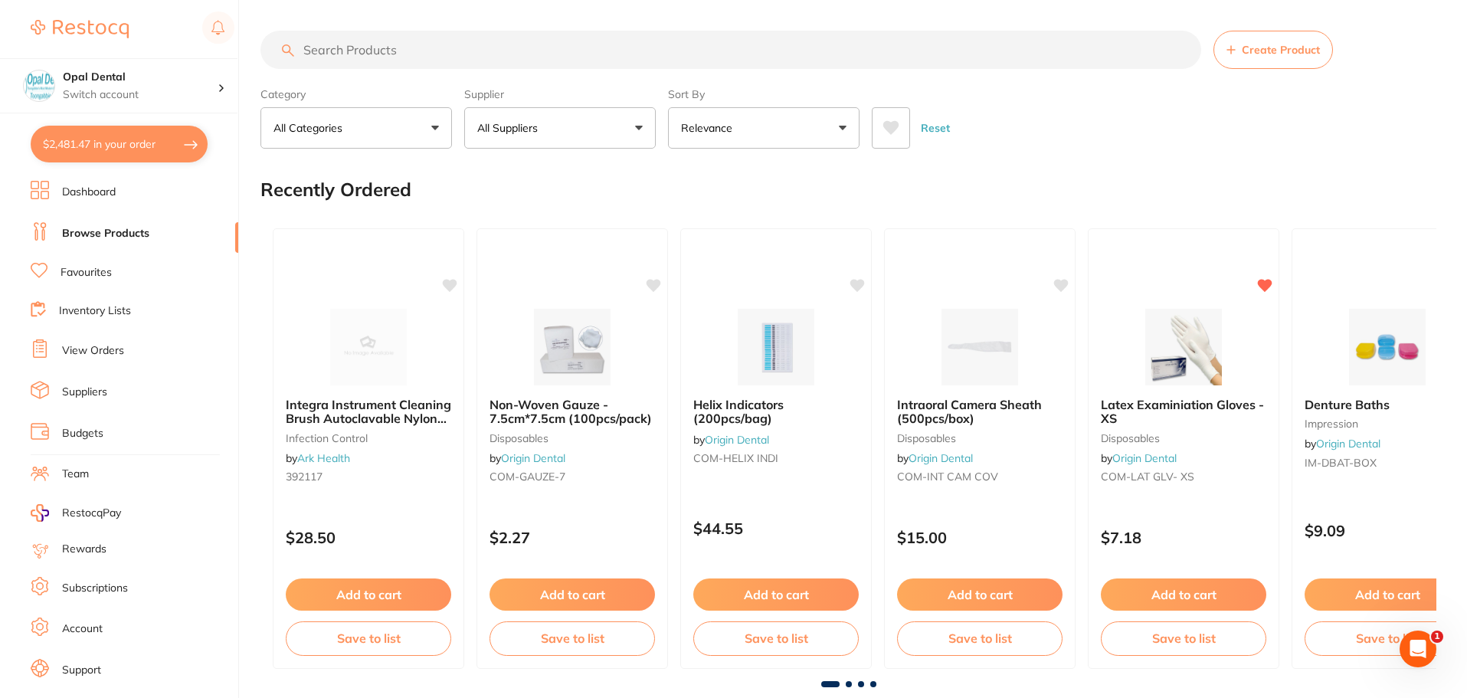
click at [565, 131] on button "All Suppliers" at bounding box center [559, 127] width 191 height 41
type input "henry"
click at [578, 263] on p "[PERSON_NAME]" at bounding box center [568, 260] width 99 height 14
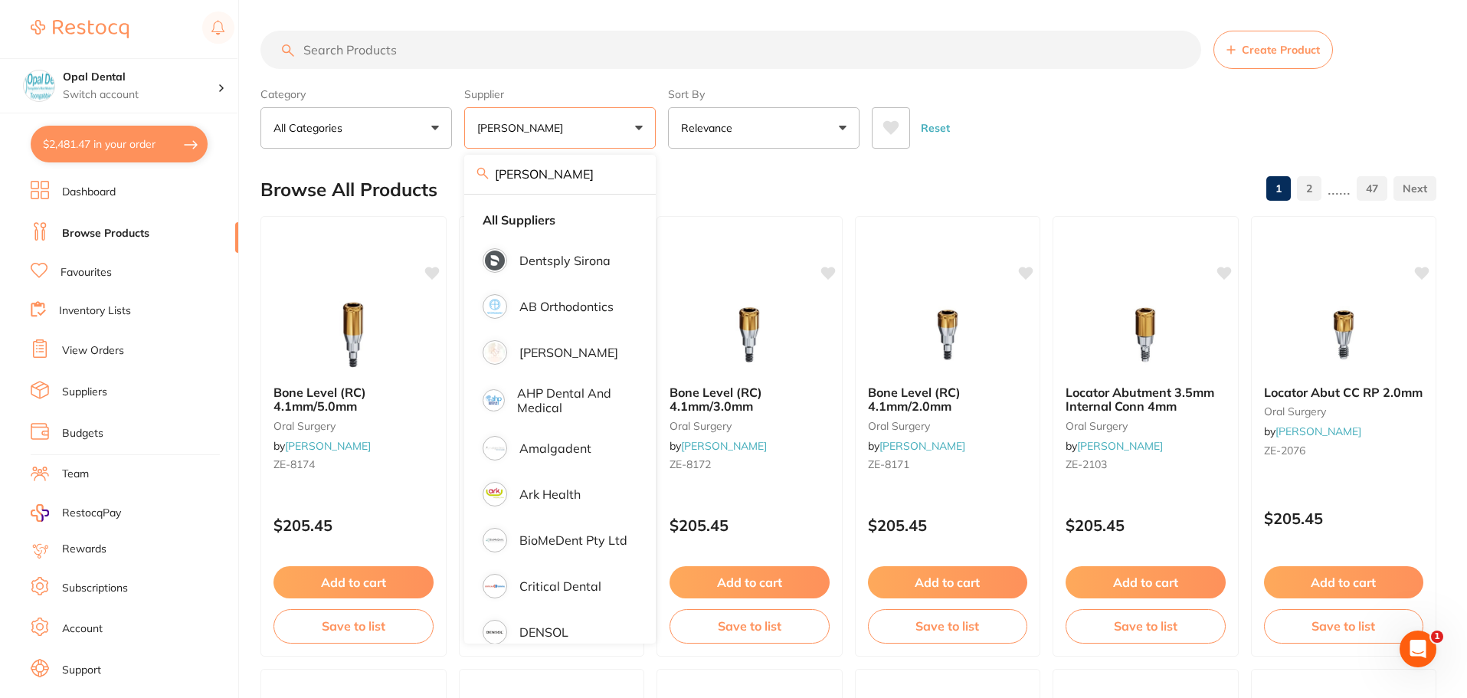
click at [487, 53] on input "search" at bounding box center [730, 50] width 940 height 38
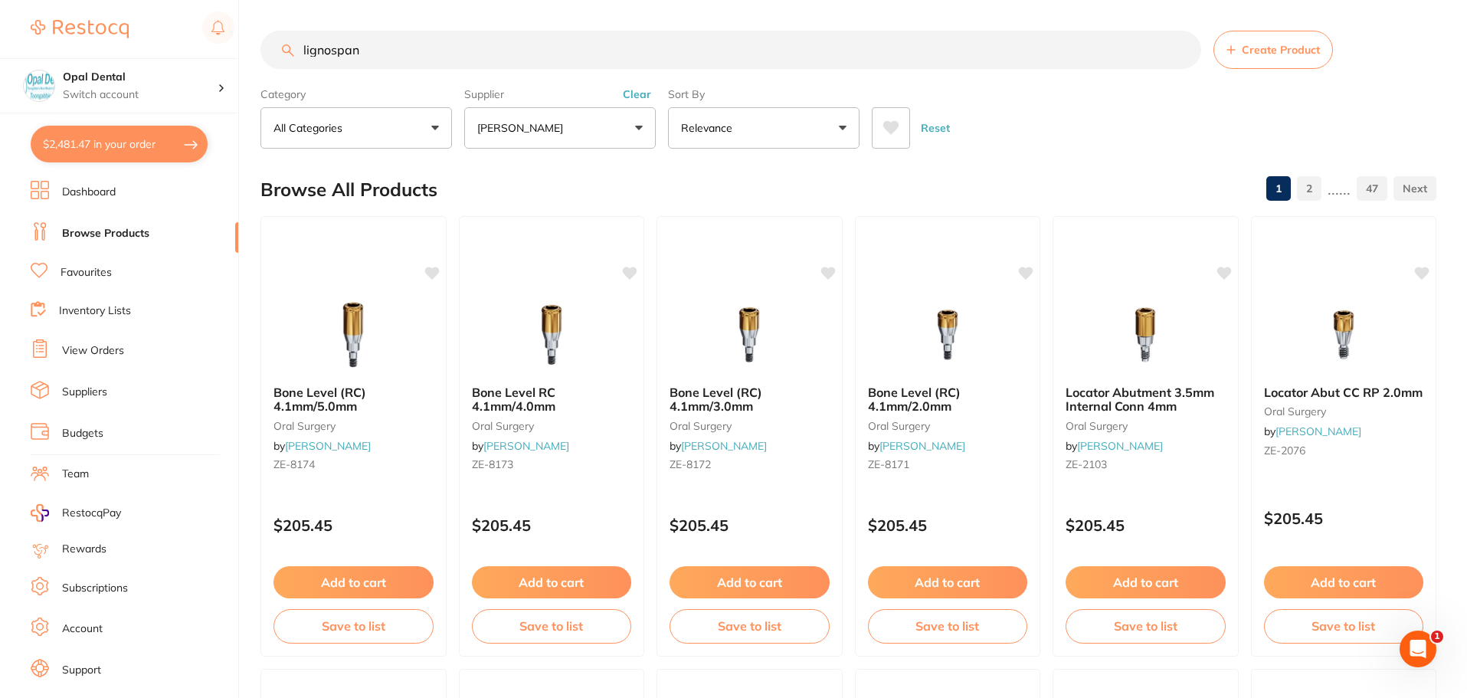
type input "lignospan"
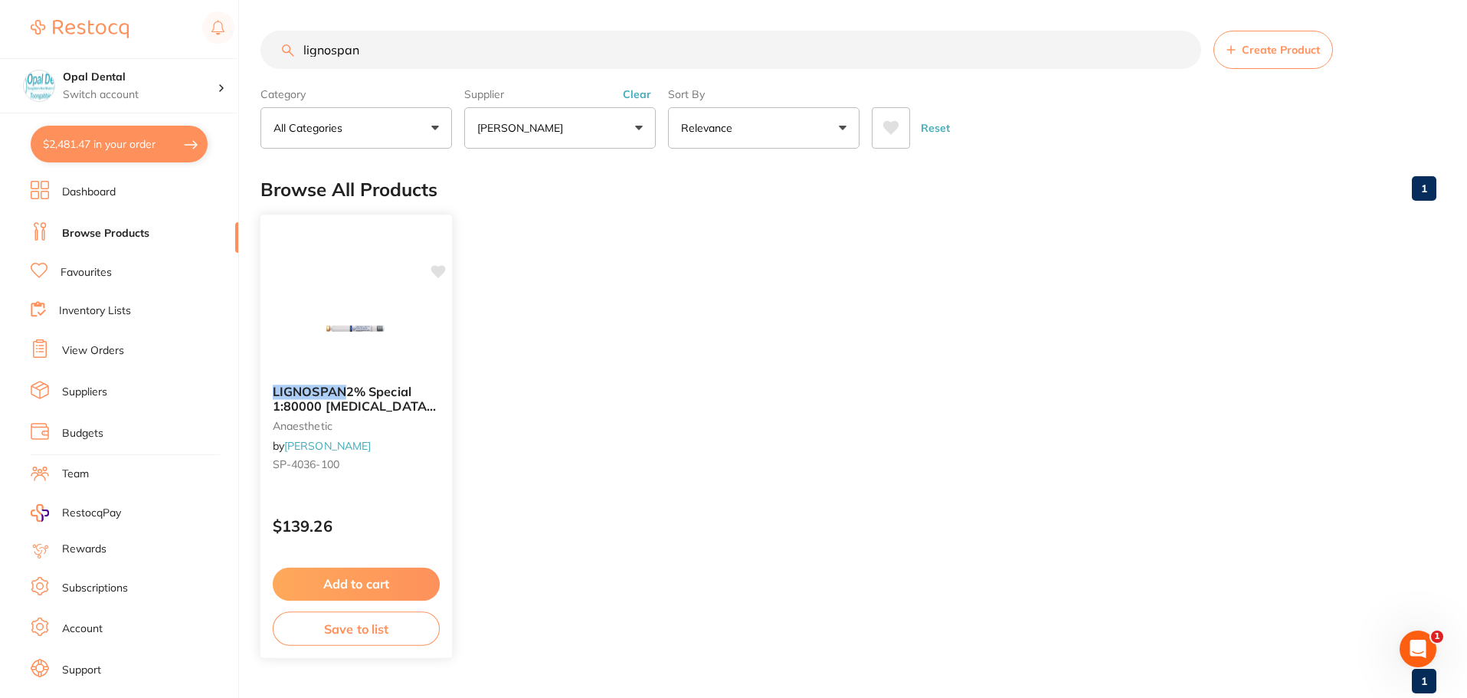
click at [363, 581] on button "Add to cart" at bounding box center [356, 584] width 167 height 33
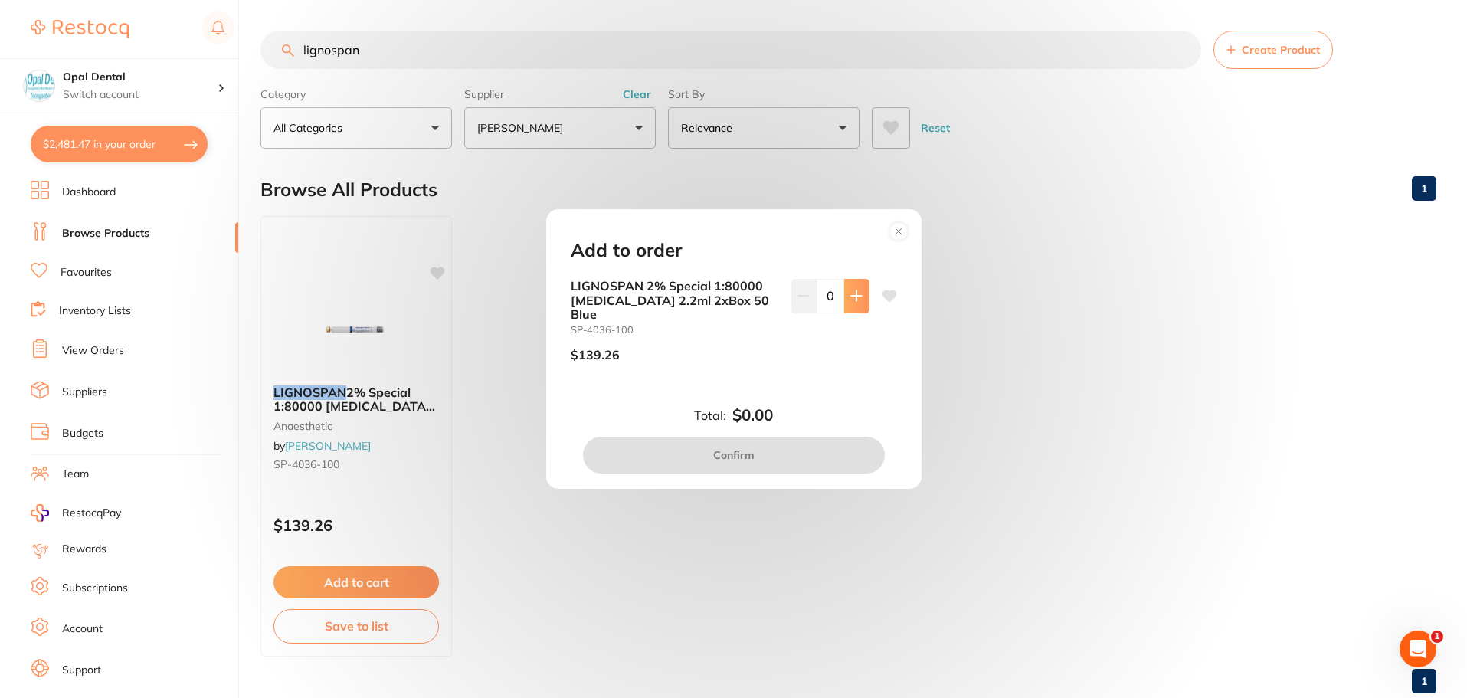
click at [855, 302] on icon at bounding box center [856, 295] width 12 height 12
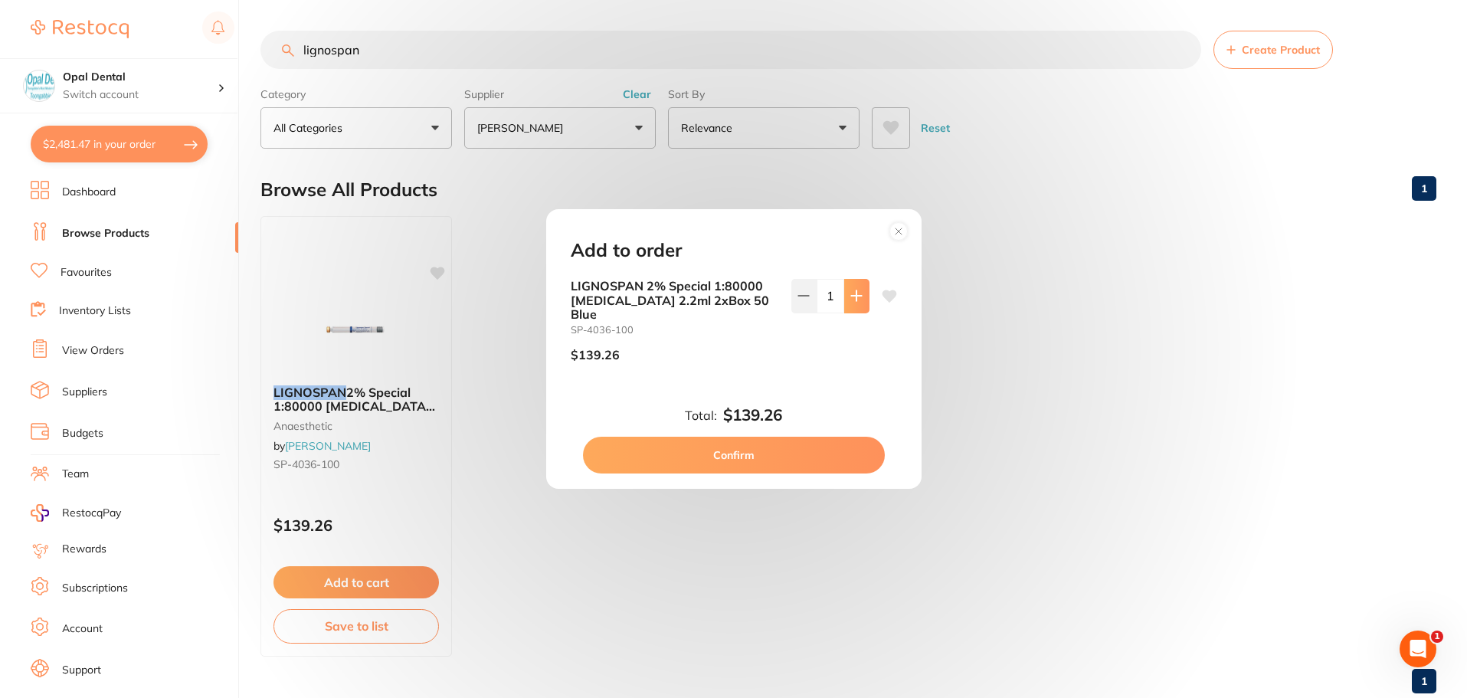
click at [855, 302] on icon at bounding box center [856, 295] width 12 height 12
click at [865, 289] on div "LIGNOSPAN 2% Special 1:80000 adrenalin 2.2ml 2xBox 50 Blue SP-4036-100 $139.26 2" at bounding box center [734, 326] width 326 height 95
click at [850, 299] on icon at bounding box center [856, 295] width 12 height 12
type input "3"
click at [737, 441] on button "Confirm" at bounding box center [734, 455] width 302 height 37
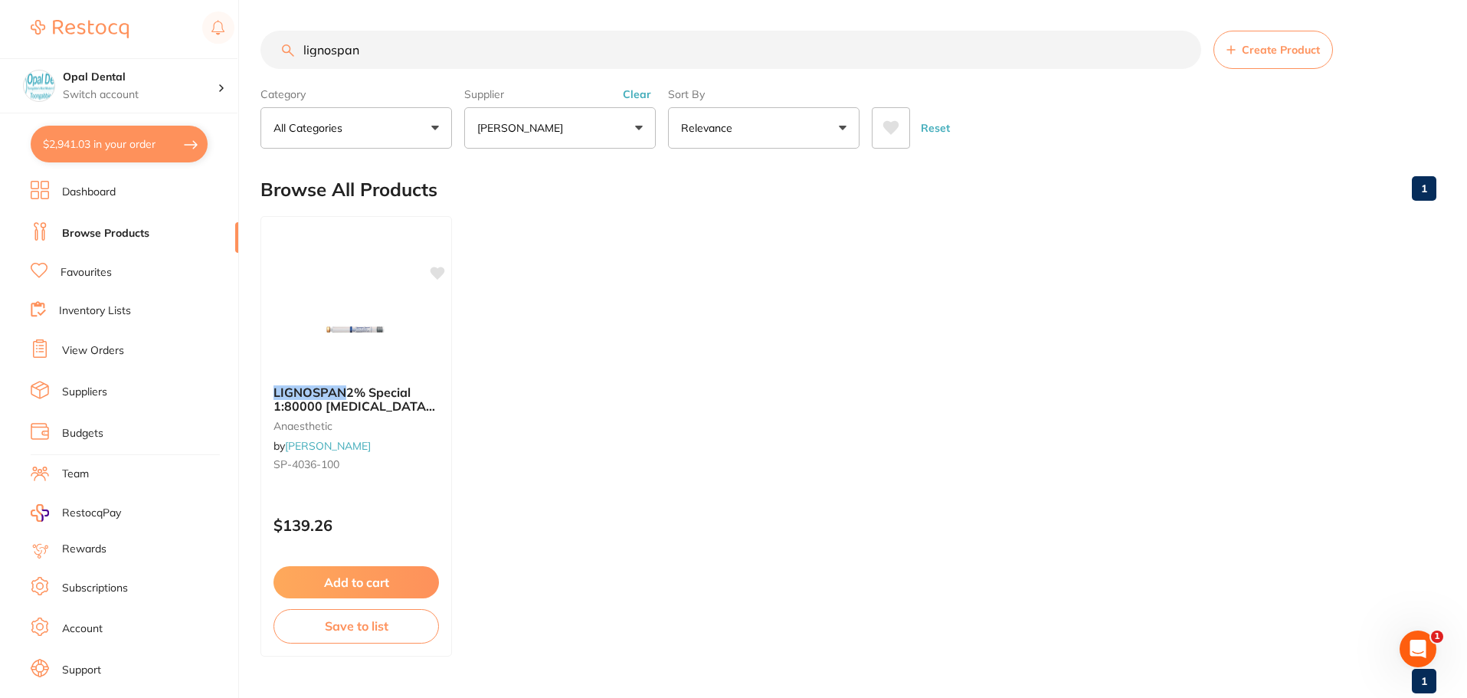
click at [925, 123] on button "Reset" at bounding box center [935, 127] width 38 height 41
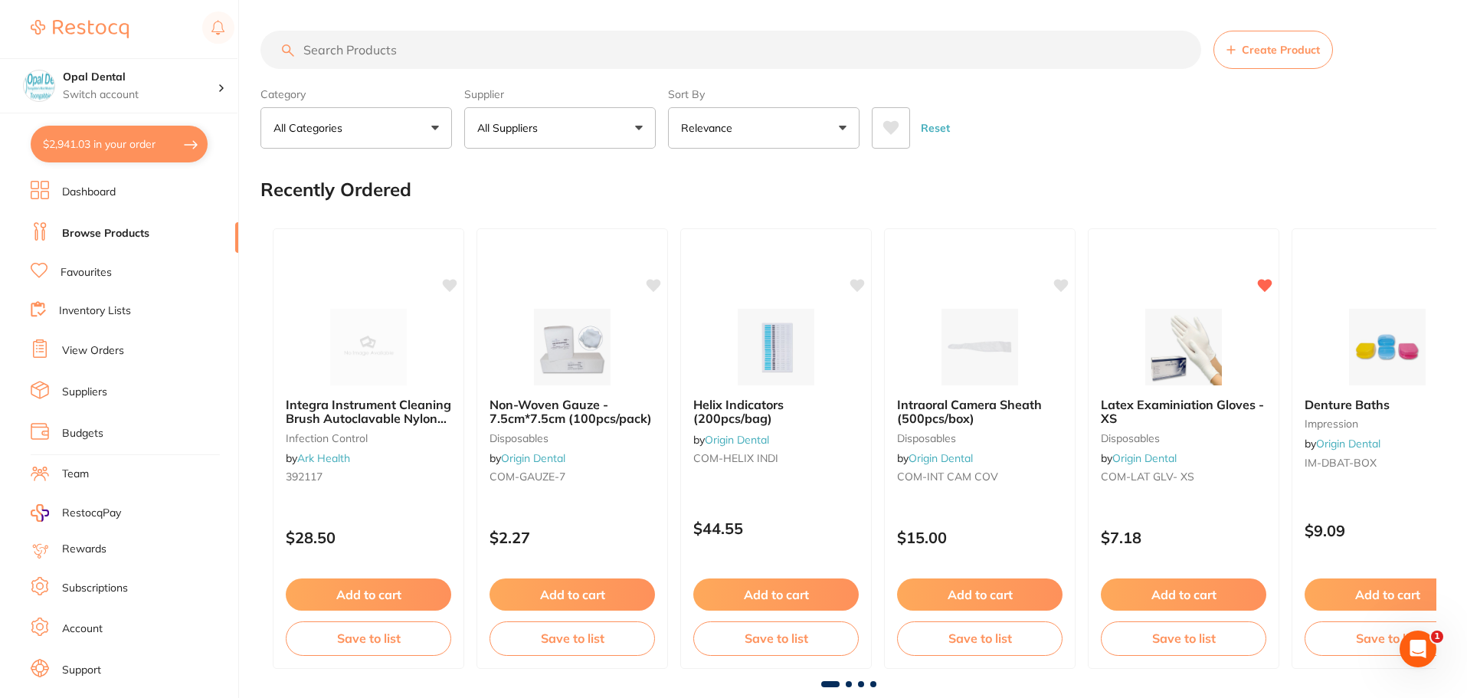
click at [505, 43] on input "search" at bounding box center [730, 50] width 940 height 38
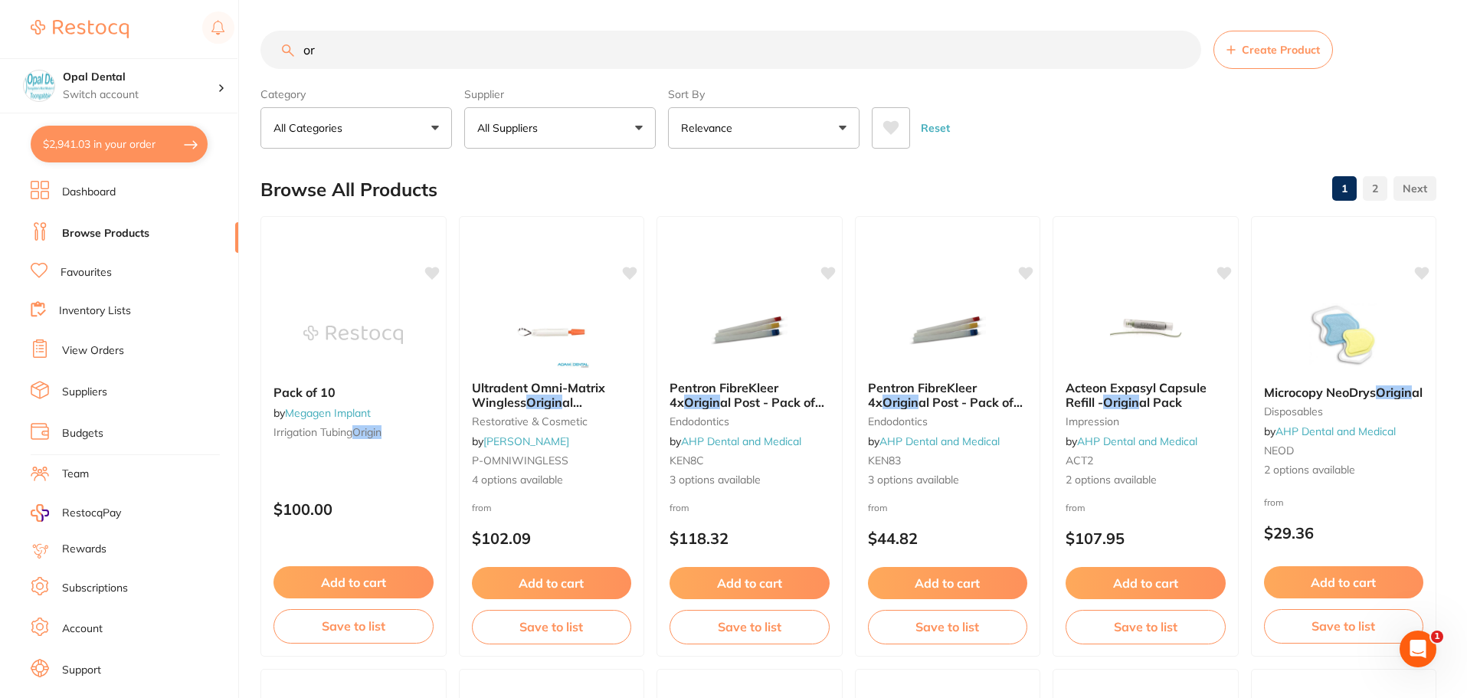
type input "o"
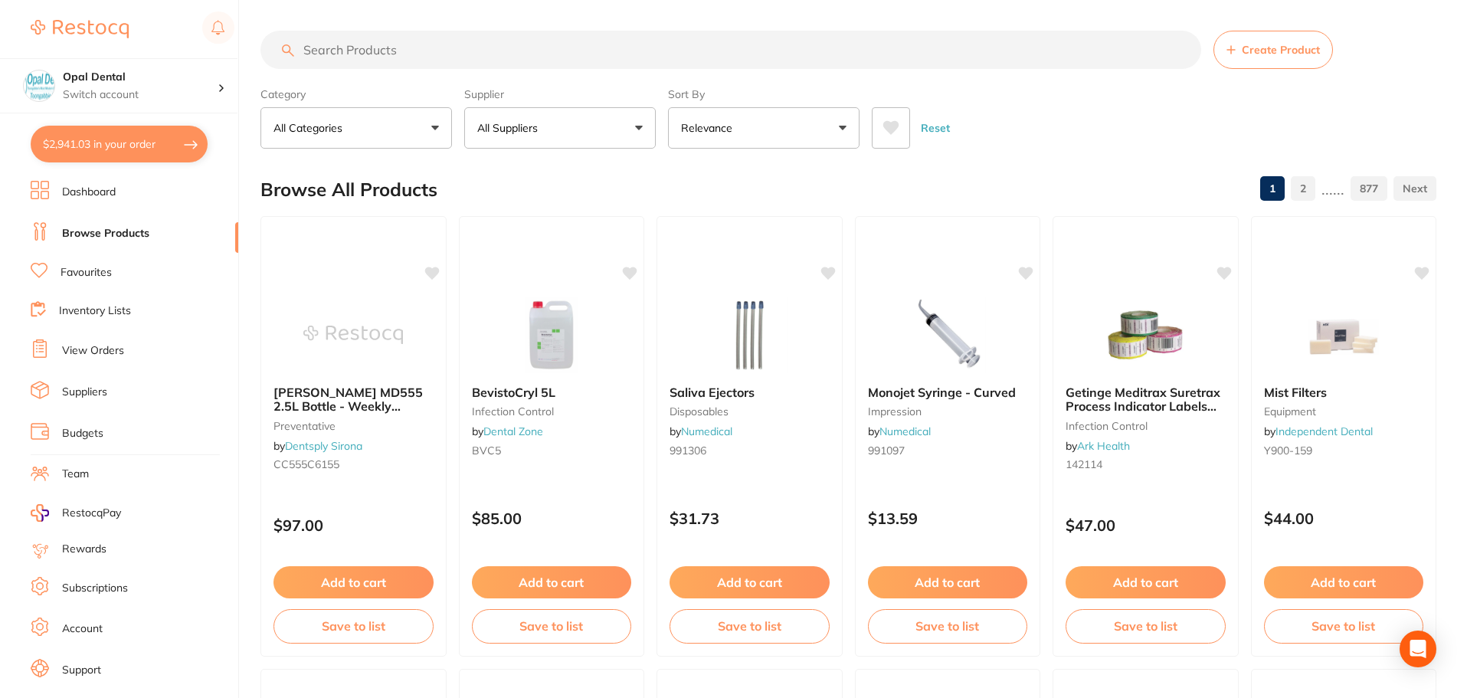
click at [543, 120] on p "All Suppliers" at bounding box center [510, 127] width 67 height 15
type input "origin"
click at [581, 273] on li "Origin Dental" at bounding box center [559, 260] width 179 height 43
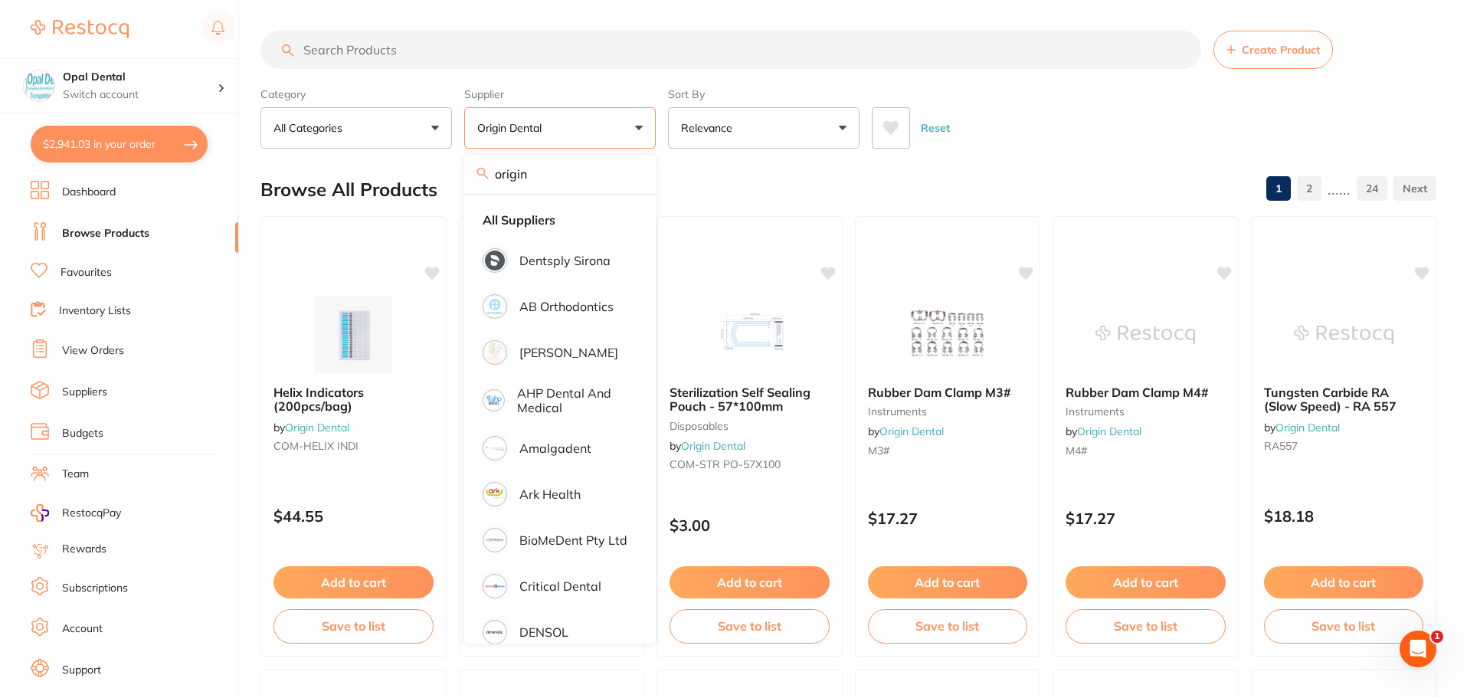
click at [806, 167] on div "Browse All Products 1 2 ...... 24" at bounding box center [848, 189] width 1176 height 51
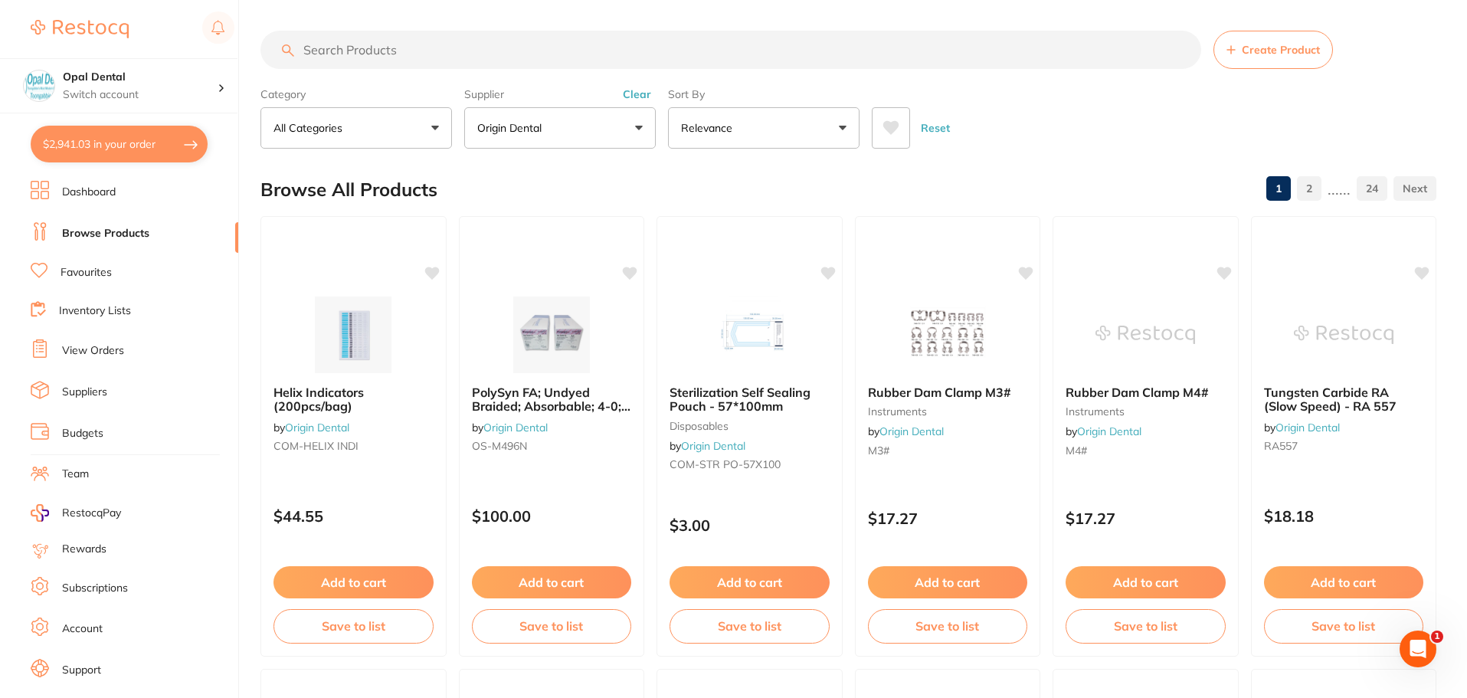
click at [951, 132] on button "Reset" at bounding box center [935, 127] width 38 height 41
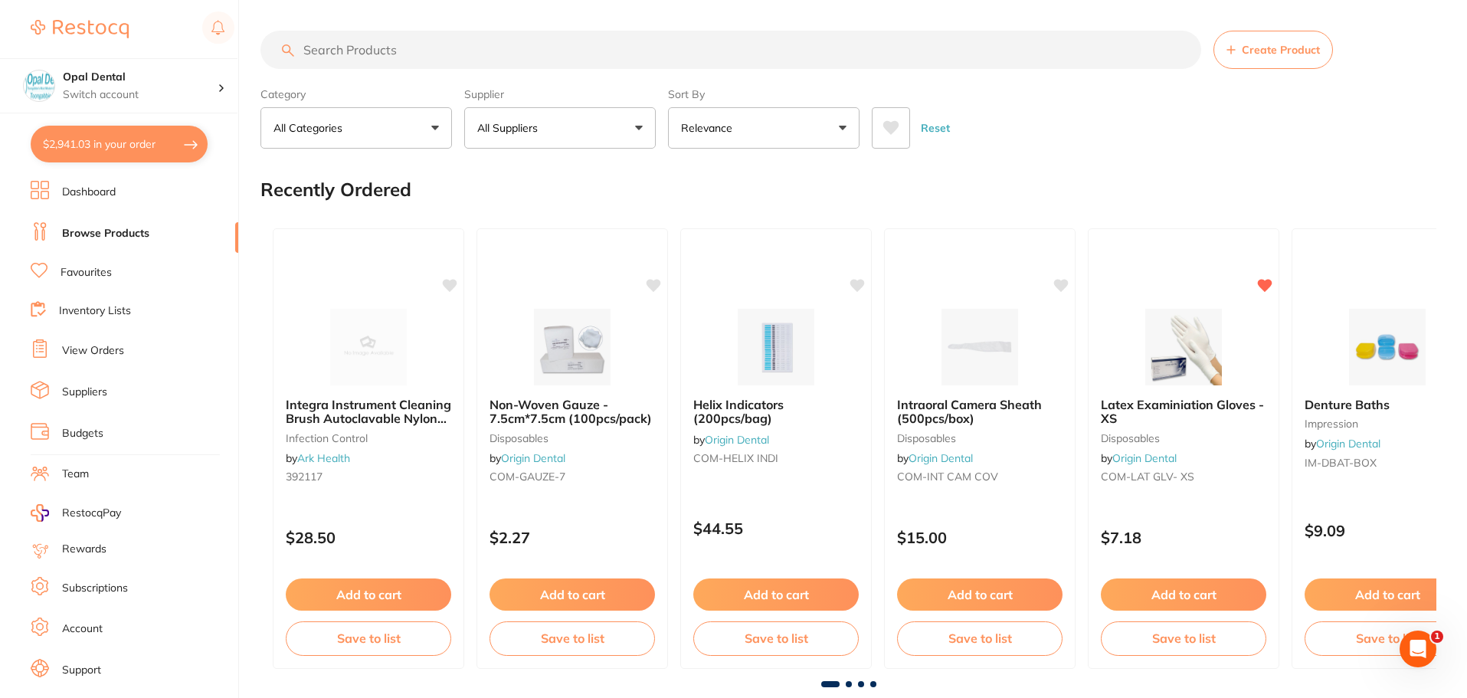
click at [941, 127] on button "Reset" at bounding box center [935, 127] width 38 height 41
click at [733, 47] on input "search" at bounding box center [730, 50] width 940 height 38
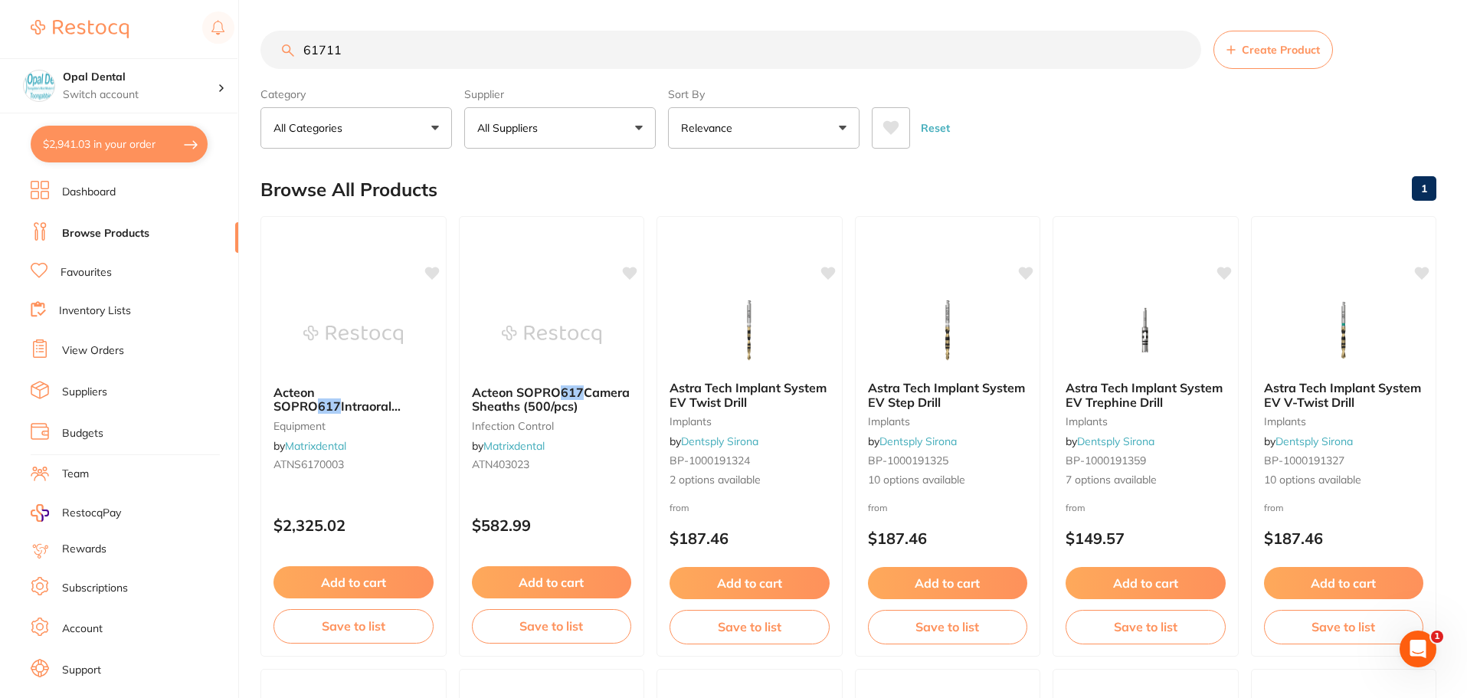
type input "61711"
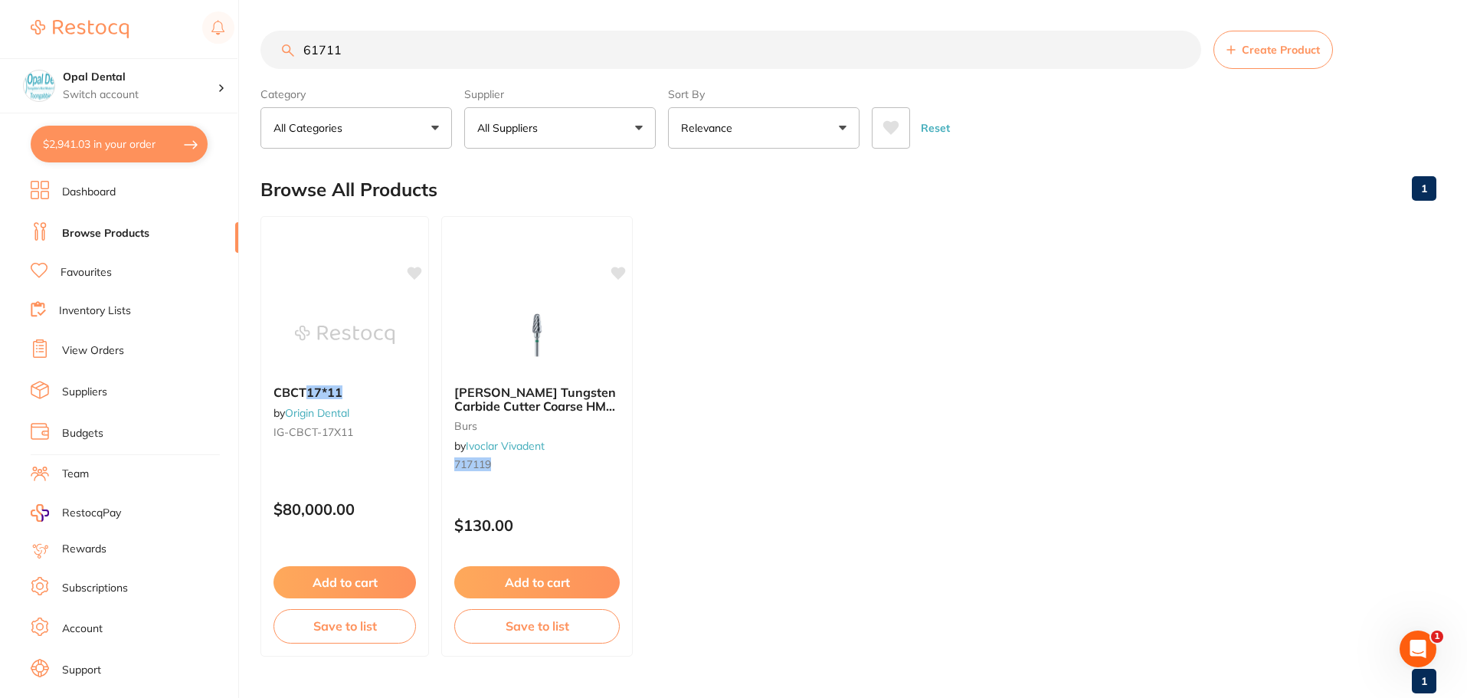
click at [937, 126] on button "Reset" at bounding box center [935, 127] width 38 height 41
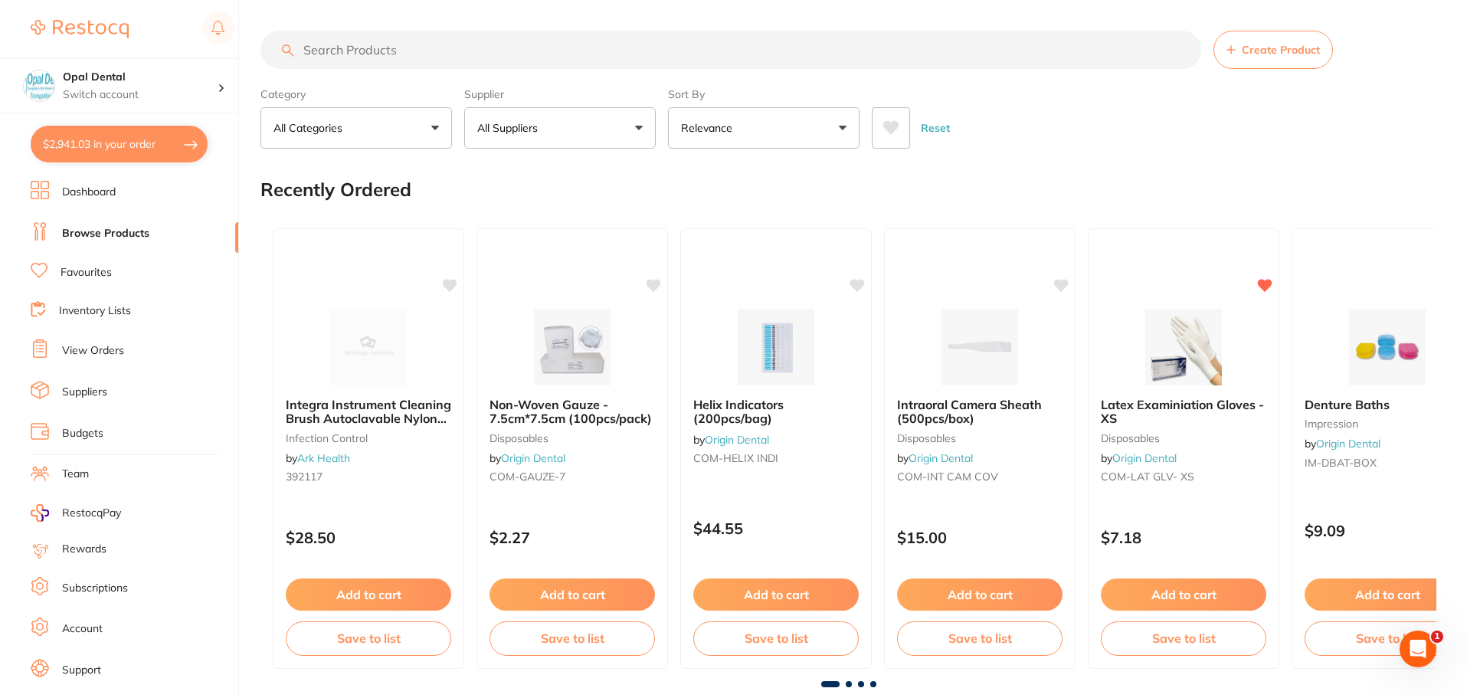
click at [686, 46] on input "search" at bounding box center [730, 50] width 940 height 38
drag, startPoint x: 928, startPoint y: 126, endPoint x: 590, endPoint y: 56, distance: 344.9
click at [927, 126] on button "Reset" at bounding box center [935, 127] width 38 height 41
click at [538, 132] on p "All Suppliers" at bounding box center [510, 127] width 67 height 15
type input "adam"
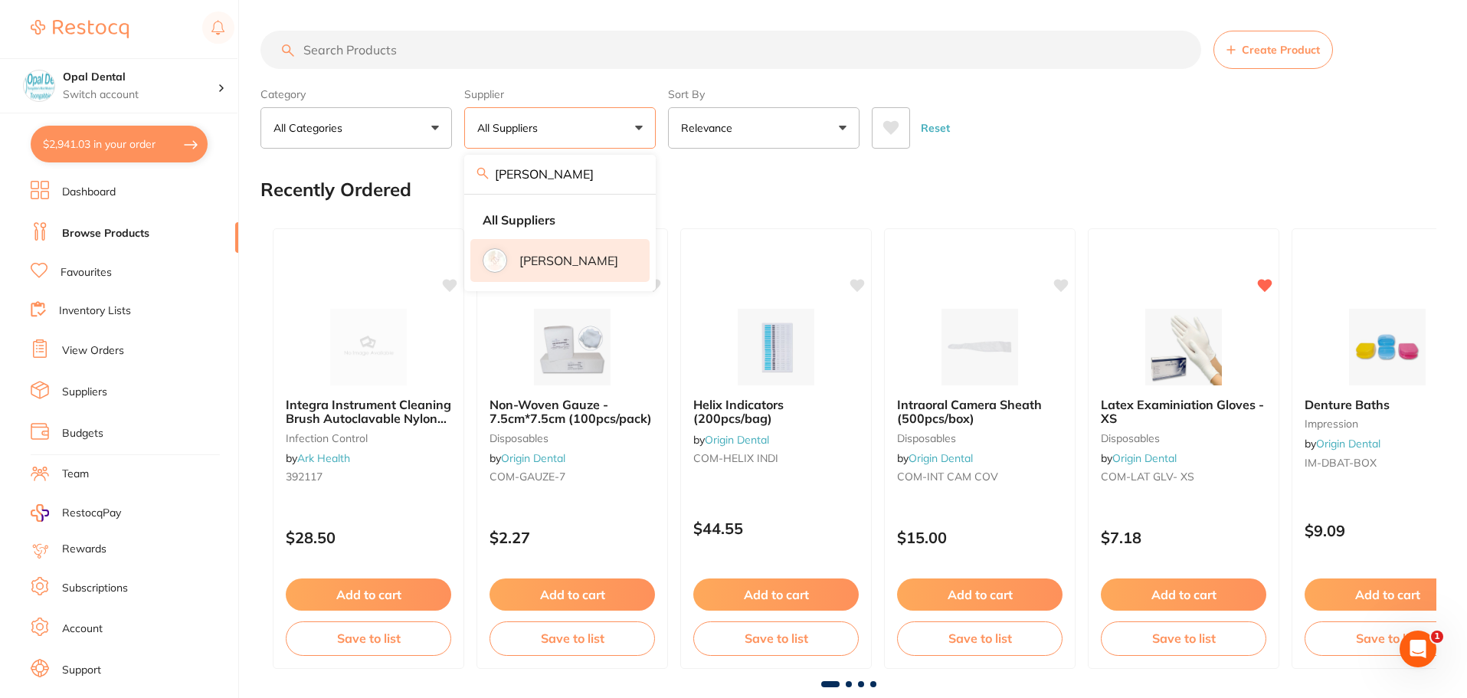
click at [592, 267] on p "[PERSON_NAME]" at bounding box center [568, 260] width 99 height 14
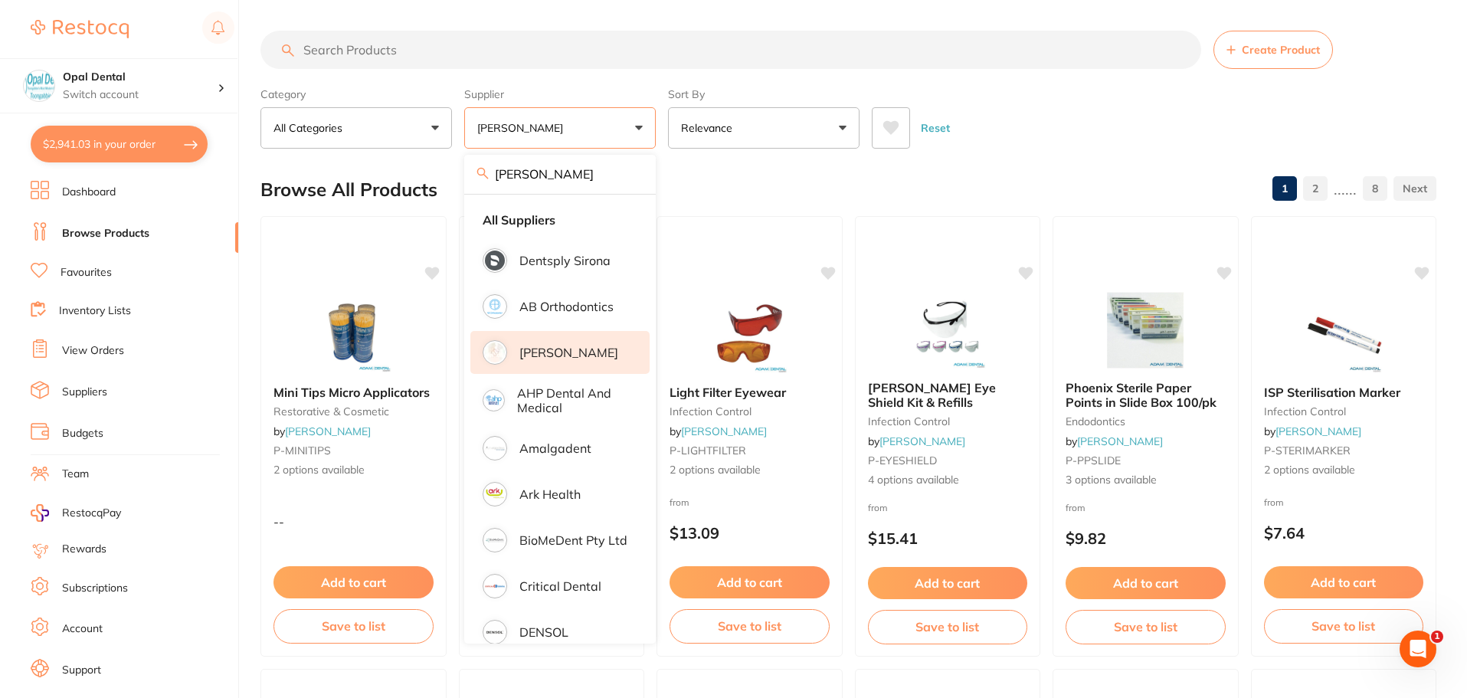
click at [546, 352] on p "[PERSON_NAME]" at bounding box center [568, 352] width 99 height 14
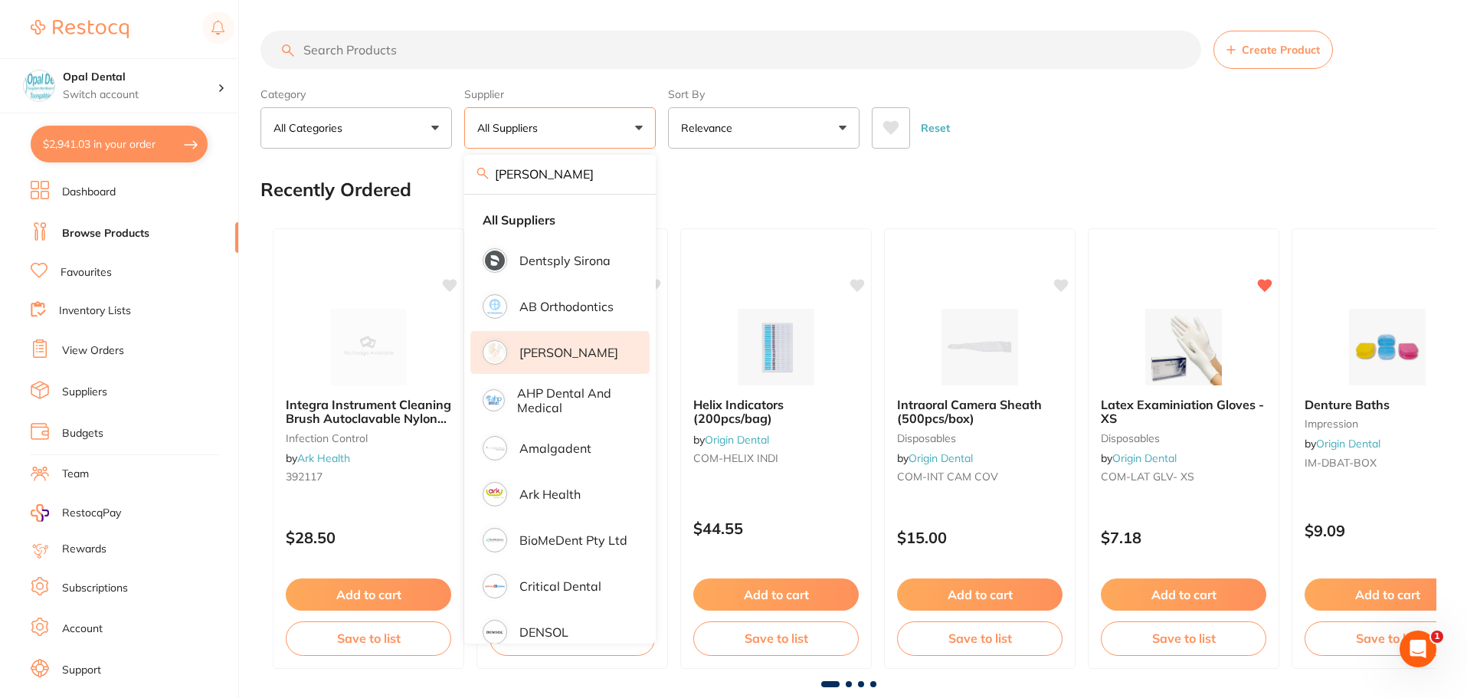
click at [544, 352] on p "[PERSON_NAME]" at bounding box center [568, 352] width 99 height 14
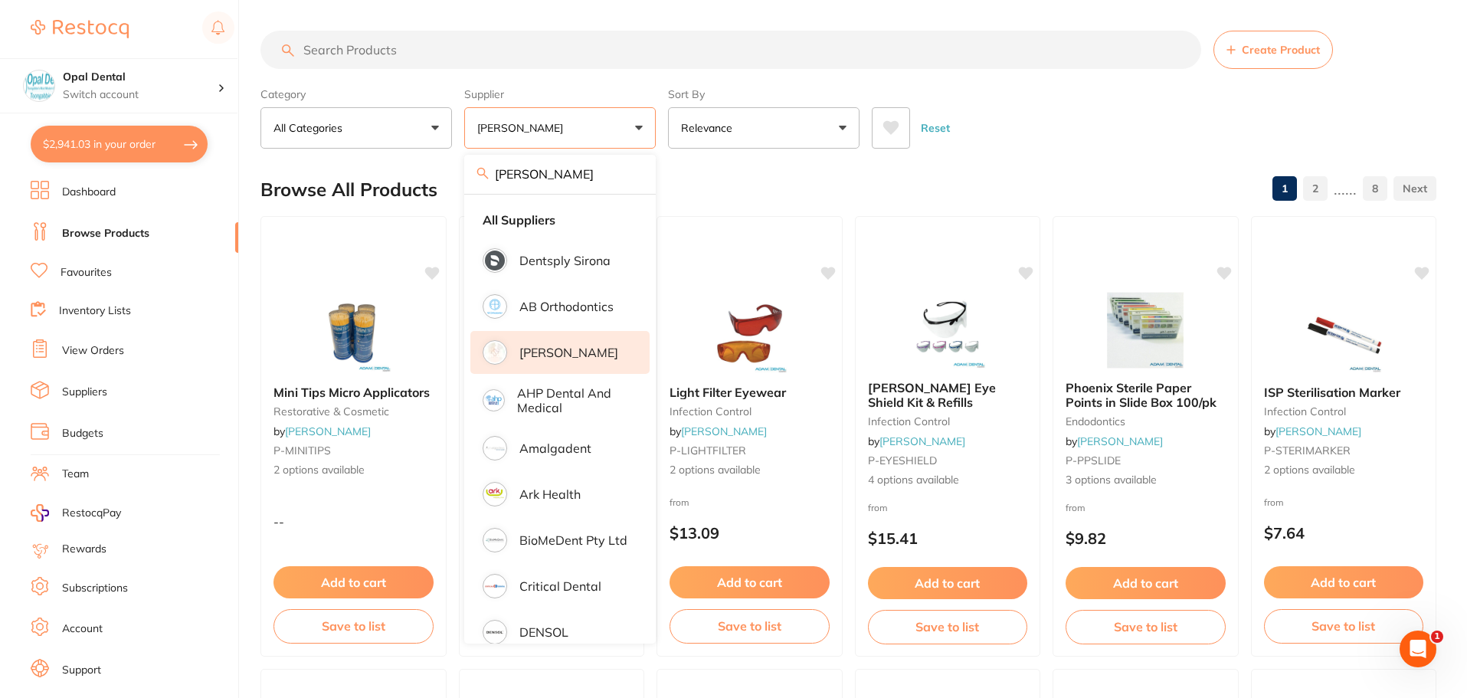
click at [417, 51] on input "search" at bounding box center [730, 50] width 940 height 38
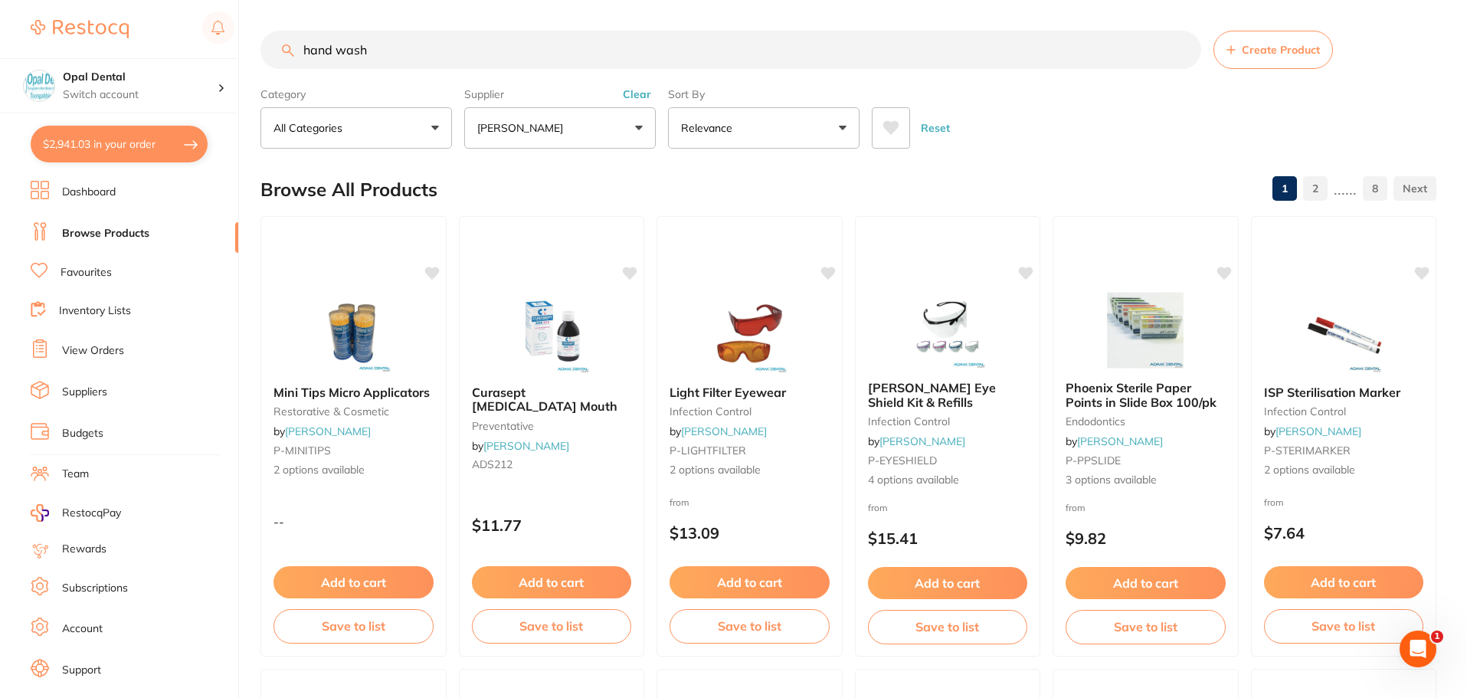
type input "hand wash"
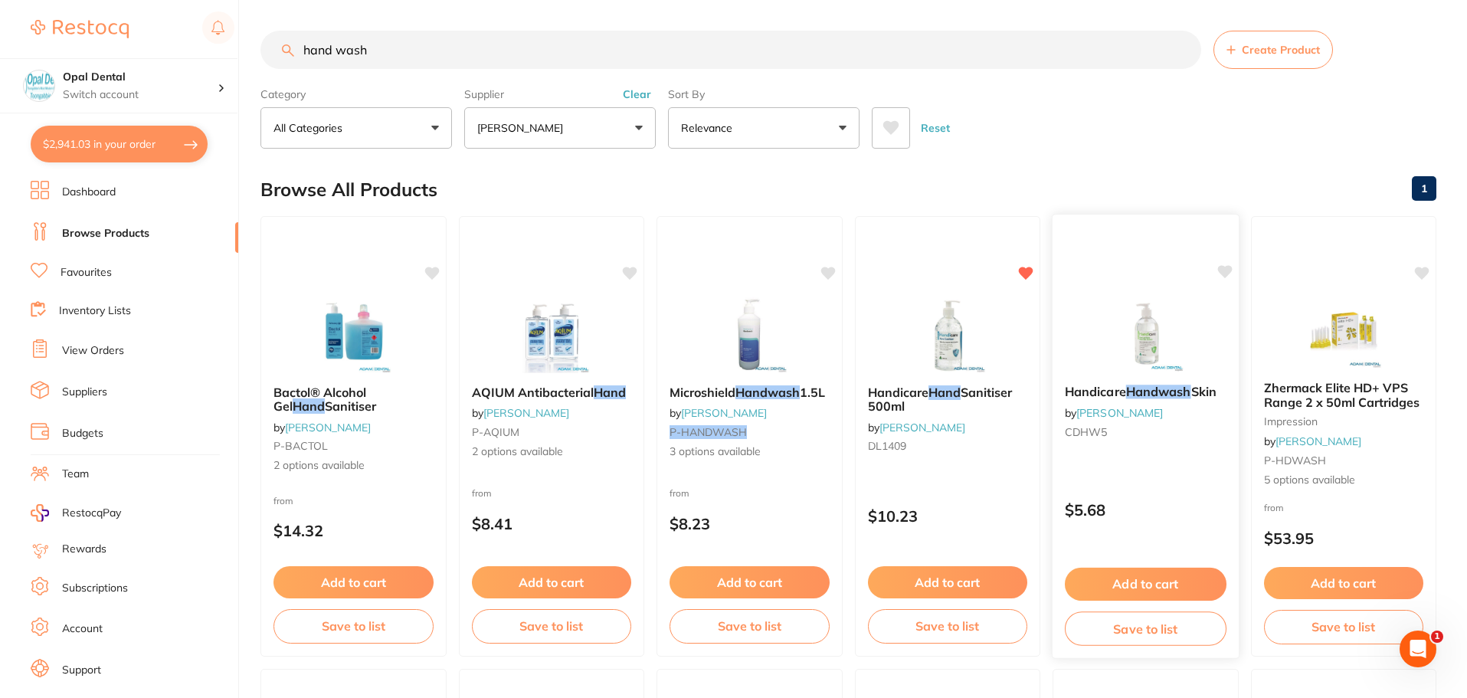
click at [1153, 581] on button "Add to cart" at bounding box center [1146, 584] width 162 height 33
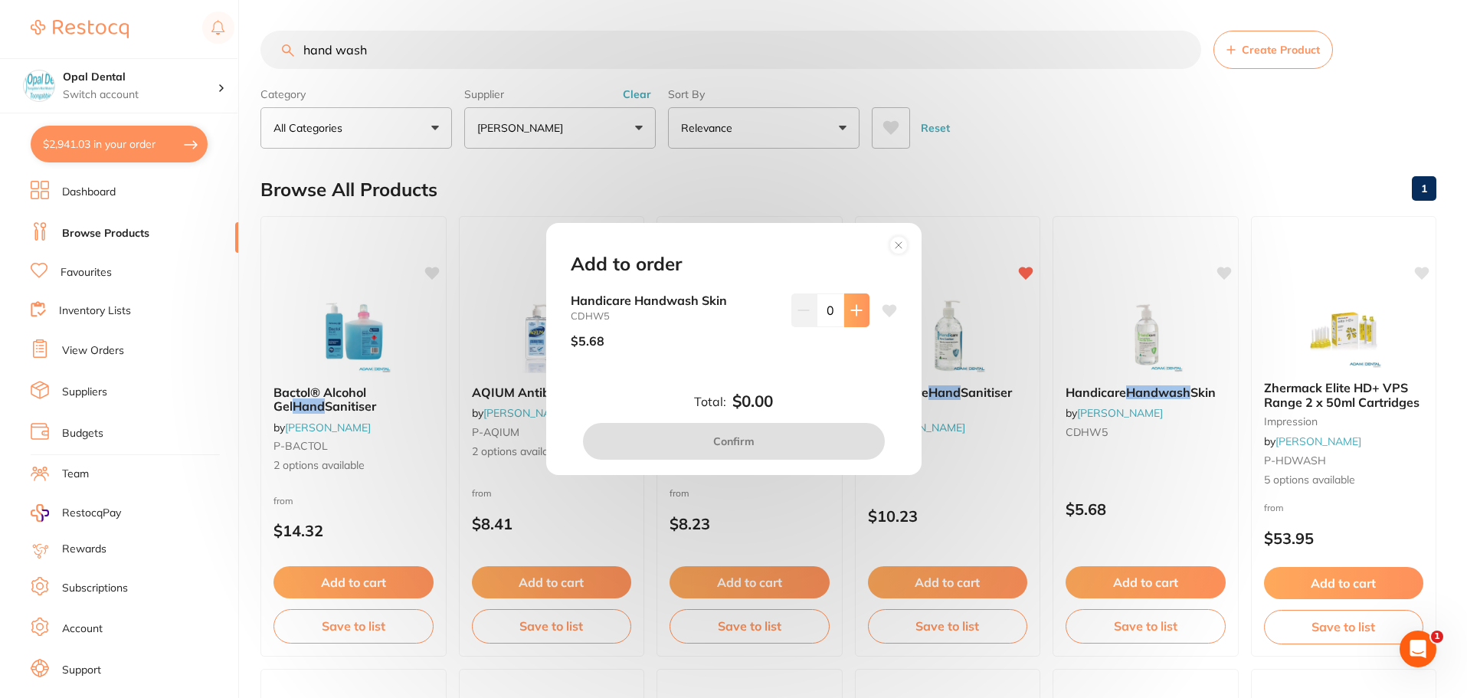
click at [850, 309] on icon at bounding box center [856, 310] width 12 height 12
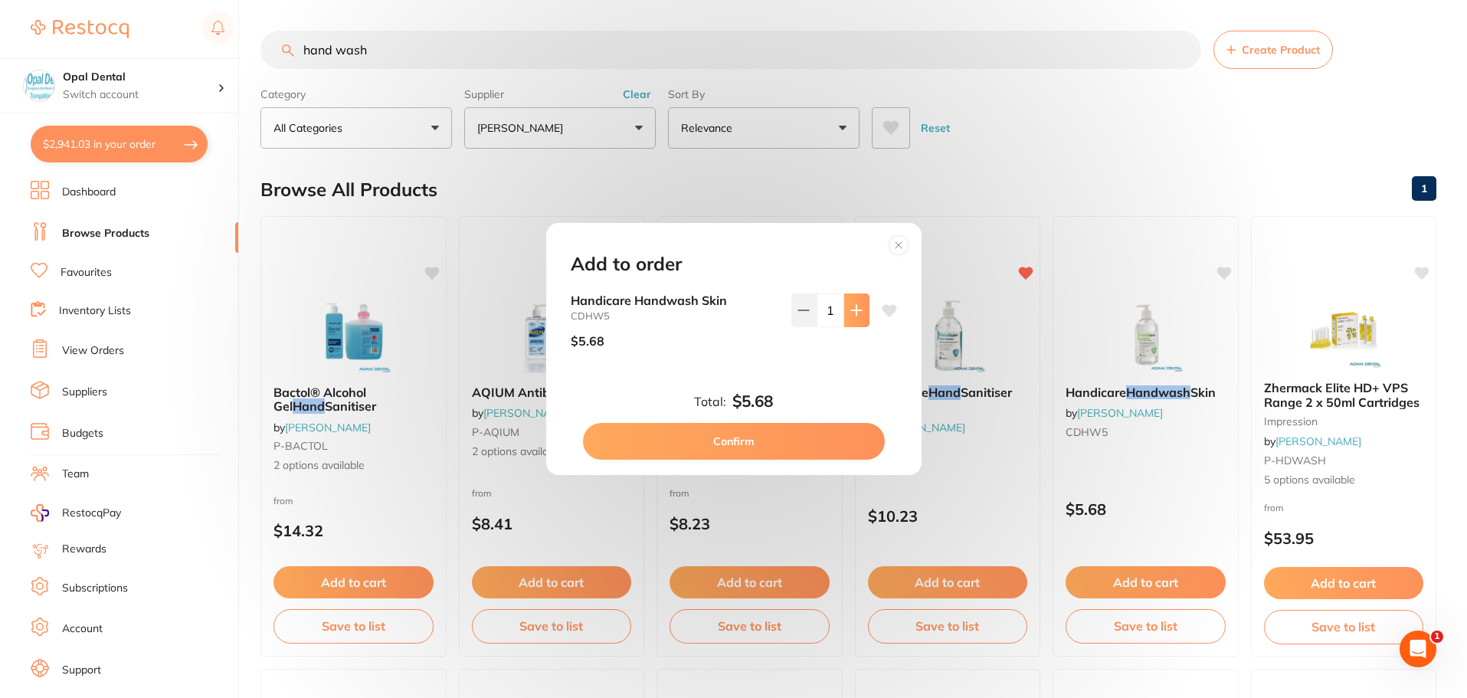
click at [850, 309] on icon at bounding box center [856, 310] width 12 height 12
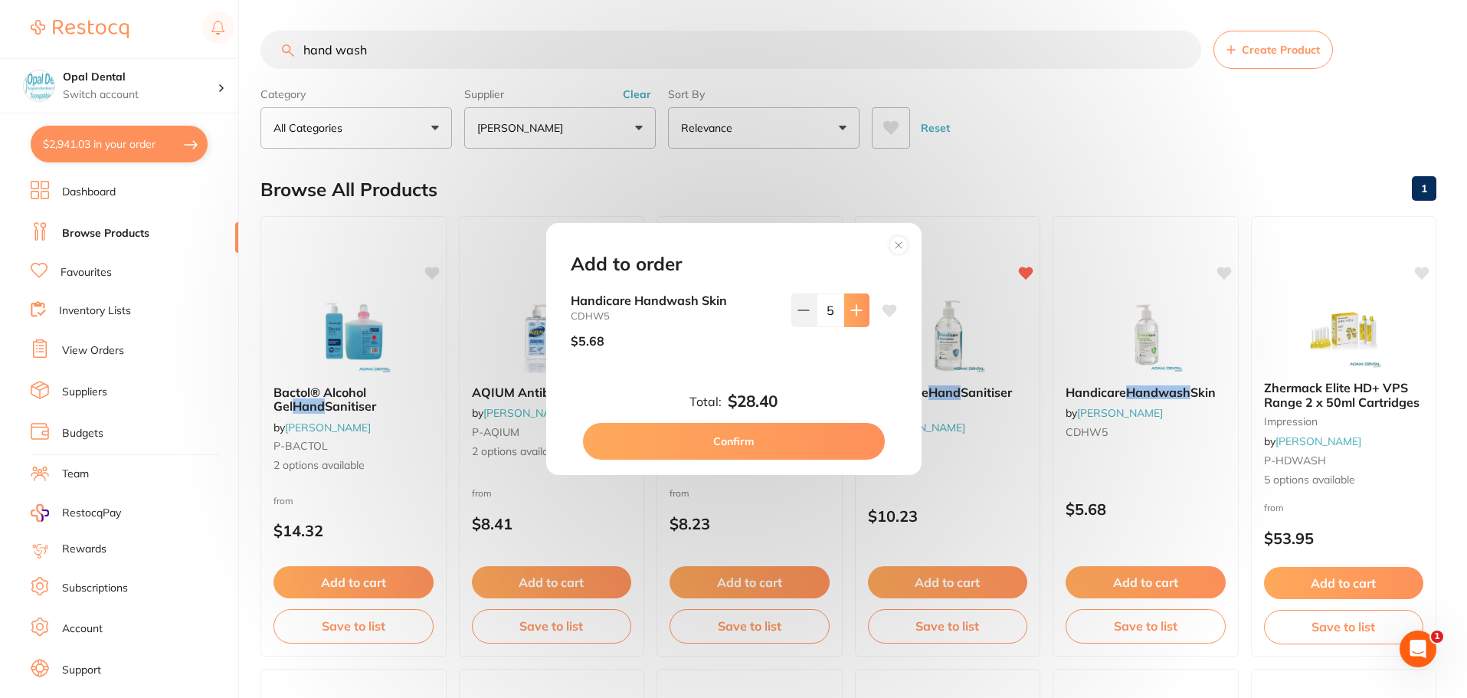
type input "6"
click at [736, 441] on button "Confirm" at bounding box center [734, 441] width 302 height 37
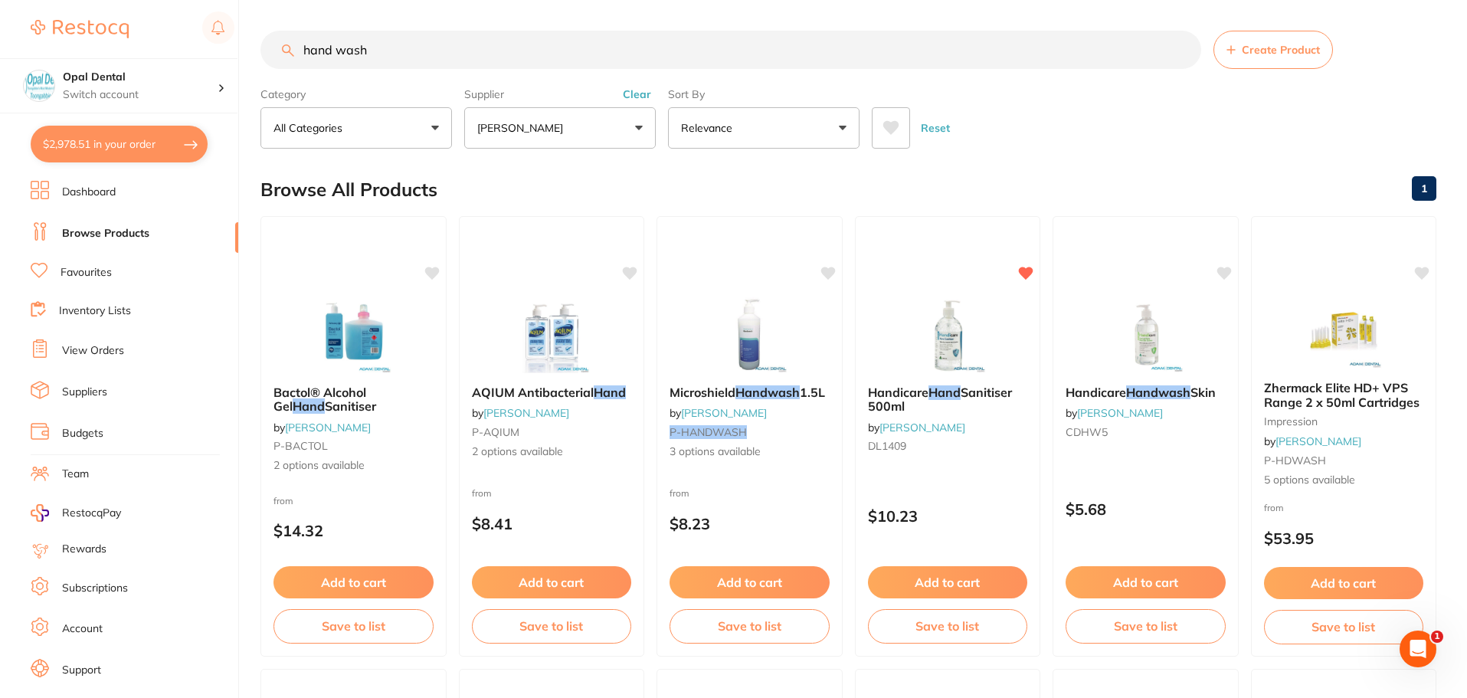
click at [531, 59] on input "hand wash" at bounding box center [730, 50] width 940 height 38
type input "h"
type input "scaler key"
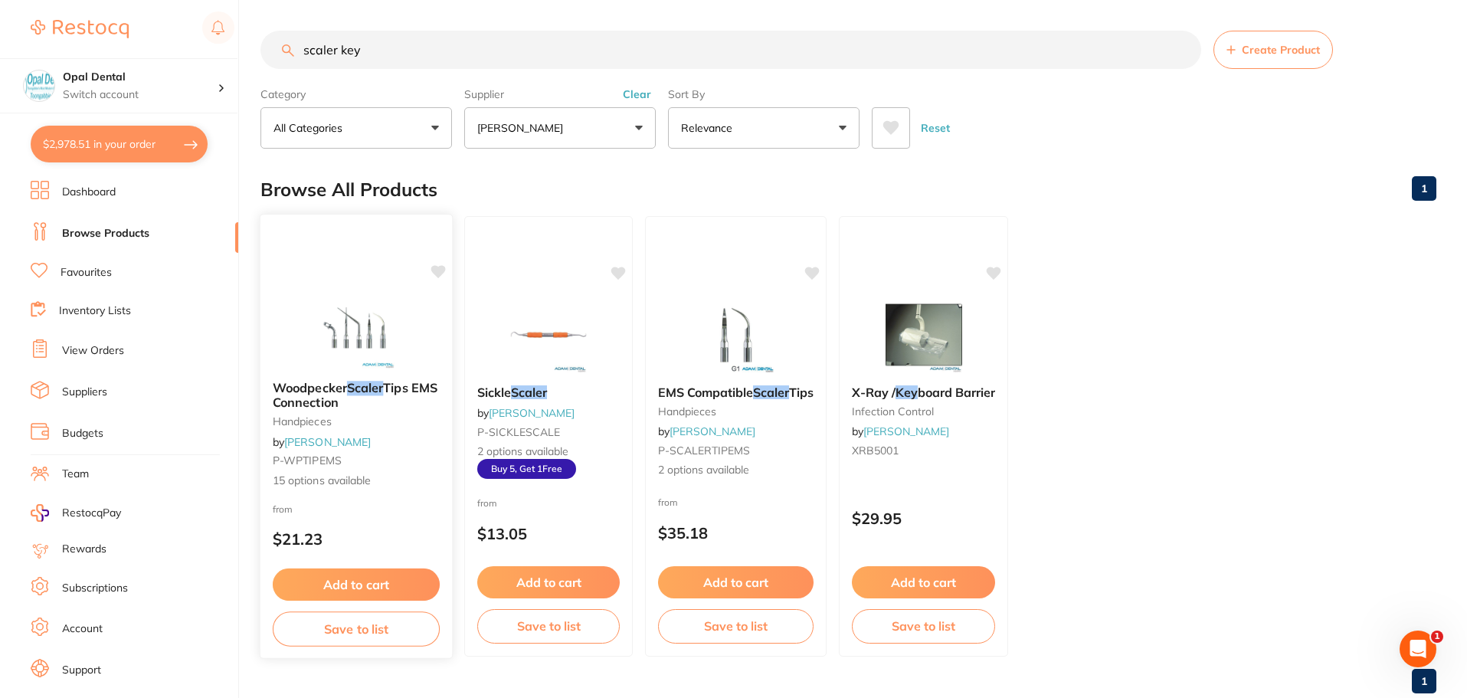
click at [347, 480] on span "15 options available" at bounding box center [356, 480] width 167 height 15
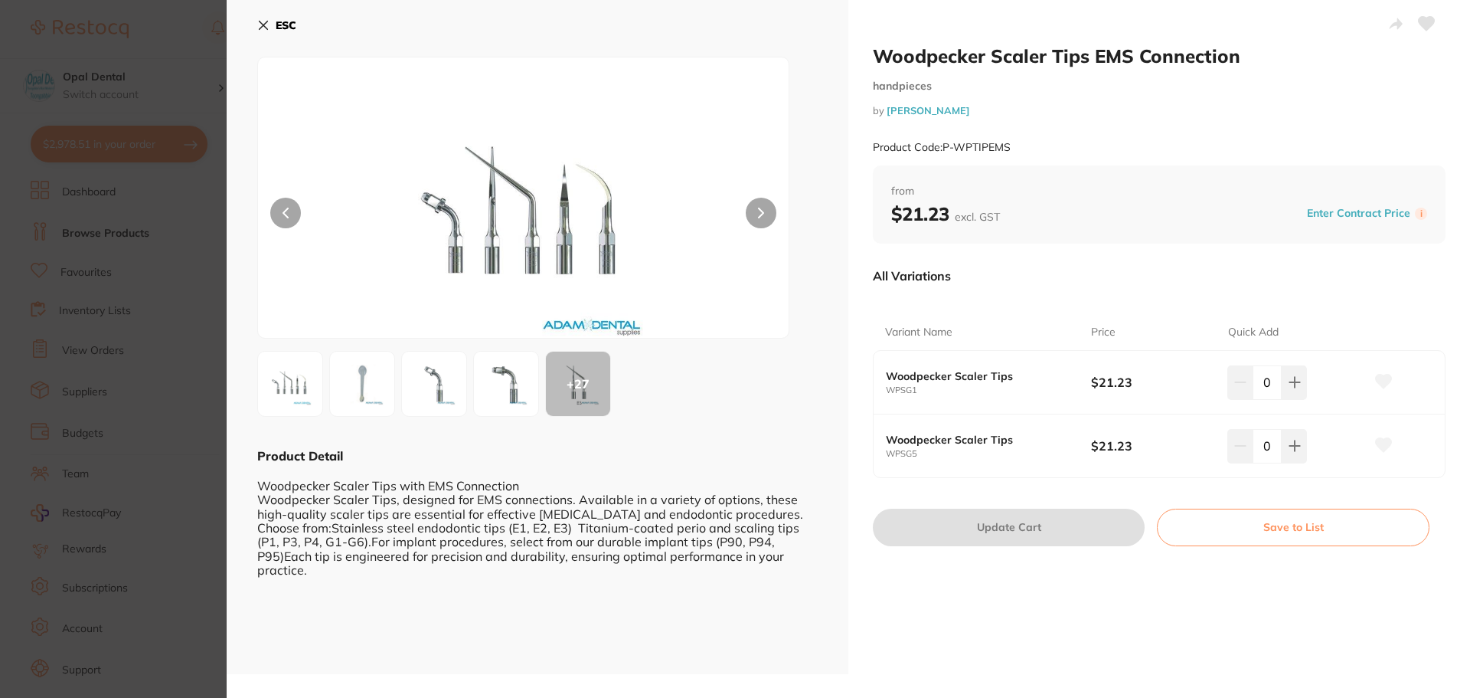
click at [512, 381] on img at bounding box center [506, 383] width 55 height 55
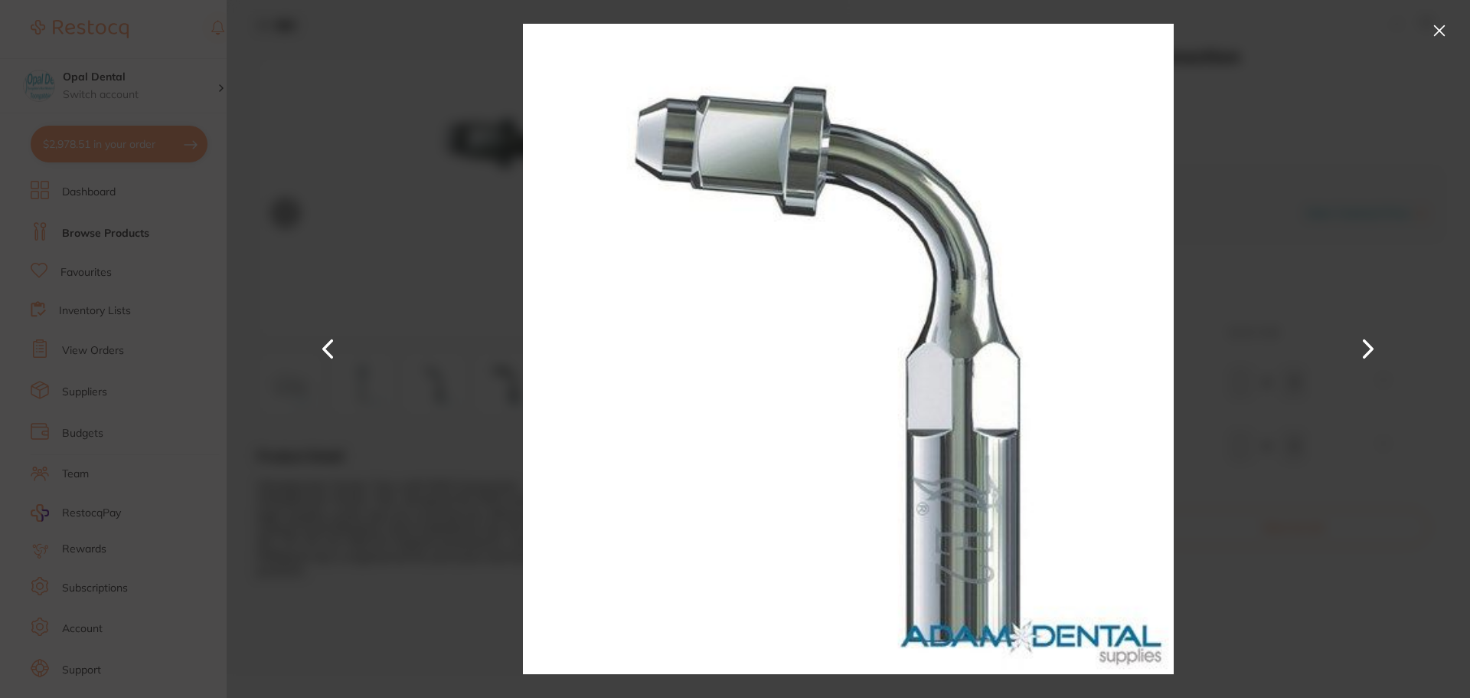
click at [1434, 25] on button at bounding box center [1440, 30] width 25 height 25
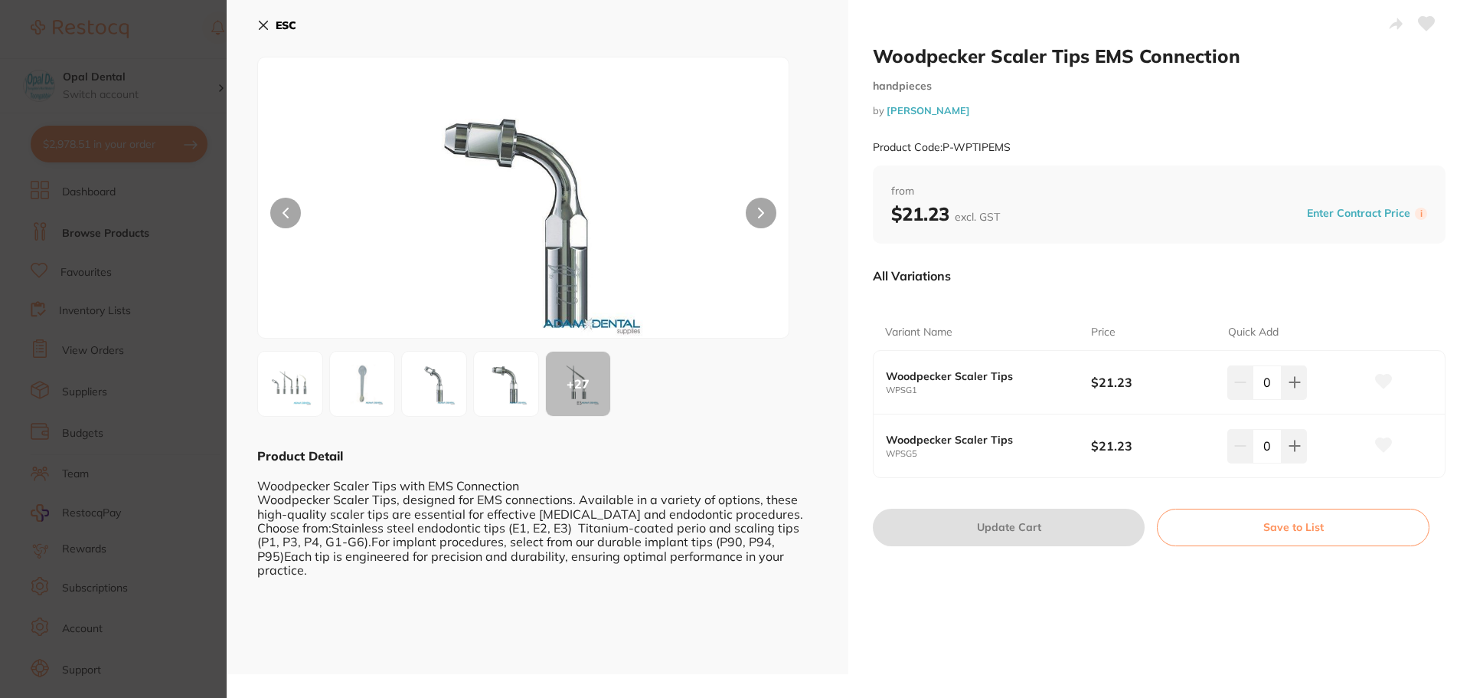
click at [269, 23] on icon at bounding box center [263, 25] width 12 height 12
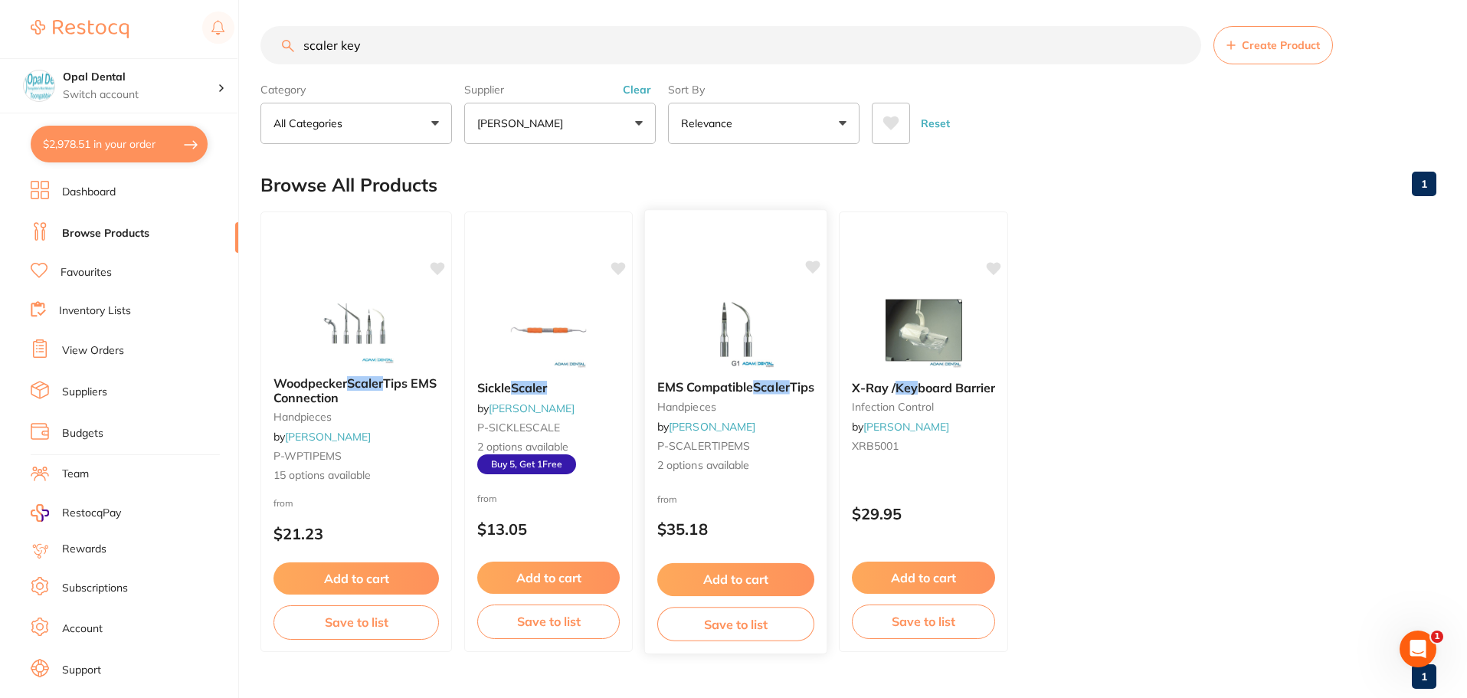
click at [692, 470] on span "2 options available" at bounding box center [735, 465] width 157 height 15
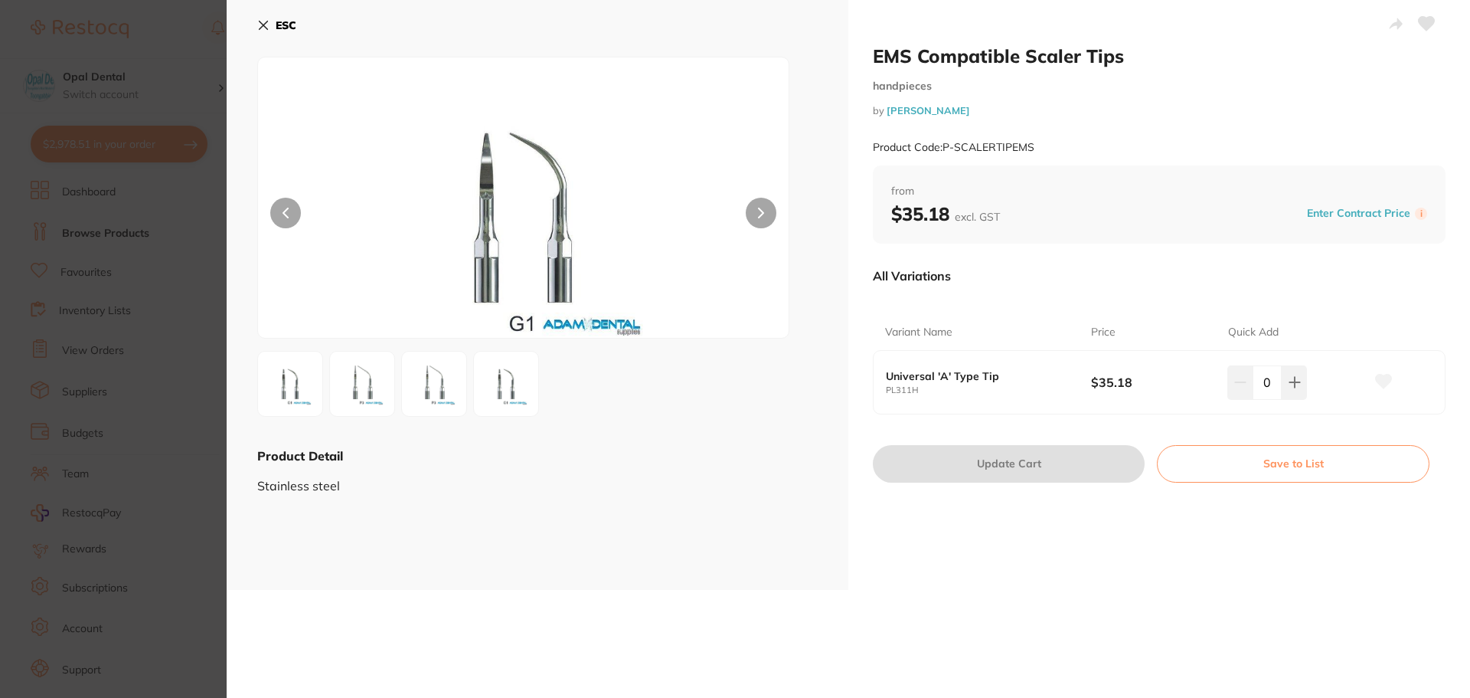
click at [271, 27] on button "ESC" at bounding box center [276, 25] width 39 height 26
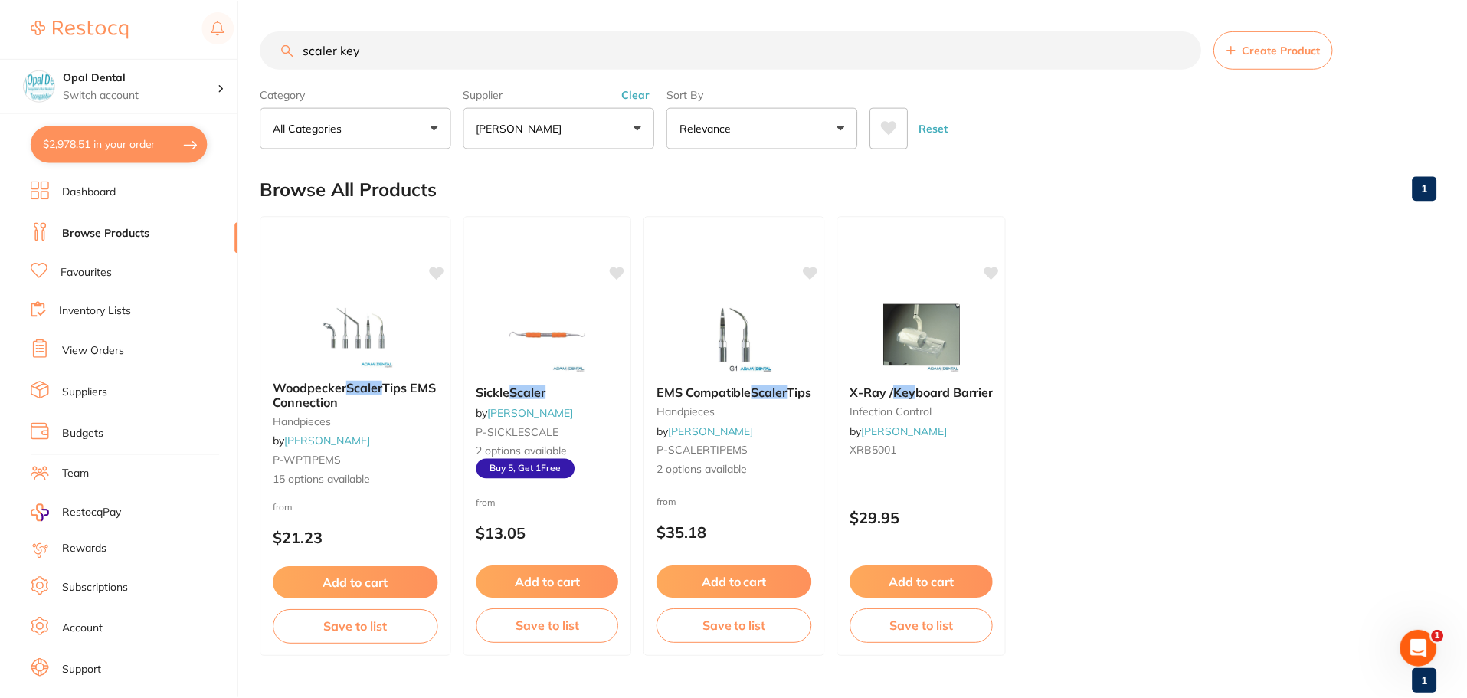
scroll to position [5, 0]
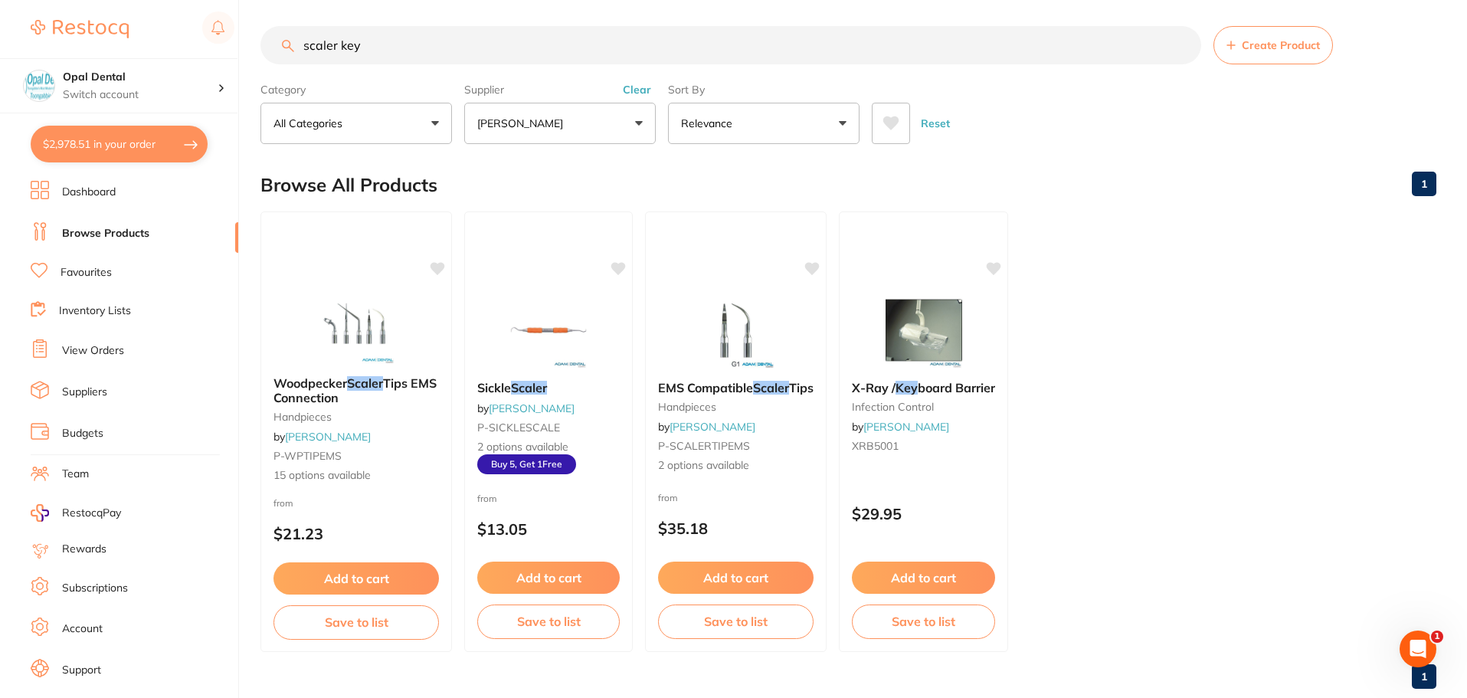
click at [947, 117] on button "Reset" at bounding box center [935, 123] width 38 height 41
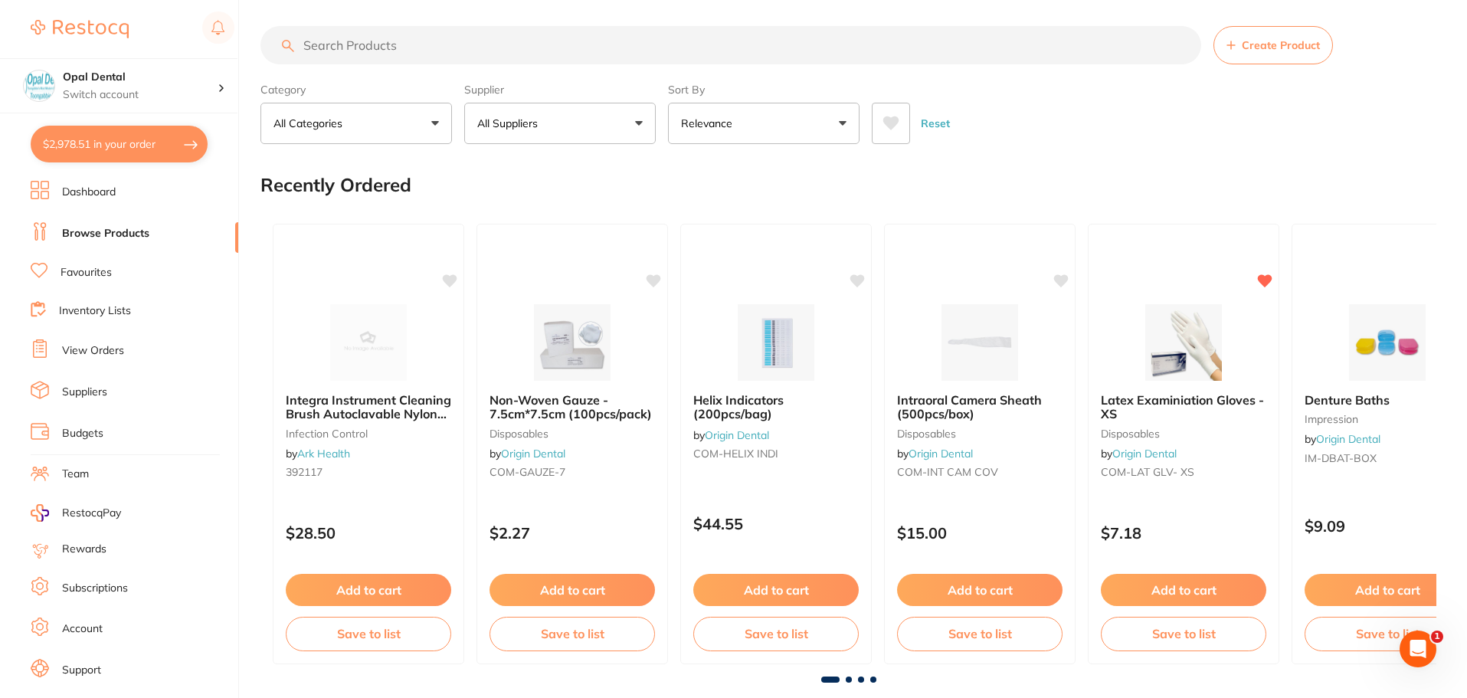
scroll to position [0, 0]
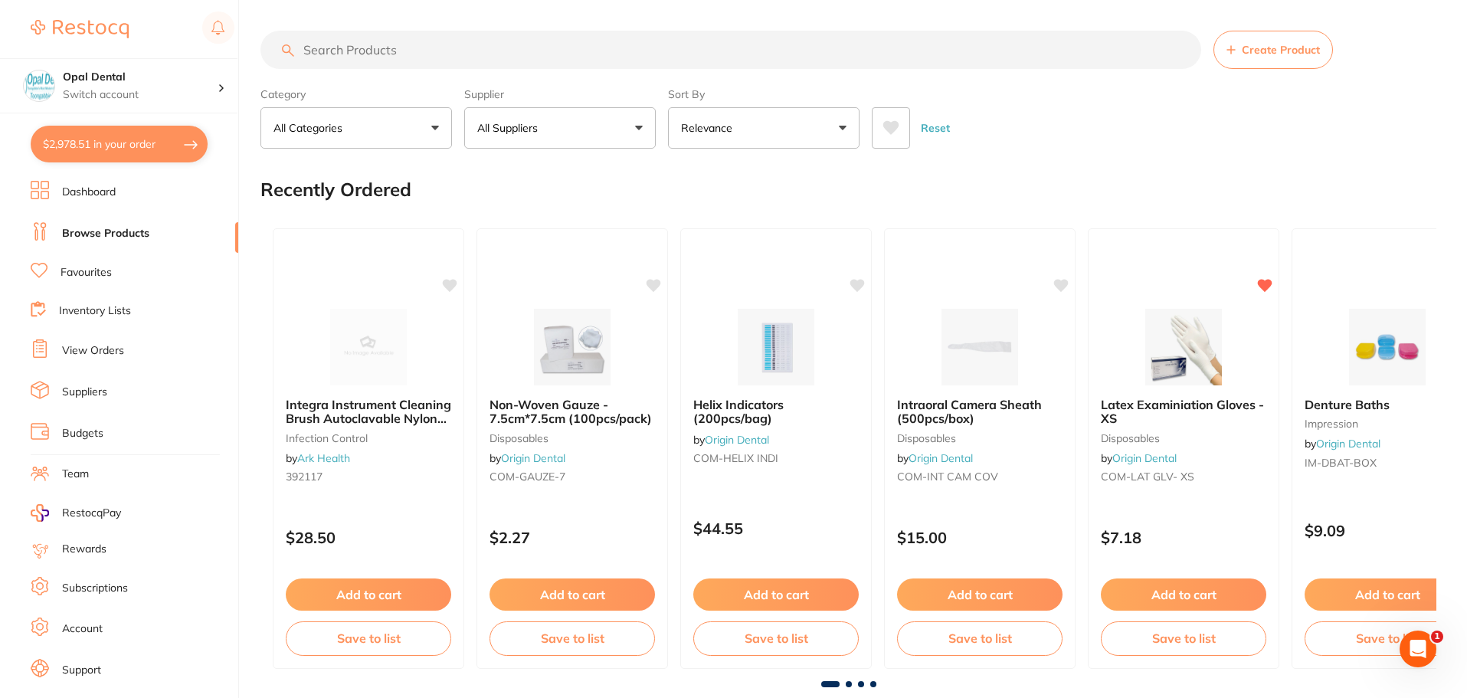
click at [401, 51] on input "search" at bounding box center [730, 50] width 940 height 38
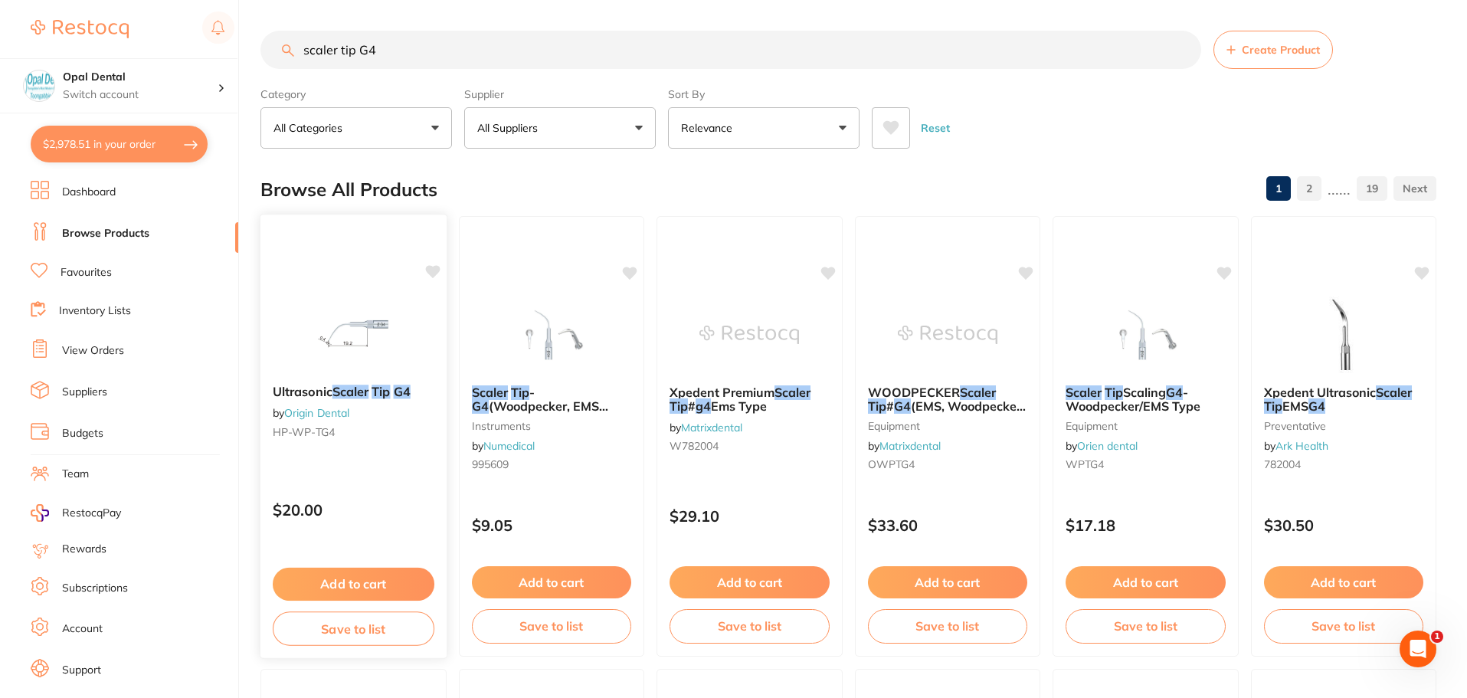
type input "scaler tip G4"
click at [358, 579] on button "Add to cart" at bounding box center [354, 584] width 162 height 33
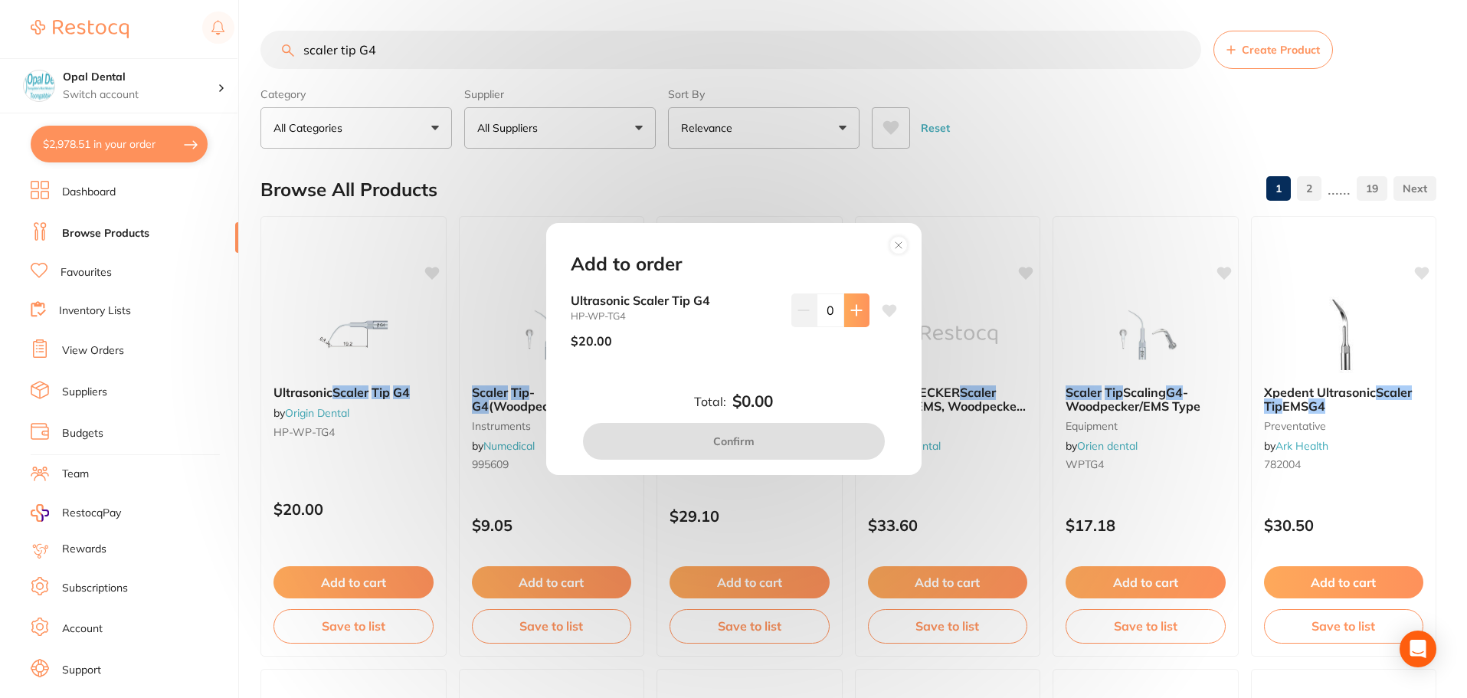
click at [854, 309] on icon at bounding box center [856, 310] width 10 height 10
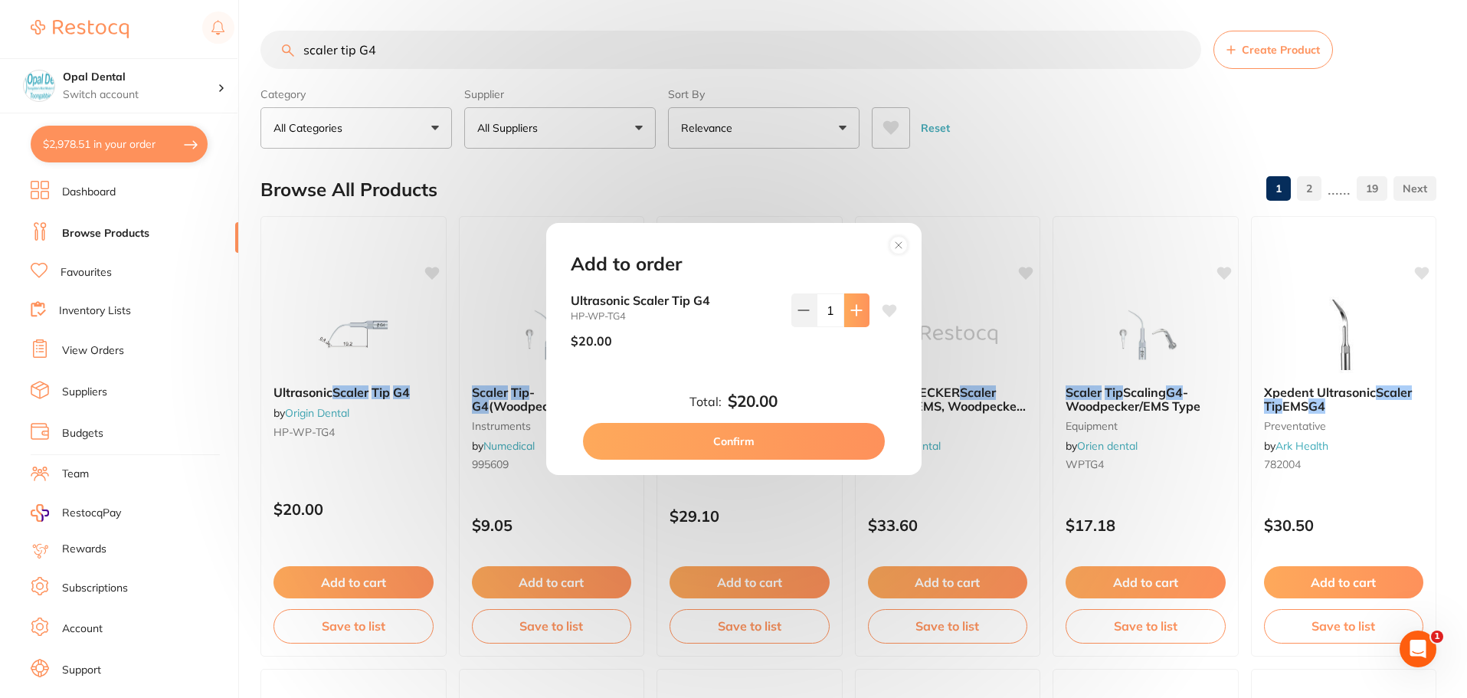
click at [854, 309] on icon at bounding box center [856, 310] width 10 height 10
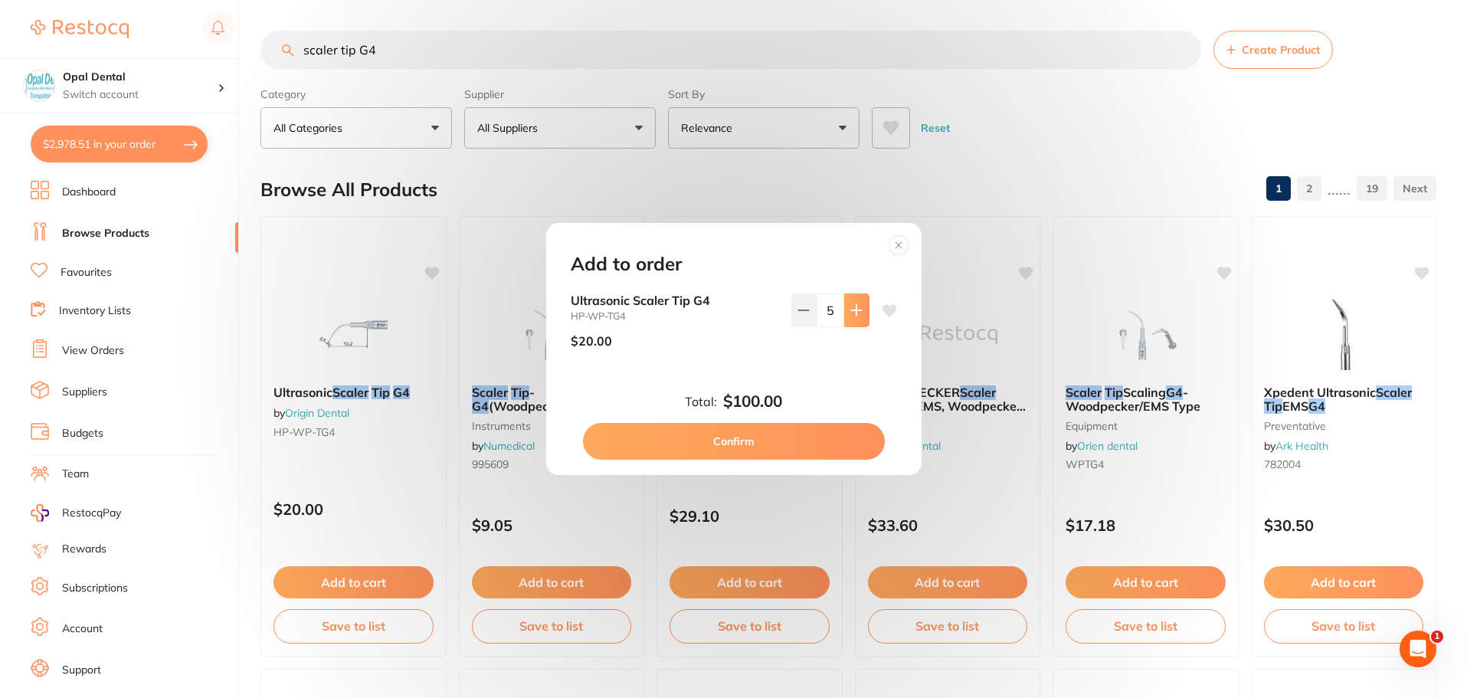
type input "6"
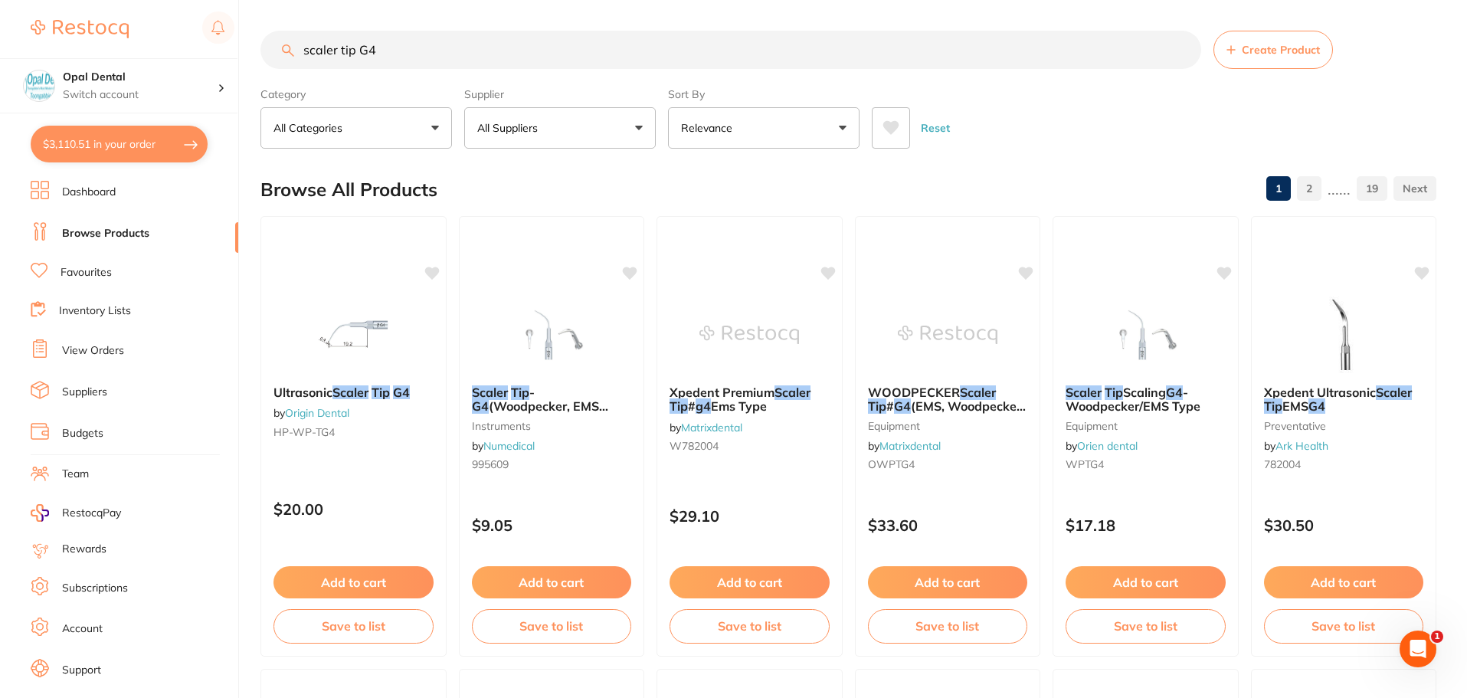
click at [409, 45] on input "scaler tip G4" at bounding box center [730, 50] width 940 height 38
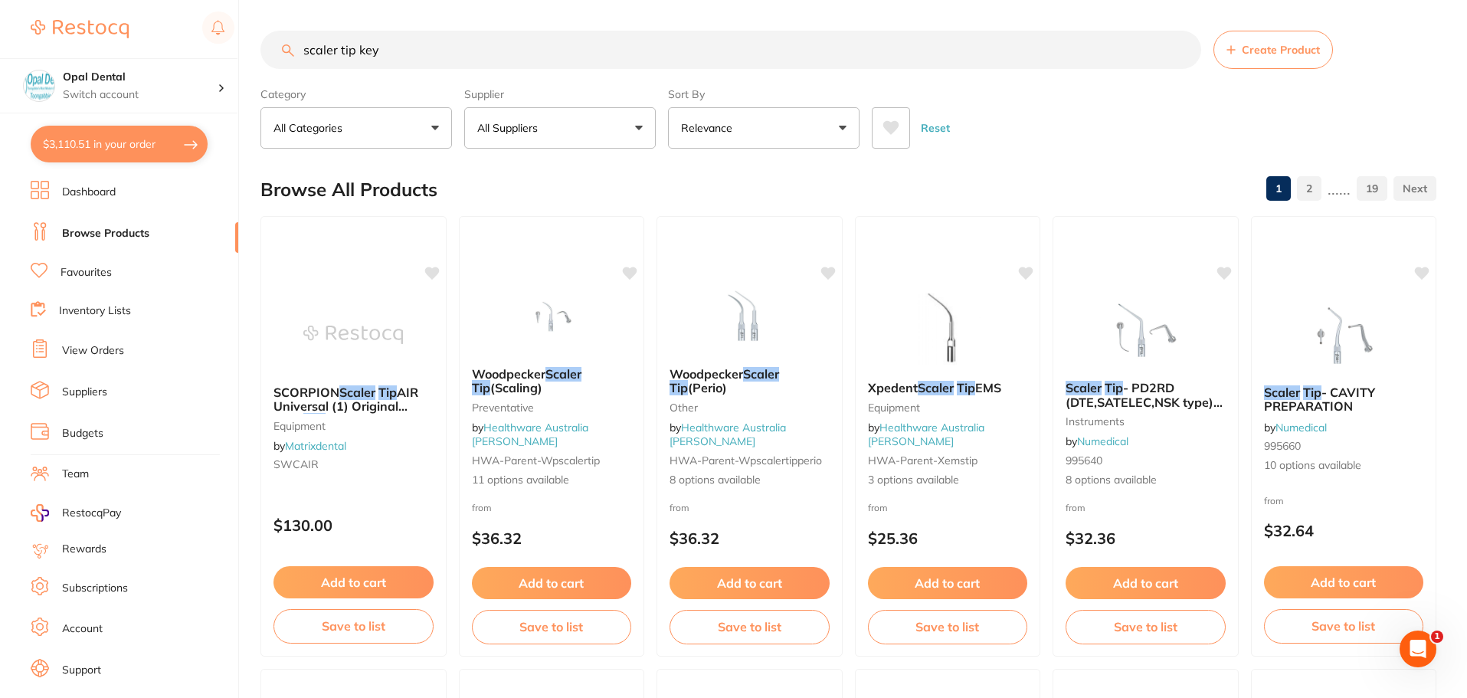
type input "scaler tip key"
click at [931, 122] on button "Reset" at bounding box center [935, 127] width 38 height 41
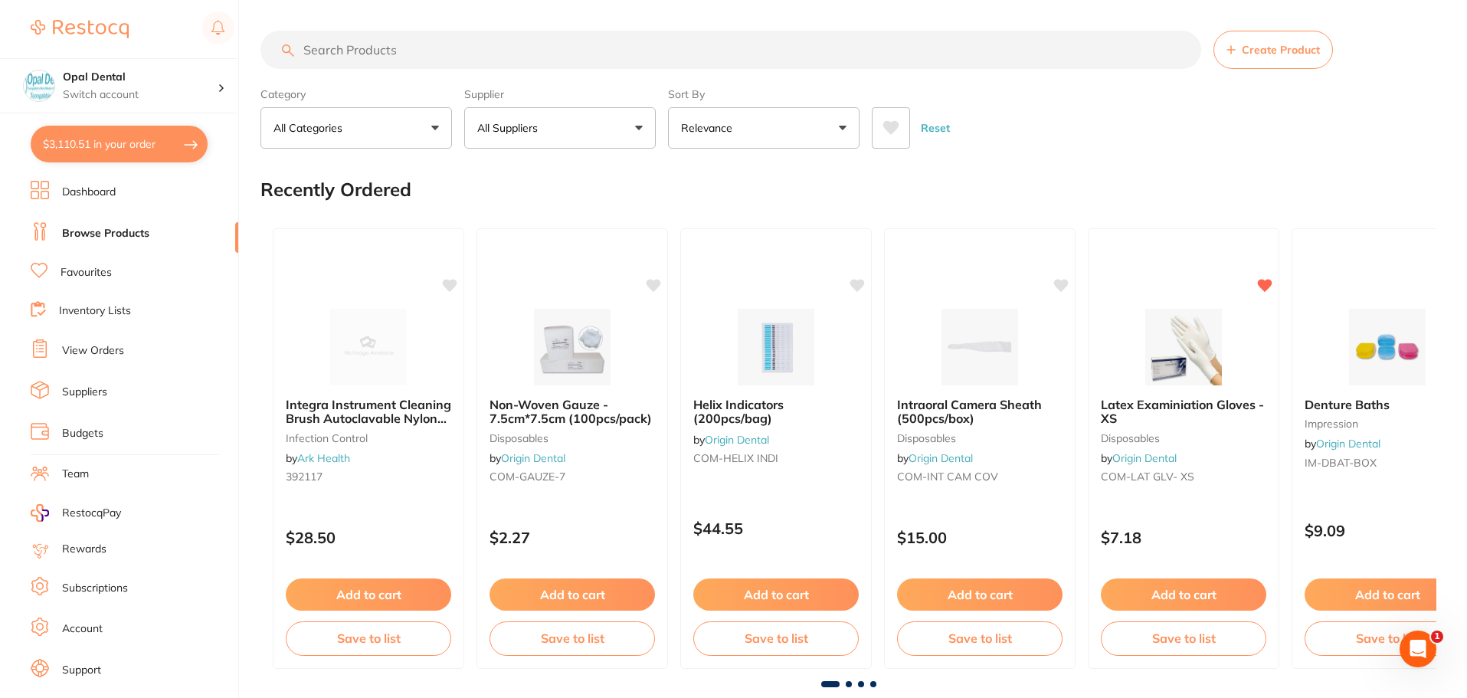
click at [595, 125] on button "All Suppliers" at bounding box center [559, 127] width 191 height 41
type input "origin"
click at [549, 261] on p "Origin Dental" at bounding box center [557, 260] width 76 height 14
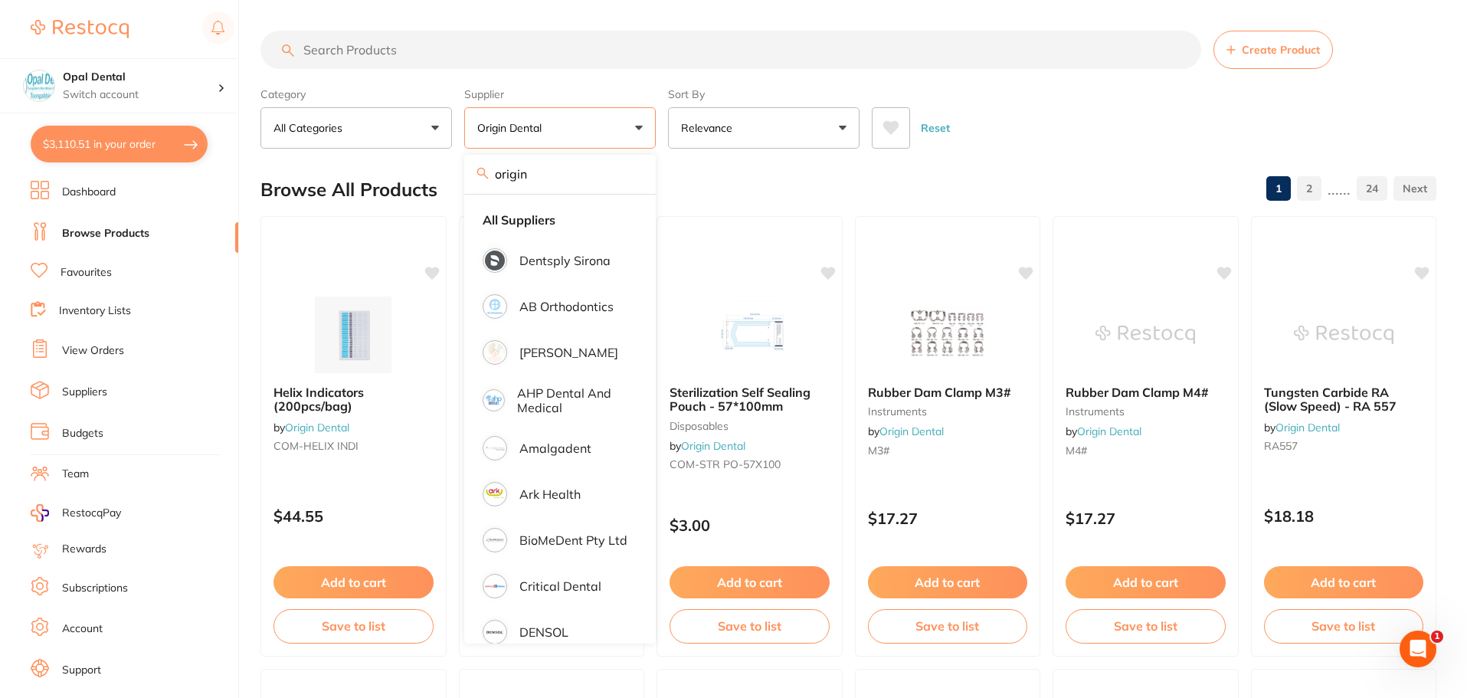
click at [374, 58] on input "search" at bounding box center [730, 50] width 940 height 38
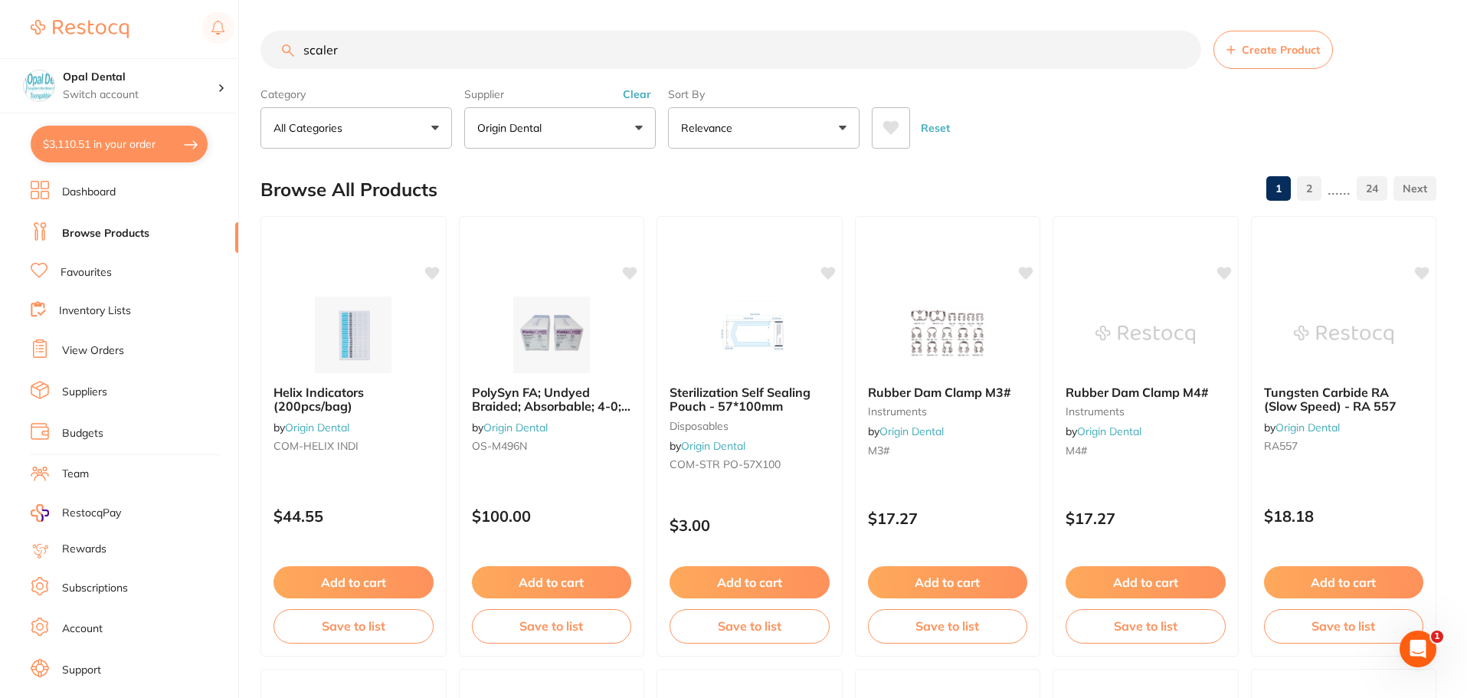
type input "scaler"
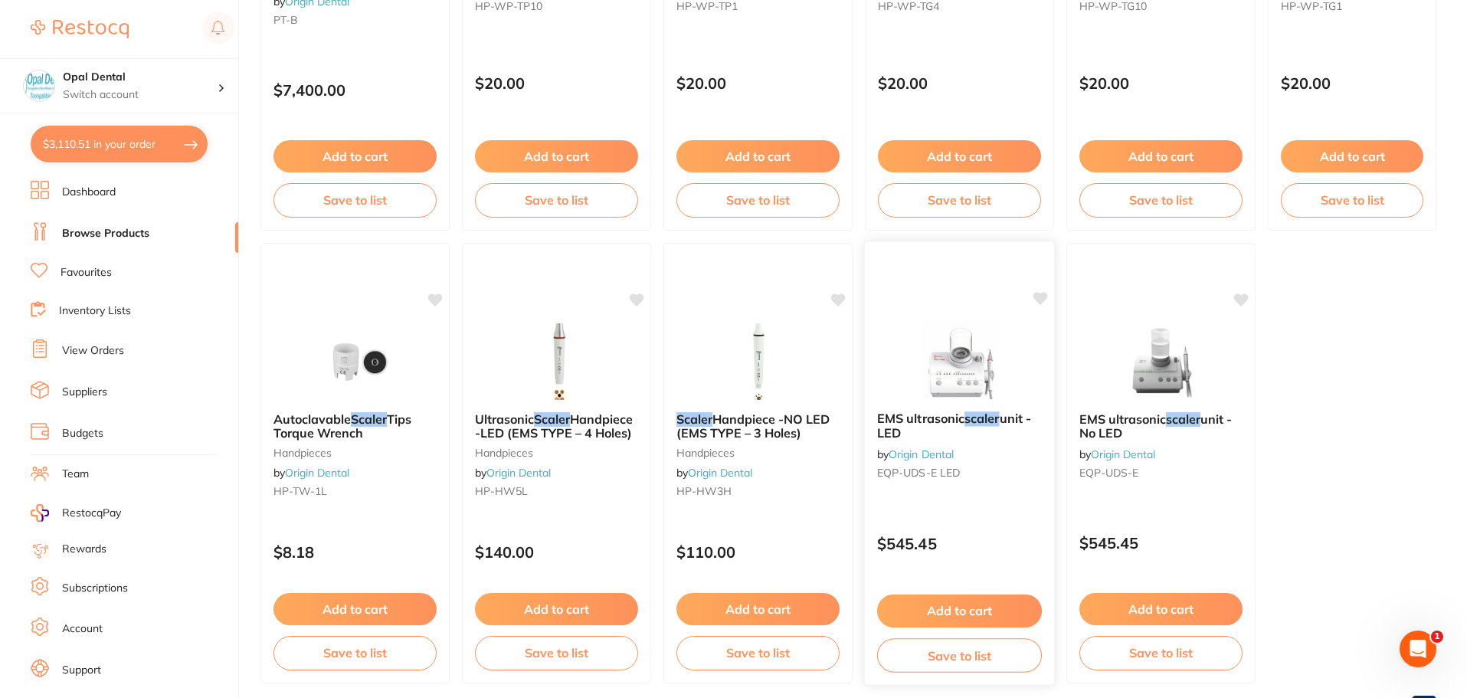
scroll to position [460, 0]
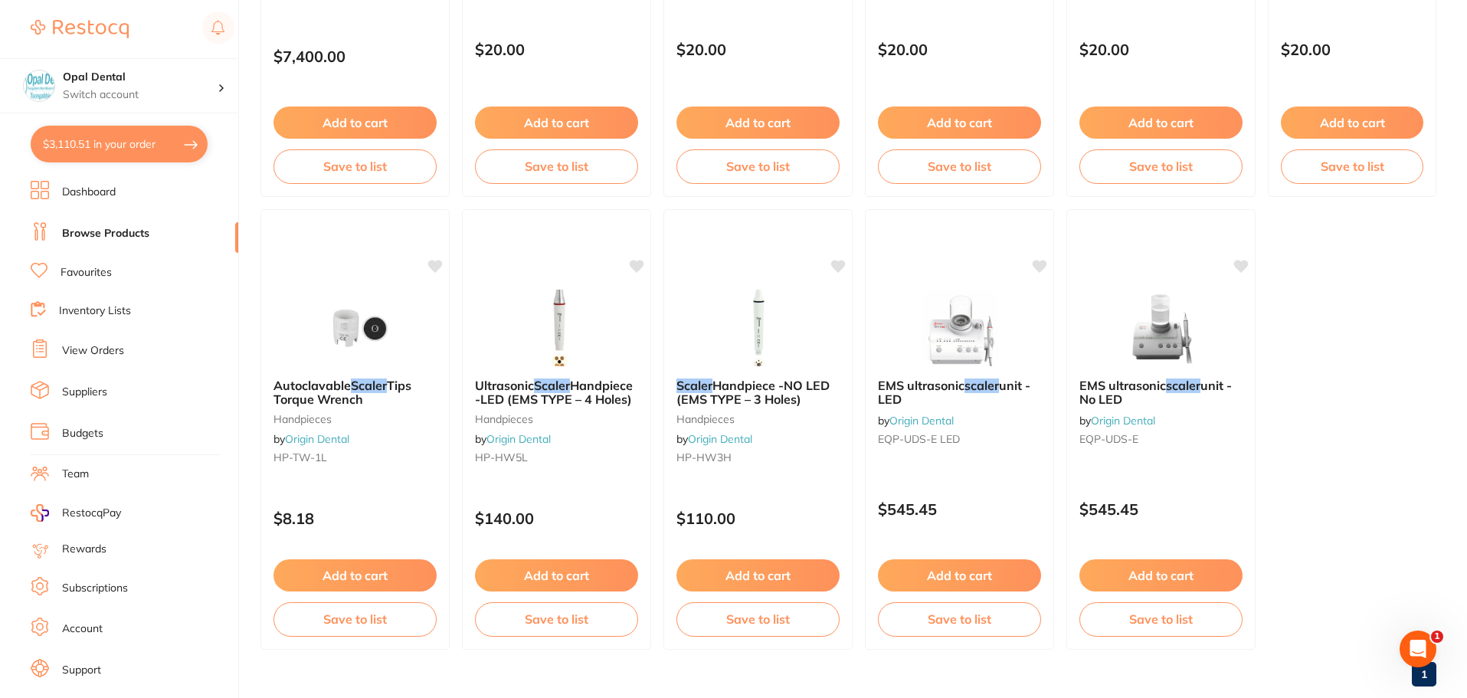
click at [346, 581] on button "Add to cart" at bounding box center [354, 575] width 163 height 32
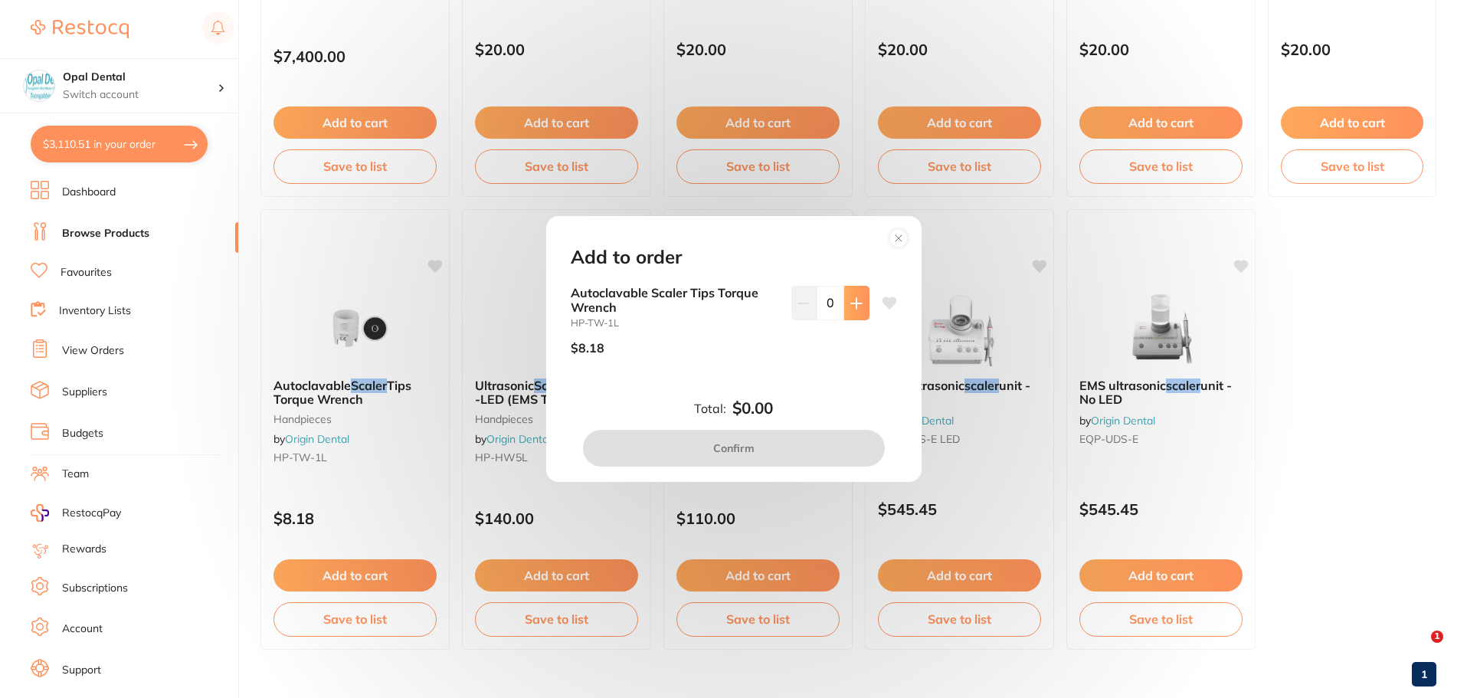
click at [857, 303] on icon at bounding box center [856, 303] width 10 height 10
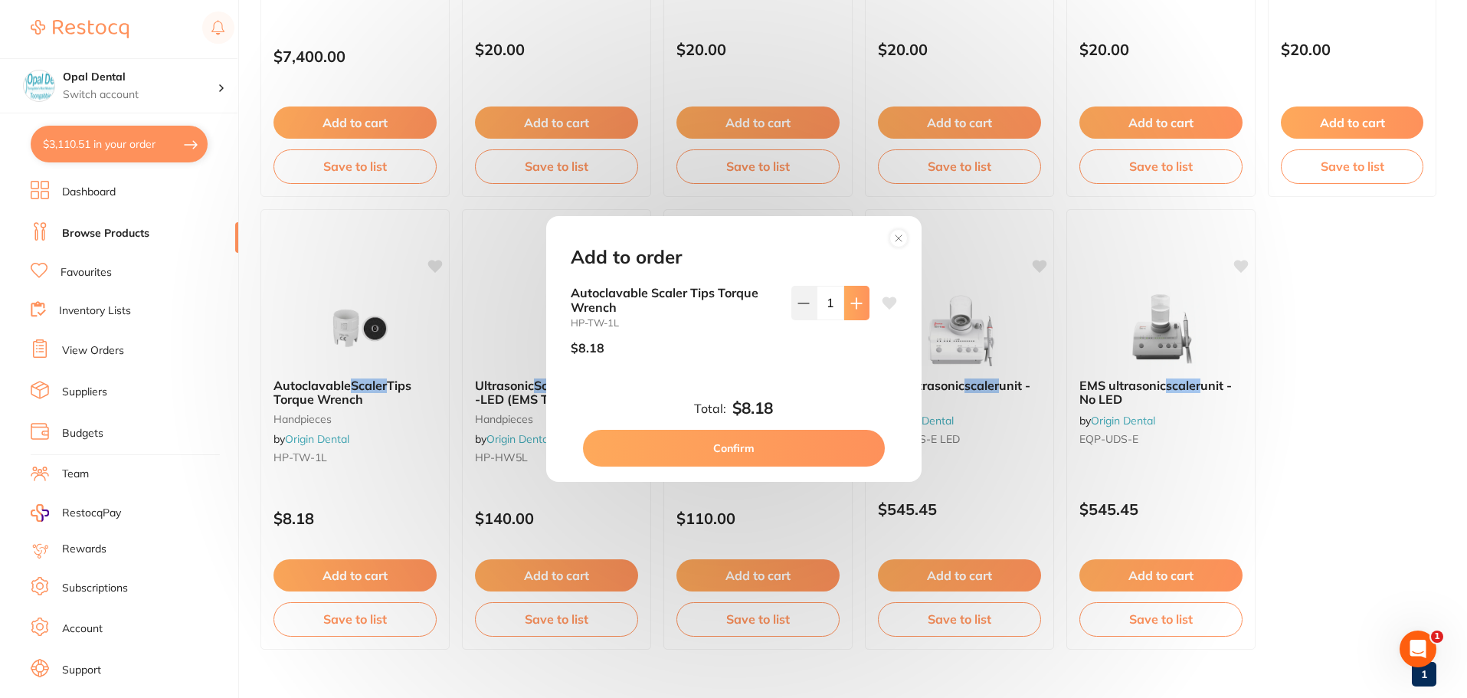
click at [852, 301] on icon at bounding box center [856, 303] width 10 height 10
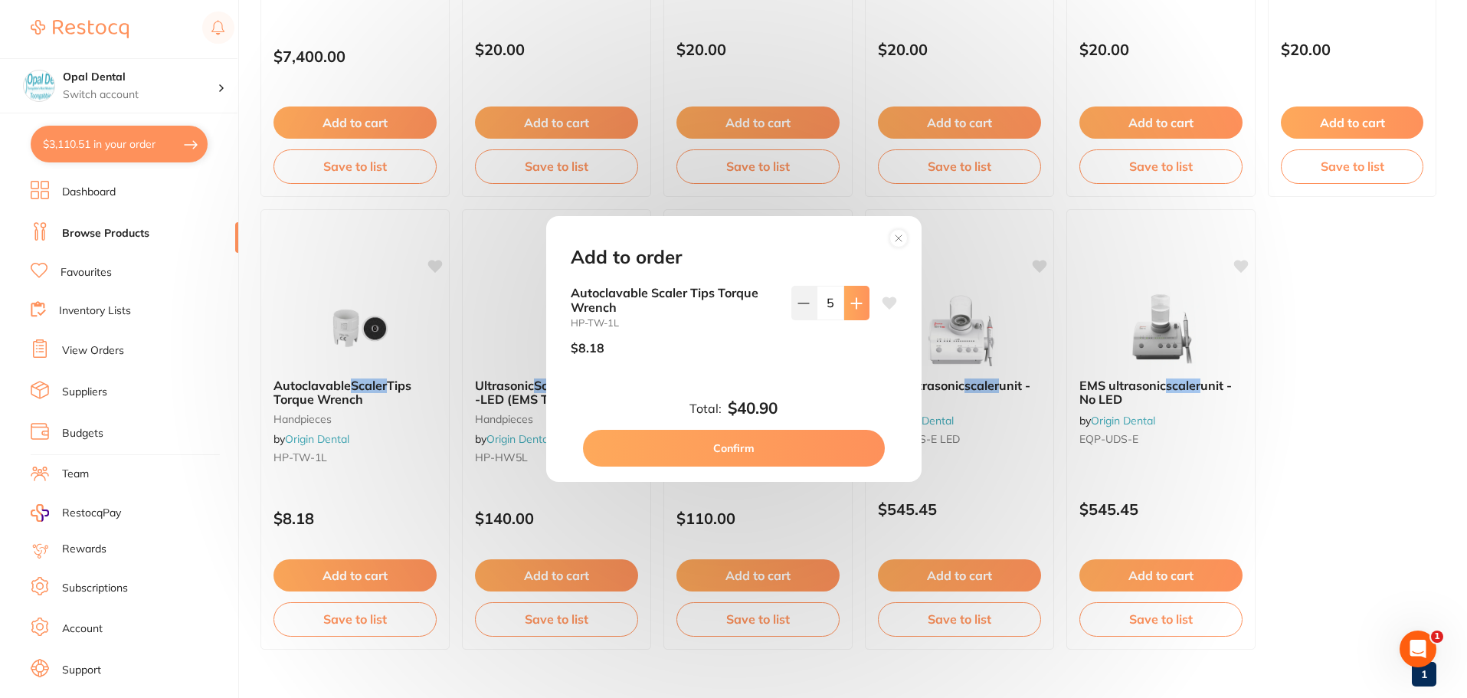
type input "6"
click at [732, 448] on button "Confirm" at bounding box center [734, 448] width 302 height 37
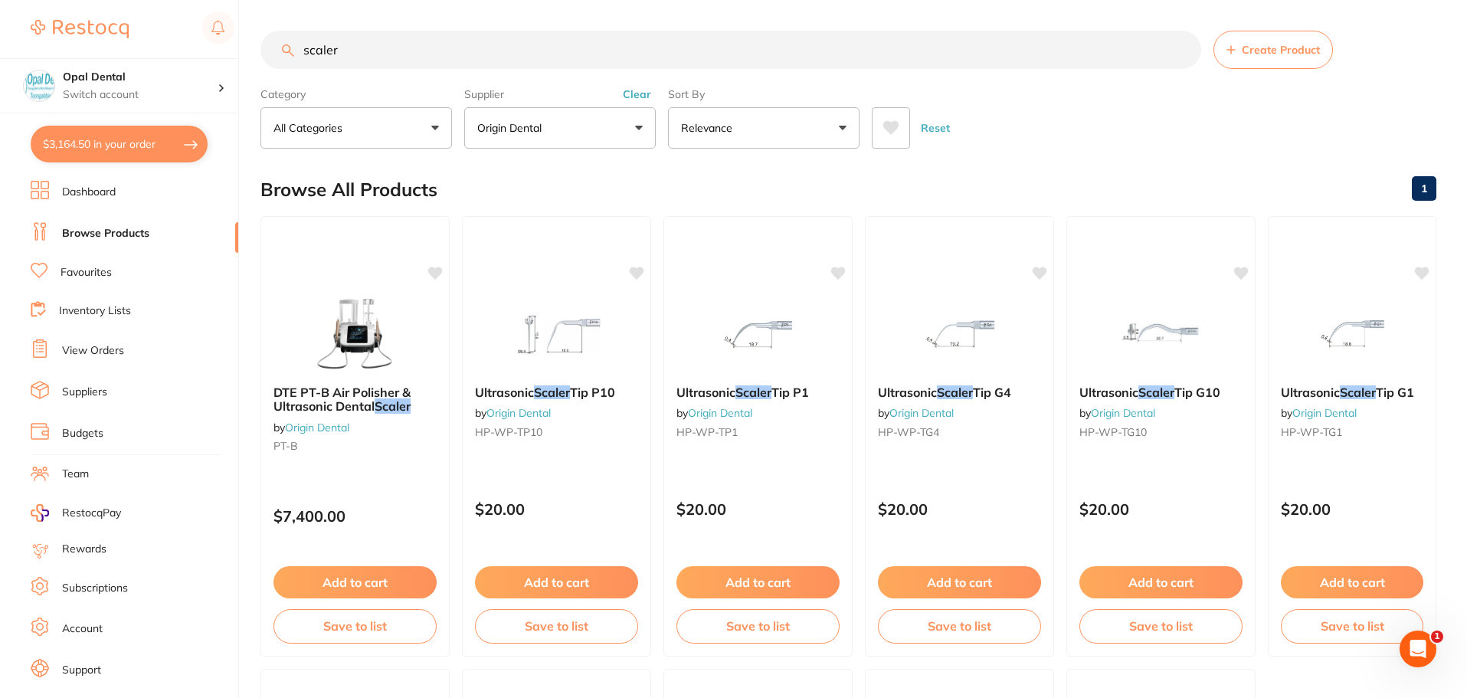
click at [420, 47] on input "scaler" at bounding box center [730, 50] width 940 height 38
type input "s"
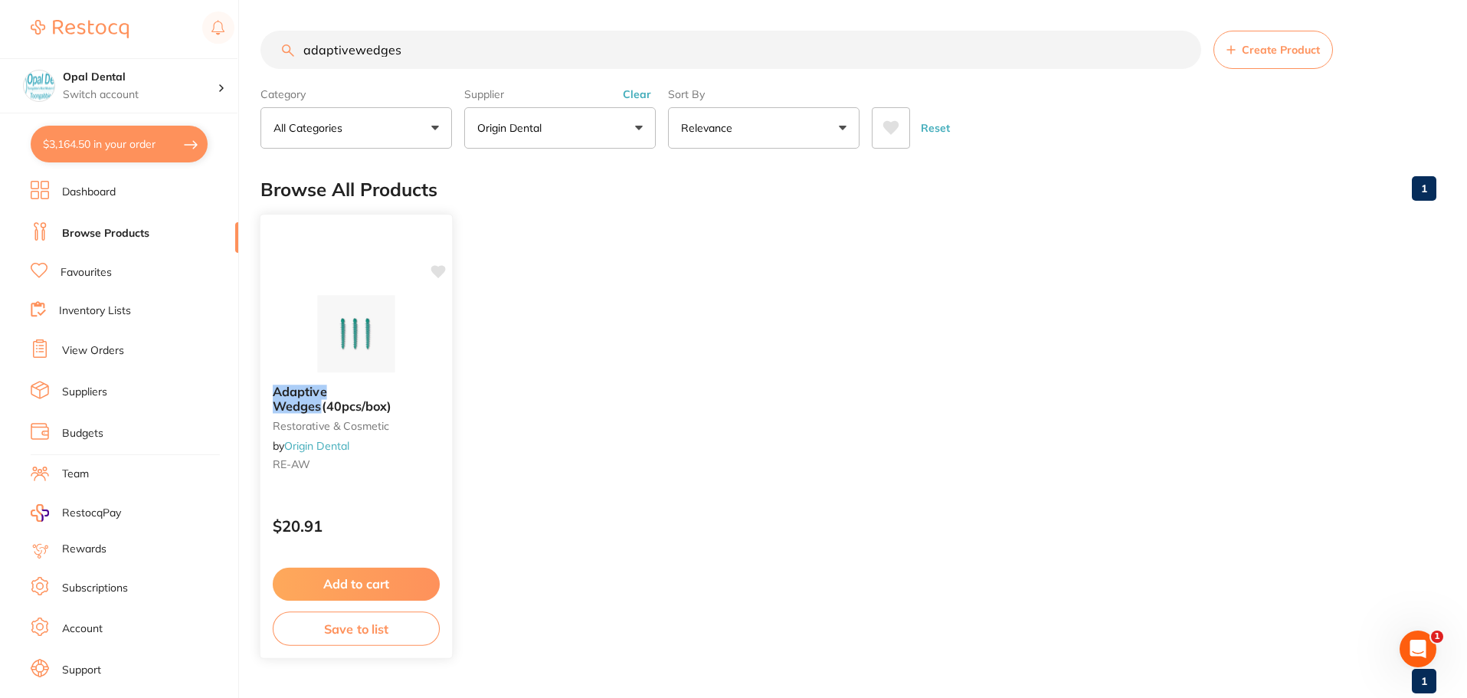
type input "adaptivewedges"
click at [348, 342] on img at bounding box center [356, 333] width 100 height 77
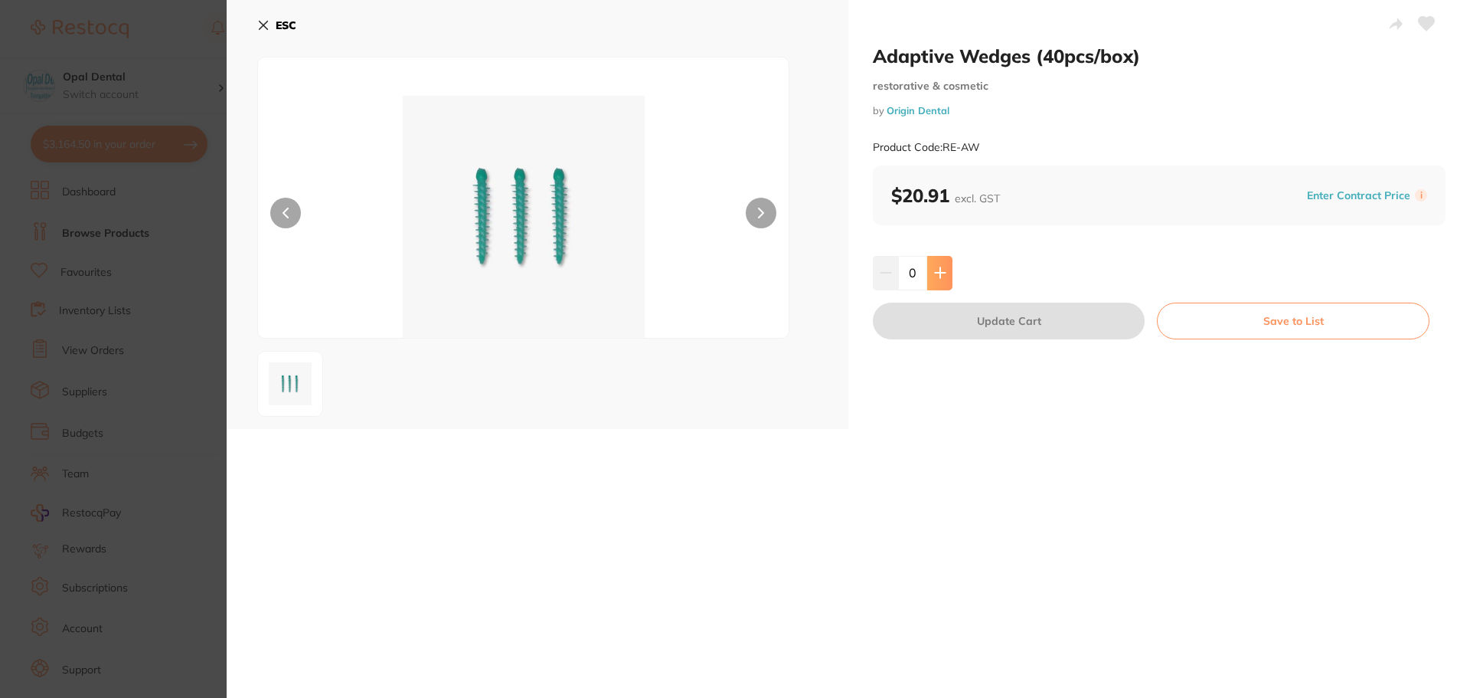
click at [944, 267] on button at bounding box center [939, 273] width 25 height 34
type input "1"
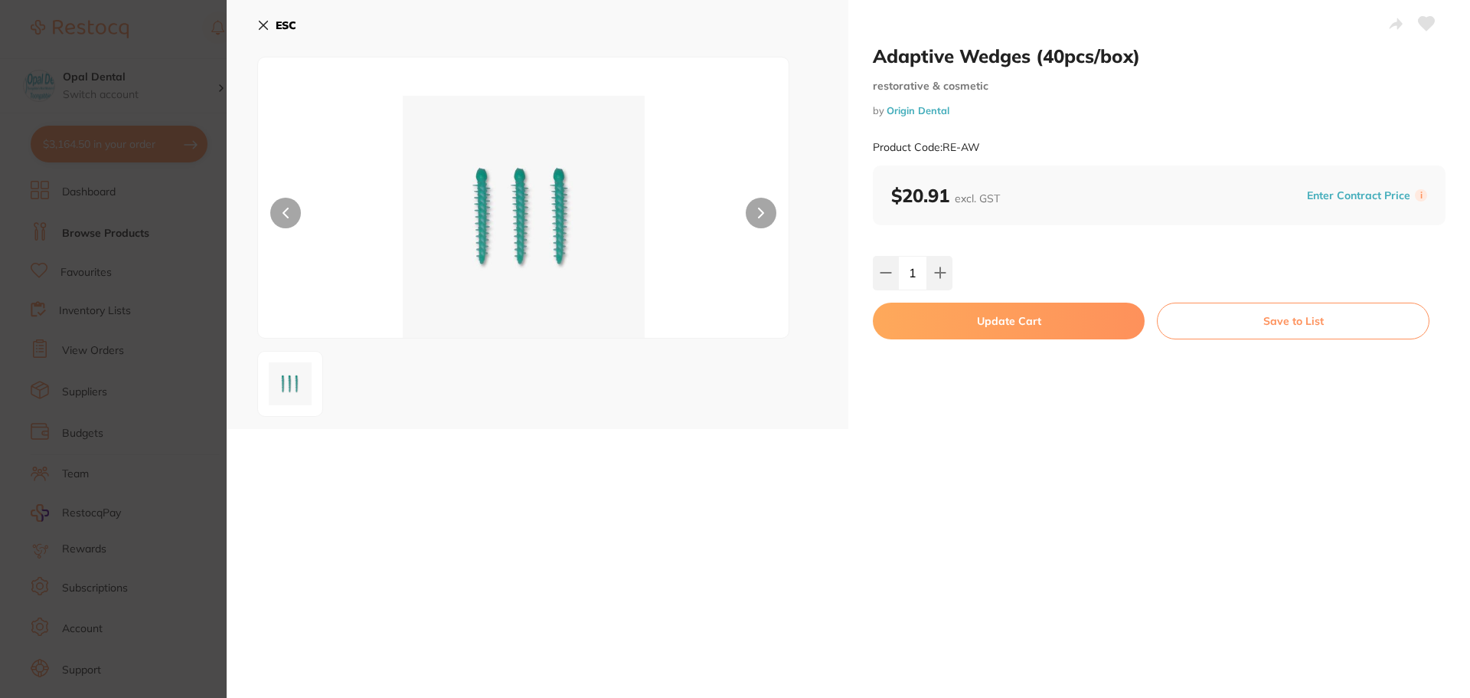
click at [1002, 323] on button "Update Cart" at bounding box center [1009, 321] width 272 height 37
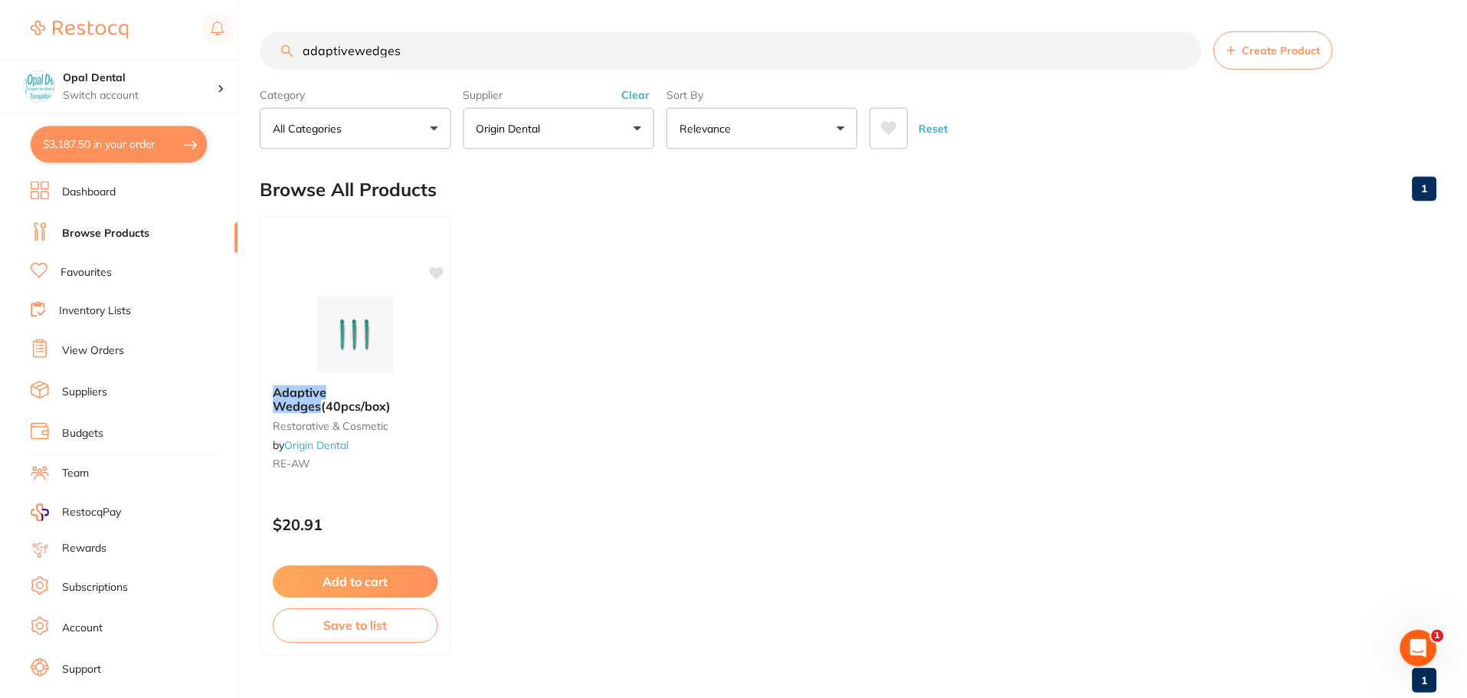
scroll to position [1, 0]
click at [1182, 47] on input "adaptivewedges" at bounding box center [730, 49] width 940 height 38
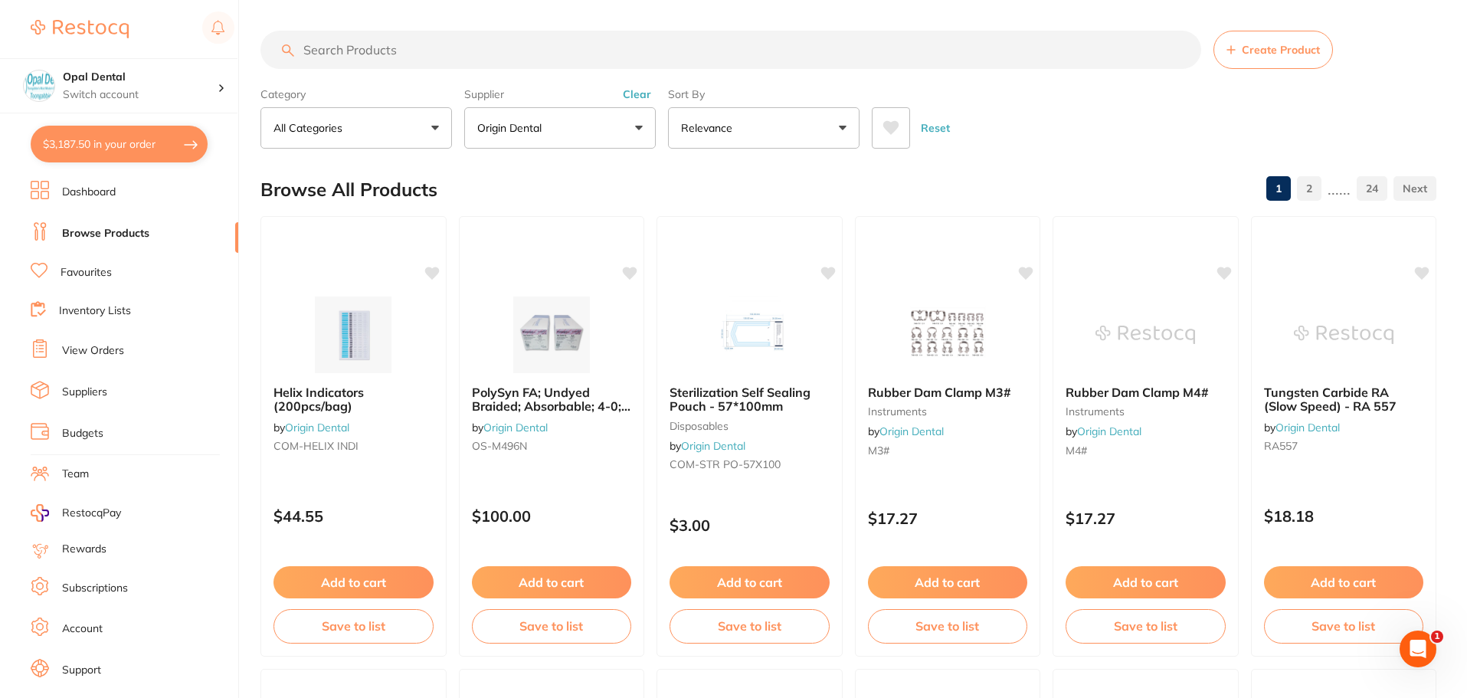
scroll to position [0, 0]
click at [454, 47] on input "search" at bounding box center [730, 50] width 940 height 38
drag, startPoint x: 939, startPoint y: 122, endPoint x: 637, endPoint y: 57, distance: 308.5
click at [939, 122] on button "Reset" at bounding box center [935, 127] width 38 height 41
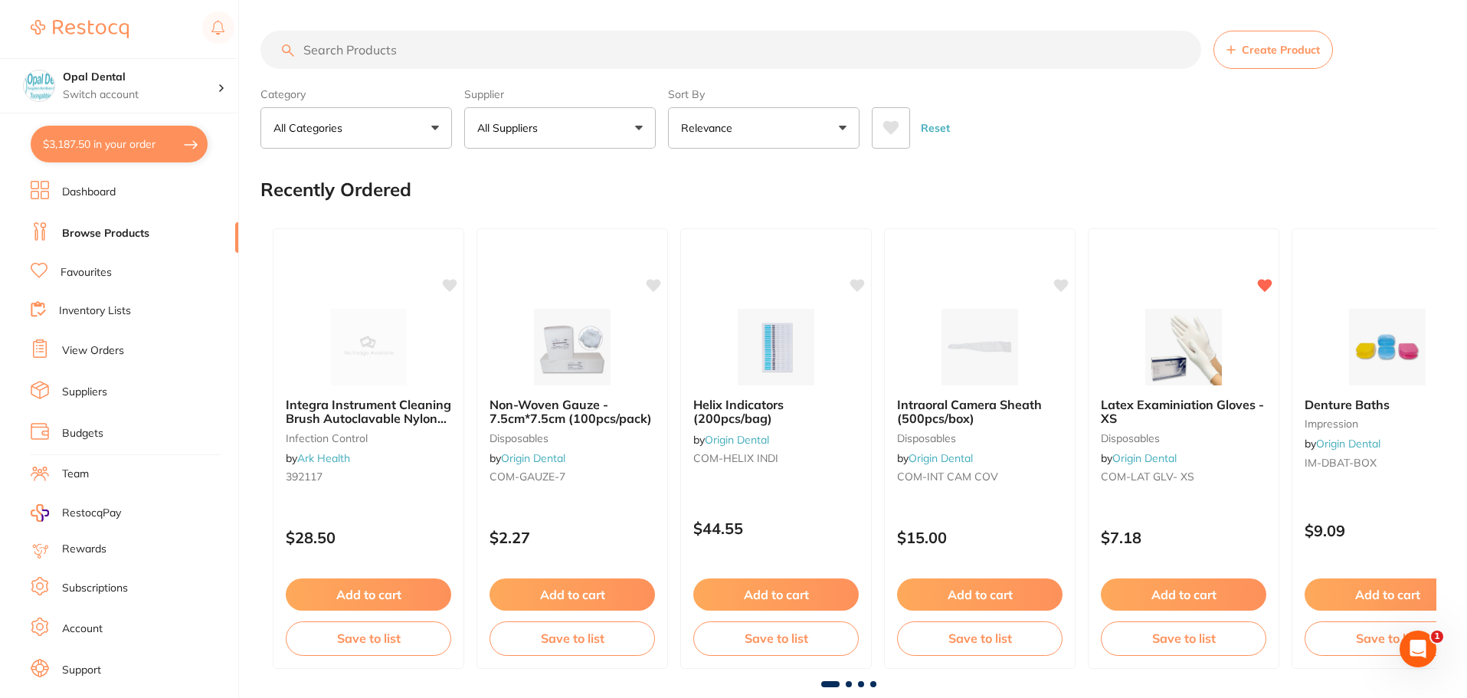
click at [590, 58] on input "search" at bounding box center [730, 50] width 940 height 38
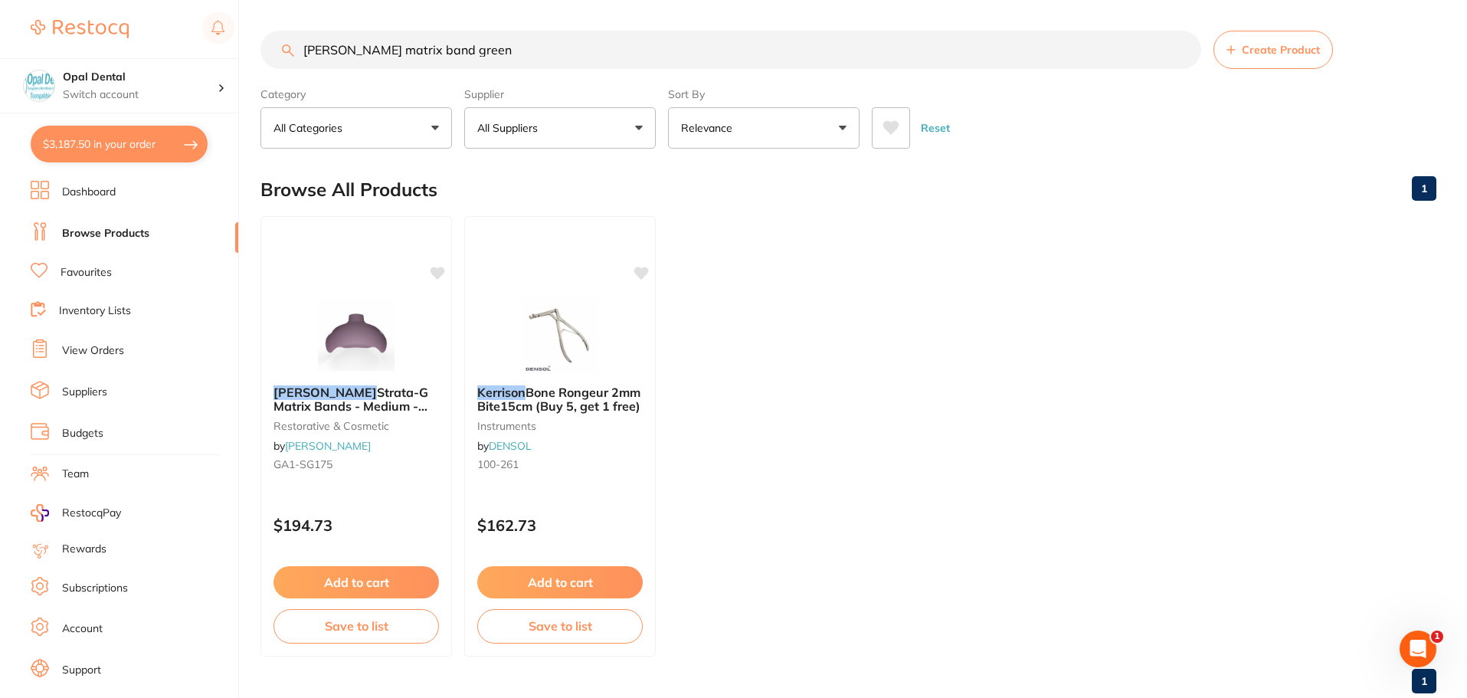
type input "garrison matrix band green"
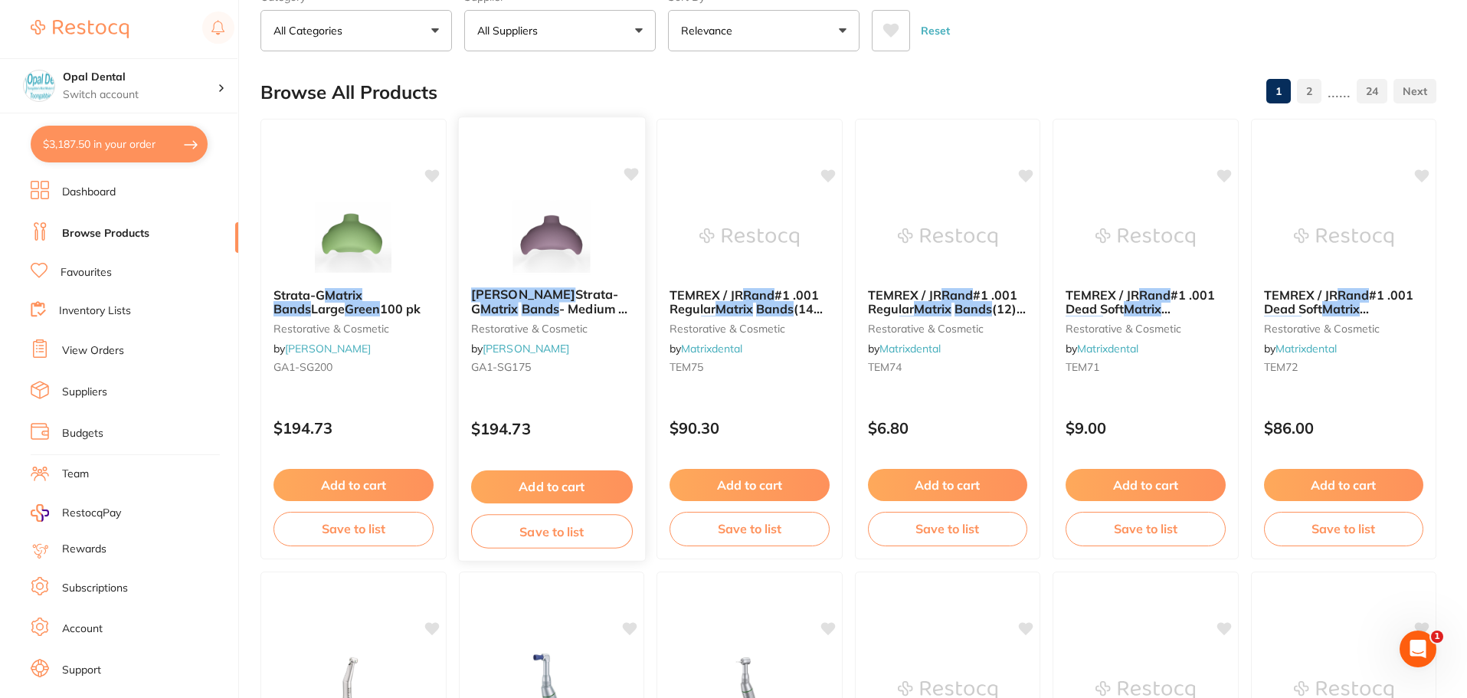
scroll to position [77, 0]
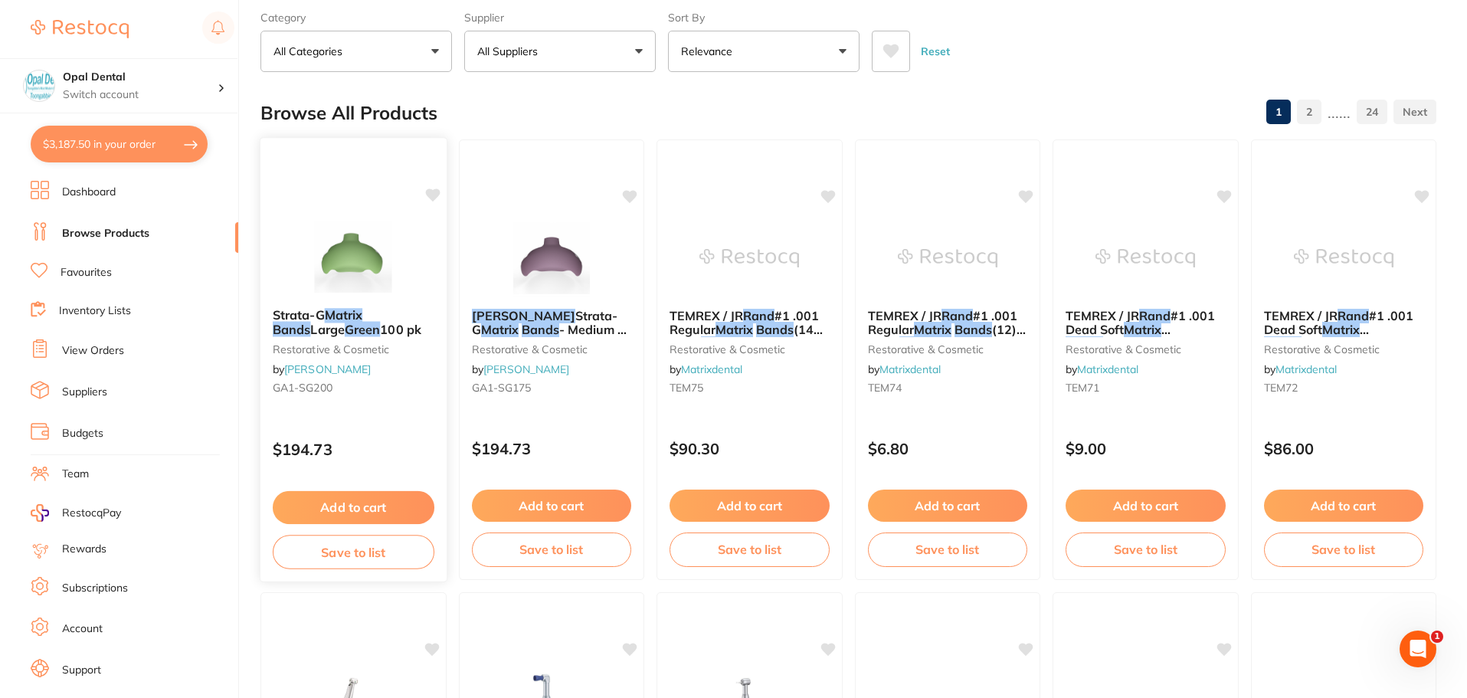
click at [366, 502] on button "Add to cart" at bounding box center [354, 507] width 162 height 33
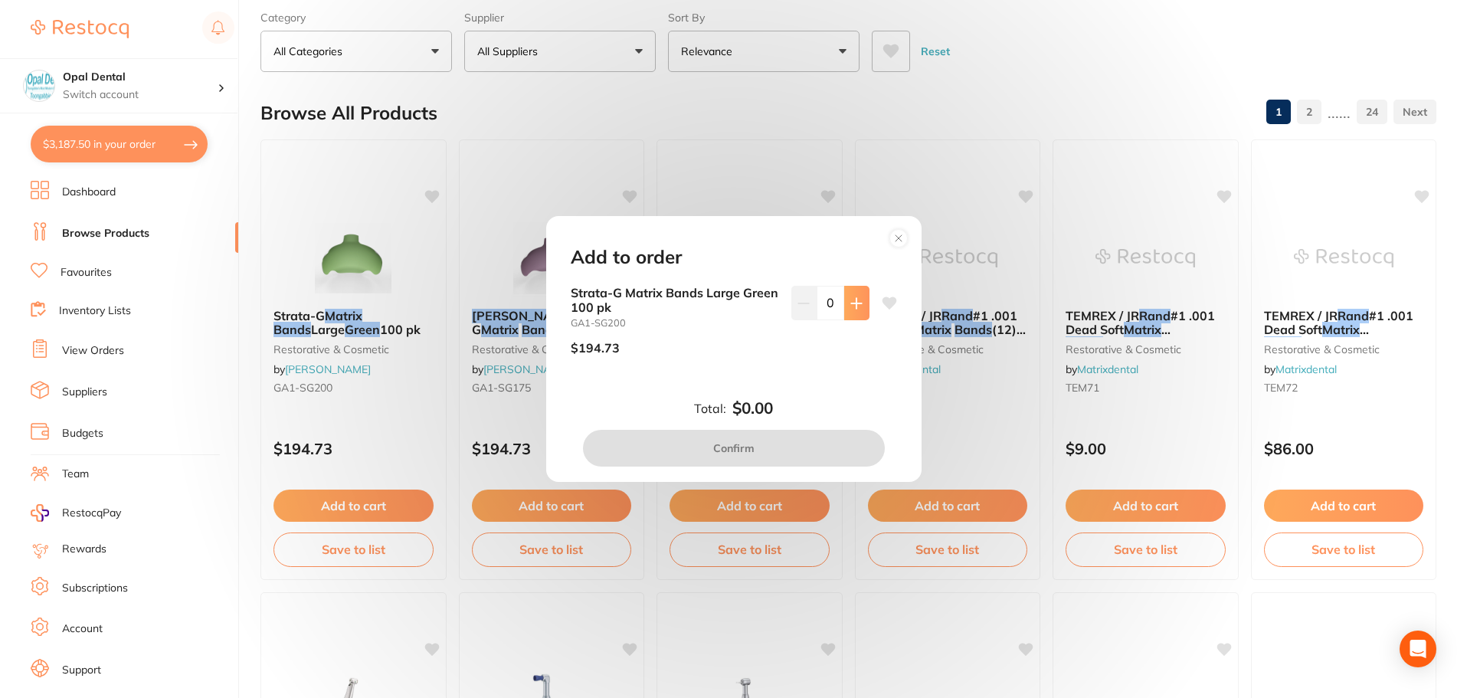
click at [850, 302] on icon at bounding box center [856, 303] width 12 height 12
type input "1"
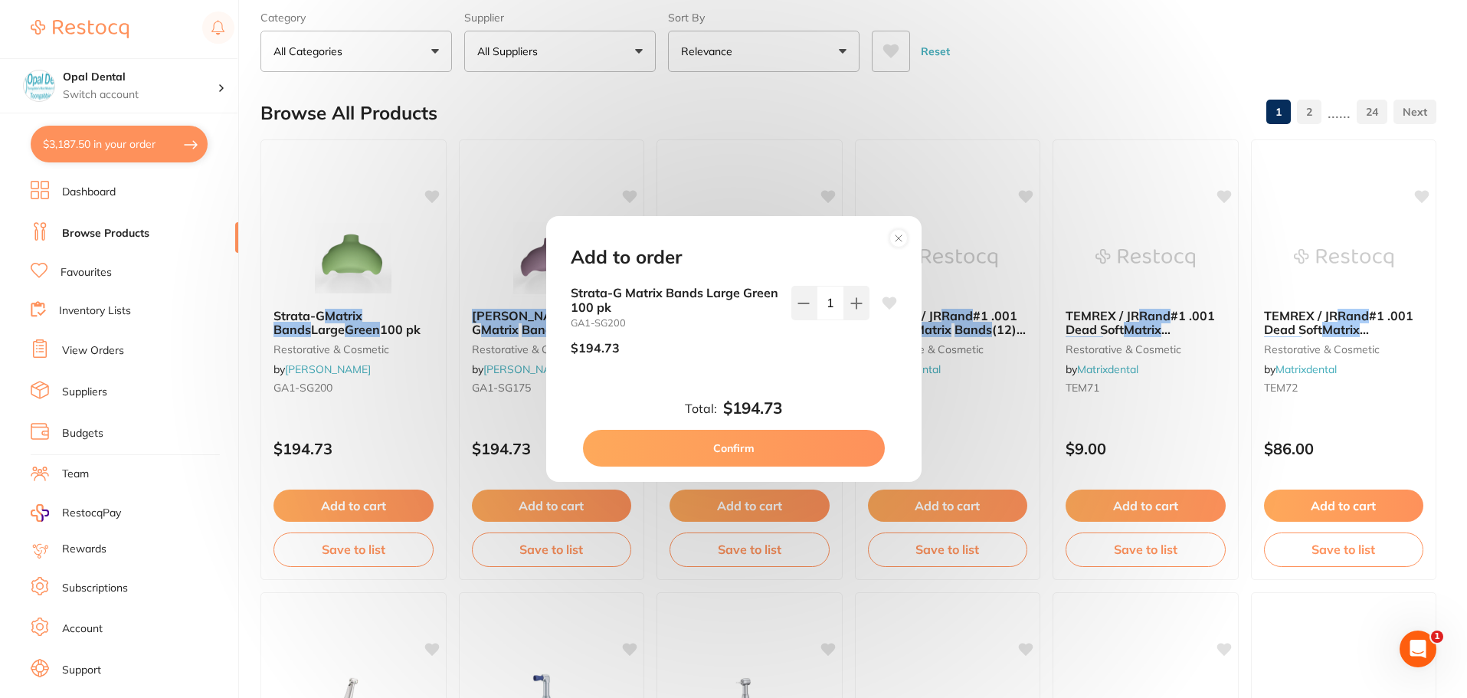
scroll to position [0, 0]
click at [721, 447] on button "Confirm" at bounding box center [734, 448] width 302 height 37
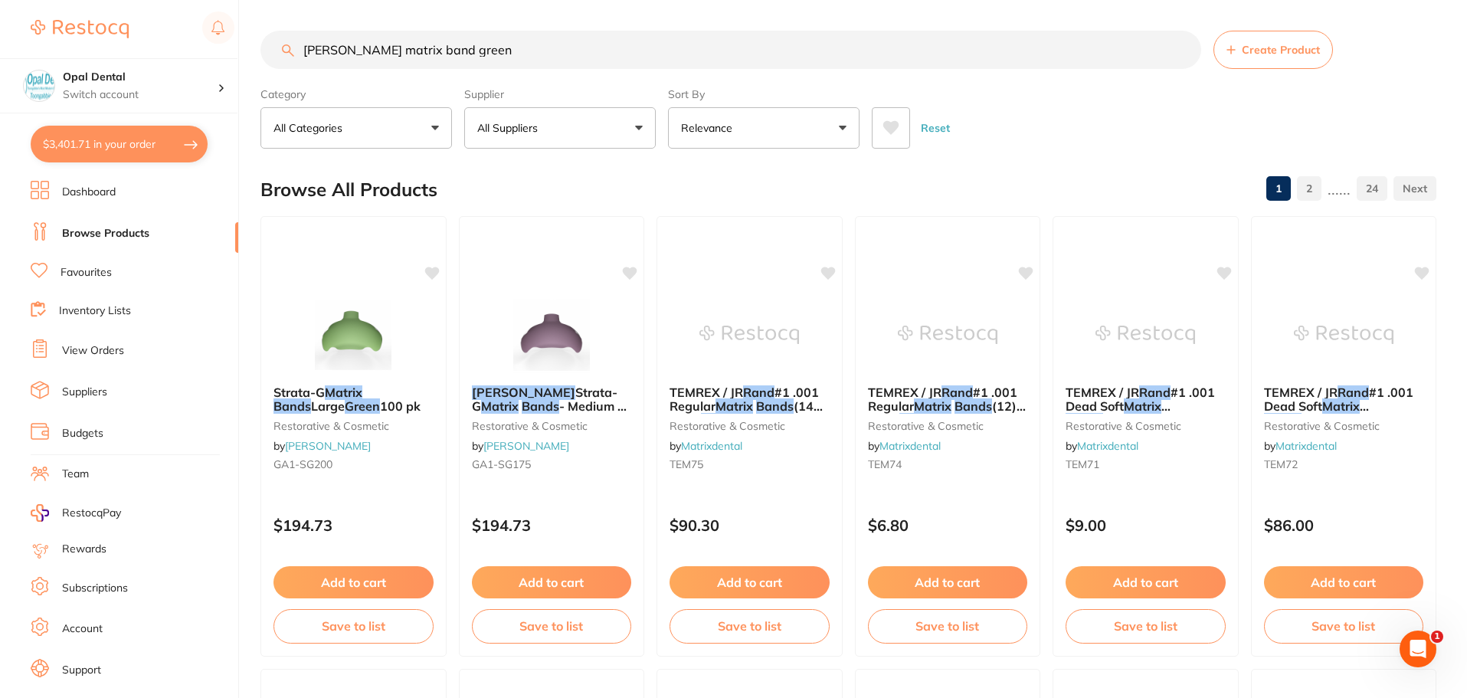
drag, startPoint x: 396, startPoint y: 46, endPoint x: 356, endPoint y: 51, distance: 40.2
click at [356, 51] on input "garrison matrix band green" at bounding box center [730, 50] width 940 height 38
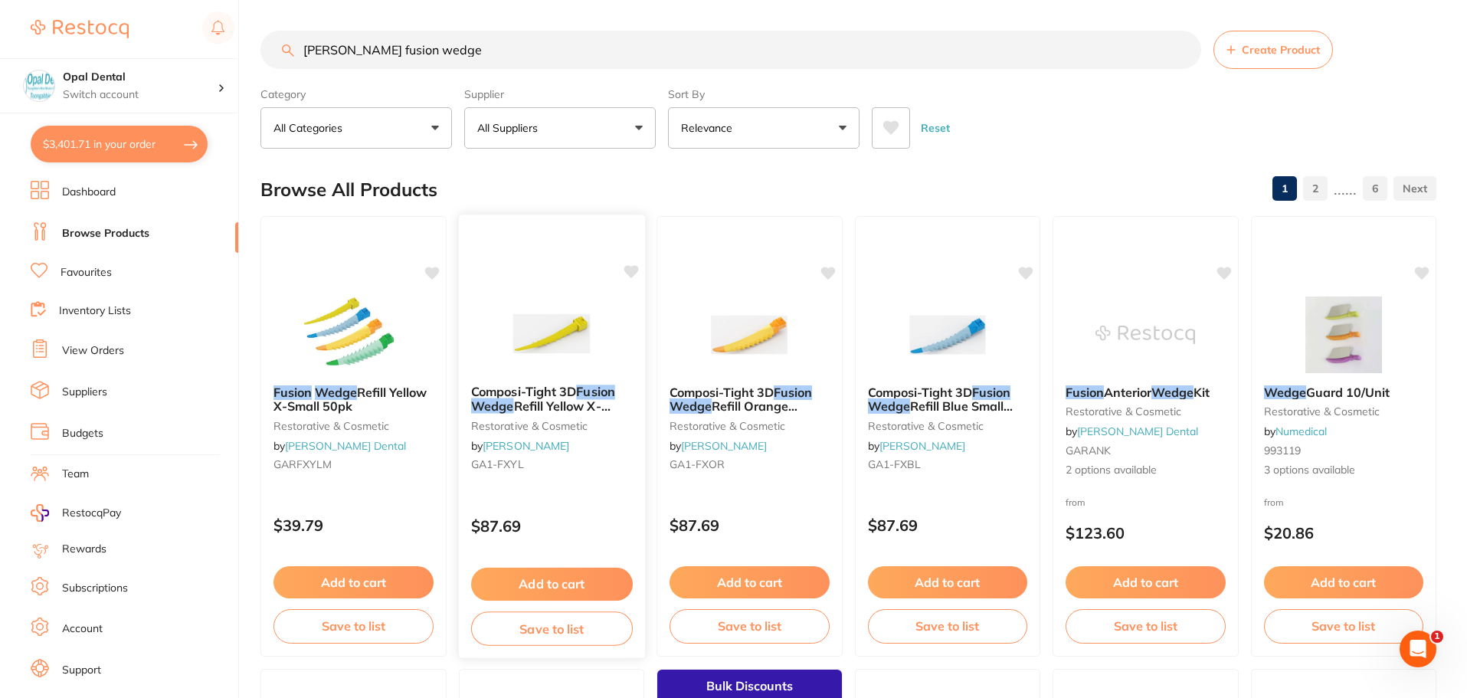
type input "garrison fusion wedge"
click at [544, 578] on button "Add to cart" at bounding box center [551, 584] width 162 height 33
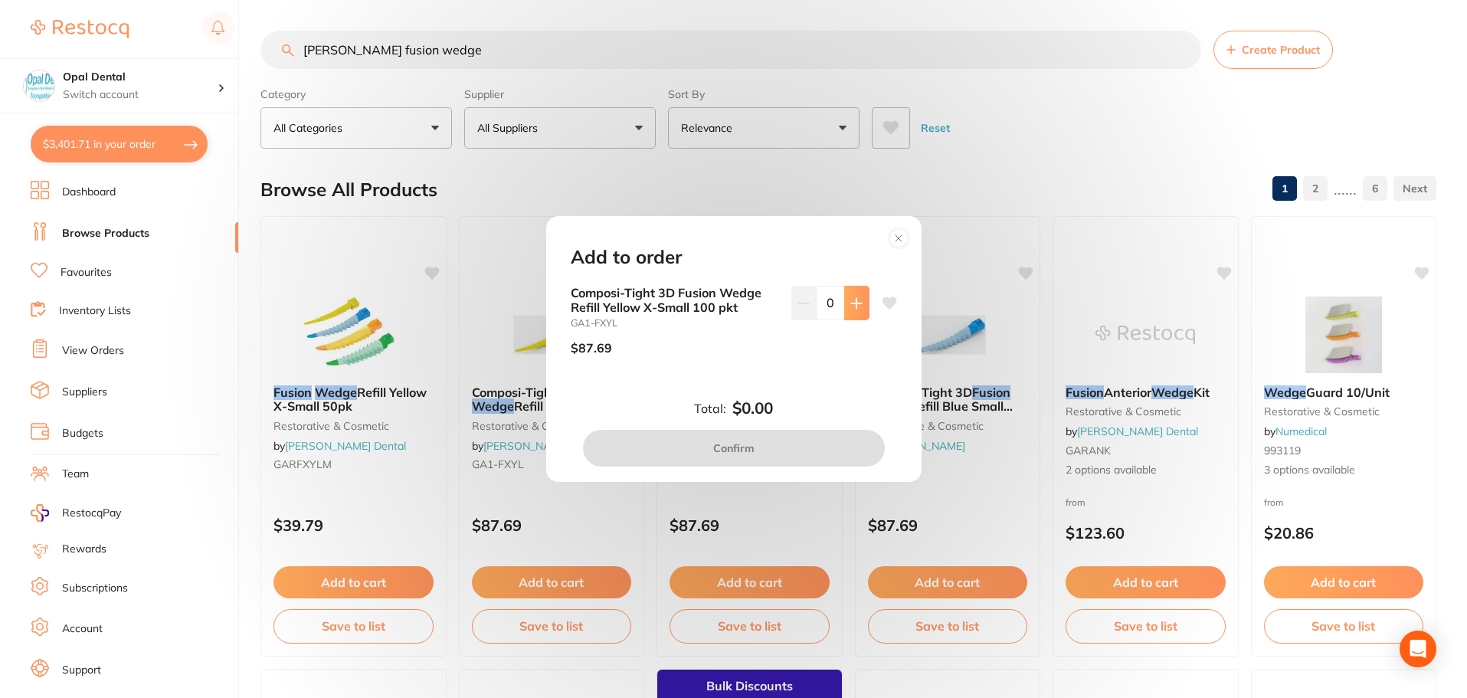
click at [863, 298] on button at bounding box center [856, 303] width 25 height 34
type input "1"
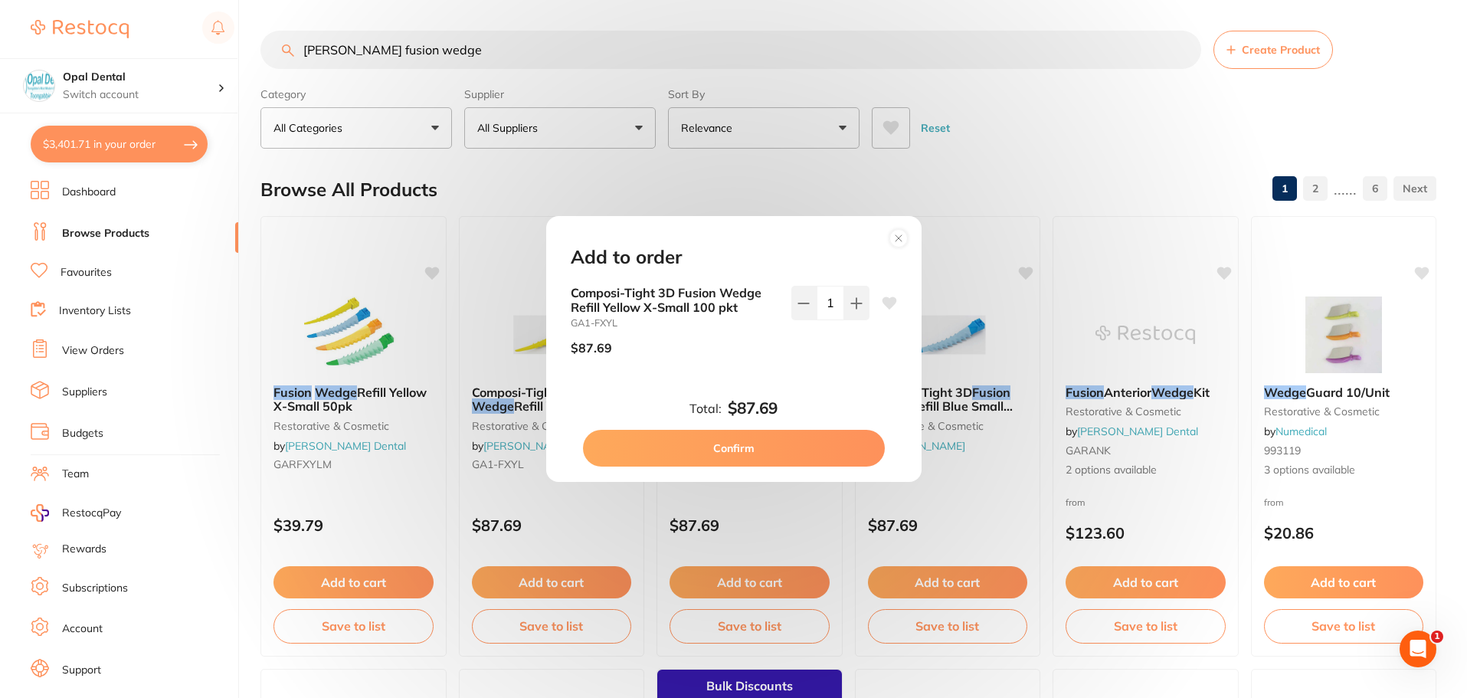
click at [745, 446] on button "Confirm" at bounding box center [734, 448] width 302 height 37
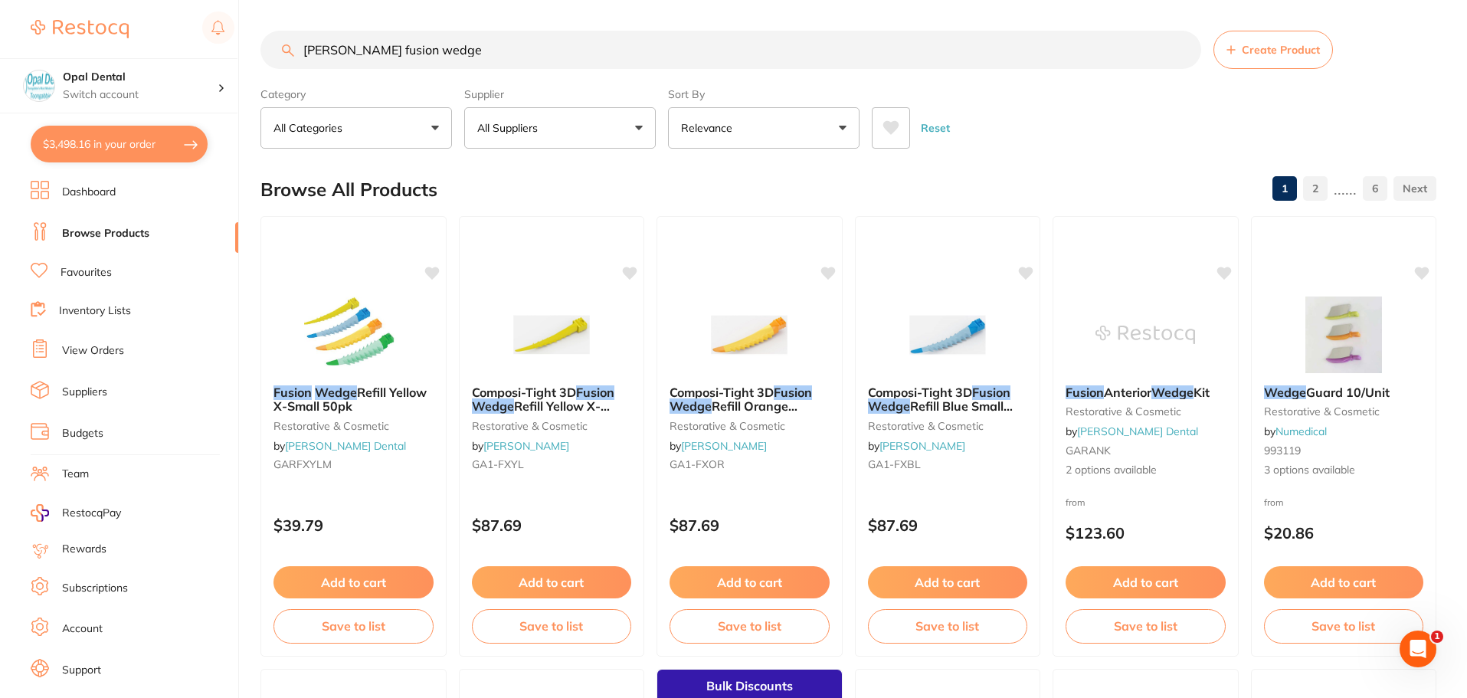
click at [931, 131] on button "Reset" at bounding box center [935, 127] width 38 height 41
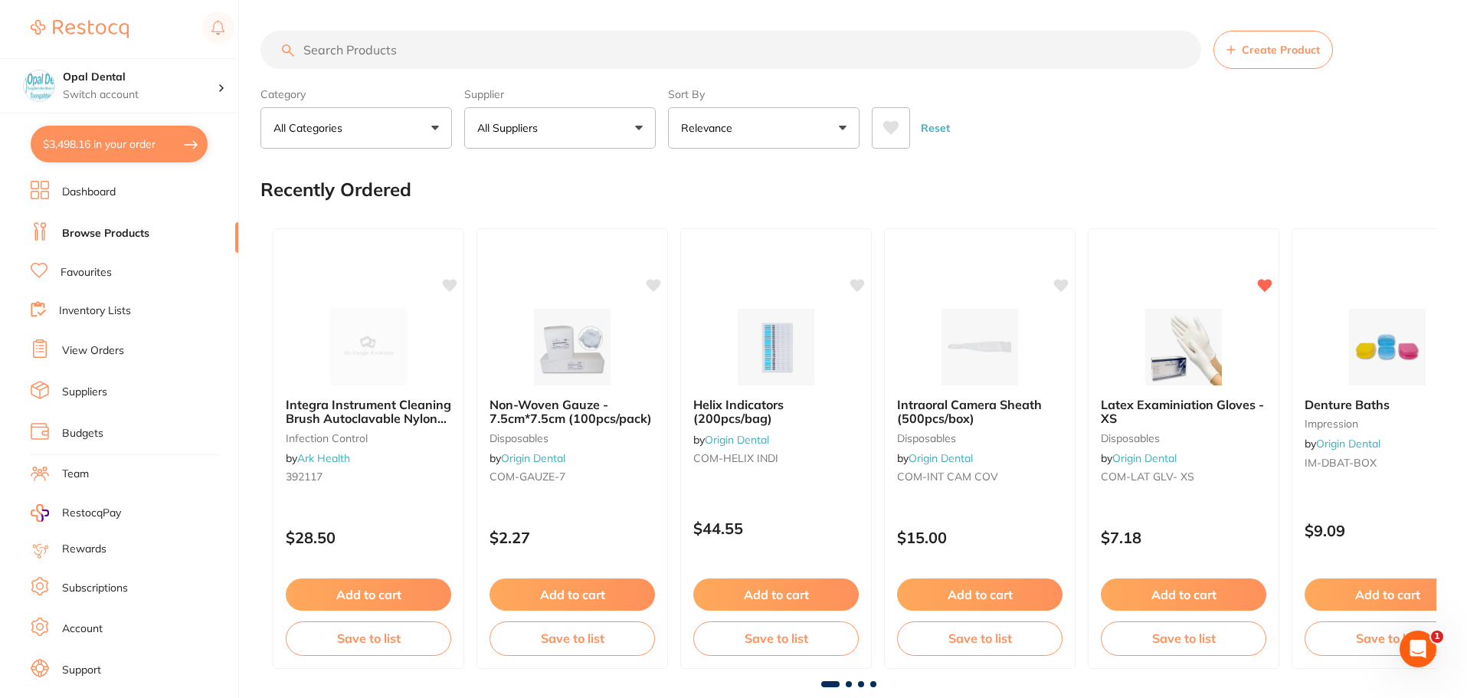
click at [517, 129] on p "All Suppliers" at bounding box center [510, 127] width 67 height 15
type input "origin"
click at [568, 270] on li "Origin Dental" at bounding box center [559, 260] width 179 height 43
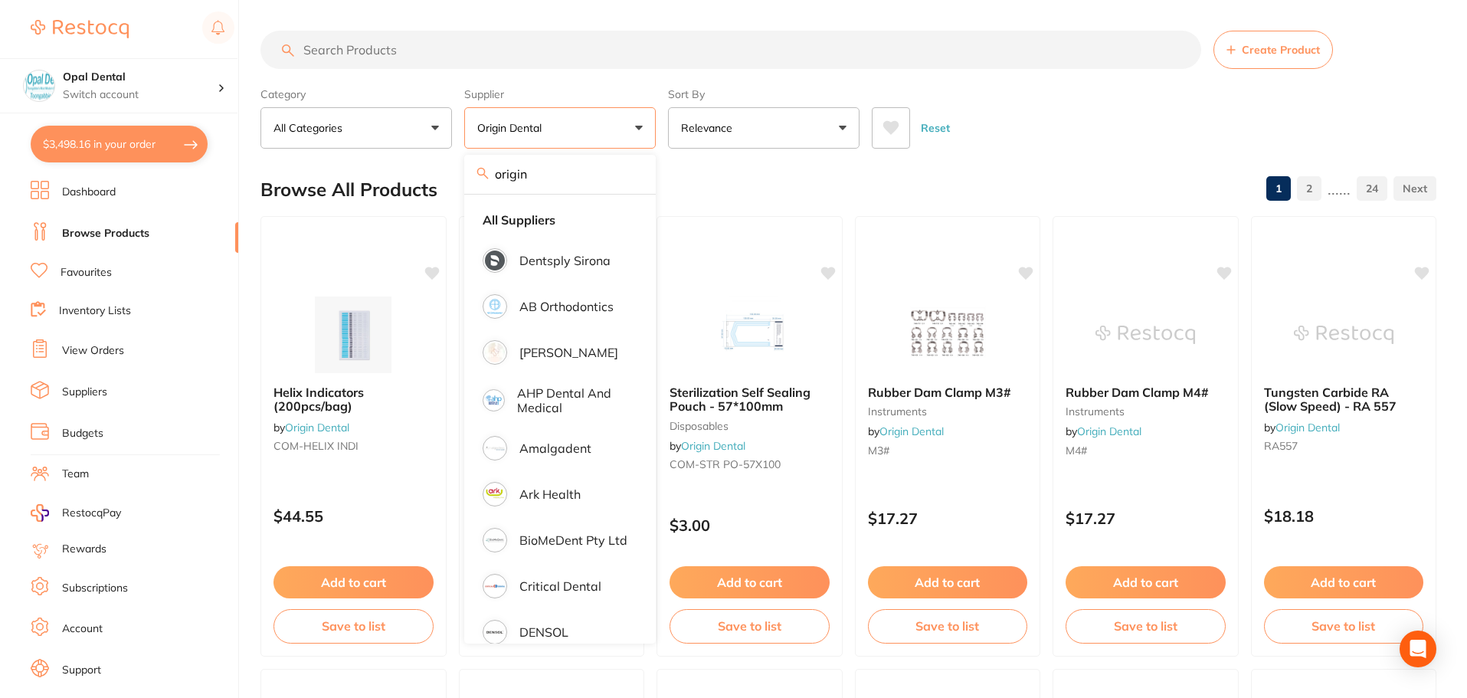
click at [375, 48] on input "search" at bounding box center [730, 50] width 940 height 38
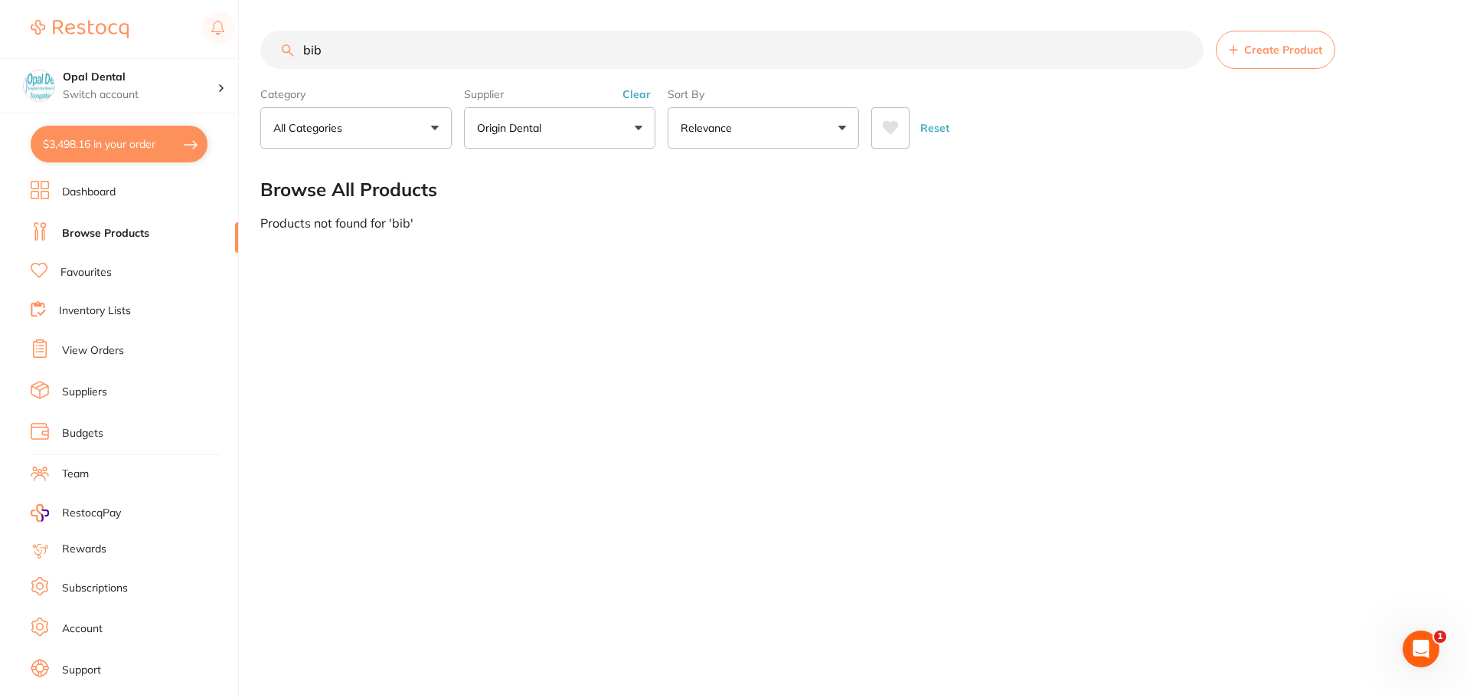
click at [361, 55] on input "bib" at bounding box center [732, 50] width 944 height 38
type input "b"
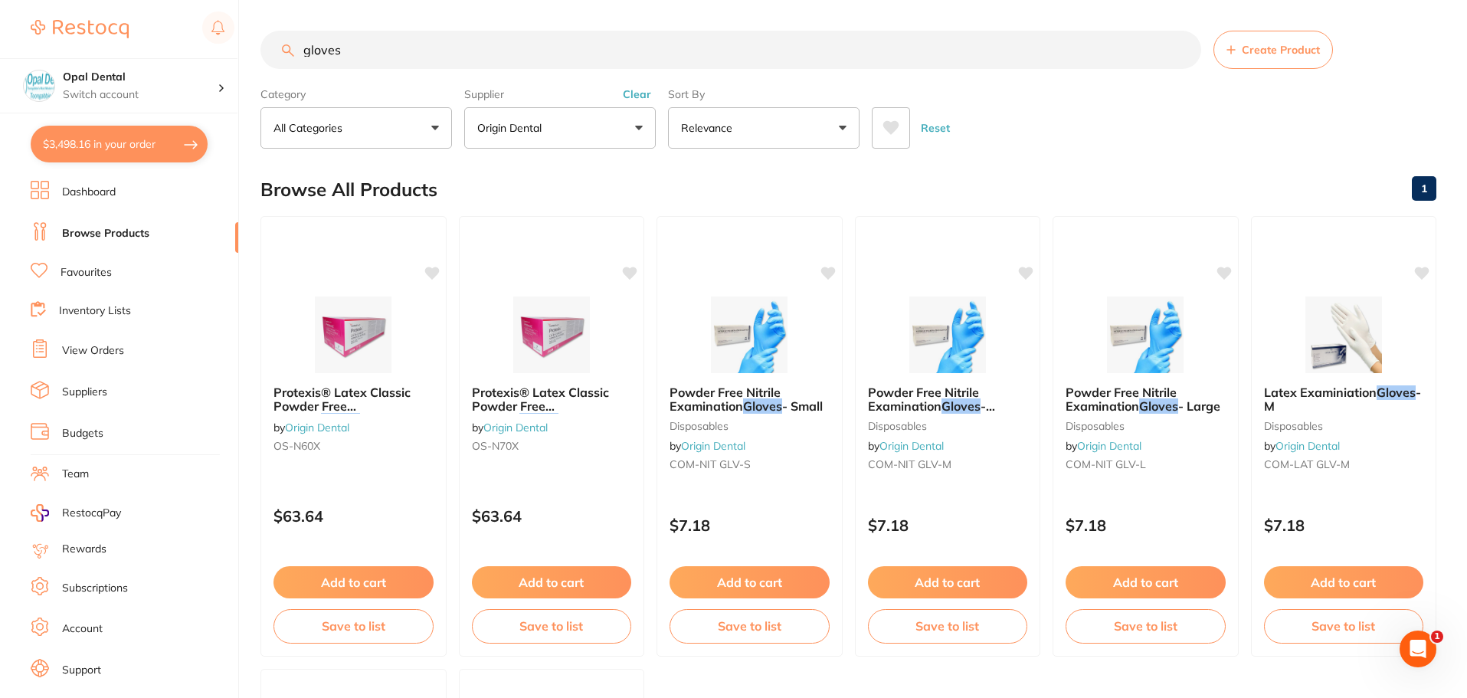
type input "gloves"
click at [931, 126] on button "Reset" at bounding box center [935, 127] width 38 height 41
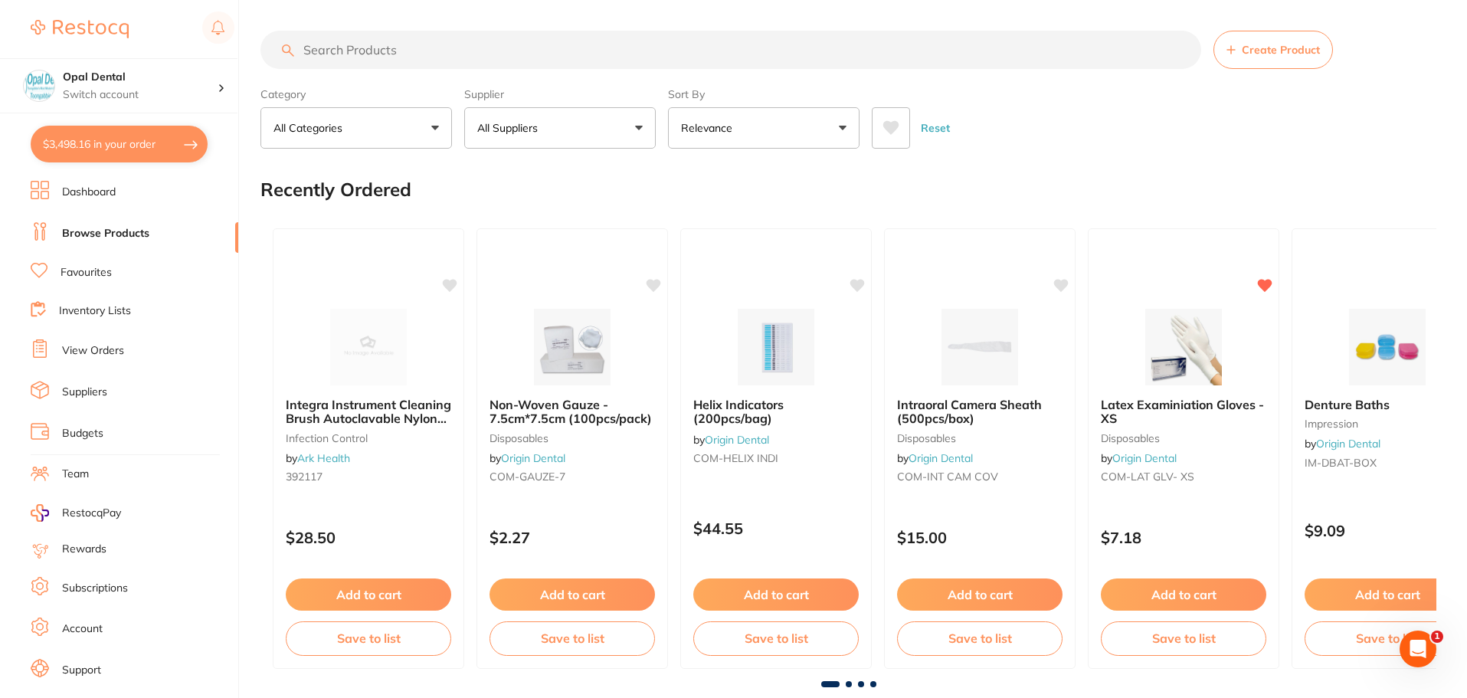
click at [529, 131] on p "All Suppliers" at bounding box center [510, 127] width 67 height 15
type input "adam"
click at [574, 273] on li "[PERSON_NAME]" at bounding box center [559, 260] width 179 height 43
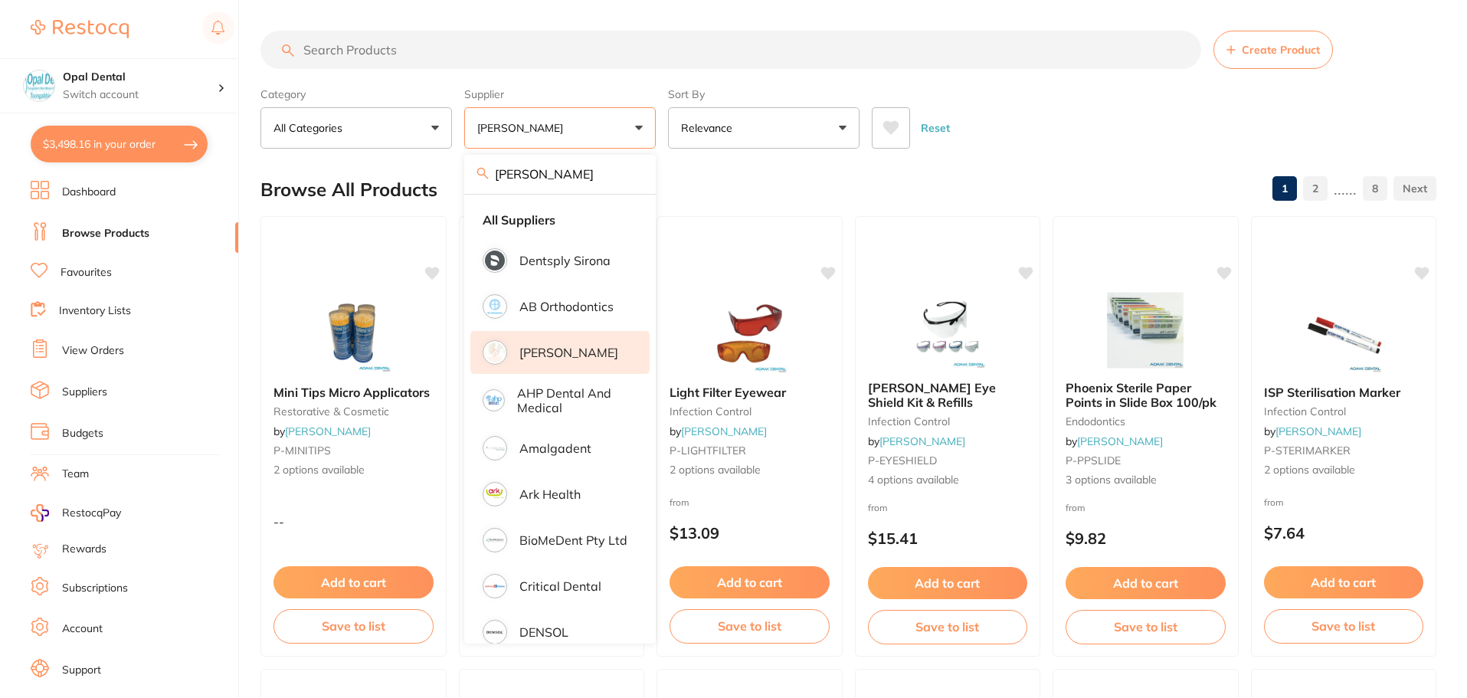
click at [342, 44] on input "search" at bounding box center [730, 50] width 940 height 38
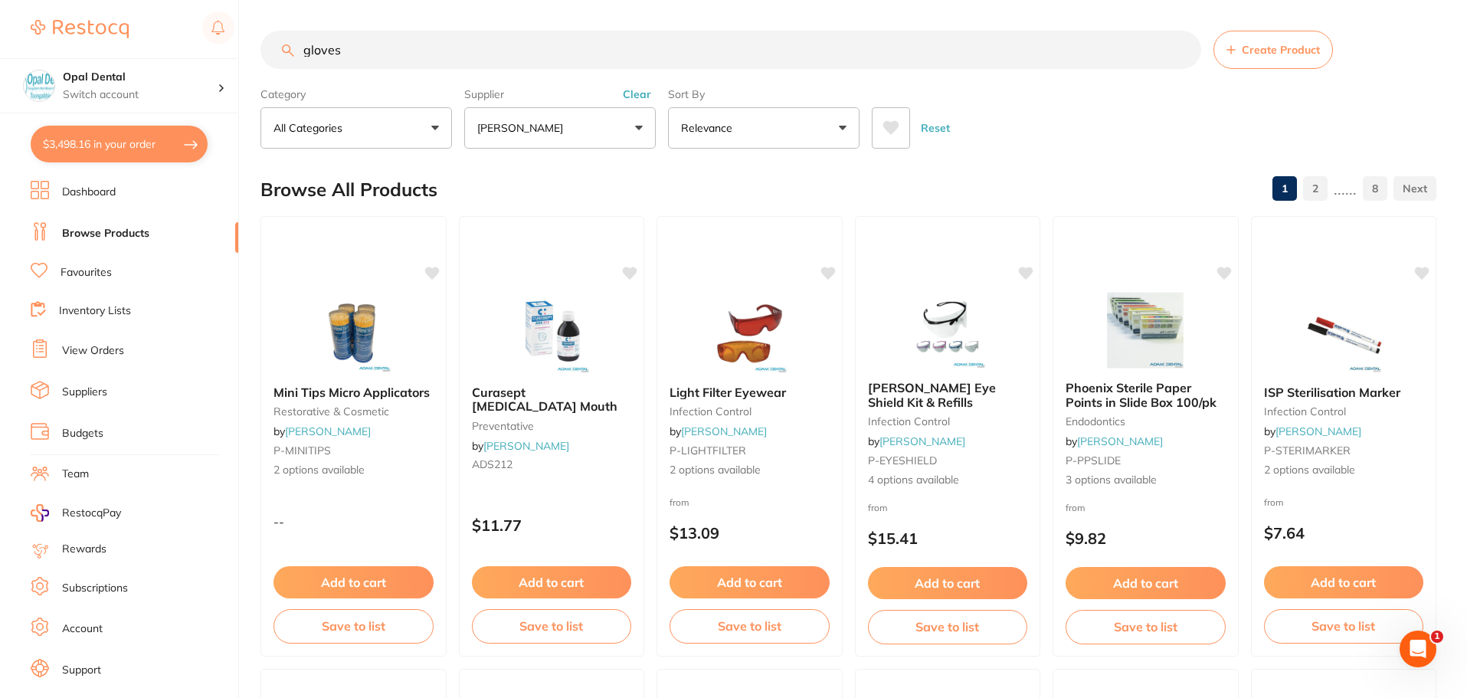
type input "gloves"
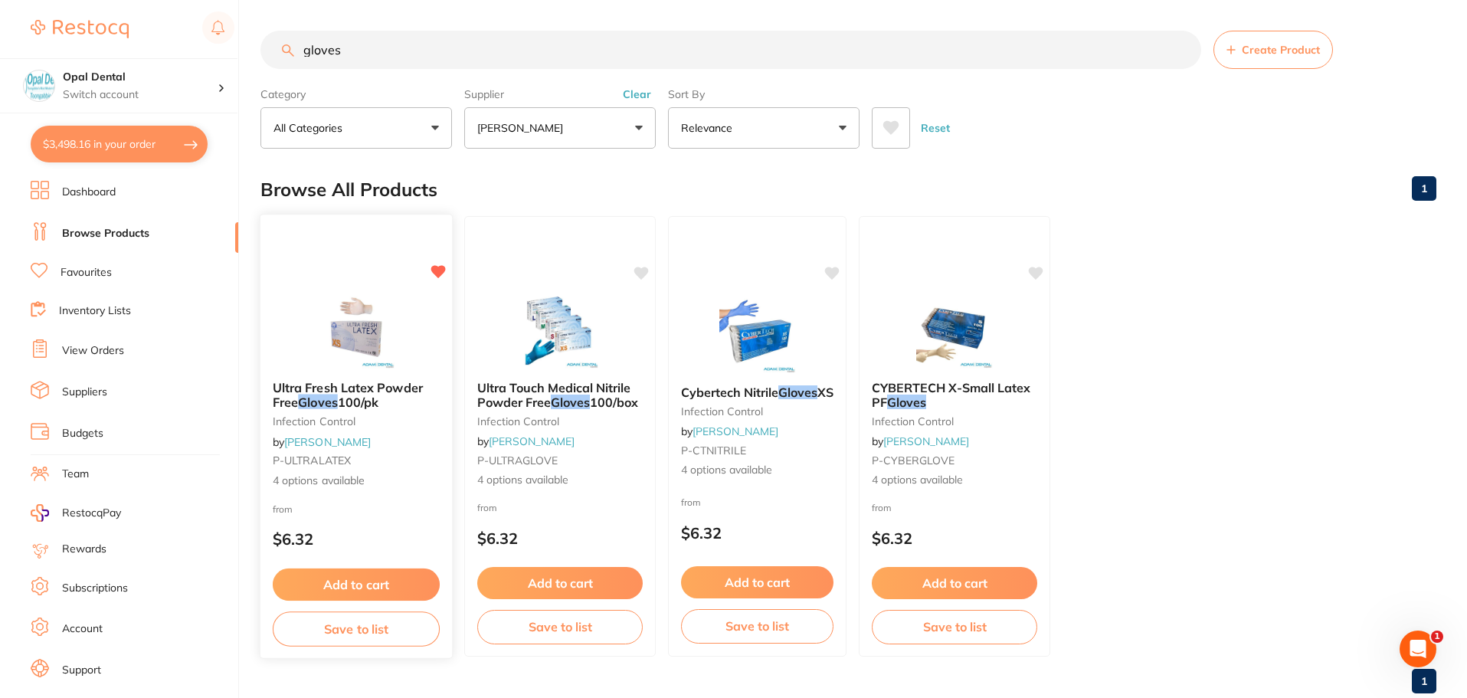
click at [353, 501] on div "from $6.32" at bounding box center [355, 527] width 191 height 55
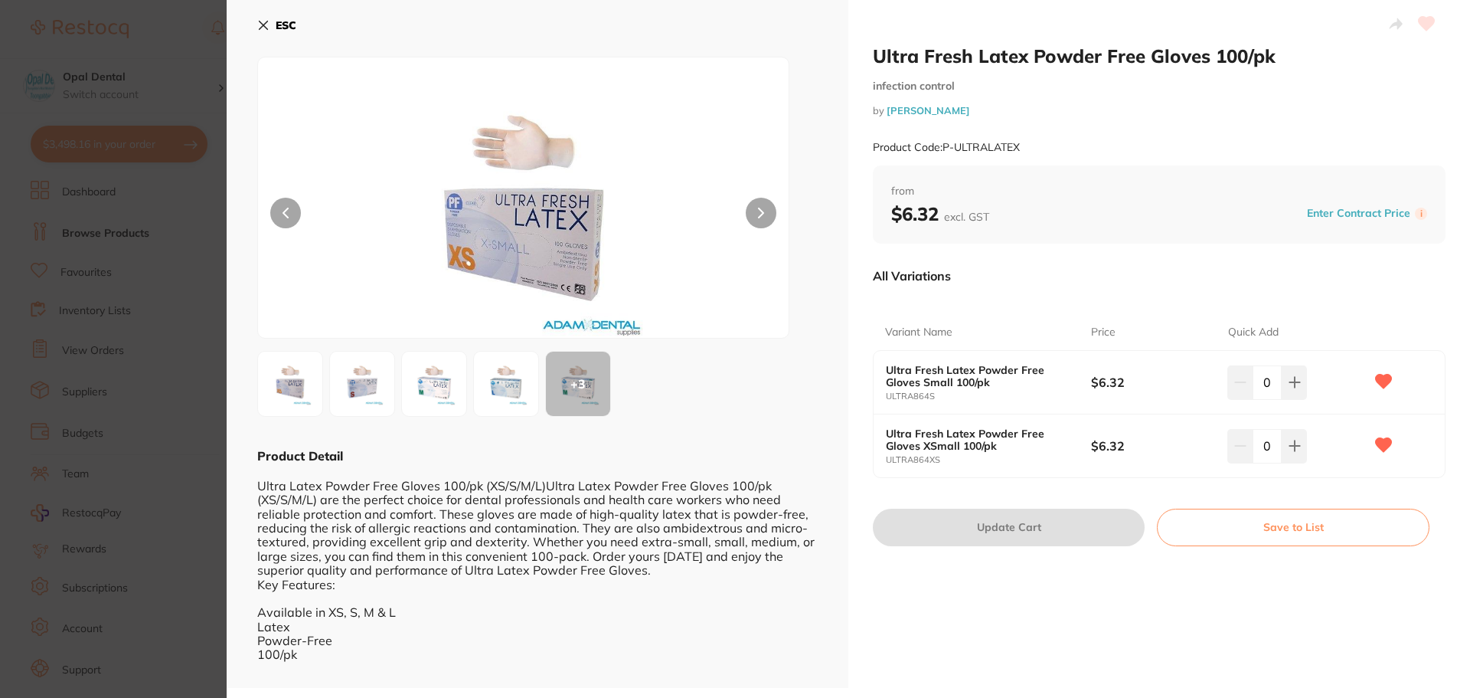
click at [1262, 381] on input "0" at bounding box center [1267, 382] width 29 height 34
type input "50"
click at [1020, 598] on div "Ultra Fresh Latex Powder Free Gloves 100/pk infection control by Adam Dental Pr…" at bounding box center [1160, 344] width 622 height 688
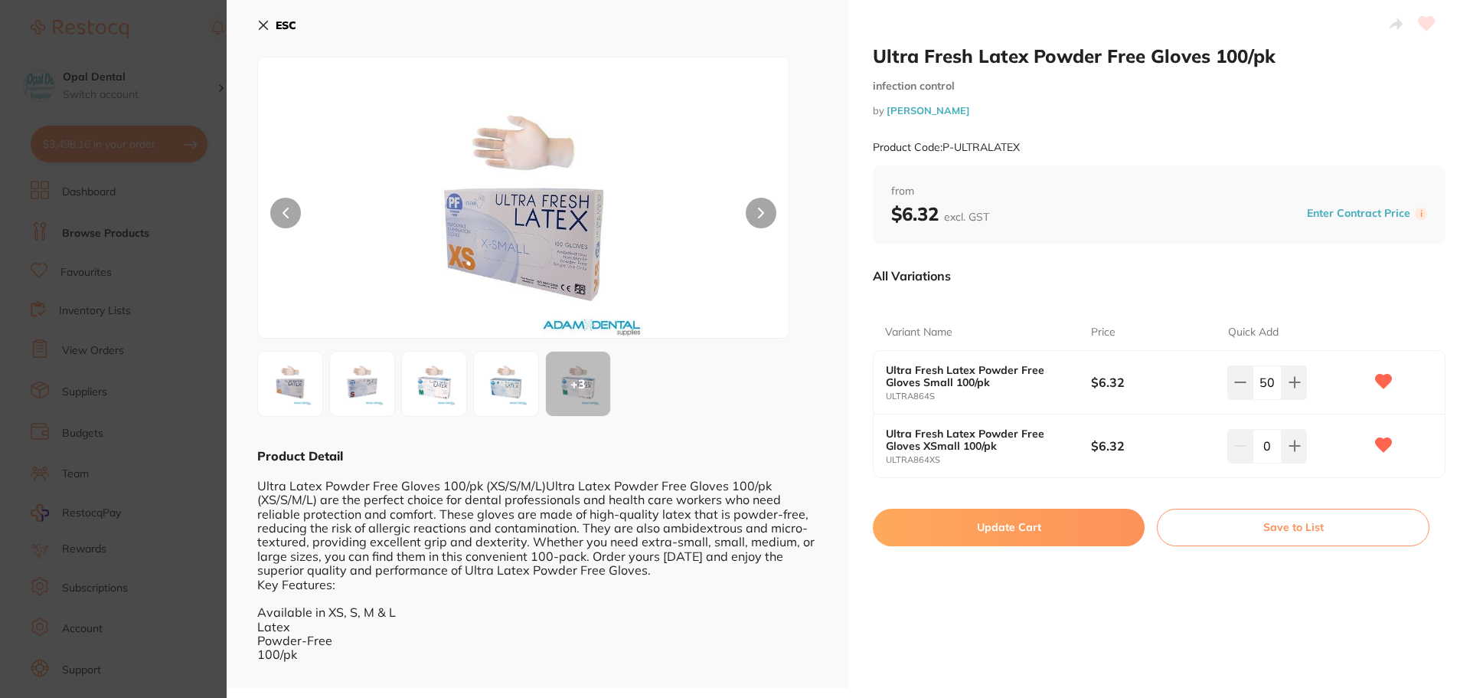
click at [1012, 528] on button "Update Cart" at bounding box center [1009, 527] width 272 height 37
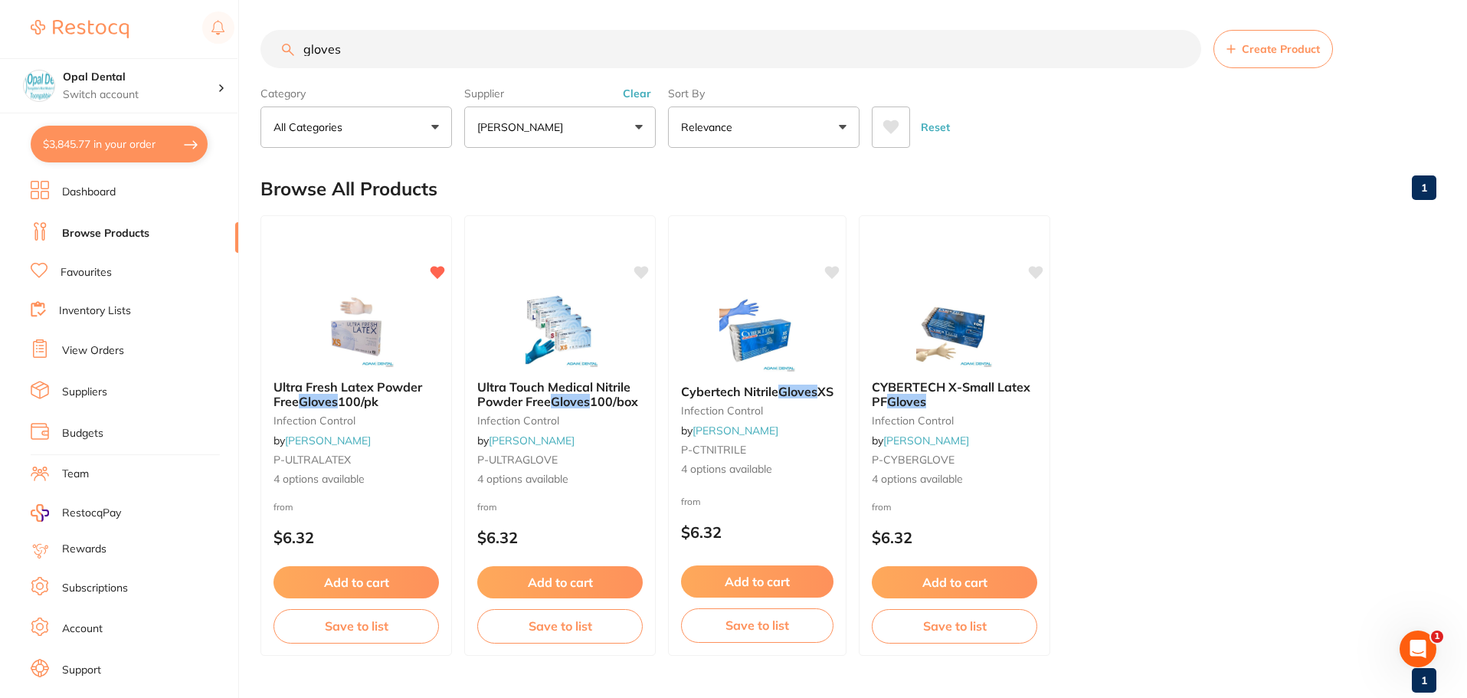
click at [371, 45] on input "gloves" at bounding box center [730, 49] width 940 height 38
type input "g"
type input "kleenit"
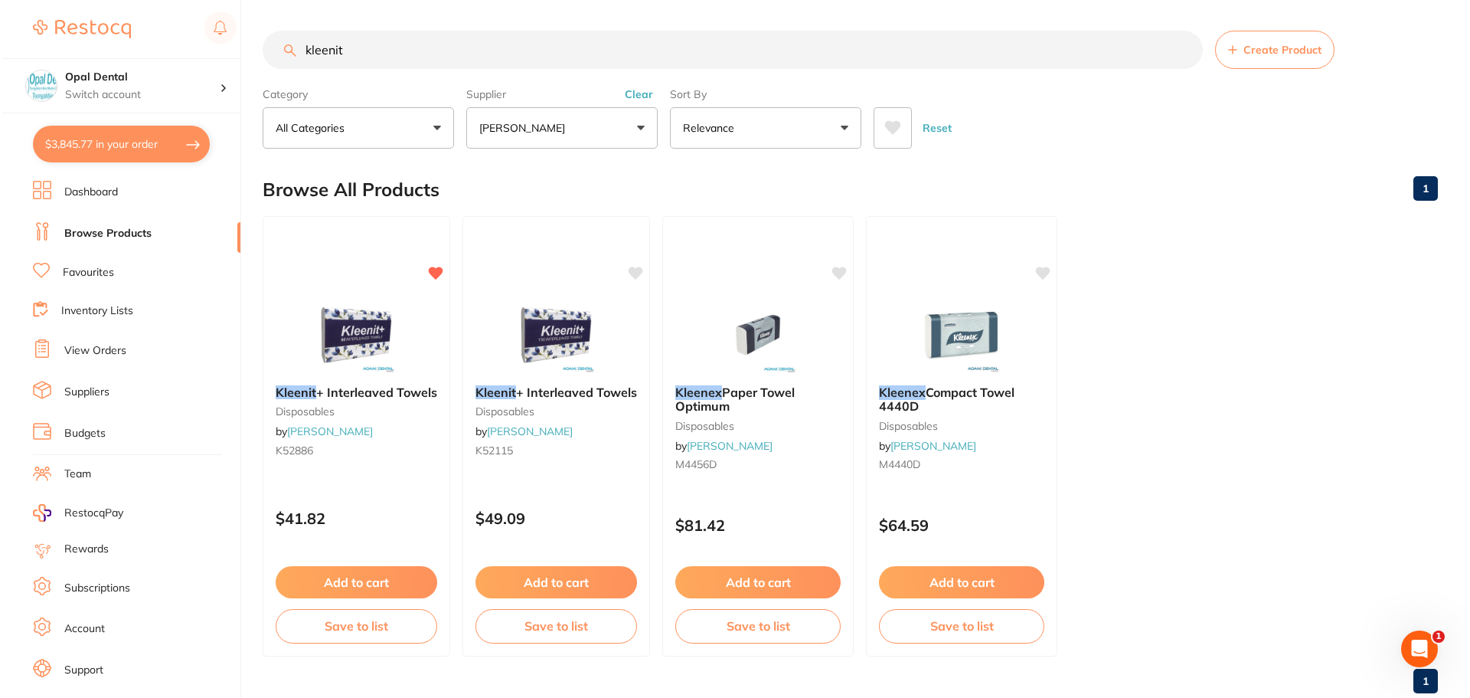
scroll to position [0, 0]
click at [349, 339] on img at bounding box center [354, 333] width 100 height 77
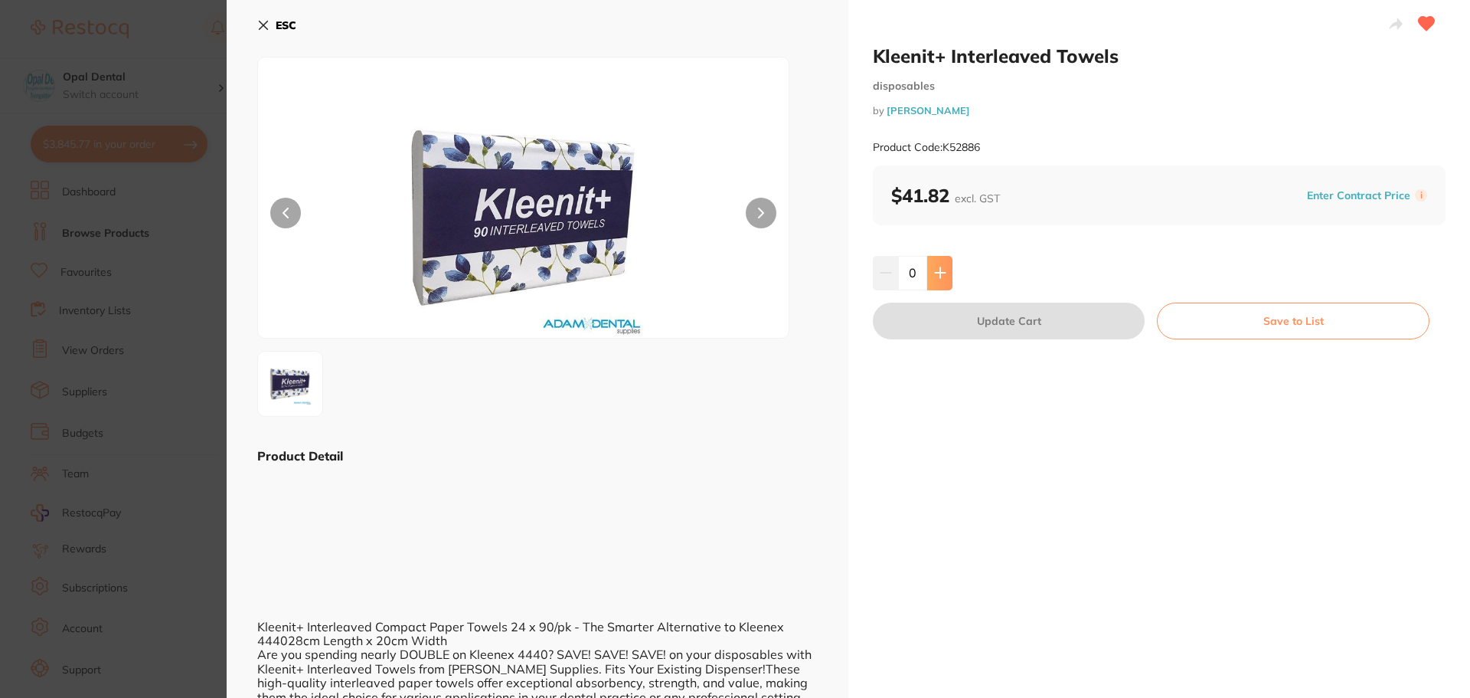
click at [937, 267] on icon at bounding box center [940, 273] width 12 height 12
type input "2"
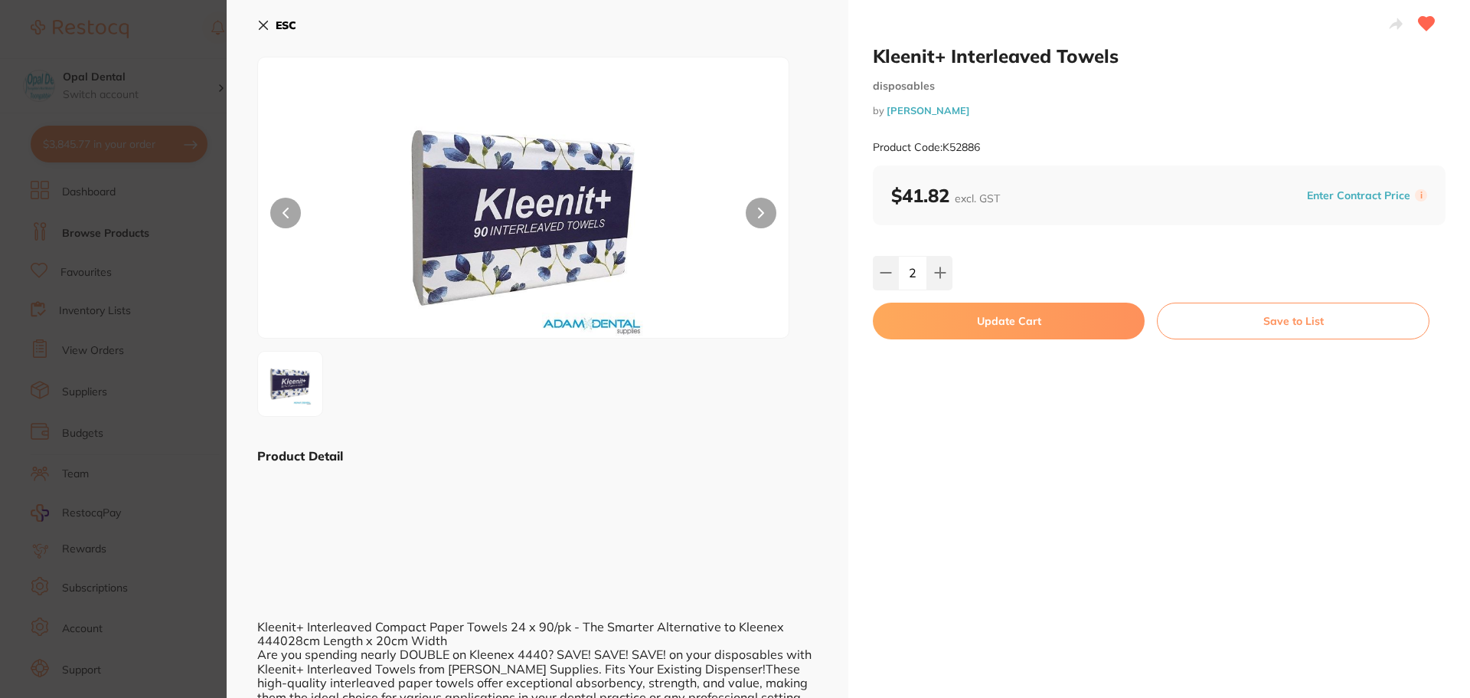
click at [982, 327] on button "Update Cart" at bounding box center [1009, 321] width 272 height 37
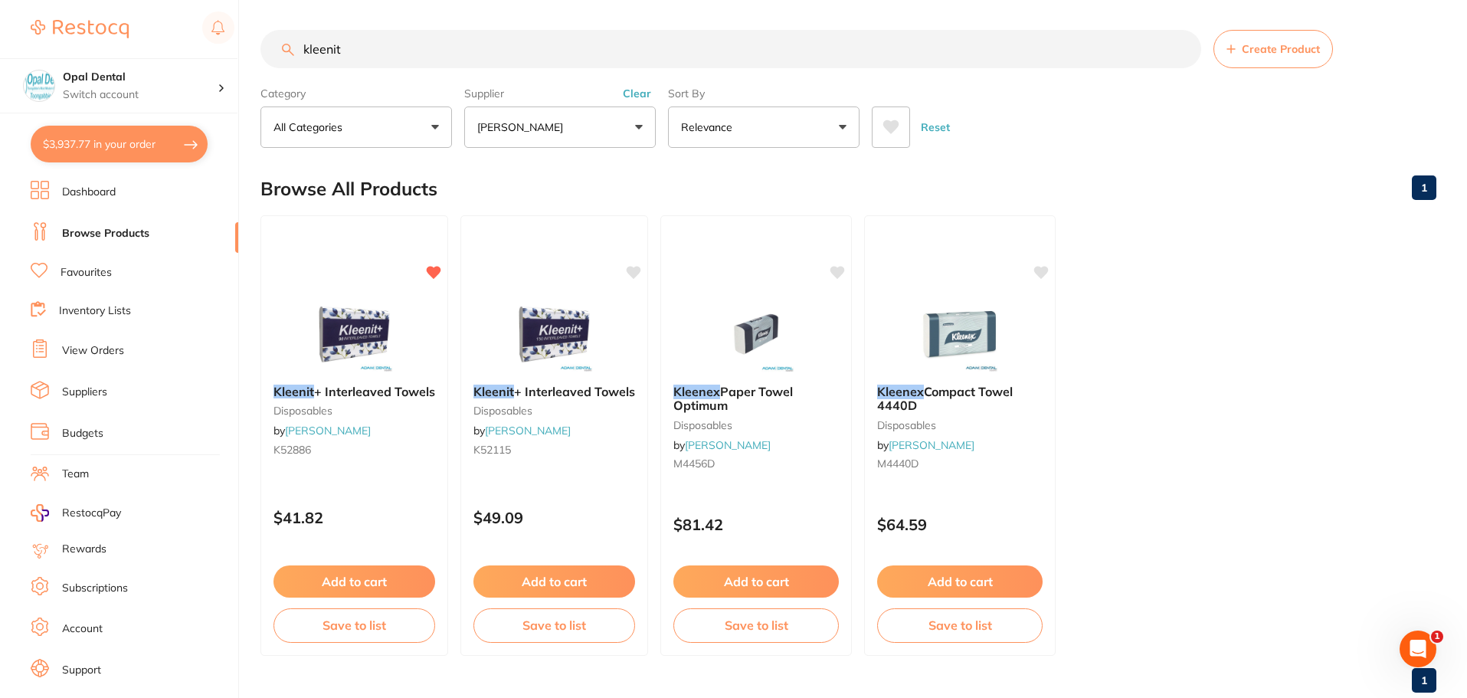
scroll to position [26, 0]
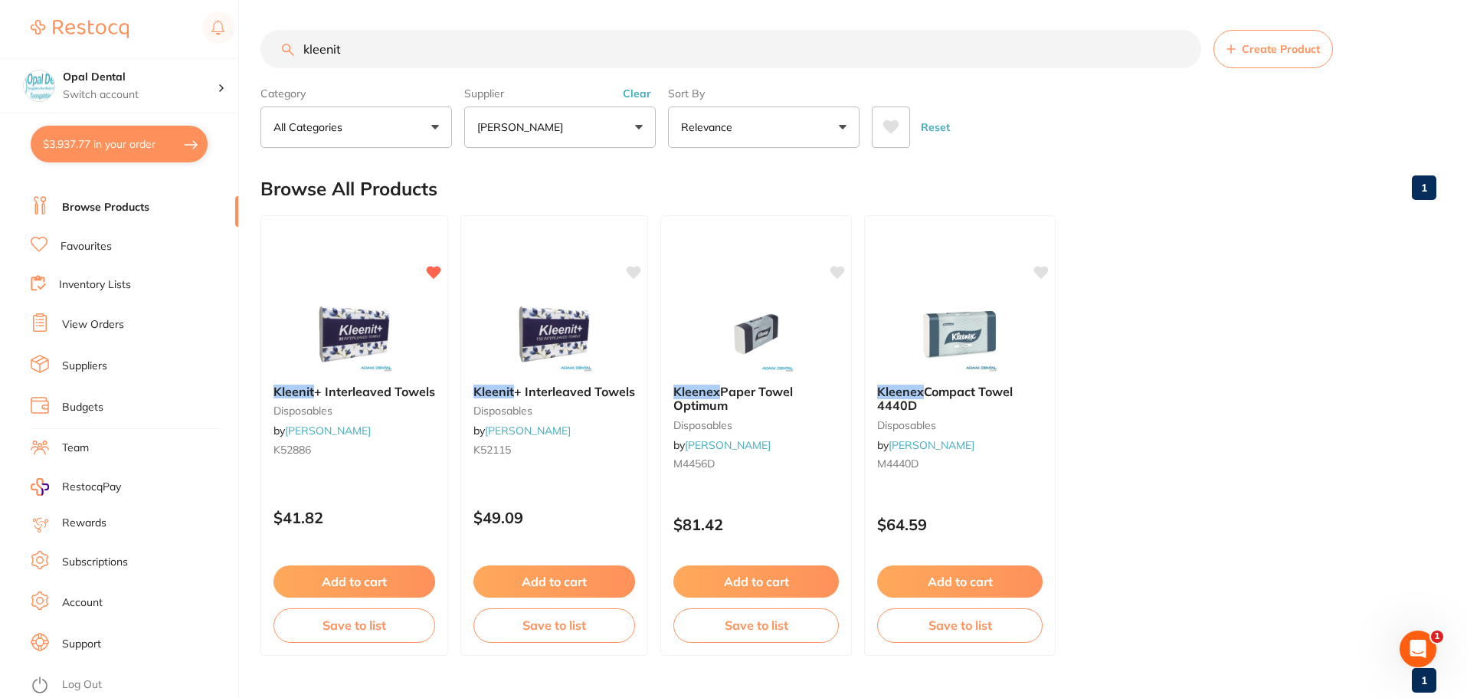
click at [87, 686] on link "Log Out" at bounding box center [82, 684] width 40 height 15
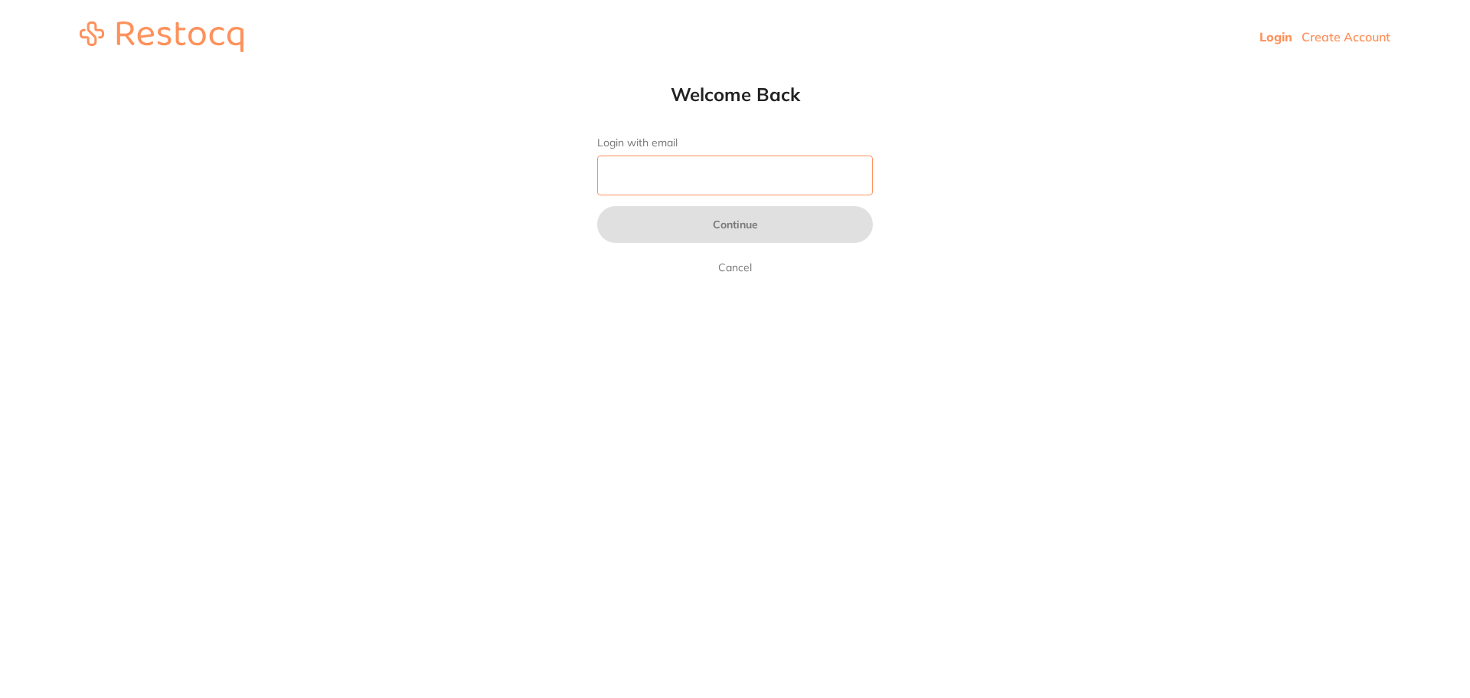
click at [698, 173] on input "Login with email" at bounding box center [735, 175] width 276 height 40
type input "[EMAIL_ADDRESS][DOMAIN_NAME]"
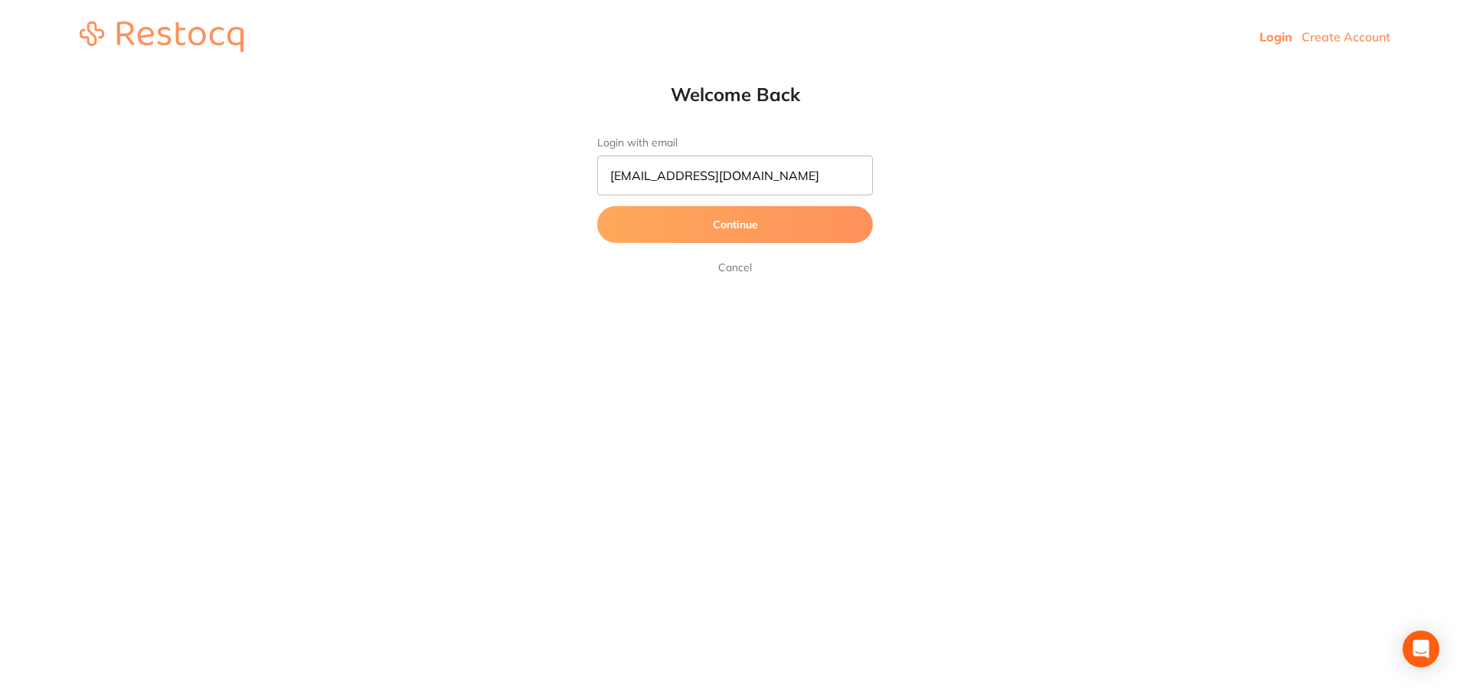
click at [730, 228] on button "Continue" at bounding box center [735, 224] width 276 height 37
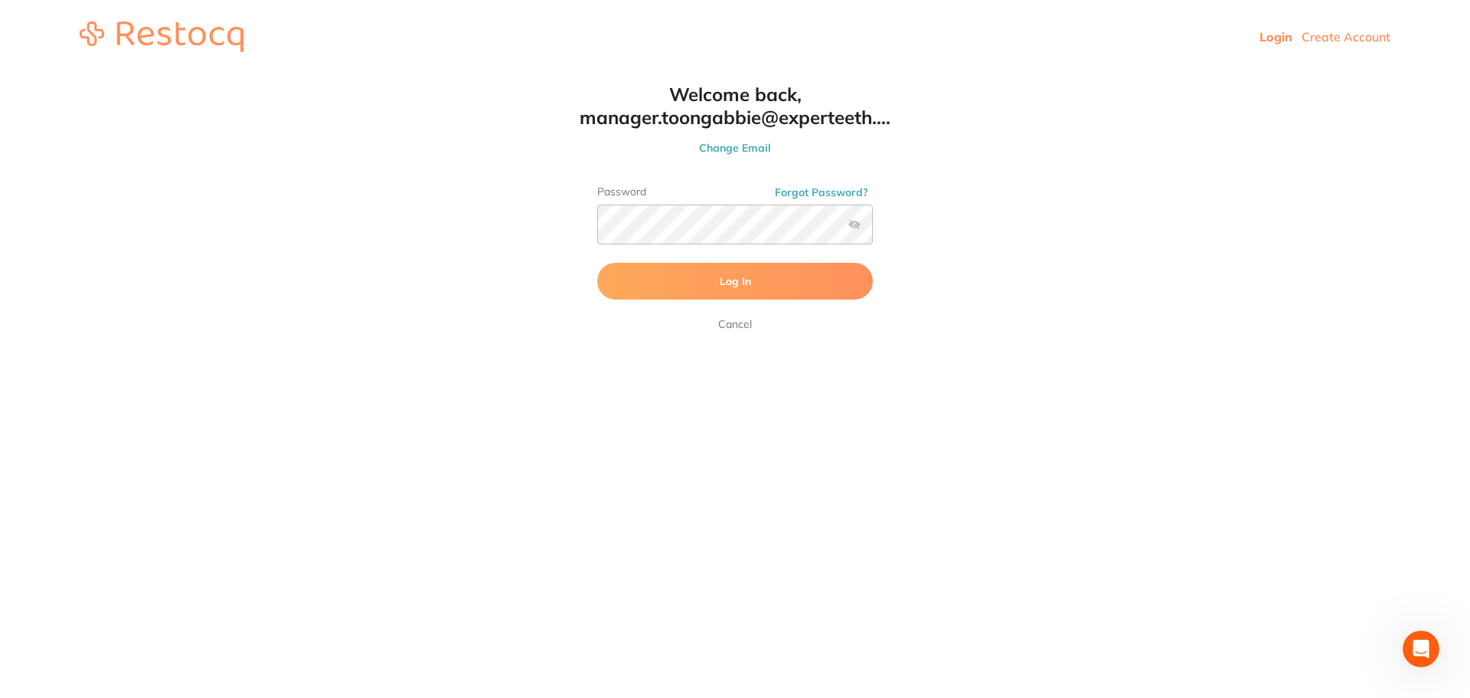
click at [654, 326] on form "Password Forgot Password? Log In [GEOGRAPHIC_DATA]" at bounding box center [735, 259] width 276 height 148
click at [717, 275] on button "Log In" at bounding box center [735, 281] width 276 height 37
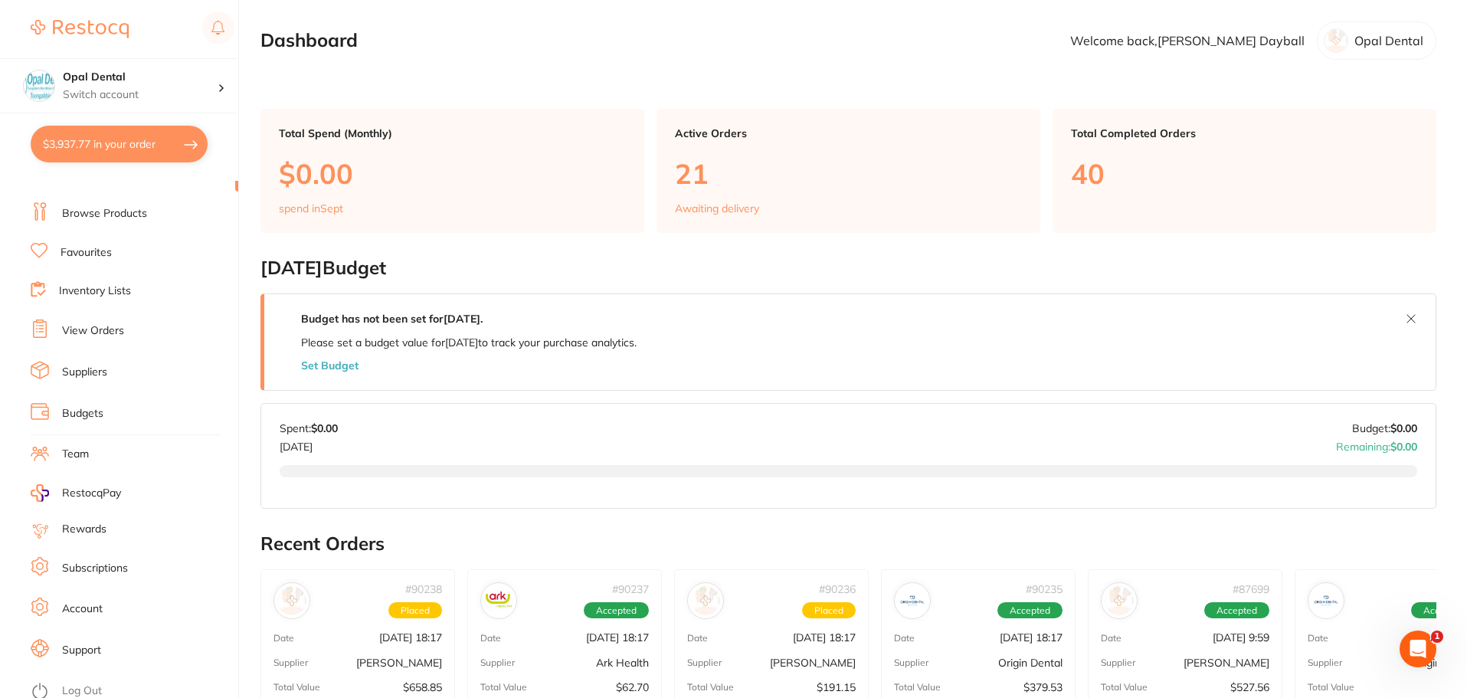
scroll to position [26, 0]
click at [78, 679] on link "Log Out" at bounding box center [82, 684] width 40 height 15
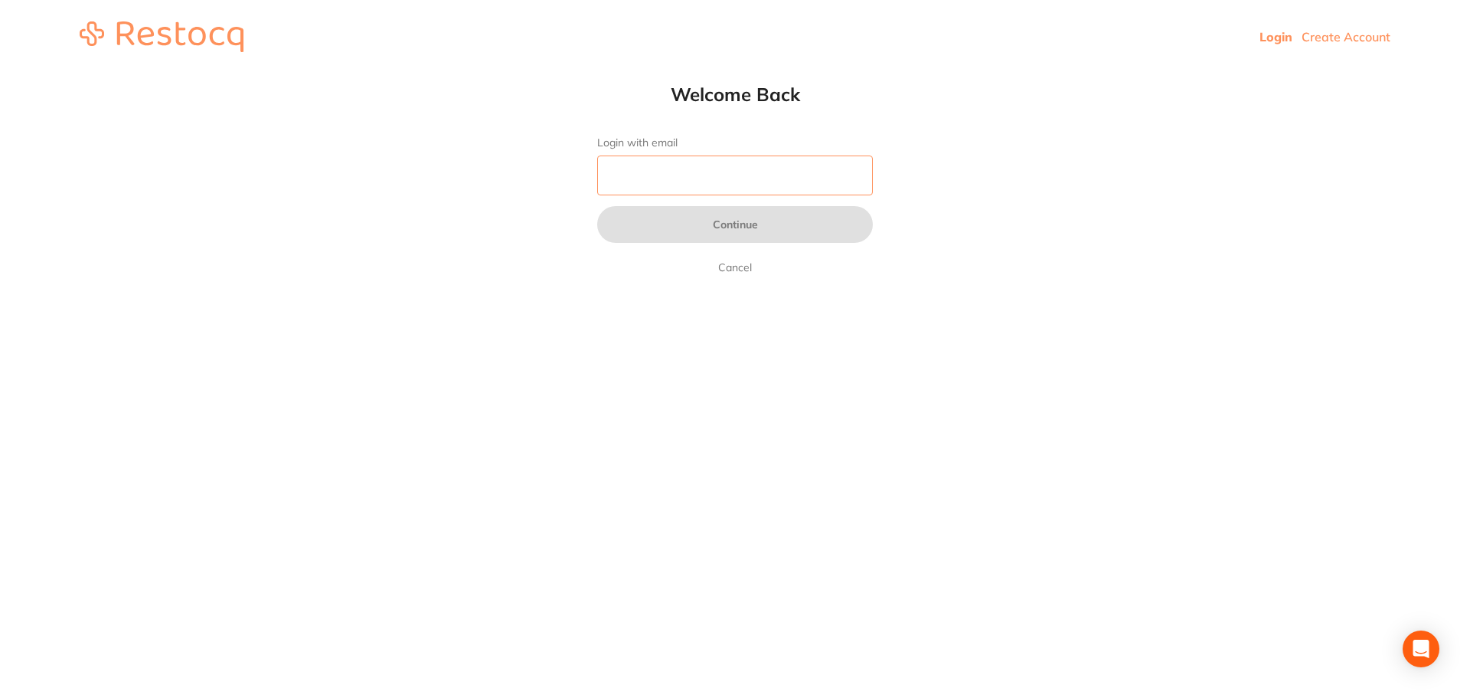
click at [685, 169] on input "Login with email" at bounding box center [735, 175] width 276 height 40
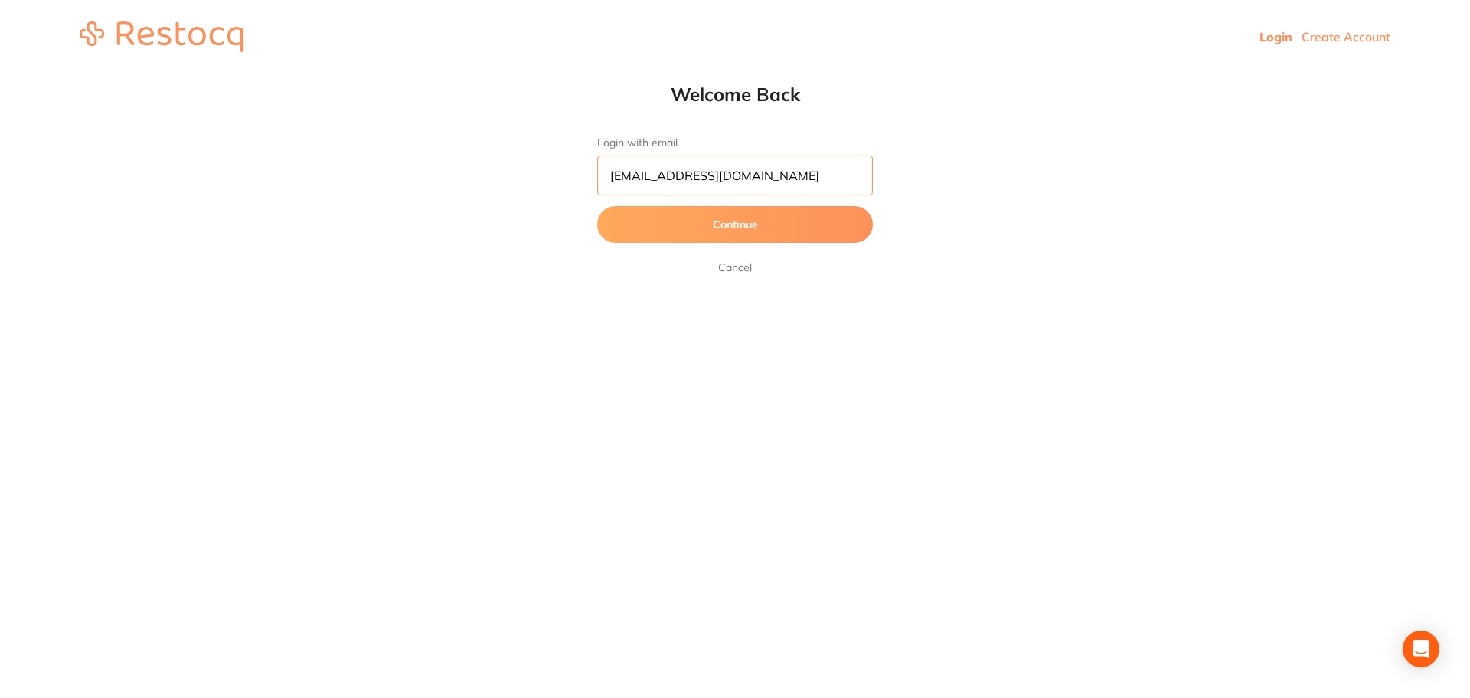
click at [705, 162] on input "[EMAIL_ADDRESS][DOMAIN_NAME]" at bounding box center [735, 175] width 276 height 40
click at [728, 178] on input "[EMAIL_ADDRESS][DOMAIN_NAME]" at bounding box center [735, 175] width 276 height 40
type input "[EMAIL_ADDRESS][DOMAIN_NAME]"
click at [733, 230] on button "Continue" at bounding box center [735, 224] width 276 height 37
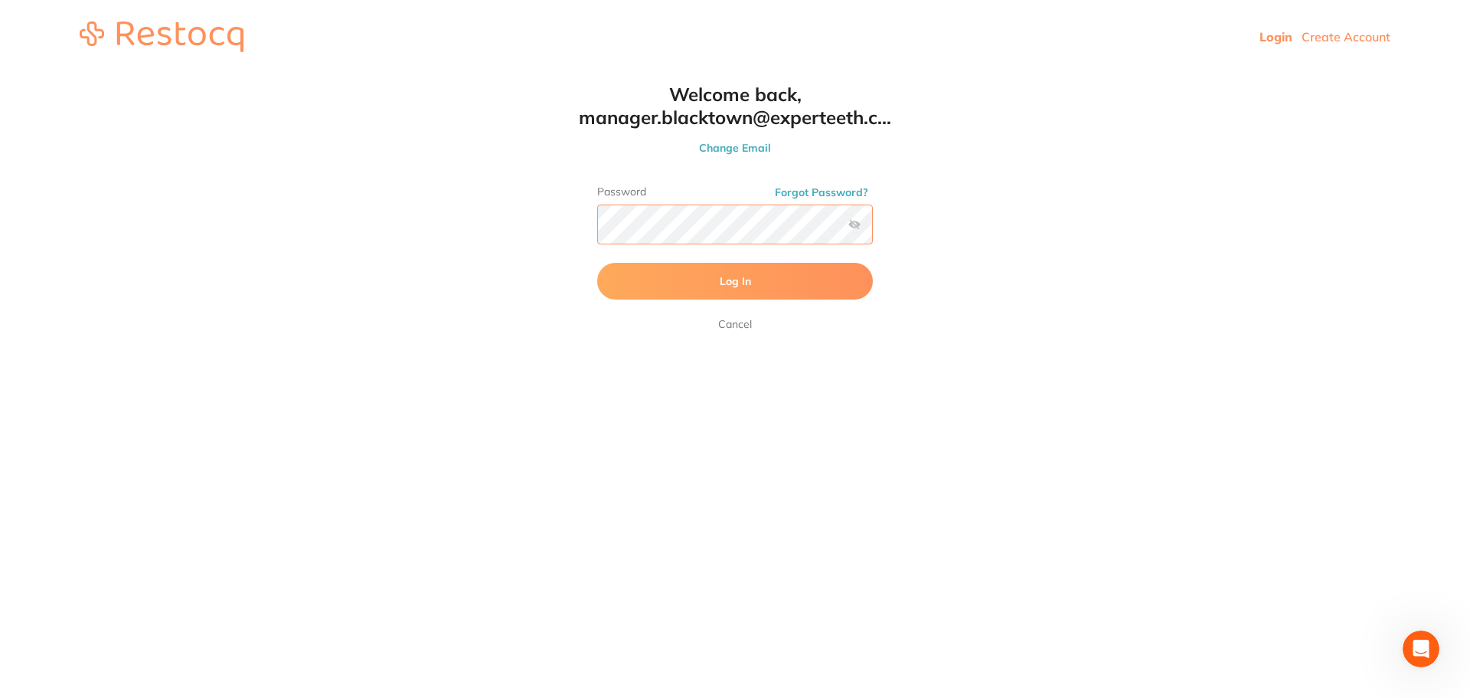
click at [597, 263] on button "Log In" at bounding box center [735, 281] width 276 height 37
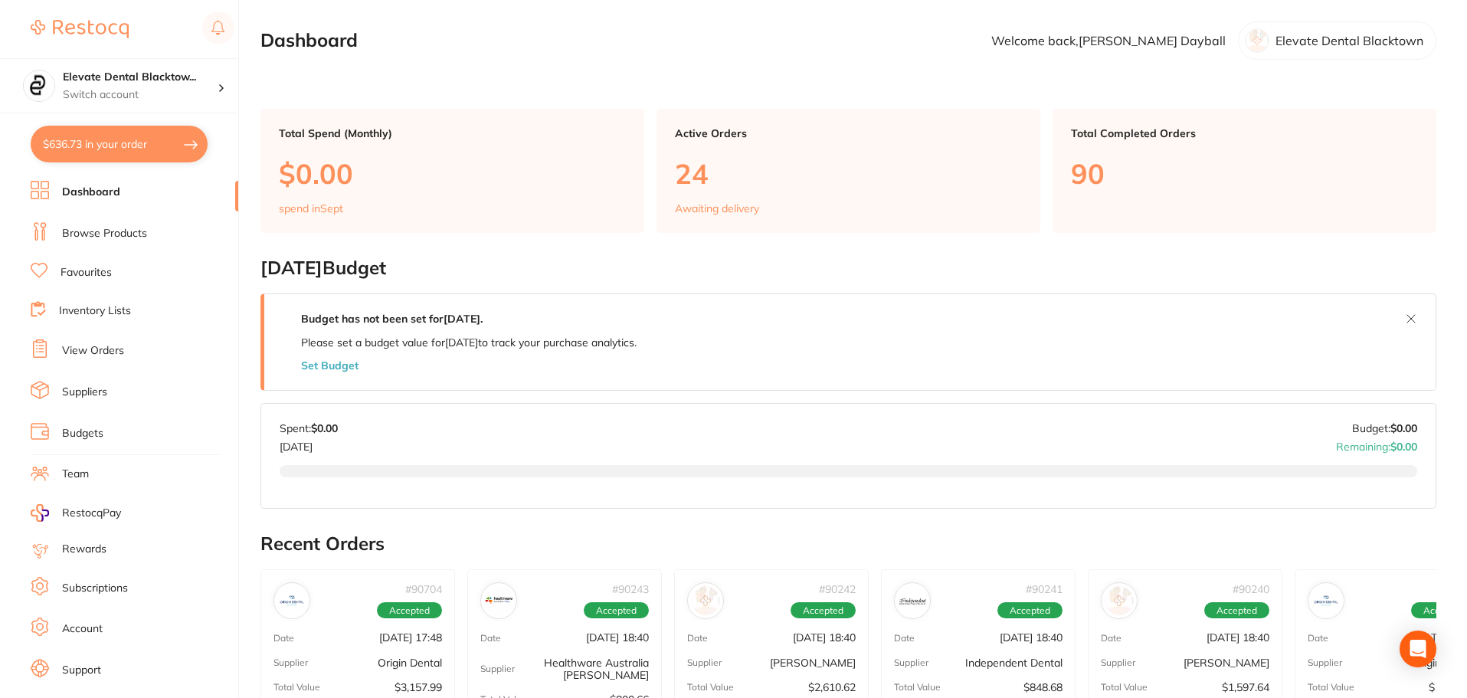
click at [93, 235] on link "Browse Products" at bounding box center [104, 233] width 85 height 15
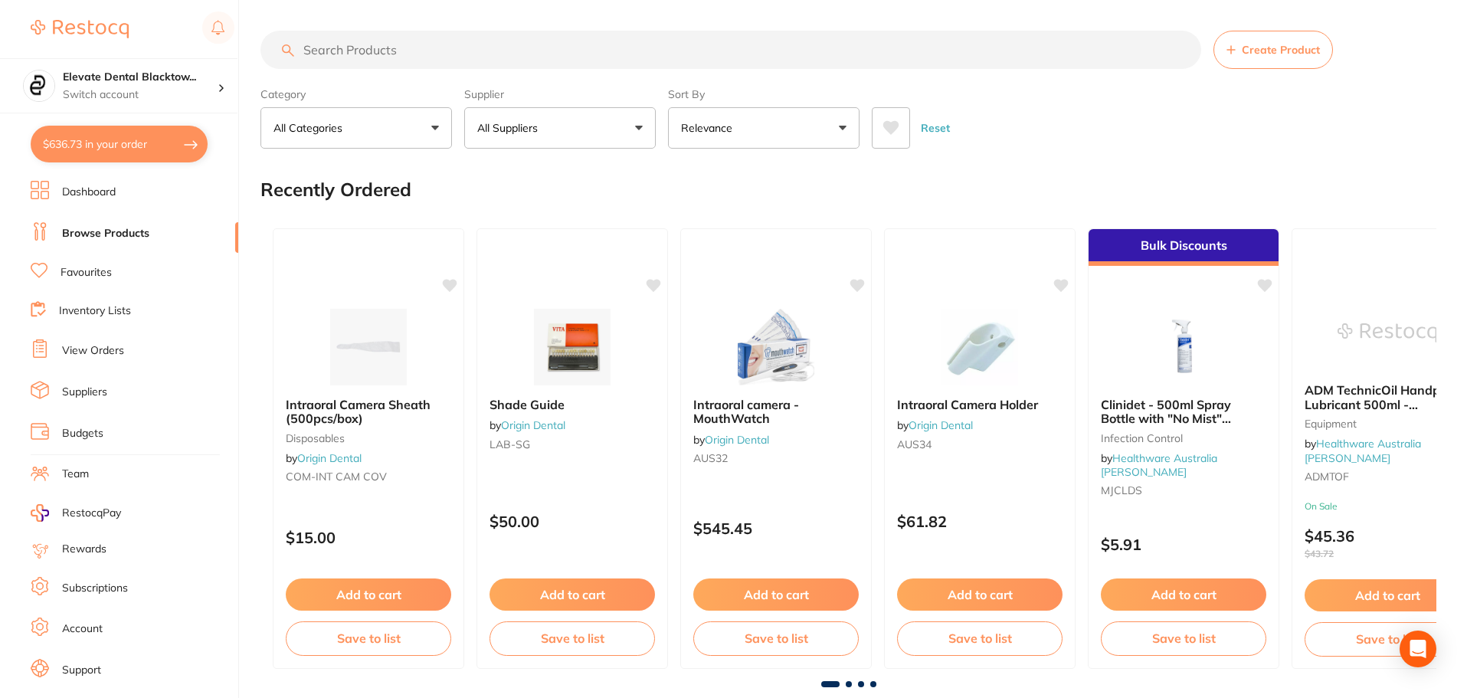
click at [91, 355] on link "View Orders" at bounding box center [93, 350] width 62 height 15
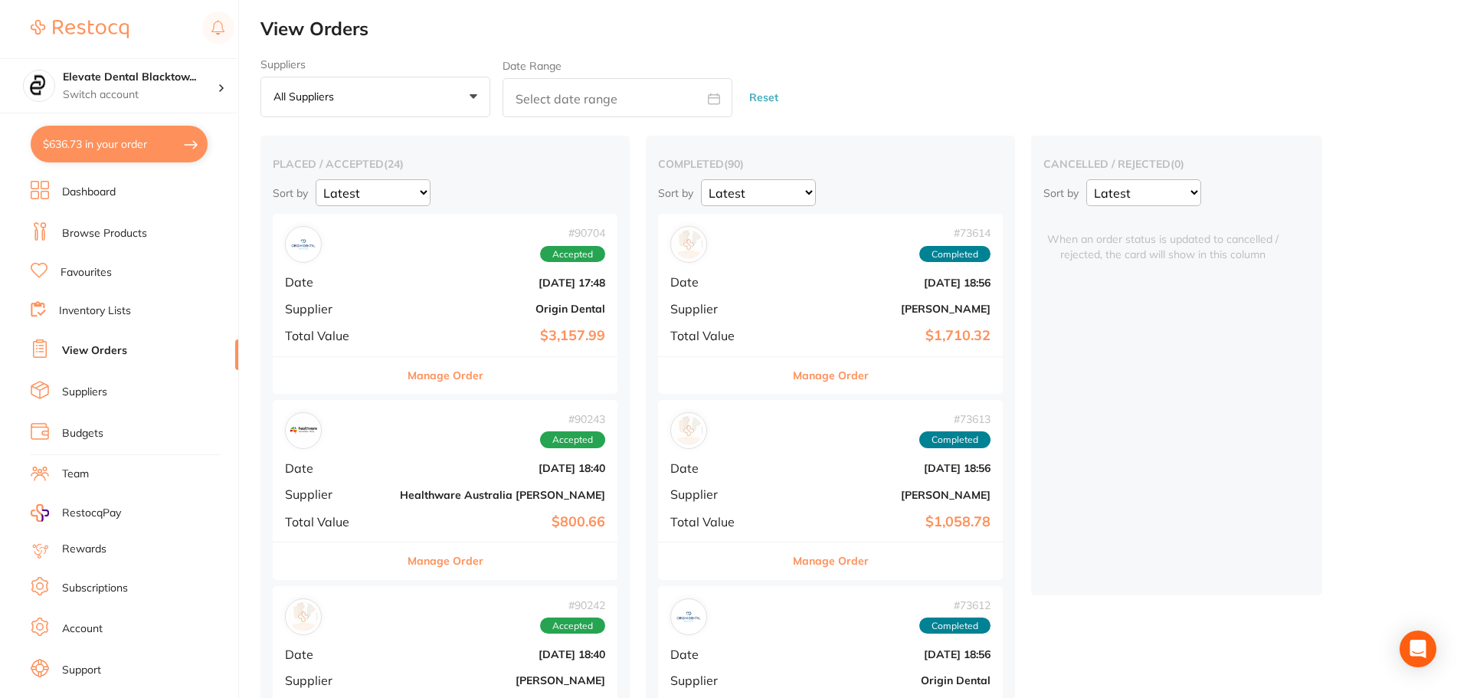
click at [91, 134] on button "$636.73 in your order" at bounding box center [119, 144] width 177 height 37
checkbox input "true"
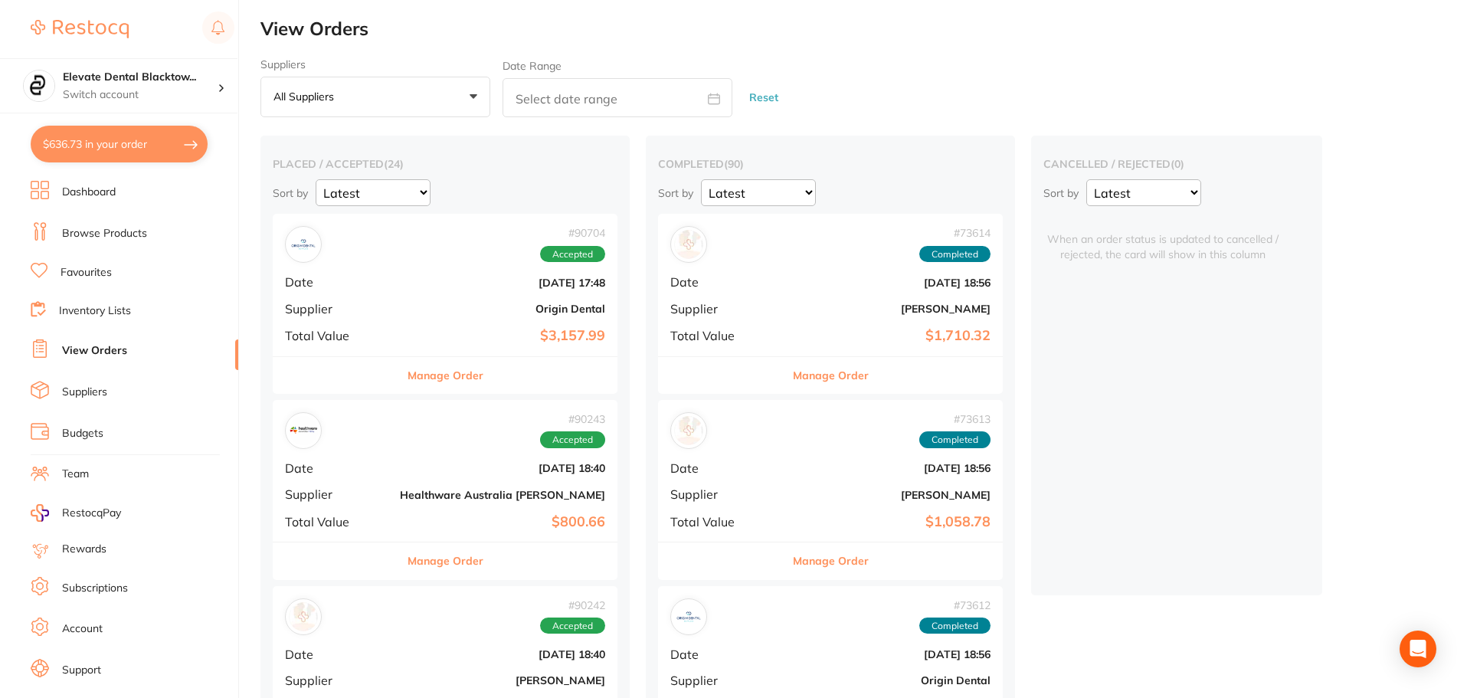
checkbox input "true"
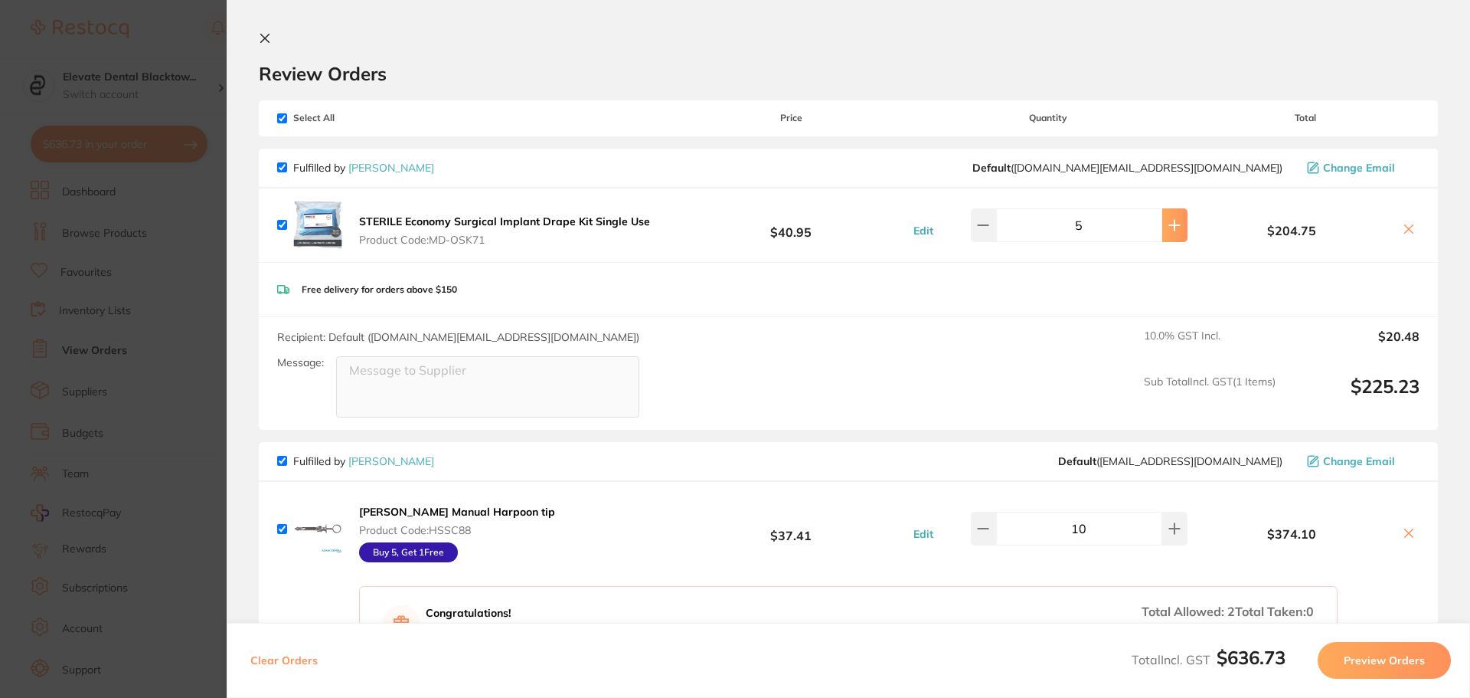
click at [1173, 226] on icon at bounding box center [1175, 225] width 12 height 12
click at [1172, 226] on icon at bounding box center [1175, 225] width 12 height 12
click at [1171, 226] on icon at bounding box center [1175, 225] width 12 height 12
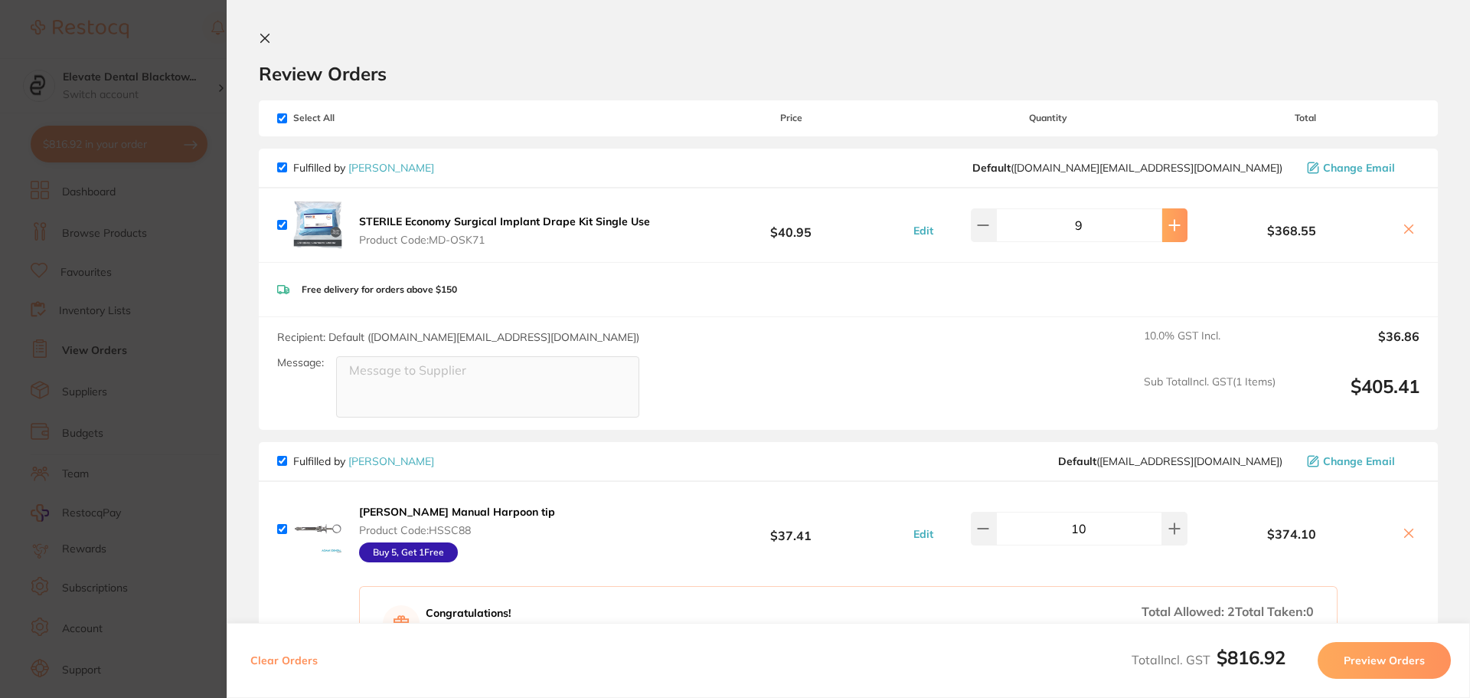
type input "10"
click at [267, 35] on icon at bounding box center [265, 38] width 12 height 12
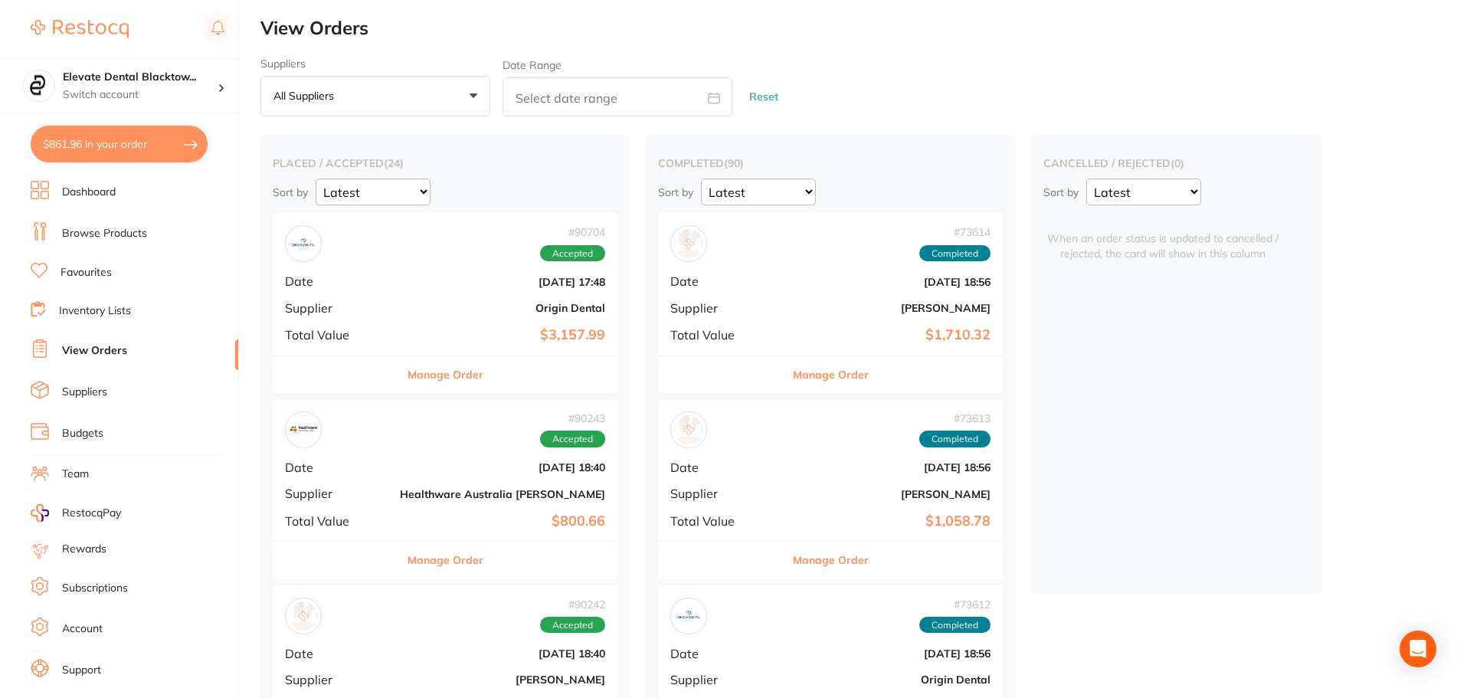
click at [106, 149] on button "$861.96 in your order" at bounding box center [119, 144] width 177 height 37
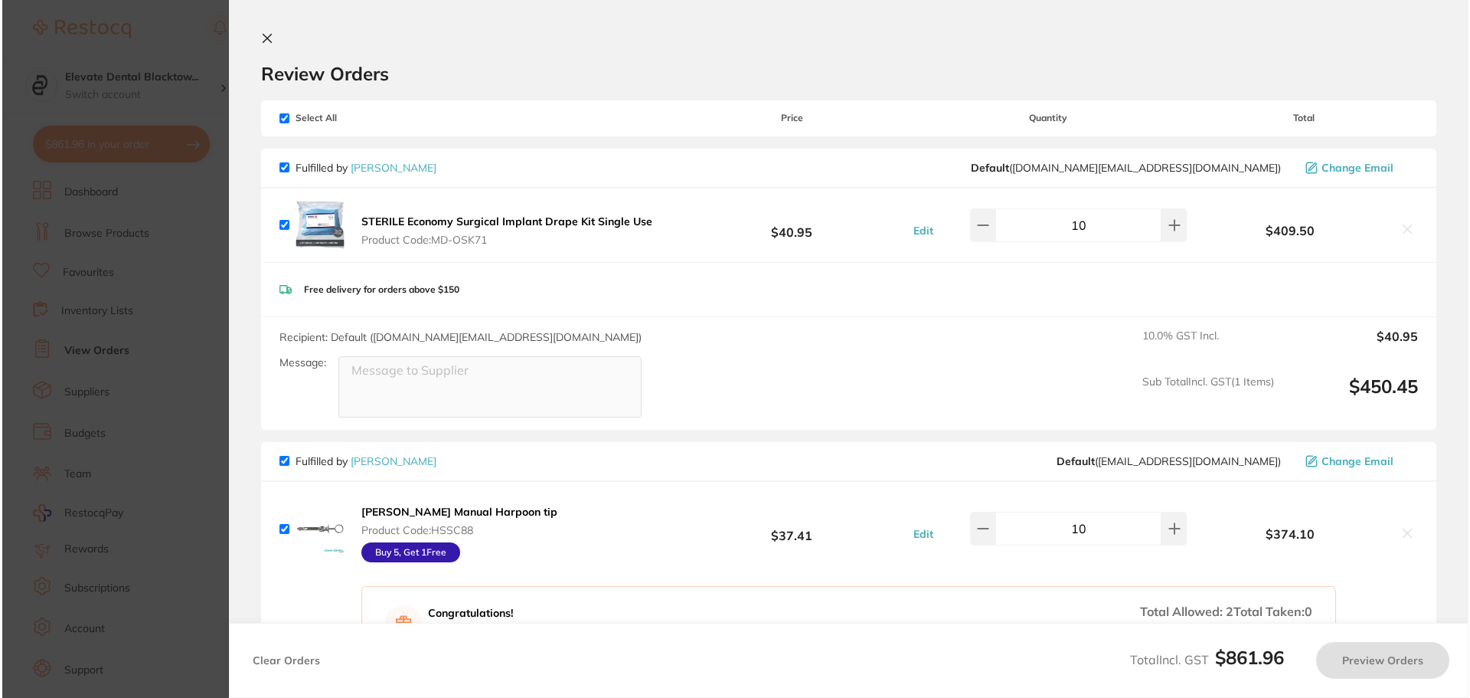
scroll to position [0, 0]
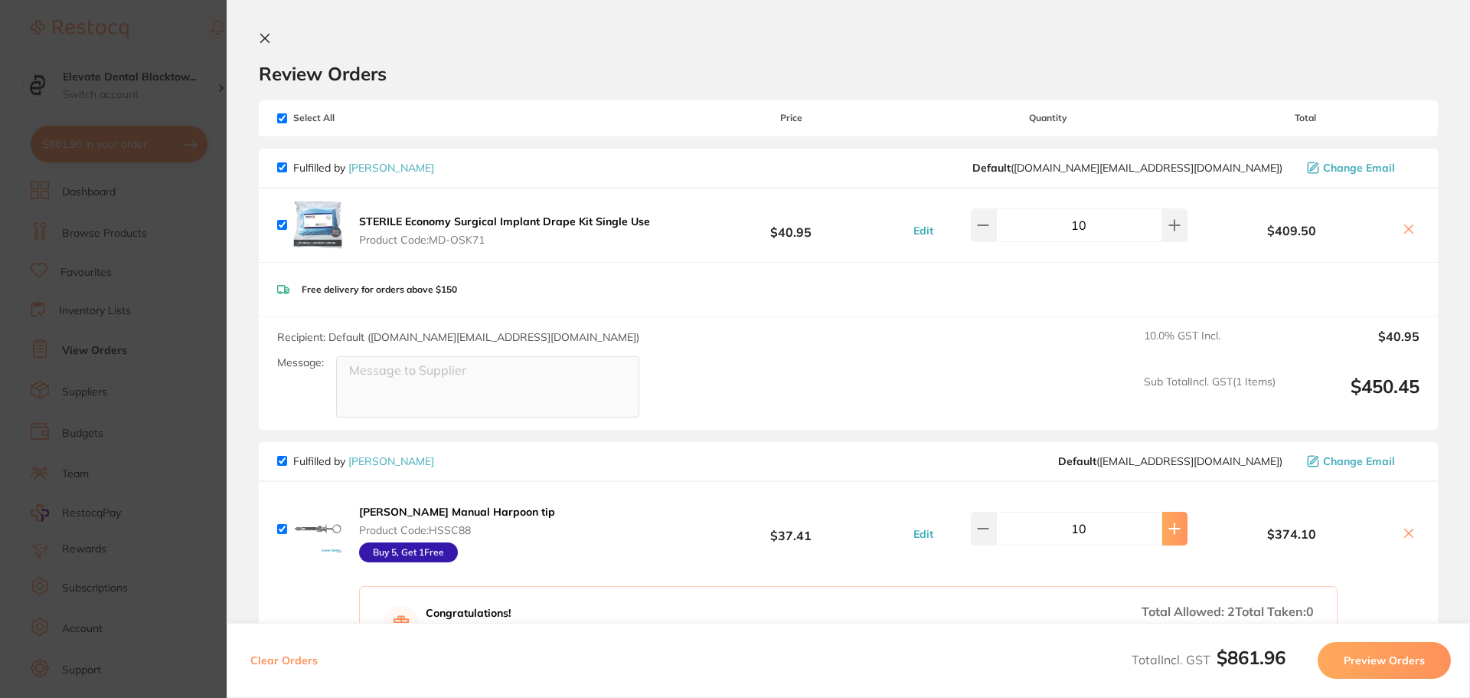
click at [1173, 532] on icon at bounding box center [1175, 528] width 12 height 12
click at [1171, 532] on icon at bounding box center [1175, 528] width 12 height 12
click at [1169, 532] on icon at bounding box center [1175, 528] width 12 height 12
click at [1170, 532] on icon at bounding box center [1175, 528] width 10 height 10
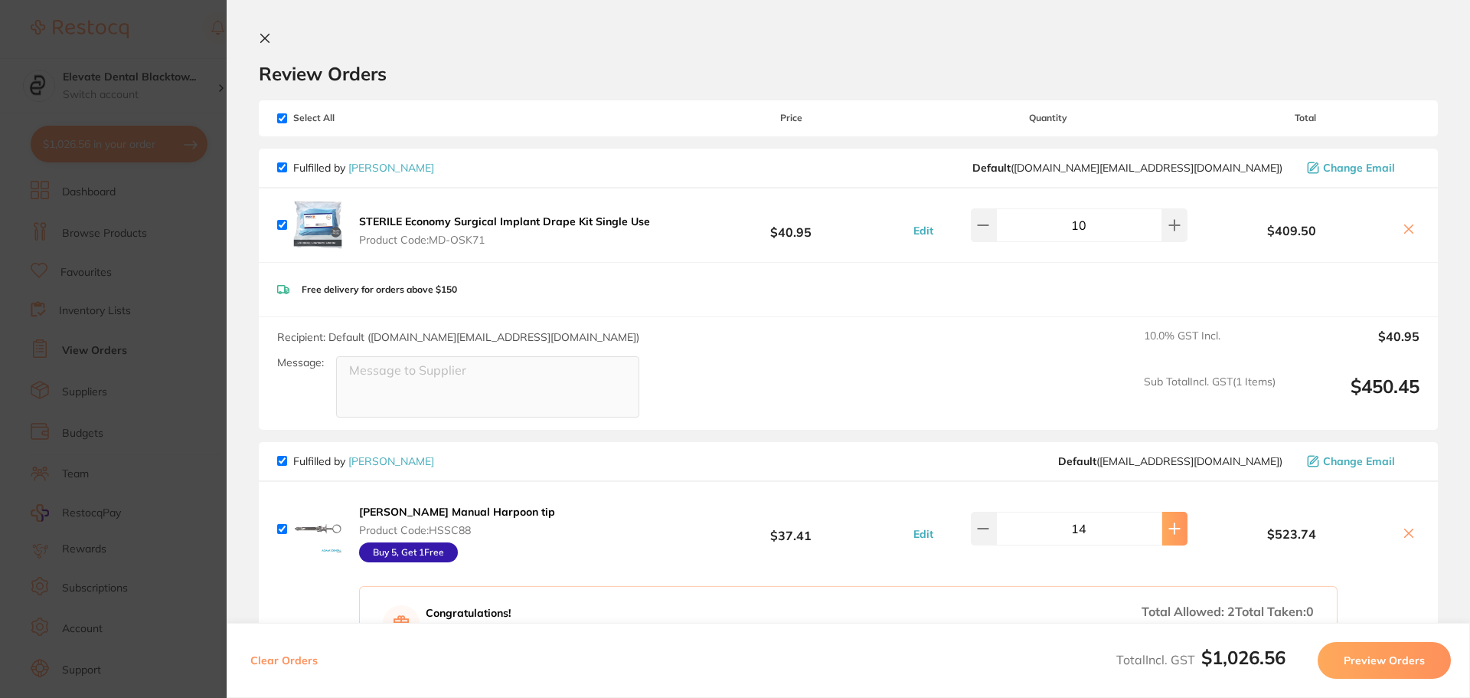
type input "15"
click at [265, 31] on section "Review Orders Your orders are being processed and we will notify you once we ha…" at bounding box center [849, 349] width 1244 height 698
click at [265, 32] on icon at bounding box center [265, 38] width 12 height 12
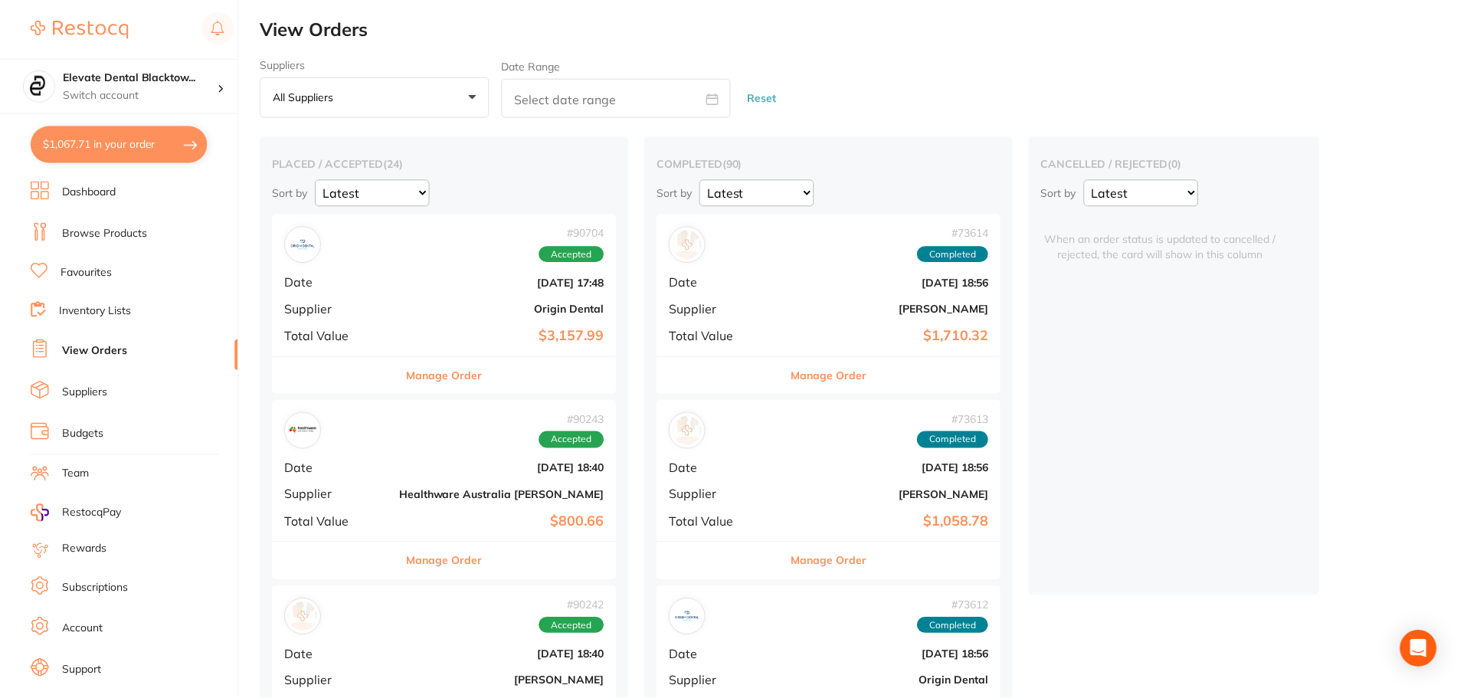
scroll to position [1, 0]
click at [98, 233] on link "Browse Products" at bounding box center [104, 233] width 85 height 15
